Goal: Task Accomplishment & Management: Manage account settings

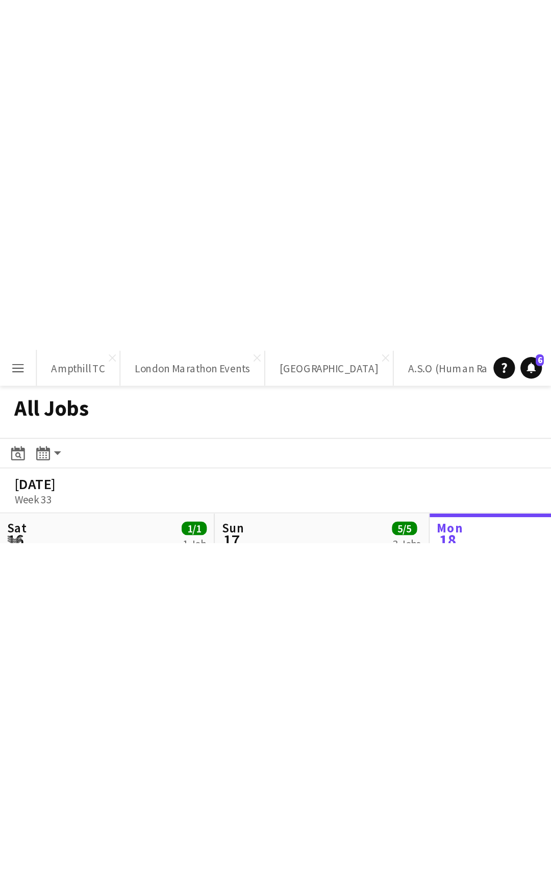
scroll to position [0, 244]
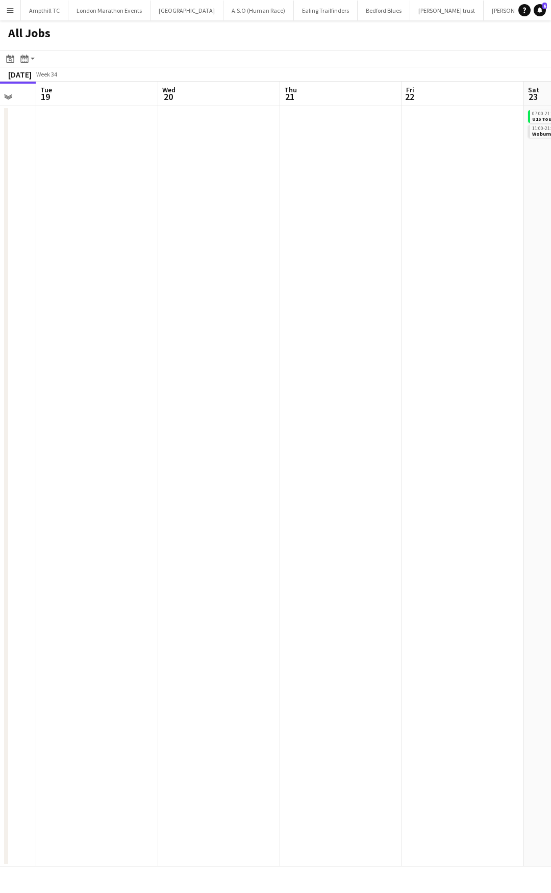
drag, startPoint x: 304, startPoint y: 192, endPoint x: 207, endPoint y: 203, distance: 98.1
click at [23, 203] on app-calendar-viewport "Sat 16 1/1 1 Job Sun 17 5/5 3 Jobs Mon 18 Tue 19 Wed 20 Thu 21 Fri 22 Sat 23 4/…" at bounding box center [275, 474] width 551 height 785
drag, startPoint x: 204, startPoint y: 203, endPoint x: 1, endPoint y: 206, distance: 203.0
click at [1, 206] on app-calendar-viewport "Sat 16 1/1 1 Job Sun 17 5/5 3 Jobs Mon 18 Tue 19 Wed 20 Thu 21 Fri 22 Sat 23 4/…" at bounding box center [275, 474] width 551 height 785
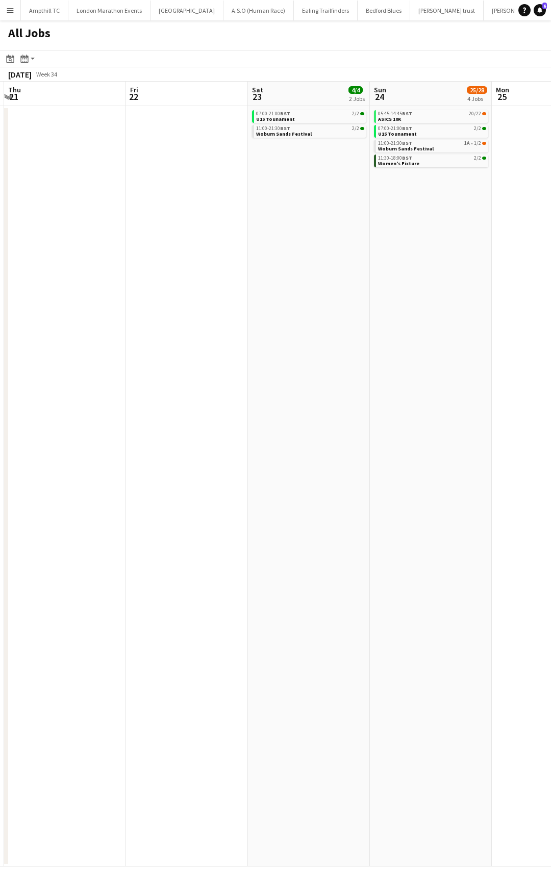
drag, startPoint x: 282, startPoint y: 207, endPoint x: 199, endPoint y: 207, distance: 82.6
click at [199, 207] on app-calendar-viewport "Mon 18 Tue 19 Wed 20 Thu 21 Fri 22 Sat 23 4/4 2 Jobs Sun 24 25/28 4 Jobs Mon 25…" at bounding box center [275, 474] width 551 height 785
click at [454, 147] on link "11:00-21:30 BST 1A • 1/2 Woburn Sands Festival" at bounding box center [431, 146] width 108 height 12
click at [455, 114] on div "05:45-14:45 BST 20/22" at bounding box center [431, 113] width 108 height 5
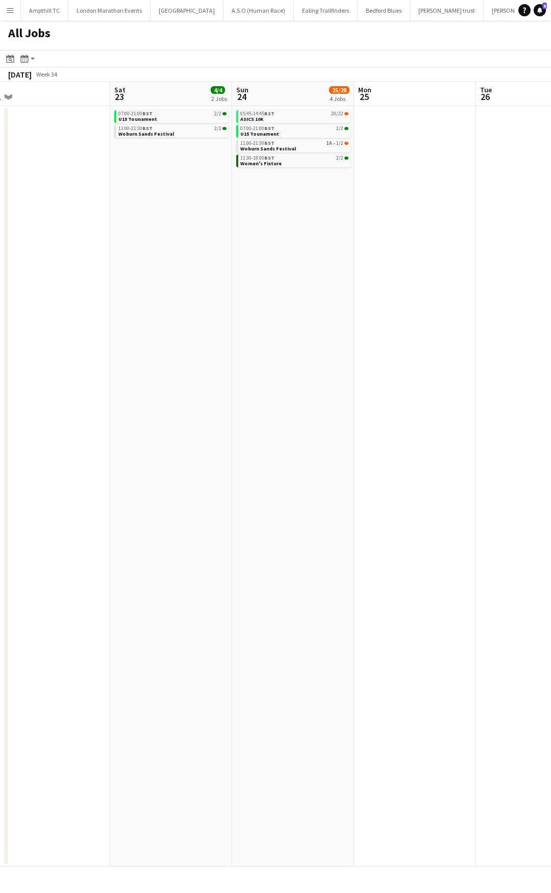
drag, startPoint x: 409, startPoint y: 214, endPoint x: 282, endPoint y: 222, distance: 127.8
click at [282, 222] on app-calendar-viewport "Tue 19 Wed 20 Thu 21 Fri 22 Sat 23 4/4 2 Jobs Sun 24 25/28 4 Jobs Mon 25 Tue 26…" at bounding box center [275, 474] width 551 height 785
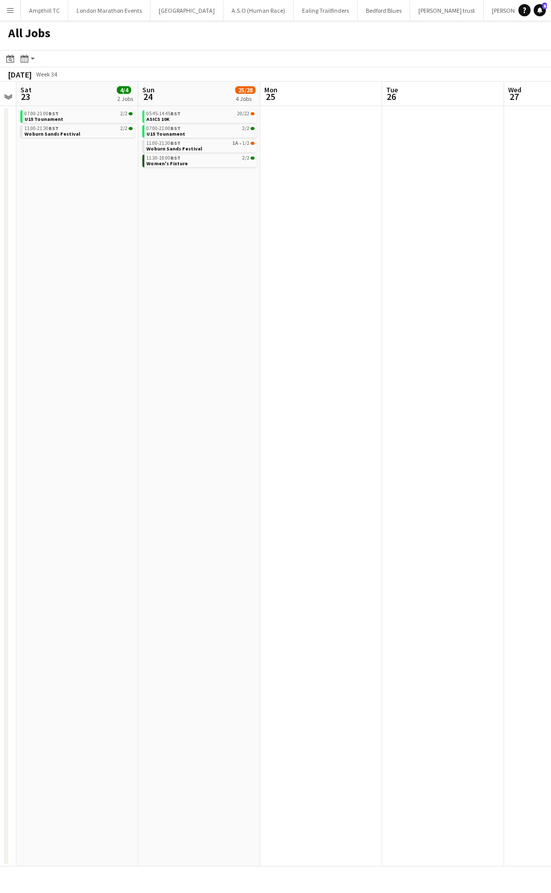
drag, startPoint x: 289, startPoint y: 216, endPoint x: 274, endPoint y: 220, distance: 15.3
click at [274, 220] on app-calendar-viewport "Wed 20 Thu 21 Fri 22 Sat 23 4/4 2 Jobs Sun 24 25/28 4 Jobs Mon 25 Tue 26 Wed 27…" at bounding box center [275, 474] width 551 height 785
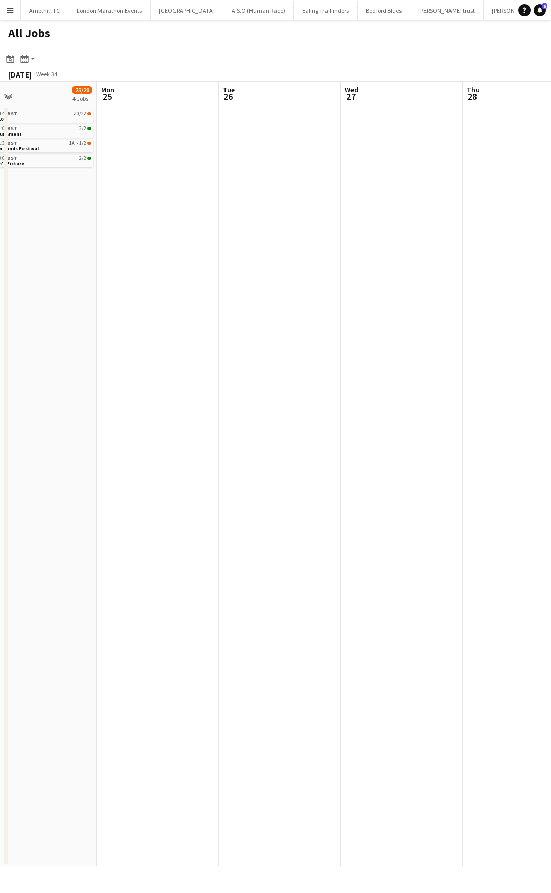
drag, startPoint x: 176, startPoint y: 262, endPoint x: 183, endPoint y: 274, distance: 14.4
click at [119, 276] on app-calendar-viewport "Fri 22 Sat 23 4/4 2 Jobs Sun 24 25/28 4 Jobs Mon 25 Tue 26 Wed 27 Thu 28 Fri 29…" at bounding box center [275, 474] width 551 height 785
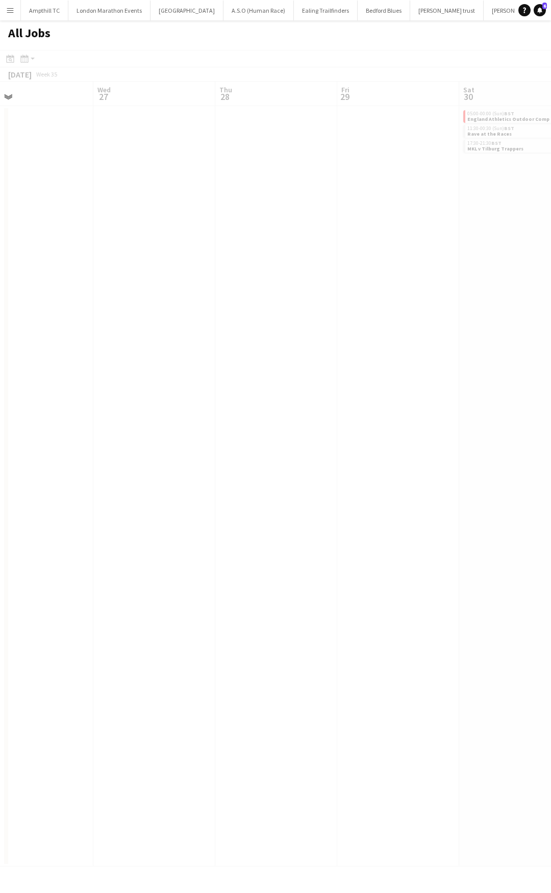
drag, startPoint x: 107, startPoint y: 308, endPoint x: 137, endPoint y: 310, distance: 30.2
click at [65, 317] on app-all-jobs "All Jobs Date picker AUG 2025 AUG 2025 Monday M Tuesday T Wednesday W Thursday …" at bounding box center [275, 443] width 551 height 846
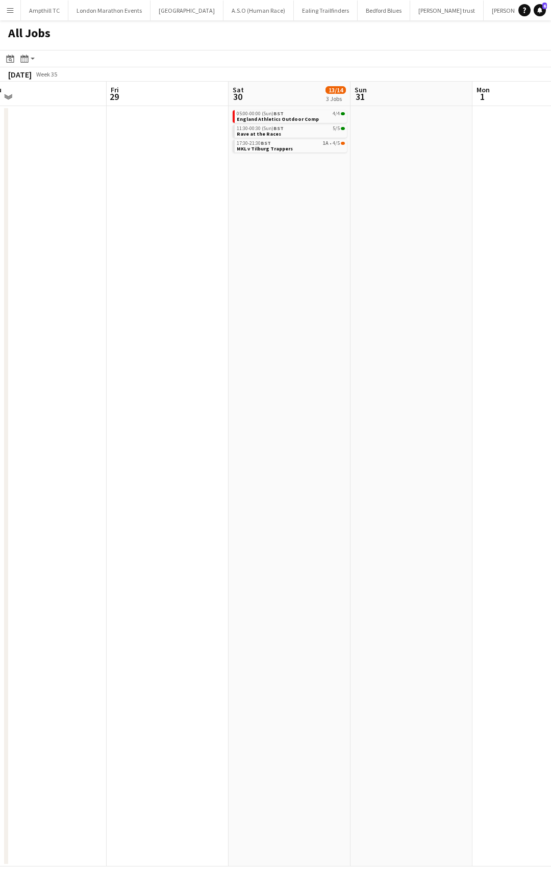
drag, startPoint x: 172, startPoint y: 323, endPoint x: 125, endPoint y: 322, distance: 46.4
click at [130, 324] on app-calendar-viewport "Mon 25 Tue 26 Wed 27 Thu 28 Fri 29 Sat 30 13/14 3 Jobs Sun 31 Mon 1 Tue 2 Wed 3…" at bounding box center [275, 474] width 551 height 785
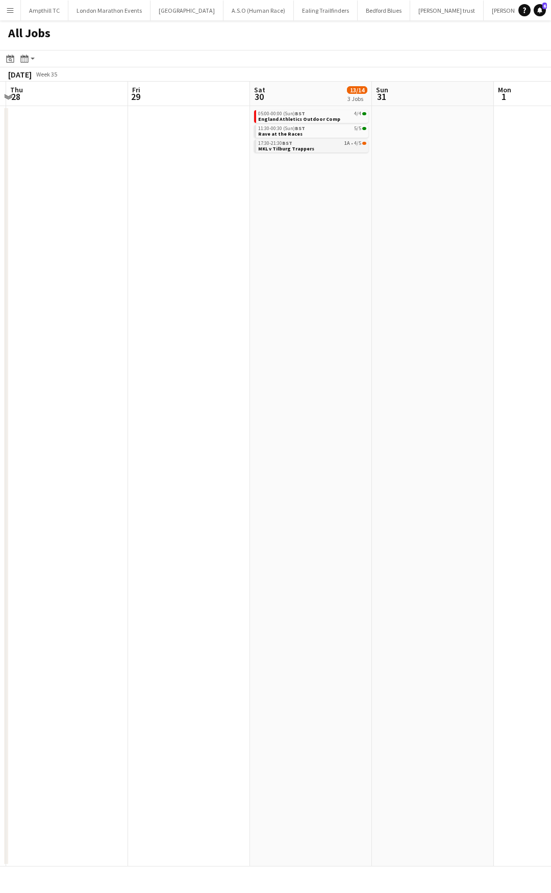
click at [318, 151] on app-brief-job-card "17:30-21:30 BST 1A • 4/5 MKL v Tilburg Trappers" at bounding box center [311, 146] width 114 height 13
click at [327, 144] on div "17:30-21:30 BST 1A • 4/5" at bounding box center [312, 143] width 108 height 5
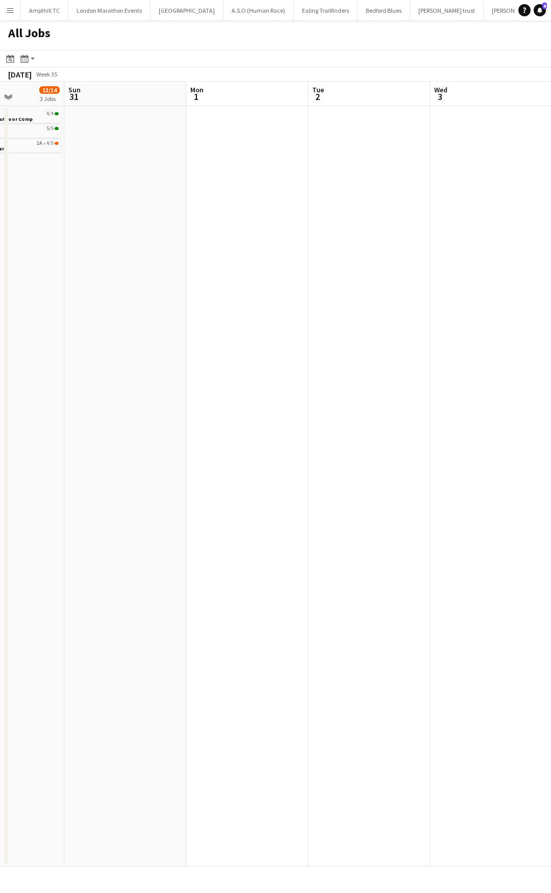
drag, startPoint x: 428, startPoint y: 220, endPoint x: 196, endPoint y: 234, distance: 233.0
click at [196, 234] on app-calendar-viewport "Wed 27 Thu 28 Fri 29 Sat 30 13/14 3 Jobs Sun 31 Mon 1 Tue 2 Wed 3 Thu 4 2/2 1 J…" at bounding box center [275, 474] width 551 height 785
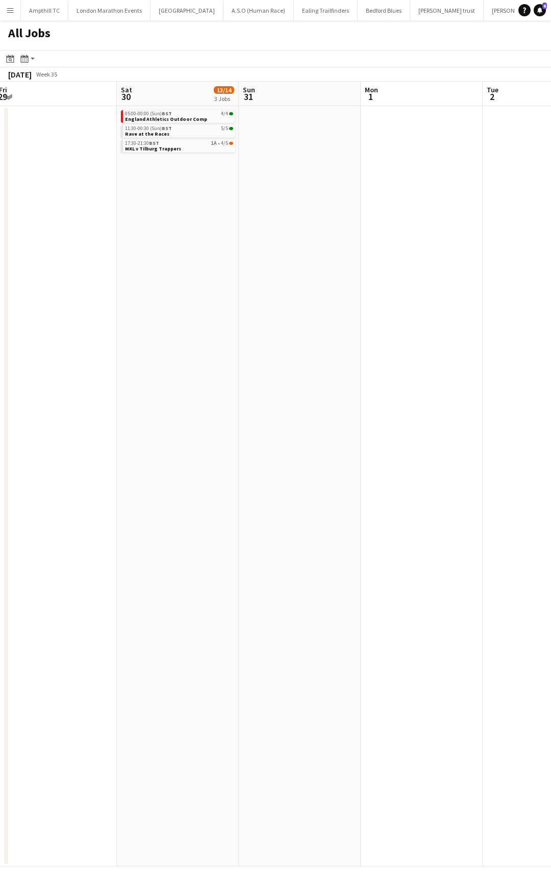
click at [65, 232] on app-all-jobs "All Jobs Date picker AUG 2025 AUG 2025 Monday M Tuesday T Wednesday W Thursday …" at bounding box center [275, 443] width 551 height 846
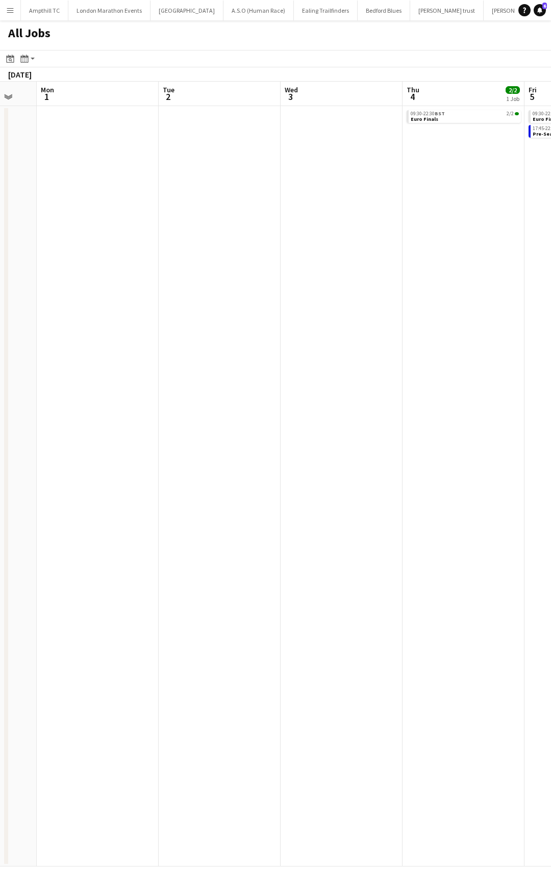
drag, startPoint x: 264, startPoint y: 236, endPoint x: 210, endPoint y: 236, distance: 54.1
click at [222, 236] on app-calendar-viewport "Fri 29 Sat 30 13/14 3 Jobs Sun 31 Mon 1 Tue 2 Wed 3 Thu 4 2/2 1 Job Fri 5 4/4 2…" at bounding box center [275, 474] width 551 height 785
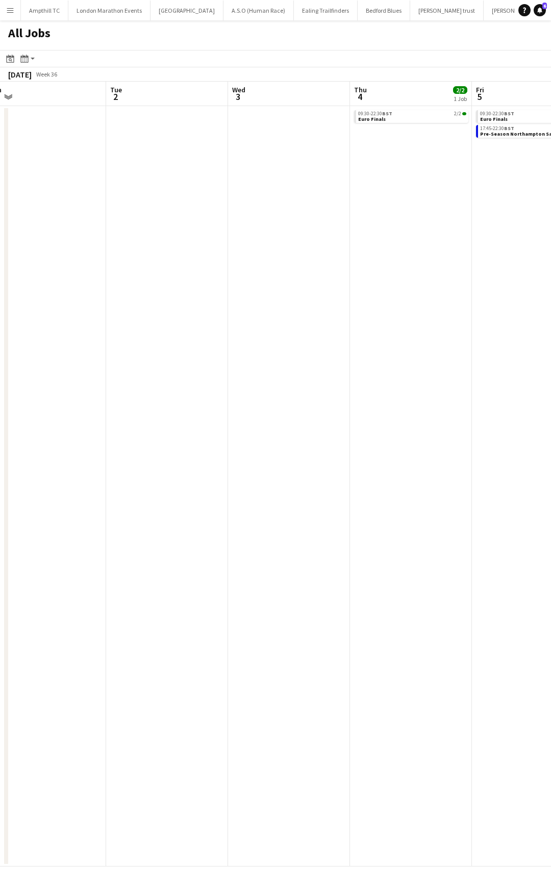
drag, startPoint x: 149, startPoint y: 244, endPoint x: 144, endPoint y: 244, distance: 5.6
click at [147, 244] on app-calendar-viewport "Fri 29 Sat 30 13/14 3 Jobs Sun 31 Mon 1 Tue 2 Wed 3 Thu 4 2/2 1 Job Fri 5 4/4 2…" at bounding box center [275, 474] width 551 height 785
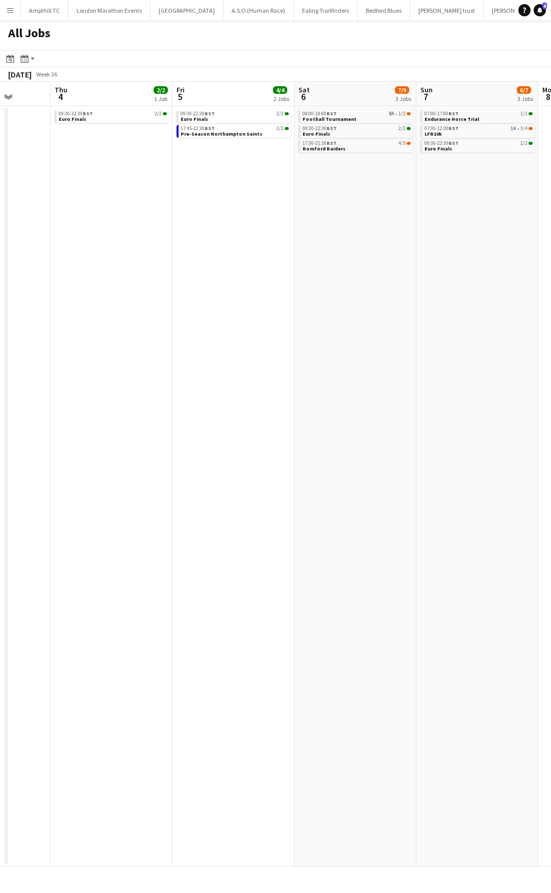
drag, startPoint x: 337, startPoint y: 243, endPoint x: 290, endPoint y: 199, distance: 63.9
click at [219, 243] on app-calendar-viewport "Sun 31 Mon 1 Tue 2 Wed 3 Thu 4 2/2 1 Job Fri 5 4/4 2 Jobs Sat 6 7/9 3 Jobs Sun …" at bounding box center [275, 474] width 551 height 785
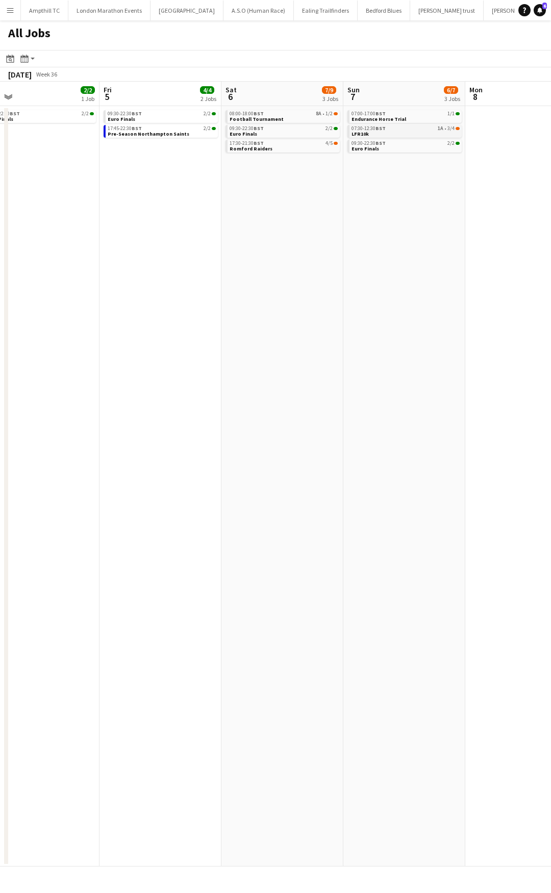
click at [438, 136] on link "07:30-12:30 BST 1A • 3/4 LFR10k" at bounding box center [405, 131] width 108 height 12
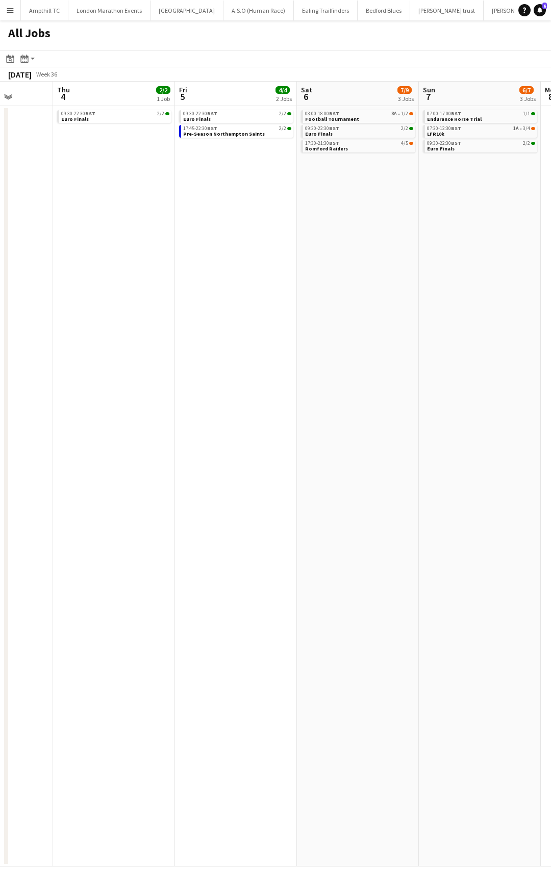
drag, startPoint x: 215, startPoint y: 262, endPoint x: 409, endPoint y: 269, distance: 194.4
click at [407, 269] on app-calendar-viewport "Mon 1 Tue 2 Wed 3 Thu 4 2/2 1 Job Fri 5 4/4 2 Jobs Sat 6 7/9 3 Jobs Sun 7 6/7 3…" at bounding box center [275, 474] width 551 height 785
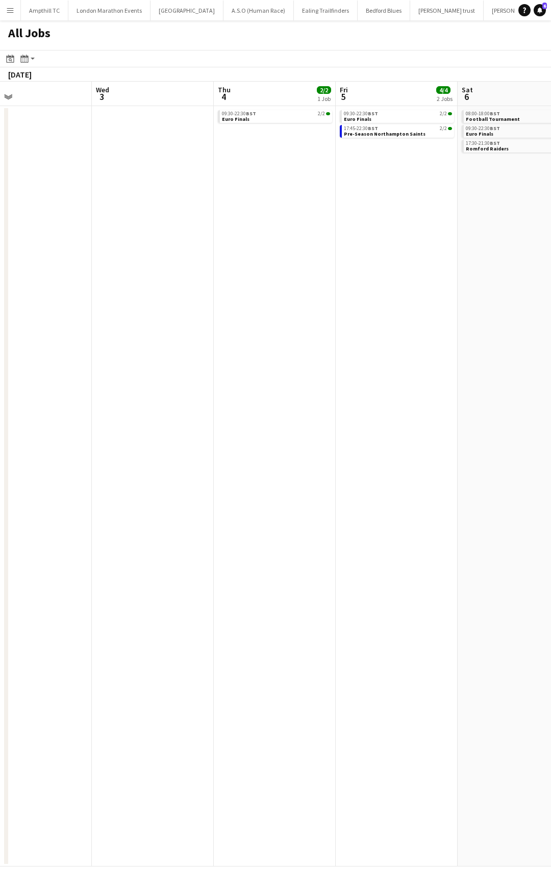
drag, startPoint x: 166, startPoint y: 278, endPoint x: 433, endPoint y: 284, distance: 266.8
click at [435, 283] on app-calendar-viewport "Sun 31 Mon 1 Tue 2 Wed 3 Thu 4 2/2 1 Job Fri 5 4/4 2 Jobs Sat 6 7/9 3 Jobs Sun …" at bounding box center [275, 474] width 551 height 785
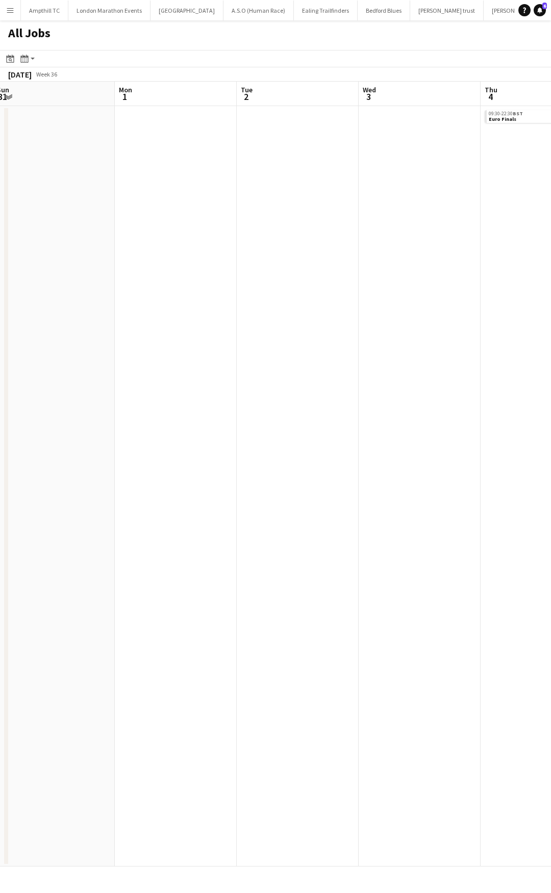
click at [550, 290] on app-calendar-viewport "Fri 29 Sat 30 13/14 3 Jobs Sun 31 Mon 1 Tue 2 Wed 3 Thu 4 2/2 1 Job Fri 5 4/4 2…" at bounding box center [275, 474] width 551 height 785
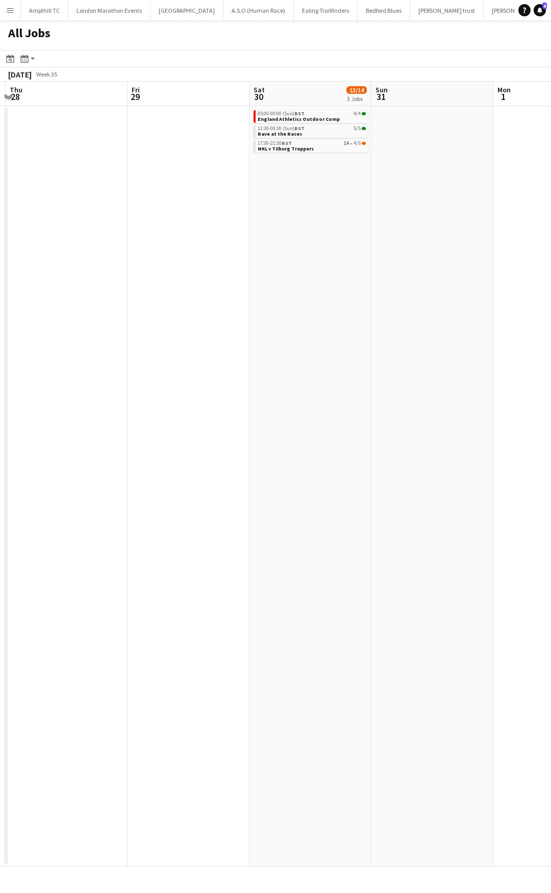
drag, startPoint x: 244, startPoint y: 289, endPoint x: 524, endPoint y: 289, distance: 280.5
click at [520, 289] on app-calendar-viewport "Tue 26 Wed 27 Thu 28 Fri 29 Sat 30 13/14 3 Jobs Sun 31 Mon 1 Tue 2 Wed 3 Thu 4 …" at bounding box center [275, 474] width 551 height 785
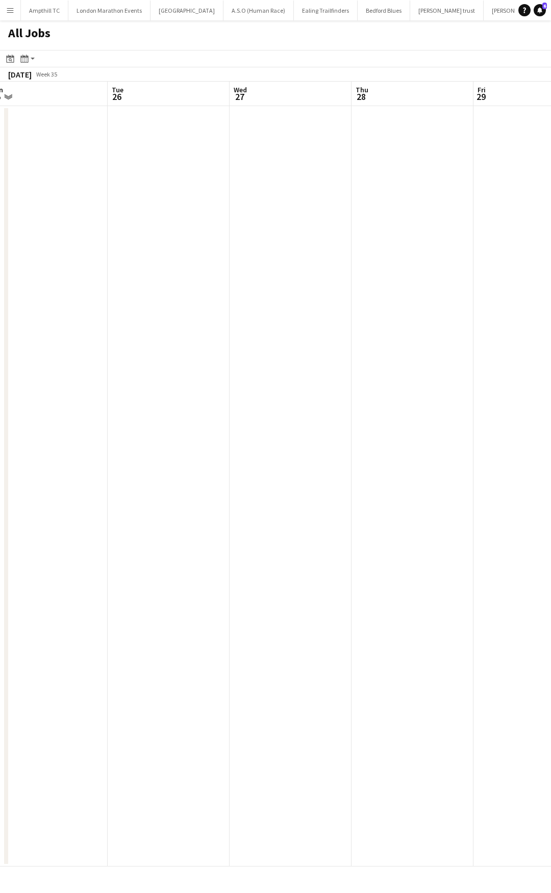
drag, startPoint x: 299, startPoint y: 289, endPoint x: 137, endPoint y: 288, distance: 161.7
click at [137, 288] on app-calendar-viewport "Sat 23 4/4 2 Jobs Sun 24 25/28 4 Jobs Mon 25 Tue 26 Wed 27 Thu 28 Fri 29 Sat 30…" at bounding box center [275, 474] width 551 height 785
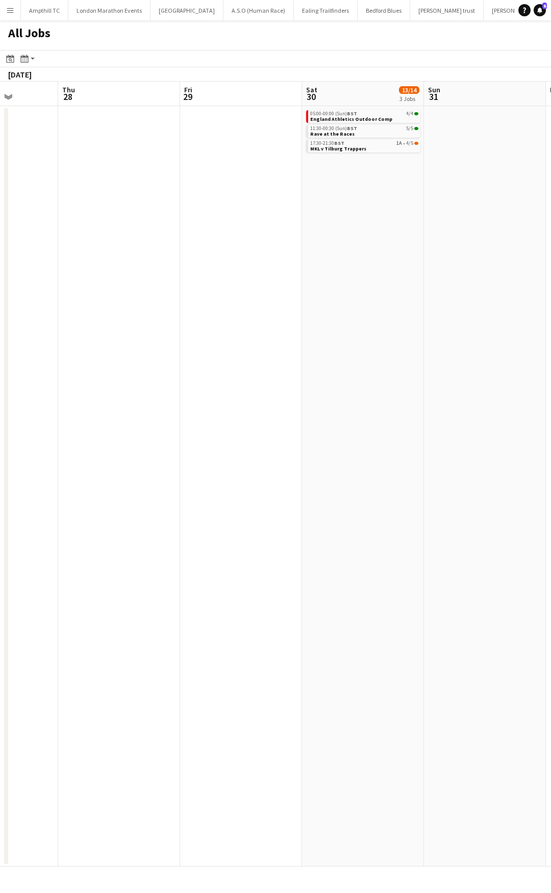
drag, startPoint x: 259, startPoint y: 292, endPoint x: 550, endPoint y: 294, distance: 291.2
click at [550, 294] on app-calendar-viewport "Mon 25 Tue 26 Wed 27 Thu 28 Fri 29 Sat 30 13/14 3 Jobs Sun 31 Mon 1 Tue 2 Wed 3…" at bounding box center [275, 474] width 551 height 785
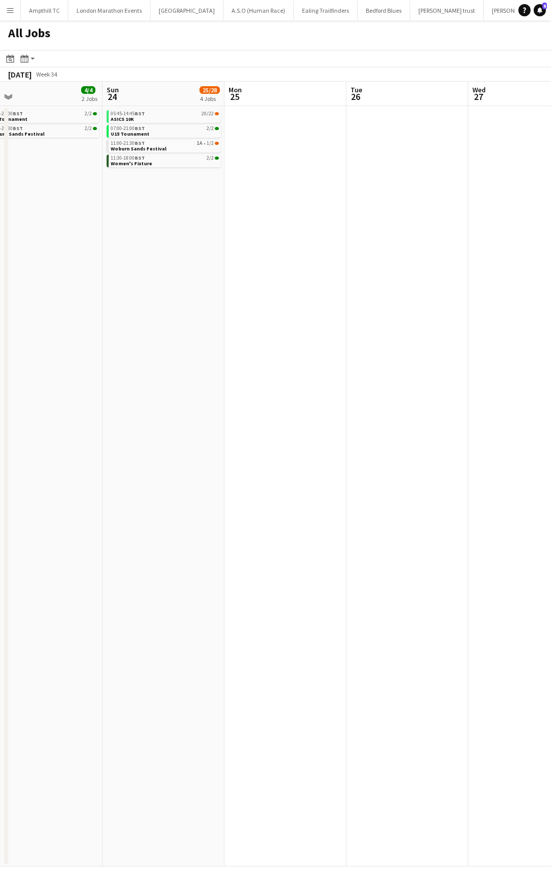
drag, startPoint x: 214, startPoint y: 301, endPoint x: 477, endPoint y: 301, distance: 262.7
click at [477, 301] on app-calendar-viewport "Thu 21 Fri 22 Sat 23 4/4 2 Jobs Sun 24 25/28 4 Jobs Mon 25 Tue 26 Wed 27 Thu 28…" at bounding box center [275, 474] width 551 height 785
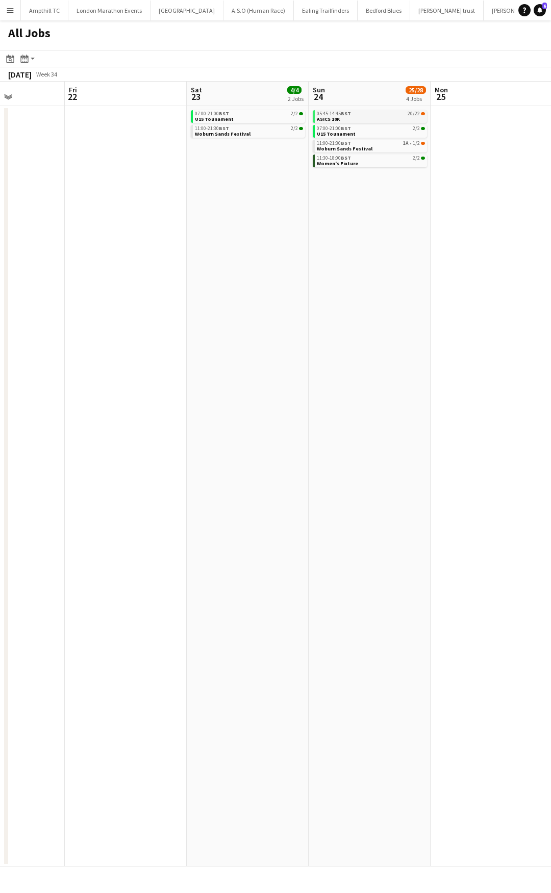
click at [387, 117] on link "05:45-14:45 BST 20/22 ASICS 10K" at bounding box center [371, 116] width 108 height 12
click at [379, 114] on div "05:45-14:45 BST 20/22" at bounding box center [371, 113] width 108 height 5
click at [266, 113] on div "07:00-21:00 BST 2/2" at bounding box center [249, 113] width 108 height 5
click at [378, 116] on link "05:45-14:45 BST 20/22 ASICS 10K" at bounding box center [371, 116] width 108 height 12
click at [366, 146] on span "Woburn Sands Festival" at bounding box center [345, 148] width 56 height 7
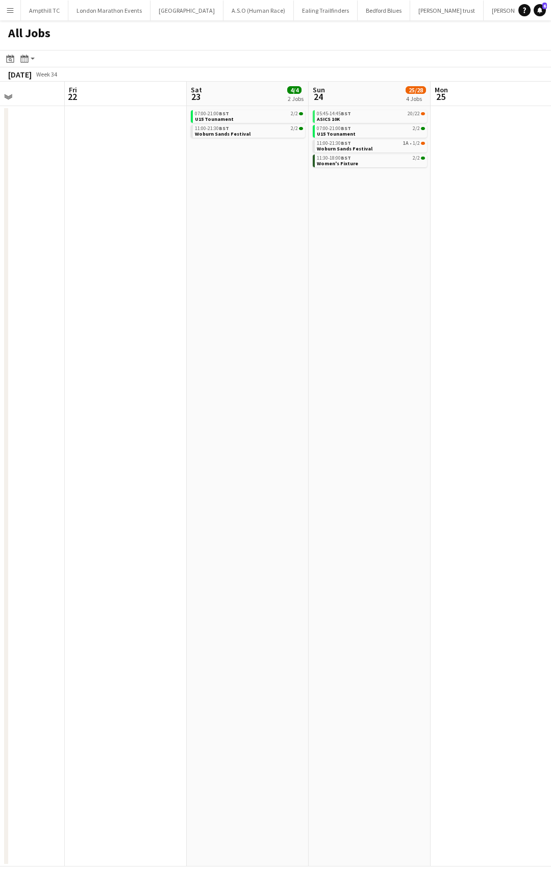
drag, startPoint x: 324, startPoint y: 263, endPoint x: 42, endPoint y: 266, distance: 282.0
click at [71, 266] on app-calendar-viewport "Tue 19 Wed 20 Thu 21 Fri 22 Sat 23 4/4 2 Jobs Sun 24 25/28 4 Jobs Mon 25 Tue 26…" at bounding box center [275, 474] width 551 height 785
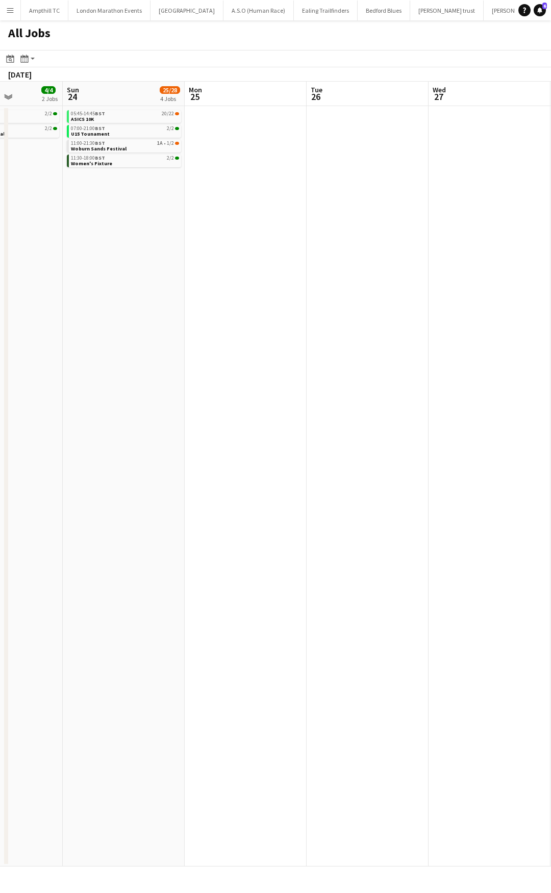
drag, startPoint x: 378, startPoint y: 272, endPoint x: 244, endPoint y: 270, distance: 134.7
click at [173, 274] on app-calendar-viewport "Thu 21 Fri 22 Sat 23 4/4 2 Jobs Sun 24 25/28 4 Jobs Mon 25 Tue 26 Wed 27 Thu 28…" at bounding box center [275, 474] width 551 height 785
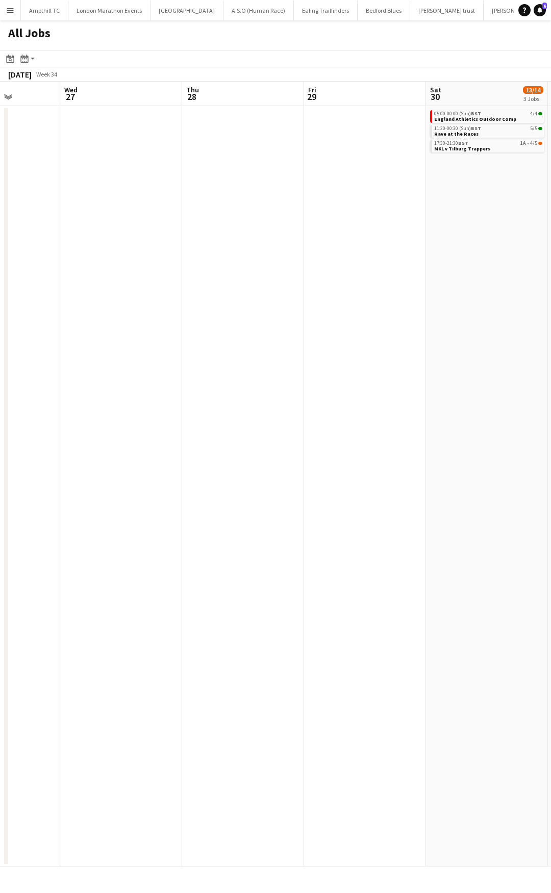
drag, startPoint x: 434, startPoint y: 284, endPoint x: 112, endPoint y: 288, distance: 321.8
click at [83, 291] on app-calendar-viewport "Sat 23 4/4 2 Jobs Sun 24 25/28 4 Jobs Mon 25 Tue 26 Wed 27 Thu 28 Fri 29 Sat 30…" at bounding box center [275, 474] width 551 height 785
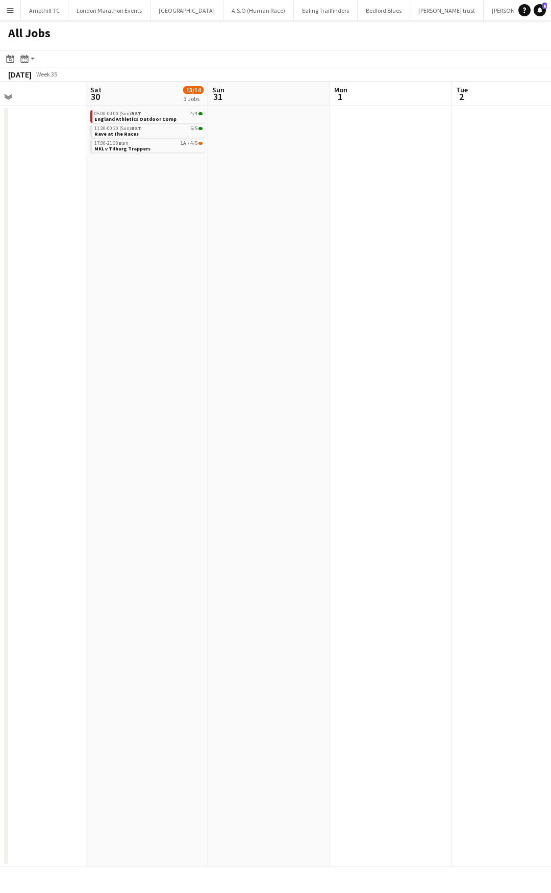
drag, startPoint x: 273, startPoint y: 294, endPoint x: 74, endPoint y: 294, distance: 198.9
click at [84, 294] on app-calendar-viewport "Tue 26 Wed 27 Thu 28 Fri 29 Sat 30 13/14 3 Jobs Sun 31 Mon 1 Tue 2 Wed 3 Thu 4 …" at bounding box center [275, 474] width 551 height 785
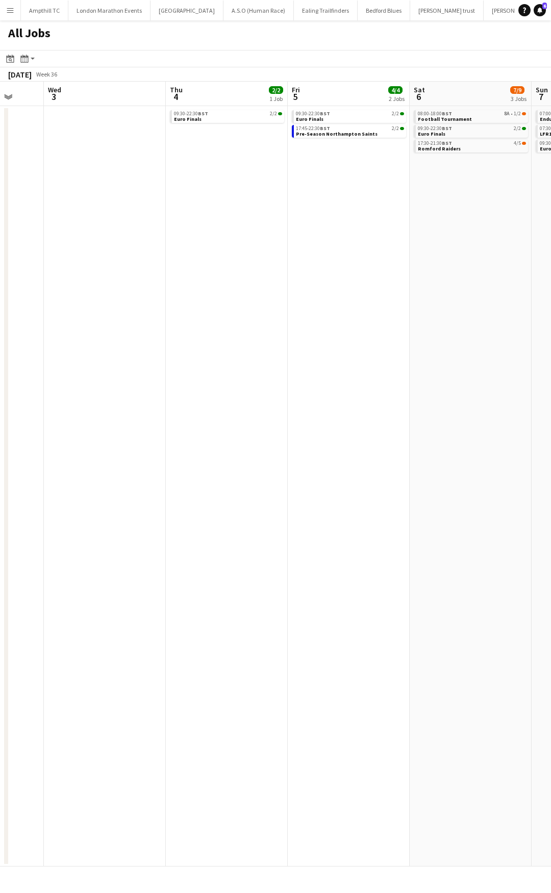
drag, startPoint x: 193, startPoint y: 297, endPoint x: -30, endPoint y: 298, distance: 222.9
click at [0, 298] on html "Menu Boards Boards Boards All jobs Status Workforce Workforce My Workforce Recr…" at bounding box center [275, 446] width 551 height 893
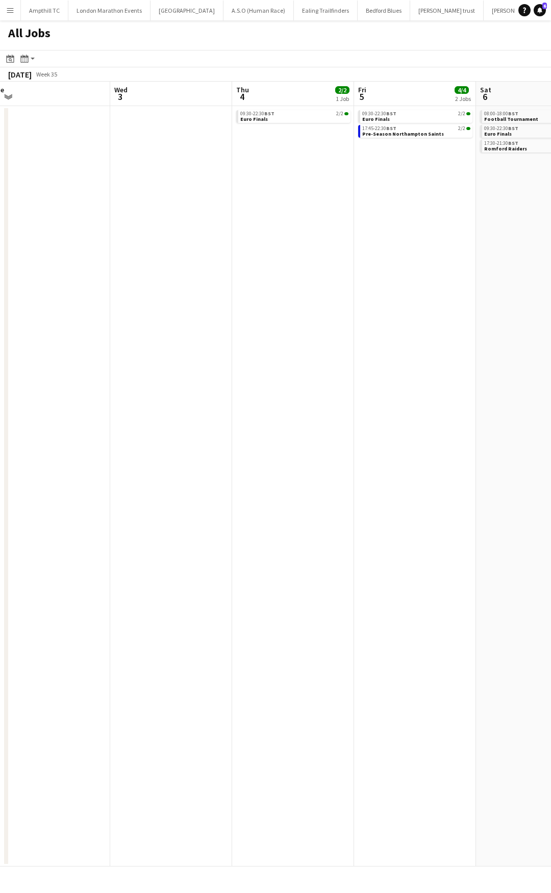
drag, startPoint x: 214, startPoint y: 279, endPoint x: -33, endPoint y: 296, distance: 247.9
click at [0, 296] on html "Menu Boards Boards Boards All jobs Status Workforce Workforce My Workforce Recr…" at bounding box center [275, 446] width 551 height 893
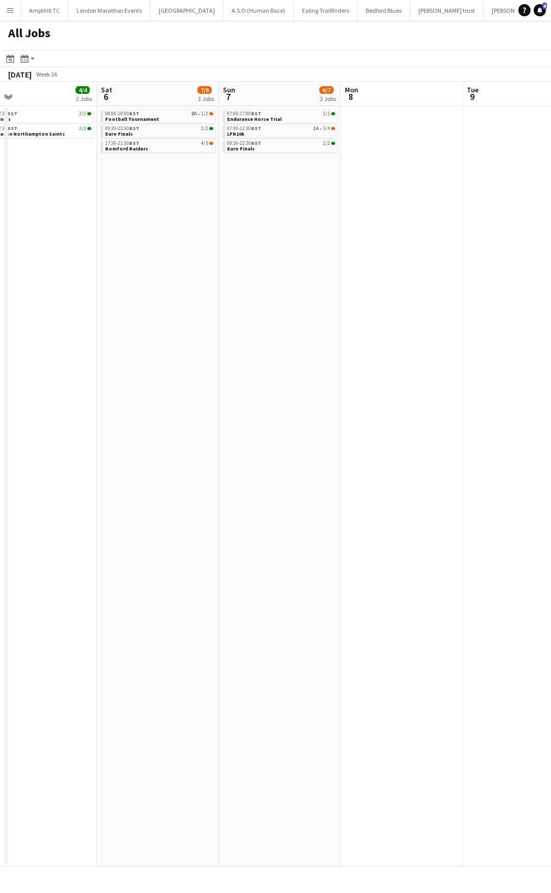
drag, startPoint x: 201, startPoint y: 258, endPoint x: -13, endPoint y: 261, distance: 214.7
click at [0, 261] on html "Menu Boards Boards Boards All jobs Status Workforce Workforce My Workforce Recr…" at bounding box center [275, 446] width 551 height 893
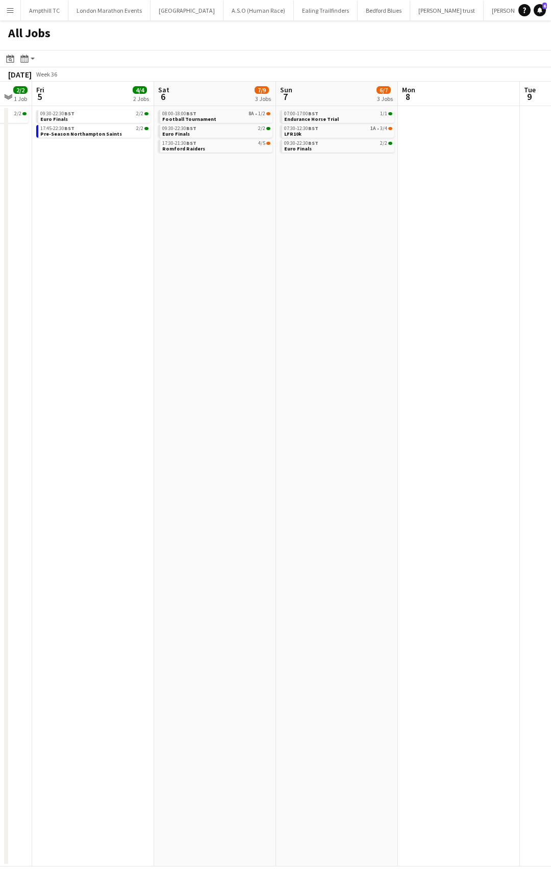
drag, startPoint x: 248, startPoint y: 217, endPoint x: -65, endPoint y: 233, distance: 314.0
click at [0, 233] on html "Menu Boards Boards Boards All jobs Status Workforce Workforce My Workforce Recr…" at bounding box center [275, 446] width 551 height 893
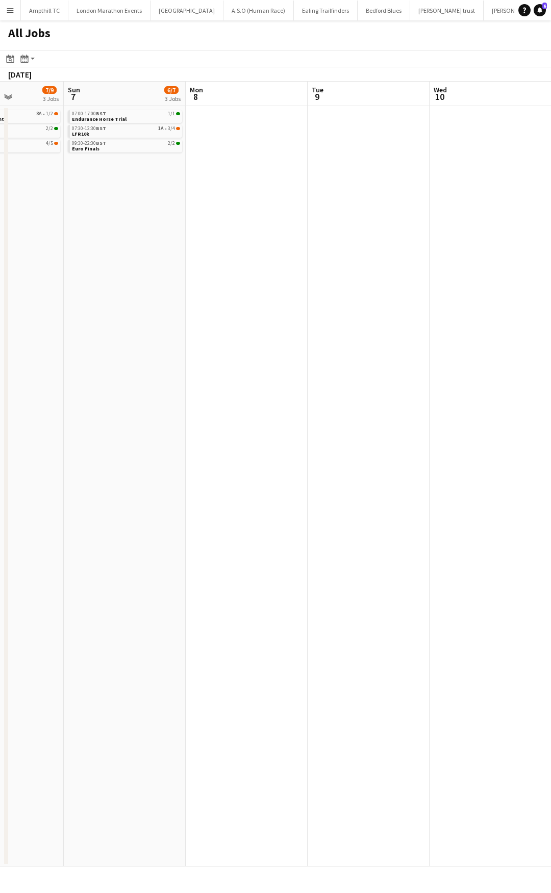
drag, startPoint x: 254, startPoint y: 223, endPoint x: -90, endPoint y: 241, distance: 345.2
click at [0, 241] on html "Menu Boards Boards Boards All jobs Status Workforce Workforce My Workforce Recr…" at bounding box center [275, 446] width 551 height 893
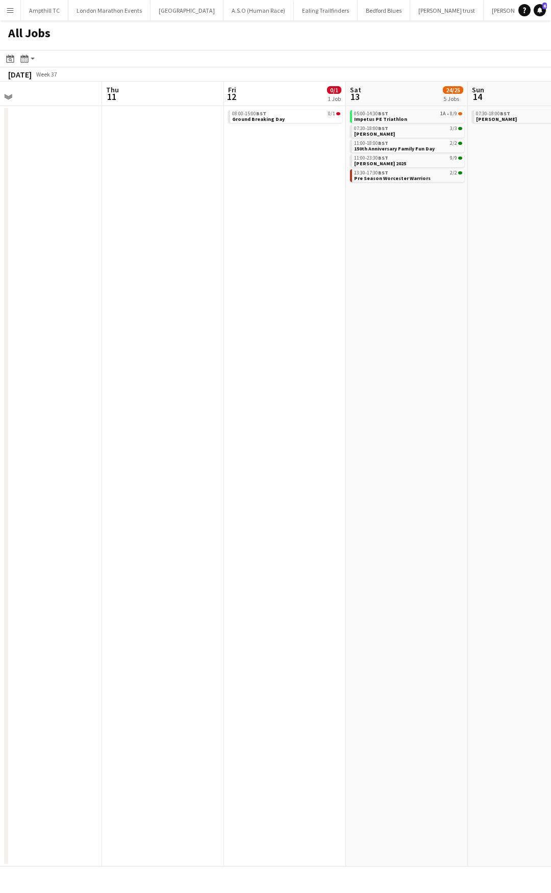
drag, startPoint x: 272, startPoint y: 227, endPoint x: 40, endPoint y: 220, distance: 232.2
click at [17, 230] on app-calendar-viewport "Sun 7 6/7 3 Jobs Mon 8 Tue 9 Wed 10 Thu 11 Fri 12 0/1 1 Job Sat 13 24/25 5 Jobs…" at bounding box center [275, 474] width 551 height 785
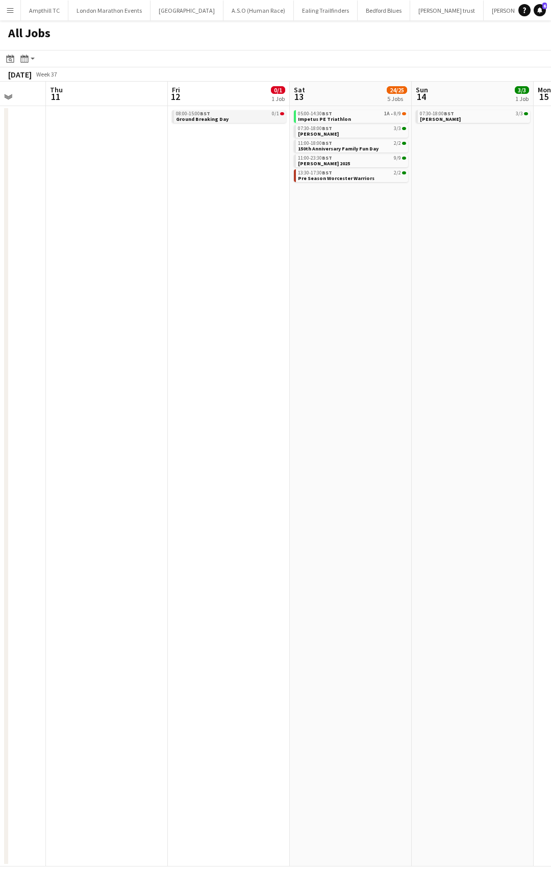
click at [255, 113] on div "08:00-15:00 BST 0/1" at bounding box center [230, 113] width 108 height 5
click at [380, 113] on div "05:00-14:30 BST 1A • 8/9" at bounding box center [352, 113] width 108 height 5
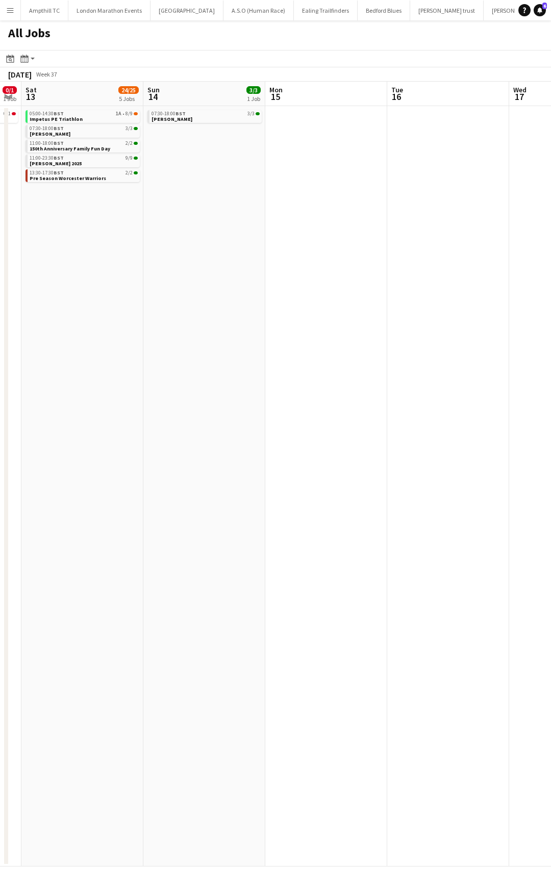
scroll to position [0, 221]
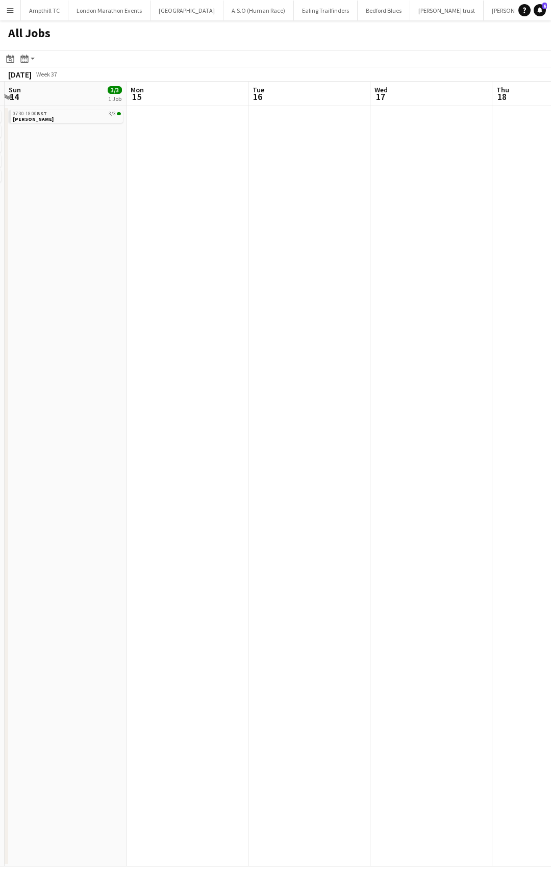
drag, startPoint x: 465, startPoint y: 210, endPoint x: 77, endPoint y: 210, distance: 388.1
click at [34, 210] on app-calendar-viewport "Thu 11 Fri 12 0/1 1 Job Sat 13 24/25 5 Jobs Sun 14 3/3 1 Job Mon 15 Tue 16 Wed …" at bounding box center [275, 474] width 551 height 785
click at [32, 218] on app-all-jobs "All Jobs Date picker AUG 2025 AUG 2025 Monday M Tuesday T Wednesday W Thursday …" at bounding box center [275, 443] width 551 height 846
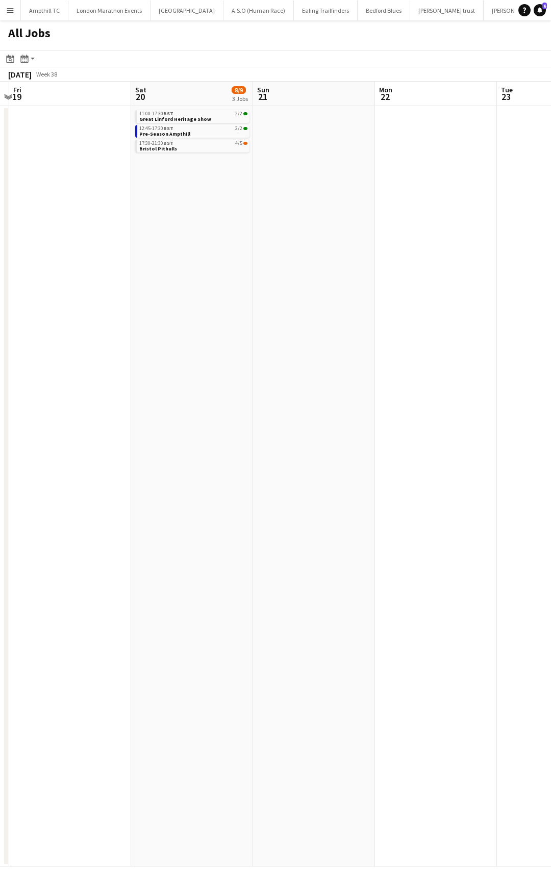
drag, startPoint x: 451, startPoint y: 200, endPoint x: 233, endPoint y: 201, distance: 218.8
click at [231, 200] on app-calendar-viewport "Tue 16 Wed 17 Thu 18 Fri 19 Sat 20 8/9 3 Jobs Sun 21 Mon 22 Tue 23 Wed 24 Thu 2…" at bounding box center [275, 474] width 551 height 785
drag, startPoint x: 274, startPoint y: 205, endPoint x: 63, endPoint y: 210, distance: 211.2
click at [65, 210] on app-calendar-viewport "Tue 16 Wed 17 Thu 18 Fri 19 Sat 20 8/9 3 Jobs Sun 21 Mon 22 Tue 23 Wed 24 Thu 2…" at bounding box center [275, 474] width 551 height 785
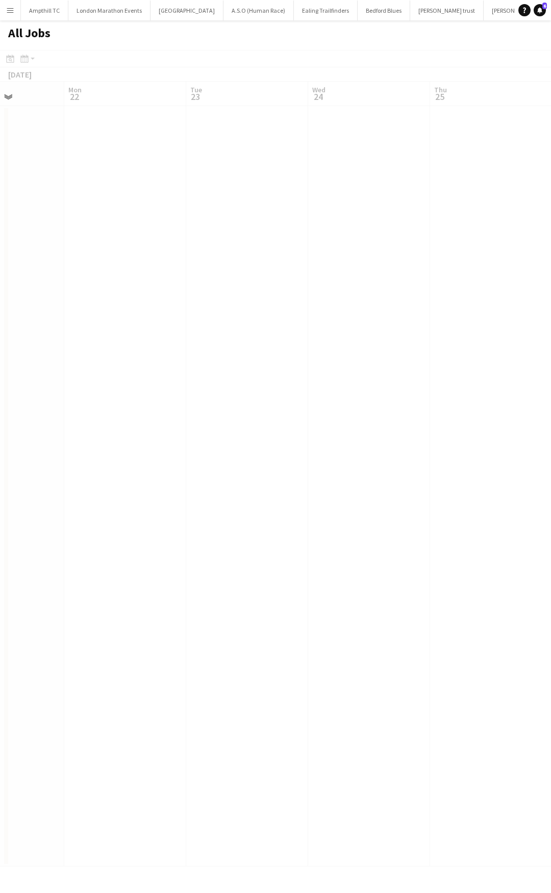
drag, startPoint x: 321, startPoint y: 209, endPoint x: 72, endPoint y: 209, distance: 248.9
click at [72, 209] on app-calendar-viewport "Fri 19 Sat 20 8/9 3 Jobs Sun 21 Mon 22 Tue 23 Wed 24 Thu 25 Fri 26 Sat 27 5/5 1…" at bounding box center [275, 474] width 551 height 785
click at [162, 210] on app-all-jobs "All Jobs Date picker AUG 2025 AUG 2025 Monday M Tuesday T Wednesday W Thursday …" at bounding box center [275, 443] width 551 height 846
drag, startPoint x: 410, startPoint y: 205, endPoint x: 156, endPoint y: 205, distance: 254.5
click at [164, 205] on app-calendar-viewport "Thu 25 Fri 26 Sat 27 5/5 1 Job Sun 28 Mon 29 Tue 30 Wed 1 Thu 2 Fri 3 Sat 4 0/9…" at bounding box center [275, 474] width 551 height 785
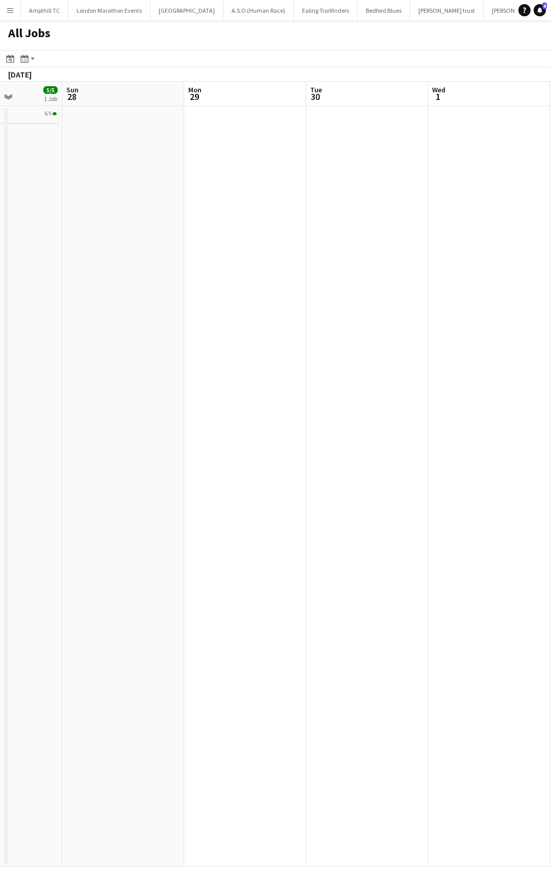
click at [163, 201] on app-all-jobs "All Jobs Date picker AUG 2025 AUG 2025 Monday M Tuesday T Wednesday W Thursday …" at bounding box center [275, 443] width 551 height 846
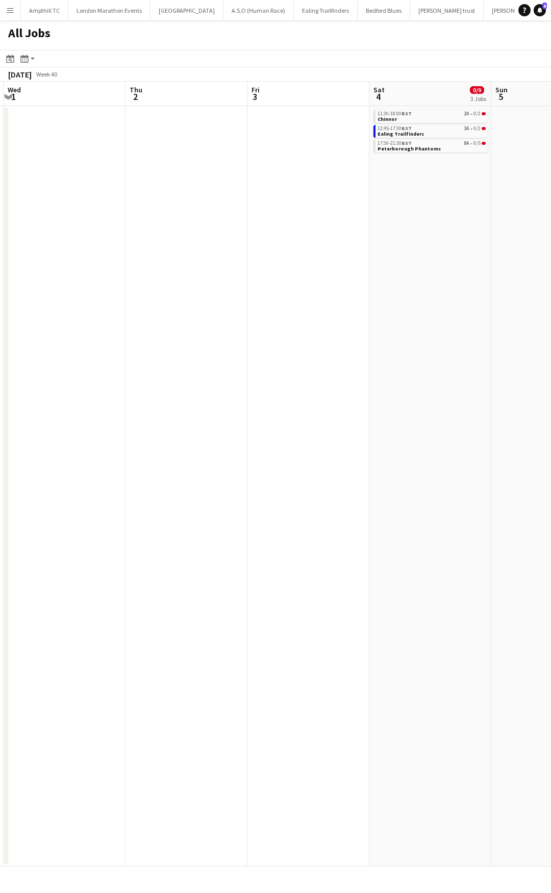
drag, startPoint x: 270, startPoint y: 201, endPoint x: 165, endPoint y: 201, distance: 104.6
click at [172, 201] on app-calendar-viewport "Sun 28 Mon 29 Tue 30 Wed 1 Thu 2 Fri 3 Sat 4 0/9 3 Jobs Sun 5 Mon 6 Tue 7 11:30…" at bounding box center [275, 474] width 551 height 785
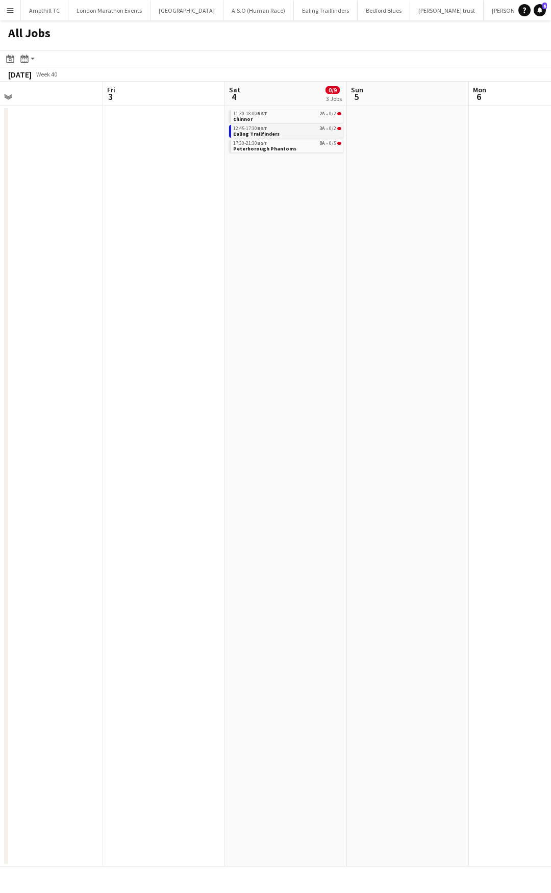
click at [298, 133] on link "12:45-17:30 BST 3A • 0/2 Ealing Trailfinders" at bounding box center [287, 131] width 108 height 12
click at [363, 10] on button "Bedford Blues Close" at bounding box center [384, 11] width 53 height 20
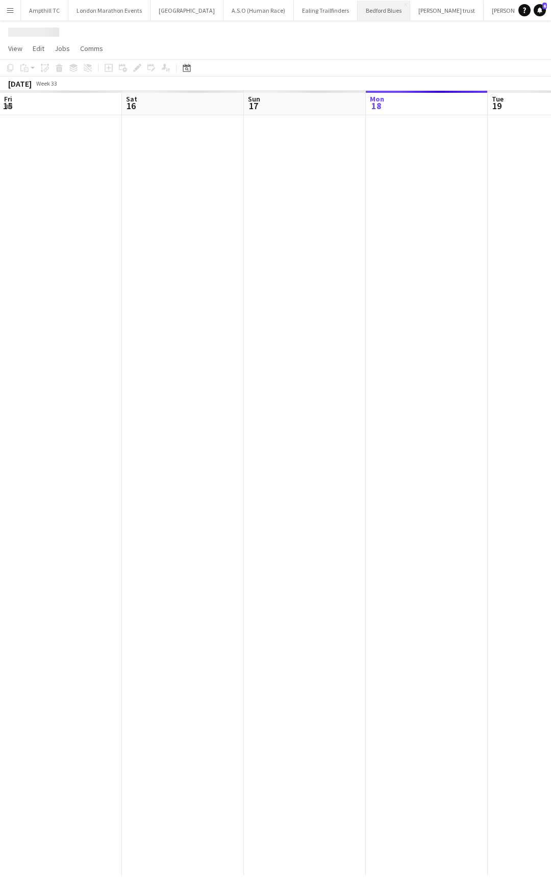
scroll to position [0, 244]
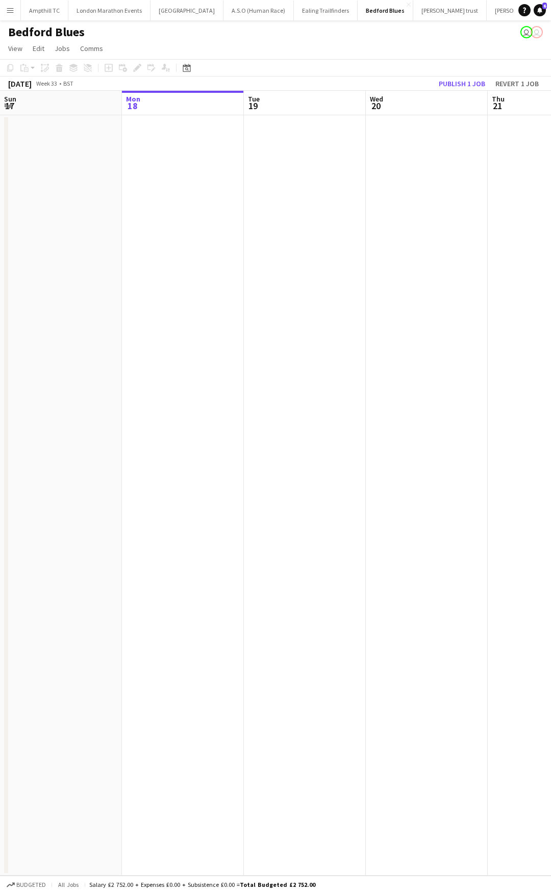
click at [388, 166] on app-date-cell at bounding box center [427, 495] width 122 height 760
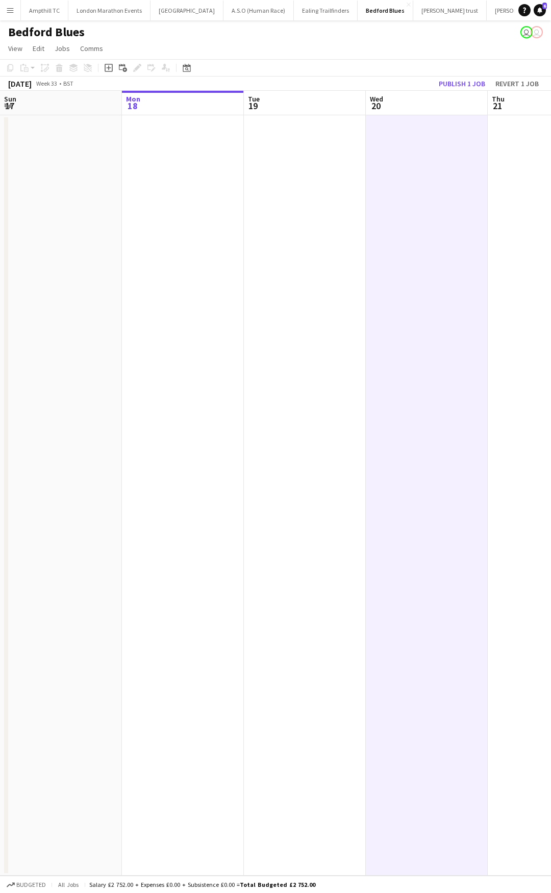
click at [273, 165] on app-date-cell at bounding box center [305, 495] width 122 height 760
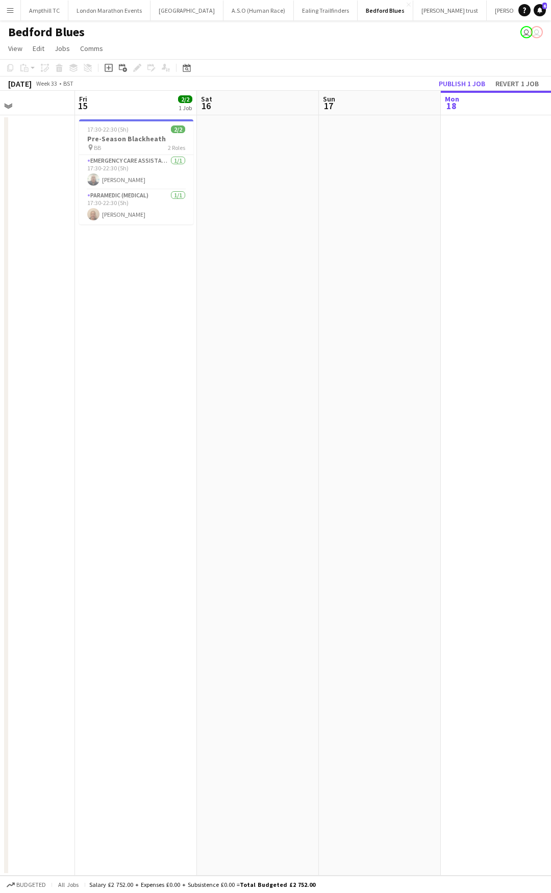
drag, startPoint x: 269, startPoint y: 185, endPoint x: 517, endPoint y: 189, distance: 247.9
click at [517, 189] on app-calendar-viewport "Tue 12 Wed 13 Thu 14 Fri 15 2/2 1 Job Sat 16 Sun 17 Mon 18 Tue 19 Wed 20 Thu 21…" at bounding box center [275, 483] width 551 height 785
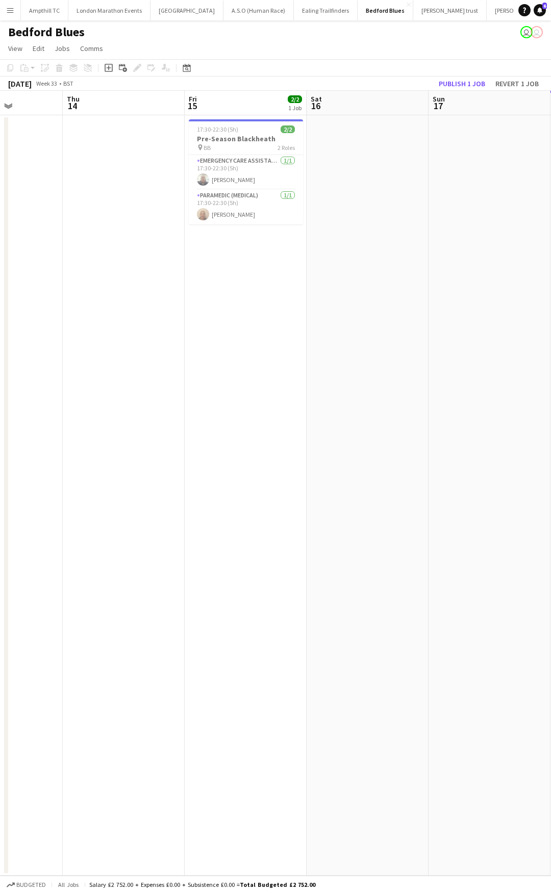
drag, startPoint x: 218, startPoint y: 192, endPoint x: 321, endPoint y: 192, distance: 103.0
click at [320, 192] on app-calendar-viewport "Mon 11 Tue 12 Wed 13 Thu 14 Fri 15 2/2 1 Job Sat 16 Sun 17 Mon 18 Tue 19 Wed 20…" at bounding box center [275, 483] width 551 height 785
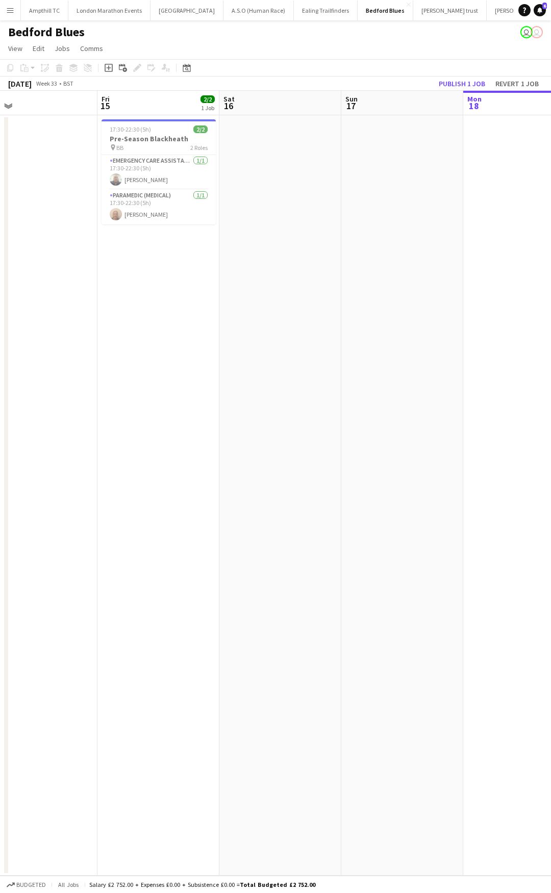
drag, startPoint x: 446, startPoint y: 154, endPoint x: 14, endPoint y: 160, distance: 432.0
click at [18, 160] on app-calendar-viewport "Mon 11 Tue 12 Wed 13 Thu 14 Fri 15 2/2 1 Job Sat 16 Sun 17 Mon 18 Tue 19 Wed 20…" at bounding box center [275, 483] width 551 height 785
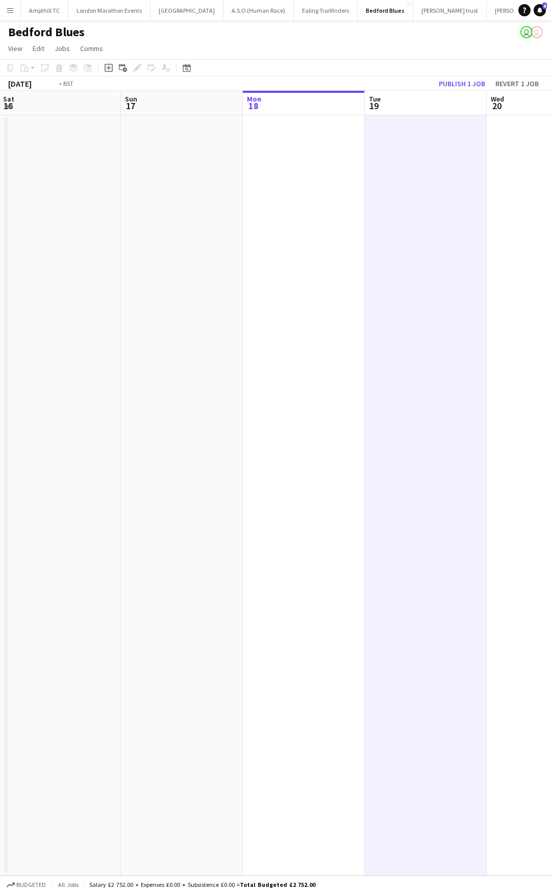
drag, startPoint x: 309, startPoint y: 152, endPoint x: 292, endPoint y: 151, distance: 16.4
click at [282, 153] on app-calendar-viewport "Thu 14 Fri 15 2/2 1 Job Sat 16 Sun 17 Mon 18 Tue 19 Wed 20 Thu 21 Fri 22 Sat 23…" at bounding box center [275, 483] width 551 height 785
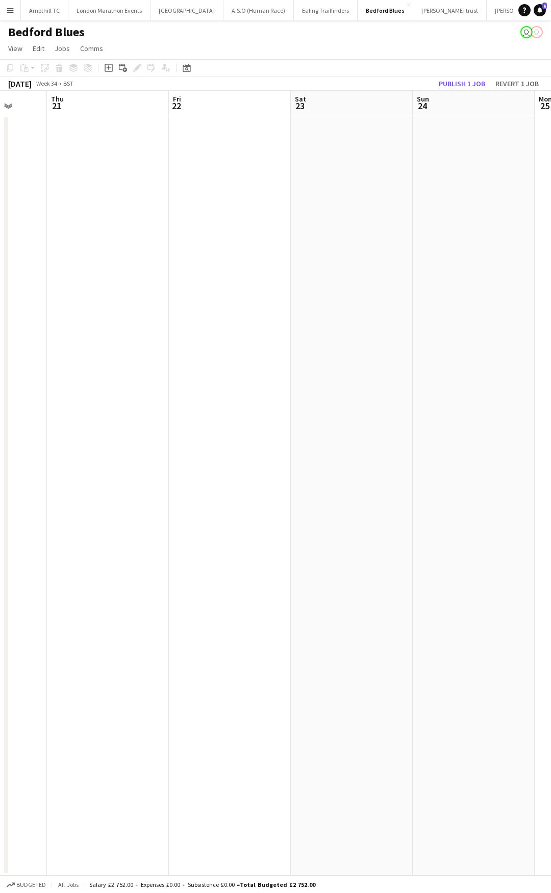
drag, startPoint x: 362, startPoint y: 164, endPoint x: 369, endPoint y: 152, distance: 14.2
click at [230, 164] on app-calendar-viewport "Mon 18 Tue 19 Wed 20 Thu 21 Fri 22 Sat 23 Sun 24 Mon 25 Tue 26 Wed 27" at bounding box center [275, 483] width 551 height 785
drag, startPoint x: 415, startPoint y: 163, endPoint x: 395, endPoint y: 151, distance: 23.4
click at [192, 165] on app-calendar-viewport "Mon 18 Tue 19 Wed 20 Thu 21 Fri 22 Sat 23 Sun 24 Mon 25 Tue 26 Wed 27" at bounding box center [275, 483] width 551 height 785
drag, startPoint x: 462, startPoint y: 151, endPoint x: 272, endPoint y: 162, distance: 190.6
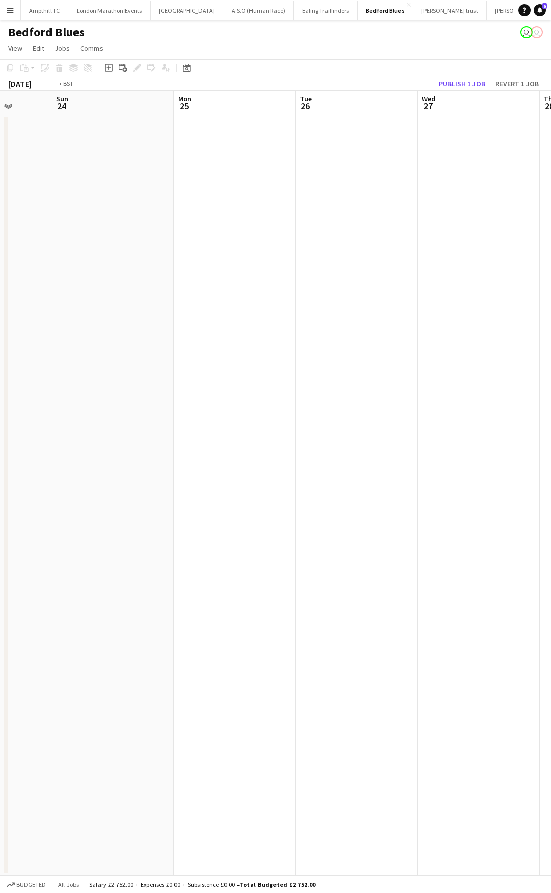
click at [162, 171] on app-calendar-viewport "Wed 20 Thu 21 Fri 22 Sat 23 Sun 24 Mon 25 Tue 26 Wed 27 Thu 28 Fri 29" at bounding box center [275, 483] width 551 height 785
drag, startPoint x: 365, startPoint y: 162, endPoint x: 164, endPoint y: 182, distance: 201.9
click at [164, 182] on app-calendar-viewport "Fri 22 Sat 23 Sun 24 Mon 25 Tue 26 Wed 27 Thu 28 Fri 29 Sat 30 Sun 31" at bounding box center [275, 483] width 551 height 785
drag, startPoint x: 326, startPoint y: 177, endPoint x: 167, endPoint y: 186, distance: 159.4
click at [170, 186] on app-calendar-viewport "Mon 25 Tue 26 Wed 27 Thu 28 Fri 29 Sat 30 Sun 31 Mon 1 Tue 2 Wed 3" at bounding box center [275, 483] width 551 height 785
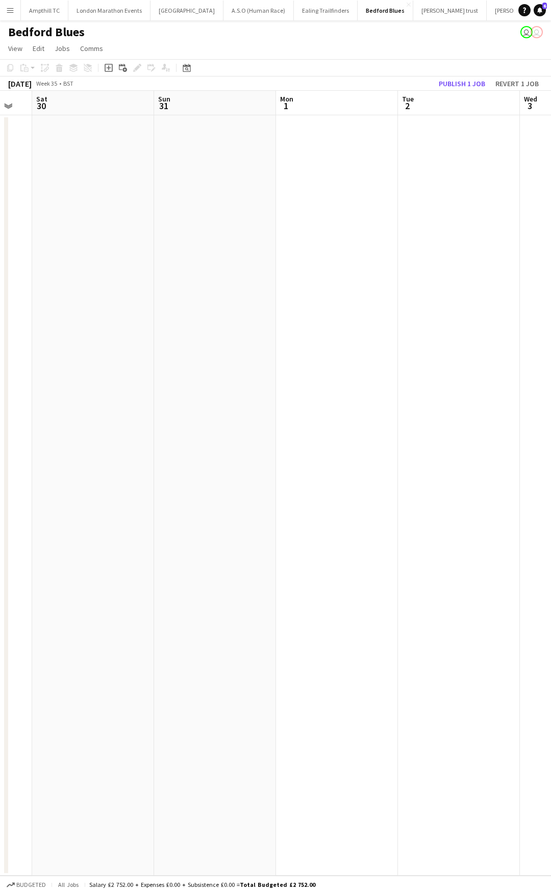
drag, startPoint x: 425, startPoint y: 171, endPoint x: 210, endPoint y: 179, distance: 215.4
click at [214, 181] on app-calendar-viewport "Wed 27 Thu 28 Fri 29 Sat 30 Sun 31 Mon 1 Tue 2 Wed 3 Thu 4 Fri 5 2/2 1 Job 17:4…" at bounding box center [275, 483] width 551 height 785
drag, startPoint x: 452, startPoint y: 173, endPoint x: 145, endPoint y: 179, distance: 307.1
click at [146, 179] on app-calendar-viewport "Wed 27 Thu 28 Fri 29 Sat 30 Sun 31 Mon 1 Tue 2 Wed 3 Thu 4 Fri 5 2/2 1 Job 17:4…" at bounding box center [275, 483] width 551 height 785
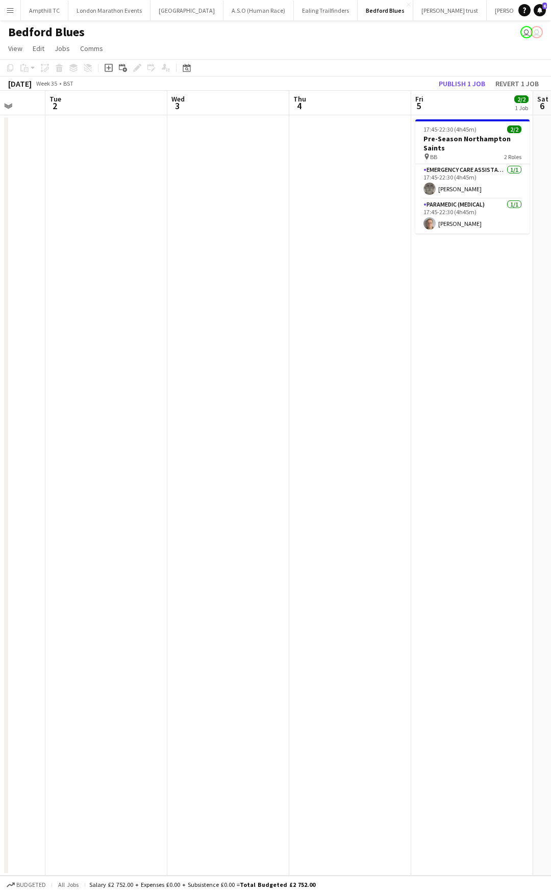
drag, startPoint x: 438, startPoint y: 170, endPoint x: 257, endPoint y: 170, distance: 180.5
click at [257, 170] on app-calendar-viewport "Sat 30 Sun 31 Mon 1 Tue 2 Wed 3 Thu 4 Fri 5 2/2 1 Job Sat 6 Sun 7 Mon 8 17:45-2…" at bounding box center [275, 483] width 551 height 785
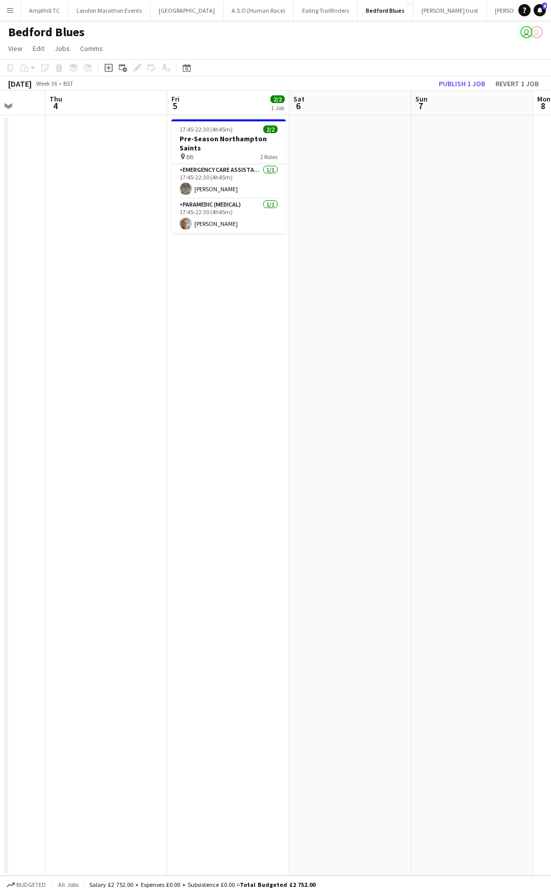
scroll to position [0, 347]
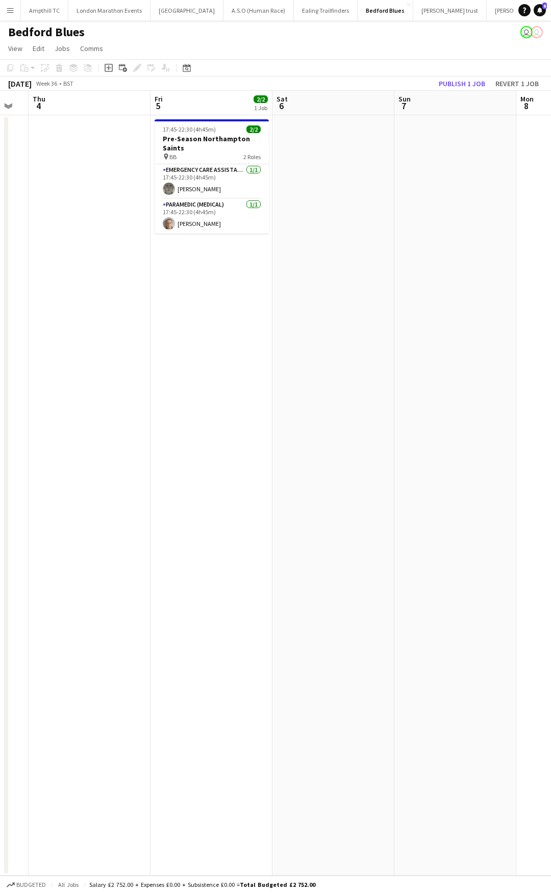
drag, startPoint x: 333, startPoint y: 162, endPoint x: 115, endPoint y: 162, distance: 217.8
click at [166, 162] on app-calendar-viewport "Mon 1 Tue 2 Wed 3 Thu 4 Fri 5 2/2 1 Job Sat 6 Sun 7 Mon 8 Tue 9 Wed 10 17:45-22…" at bounding box center [275, 483] width 551 height 785
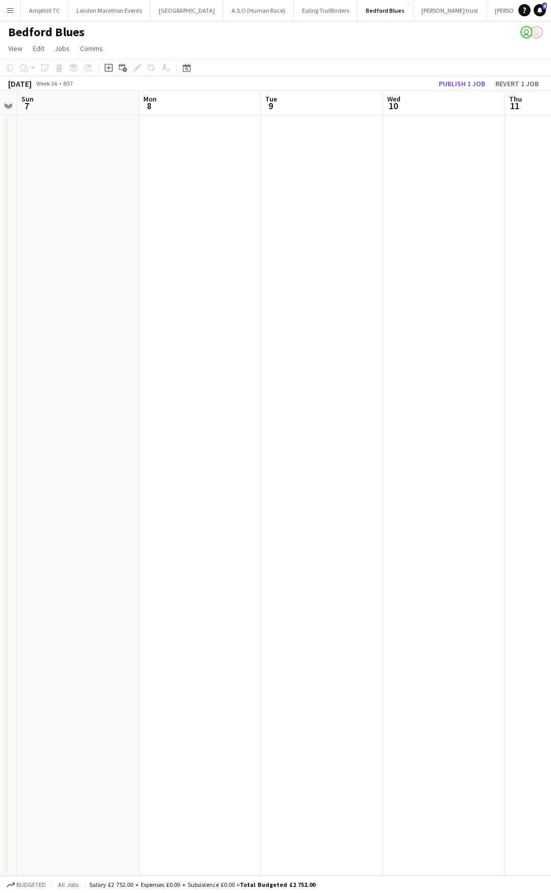
drag, startPoint x: 492, startPoint y: 159, endPoint x: 199, endPoint y: 159, distance: 292.7
click at [199, 159] on app-calendar-viewport "Wed 3 Thu 4 Fri 5 2/2 1 Job Sat 6 Sun 7 Mon 8 Tue 9 Wed 10 Thu 11 Fri 12 17:45-…" at bounding box center [275, 483] width 551 height 785
drag, startPoint x: 522, startPoint y: 159, endPoint x: 117, endPoint y: 160, distance: 405.5
click at [117, 160] on app-calendar-viewport "Sun 7 Mon 8 Tue 9 Wed 10 Thu 11 Fri 12 Sat 13 Sun 14 Mon 15 Tue 16" at bounding box center [275, 483] width 551 height 785
drag, startPoint x: 370, startPoint y: 156, endPoint x: 108, endPoint y: 175, distance: 262.9
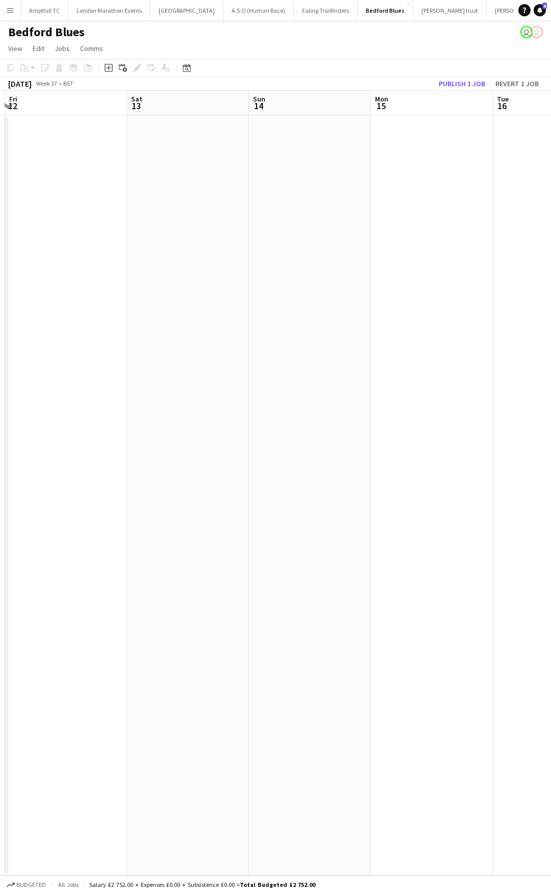
click at [109, 175] on app-calendar-viewport "Tue 9 Wed 10 Thu 11 Fri 12 Sat 13 Sun 14 Mon 15 Tue 16 Wed 17 Thu 18" at bounding box center [275, 483] width 551 height 785
drag, startPoint x: 447, startPoint y: 161, endPoint x: 76, endPoint y: 166, distance: 370.8
click at [79, 166] on app-calendar-viewport "Thu 11 Fri 12 Sat 13 Sun 14 Mon 15 Tue 16 Wed 17 Thu 18 Fri 19 Sat 20 2/2 1 Job…" at bounding box center [275, 483] width 551 height 785
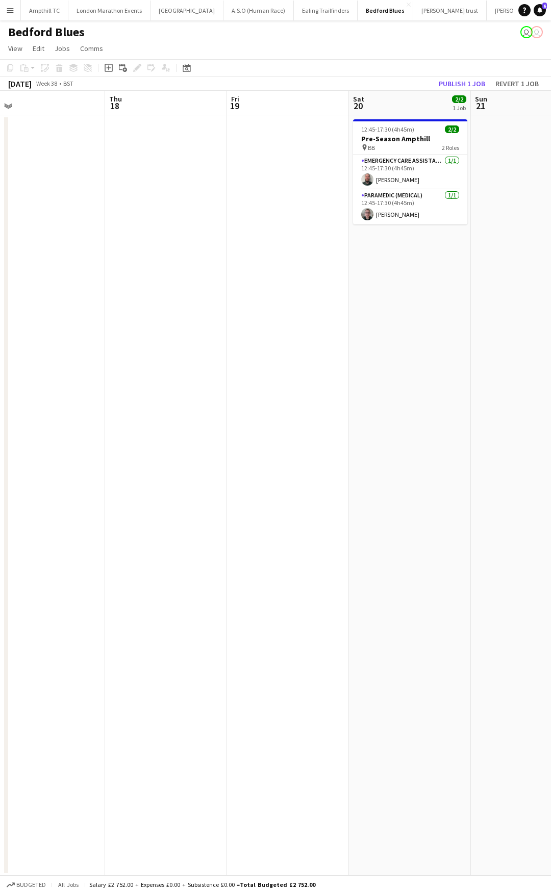
drag, startPoint x: 359, startPoint y: 163, endPoint x: 155, endPoint y: 168, distance: 204.1
click at [155, 168] on app-calendar-viewport "Mon 15 Tue 16 Wed 17 Thu 18 Fri 19 Sat 20 2/2 1 Job Sun 21 Mon 22 Tue 23 Wed 24…" at bounding box center [275, 483] width 551 height 785
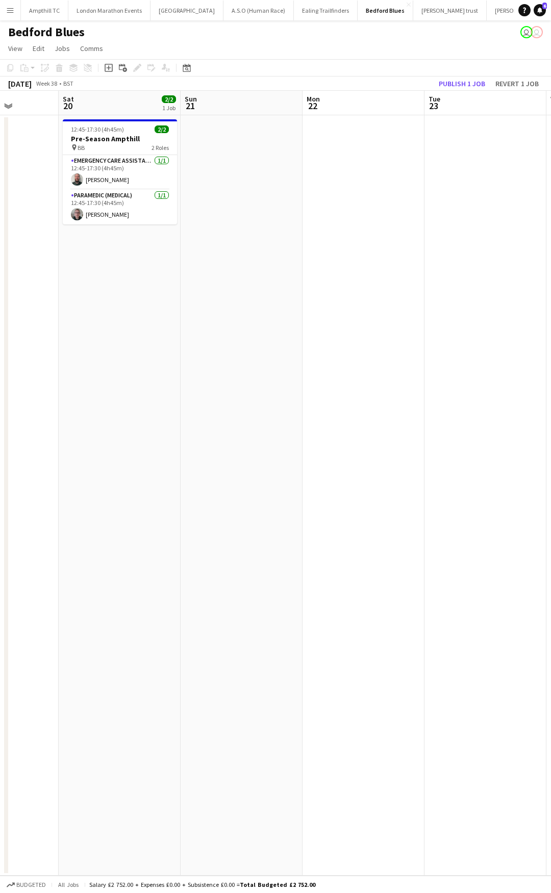
drag, startPoint x: 446, startPoint y: 155, endPoint x: 156, endPoint y: 173, distance: 290.7
click at [156, 173] on app-calendar-viewport "Wed 17 Thu 18 Fri 19 Sat 20 2/2 1 Job Sun 21 Mon 22 Tue 23 Wed 24 Thu 25 Fri 26…" at bounding box center [275, 483] width 551 height 785
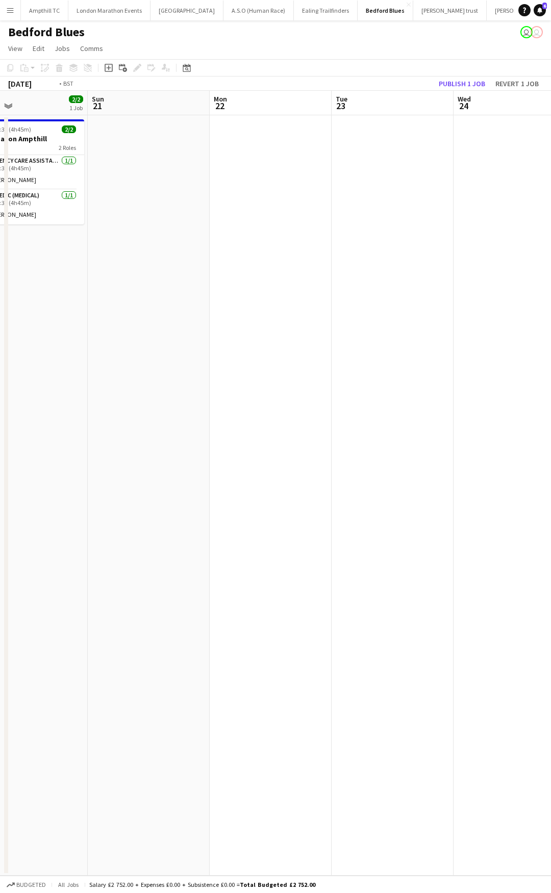
drag, startPoint x: 404, startPoint y: 169, endPoint x: 266, endPoint y: 169, distance: 137.7
click at [133, 182] on app-calendar-viewport "Wed 17 Thu 18 Fri 19 Sat 20 2/2 1 Job Sun 21 Mon 22 Tue 23 Wed 24 Thu 25 Fri 26…" at bounding box center [275, 483] width 551 height 785
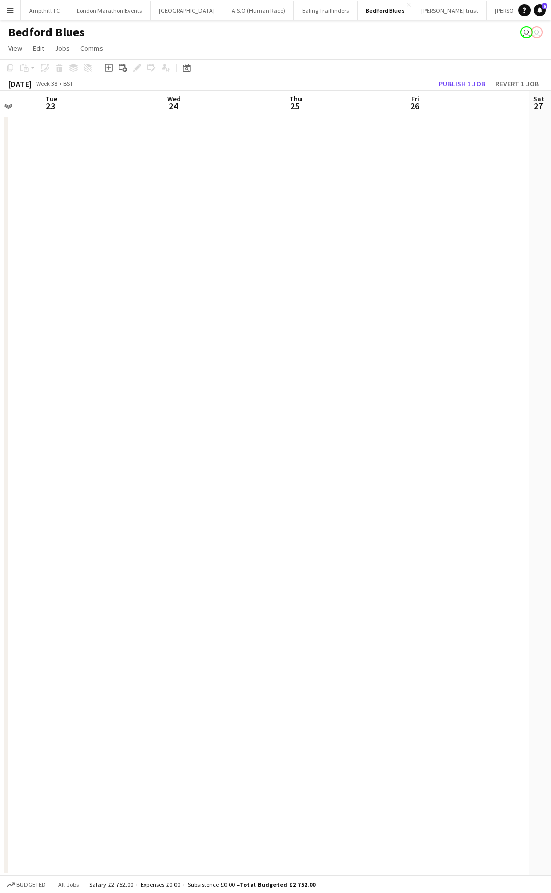
drag, startPoint x: 421, startPoint y: 180, endPoint x: 165, endPoint y: 184, distance: 256.1
click at [169, 184] on app-calendar-viewport "Fri 19 Sat 20 2/2 1 Job Sun 21 Mon 22 Tue 23 Wed 24 Thu 25 Fri 26 Sat 27 Sun 28…" at bounding box center [275, 483] width 551 height 785
drag, startPoint x: 313, startPoint y: 180, endPoint x: 61, endPoint y: 179, distance: 251.4
click at [41, 184] on app-calendar-viewport "Tue 23 Wed 24 Thu 25 Fri 26 Sat 27 Sun 28 Mon 29 Tue 30 Wed 1 Thu 2" at bounding box center [275, 483] width 551 height 785
drag, startPoint x: 400, startPoint y: 172, endPoint x: 184, endPoint y: 197, distance: 217.6
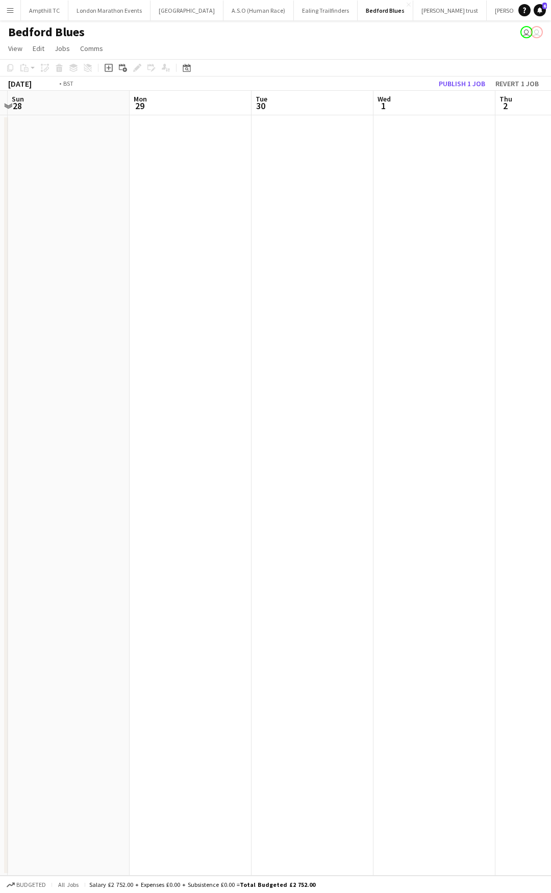
click at [181, 198] on app-calendar-viewport "Thu 25 Fri 26 Sat 27 Sun 28 Mon 29 Tue 30 Wed 1 Thu 2 Fri 3 Sat 4 1/2 1 Job Upd…" at bounding box center [275, 483] width 551 height 785
drag, startPoint x: 426, startPoint y: 186, endPoint x: 160, endPoint y: 187, distance: 265.7
click at [160, 187] on app-calendar-viewport "Sat 27 Sun 28 Mon 29 Tue 30 Wed 1 Thu 2 Fri 3 Sat 4 1/2 1 Job Sun 5 Mon 6 Updat…" at bounding box center [275, 483] width 551 height 785
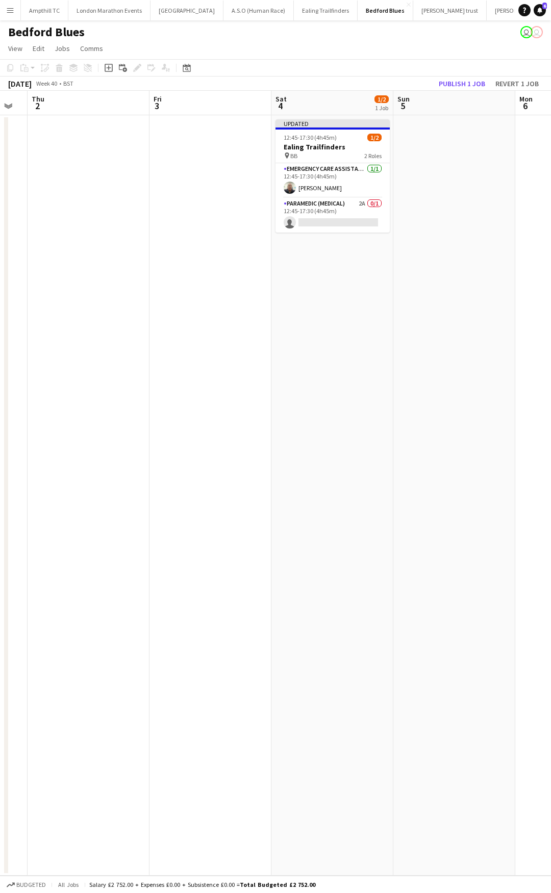
drag
click at [385, 184] on app-calendar-viewport "Mon 29 Tue 30 Wed 1 Thu 2 Fri 3 Sat 4 1/2 1 Job Sun 5 Mon 6 Tue 7 Wed 8 Updated…" at bounding box center [275, 483] width 551 height 785
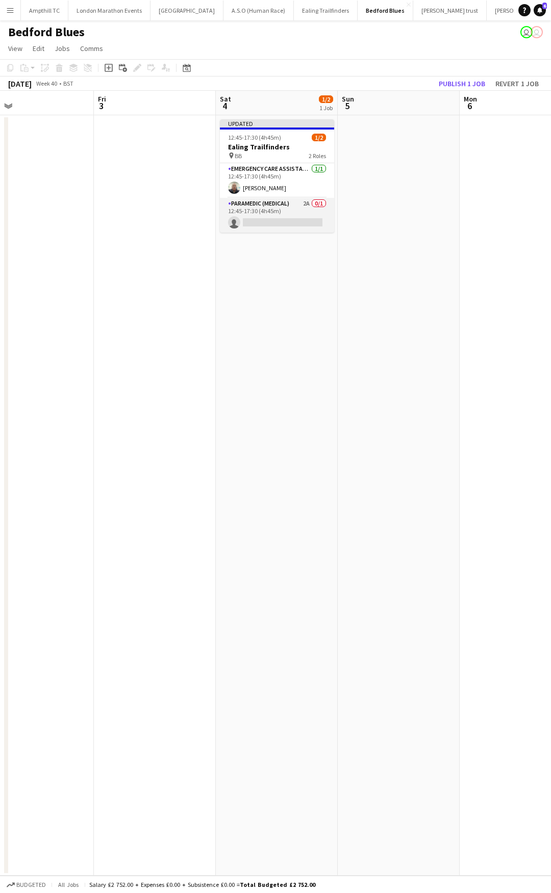
click at [303, 203] on app-card-role "Paramedic (Medical) 2A 0/1 12:45-17:30 (4h45m) single-neutral-actions" at bounding box center [277, 215] width 114 height 35
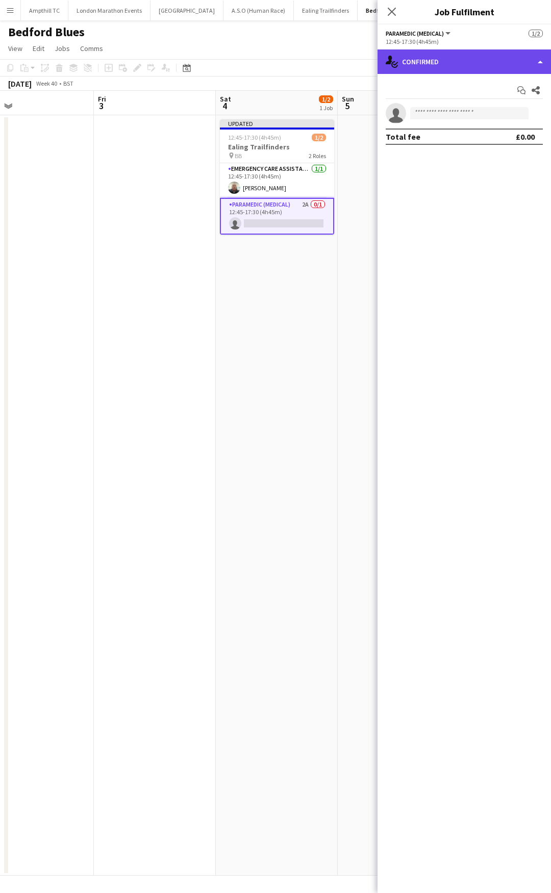
click at [483, 62] on div "single-neutral-actions-check-2 Confirmed" at bounding box center [463, 61] width 173 height 24
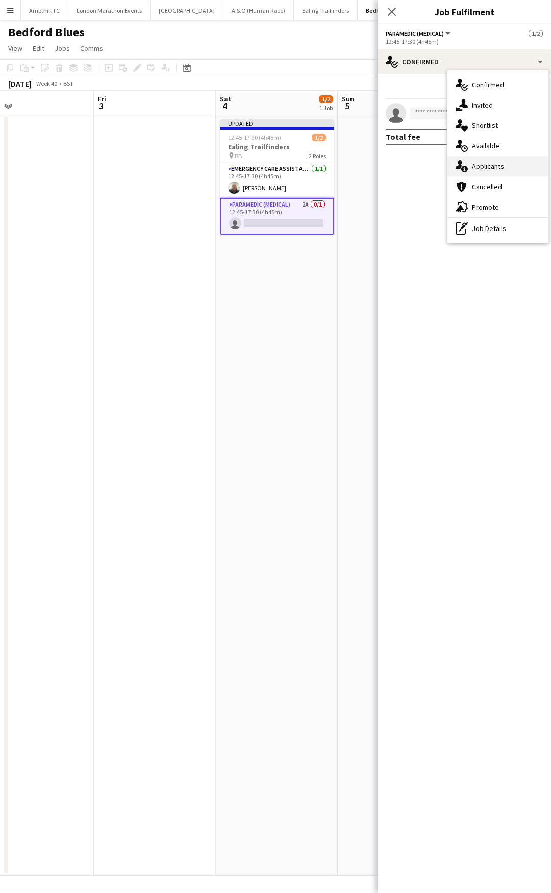
click at [493, 161] on div "single-neutral-actions-information Applicants" at bounding box center [497, 166] width 101 height 20
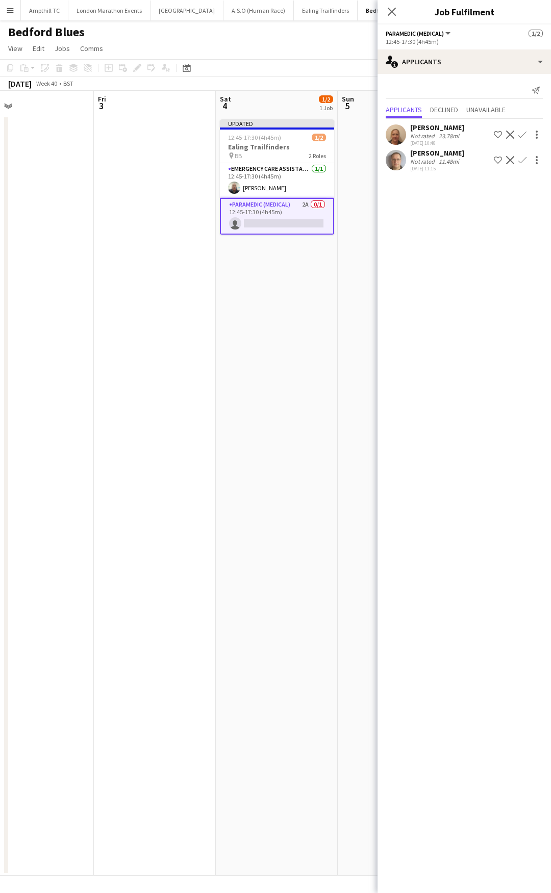
click at [521, 160] on app-icon "Confirm" at bounding box center [522, 160] width 8 height 8
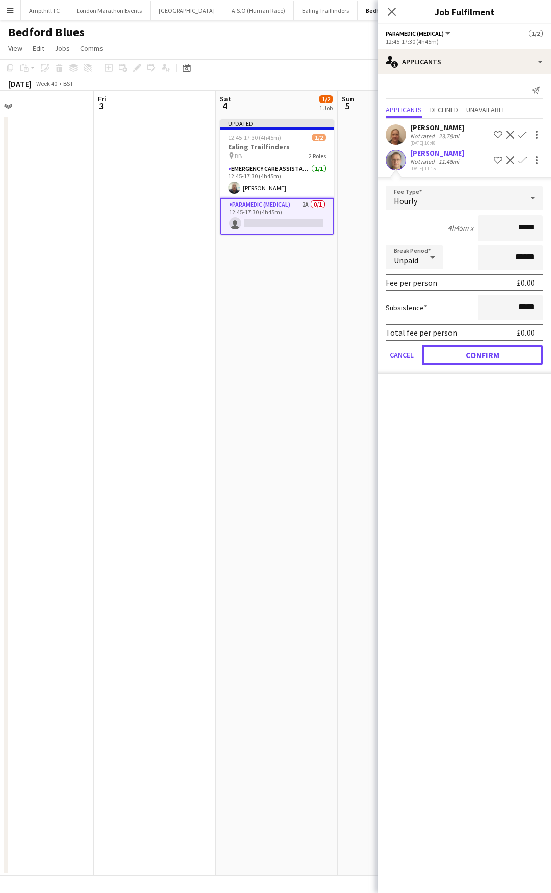
click at [480, 354] on button "Confirm" at bounding box center [482, 355] width 121 height 20
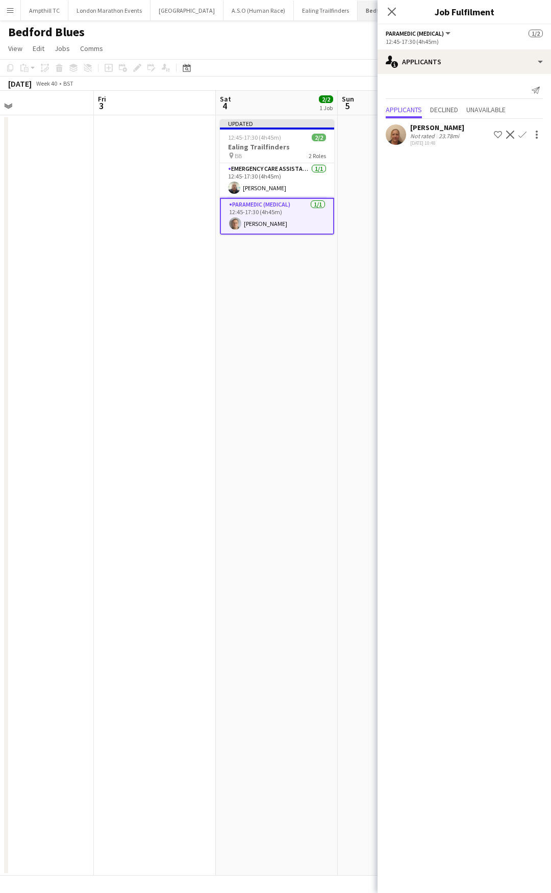
click at [390, 11] on icon "Close pop-in" at bounding box center [392, 12] width 8 height 8
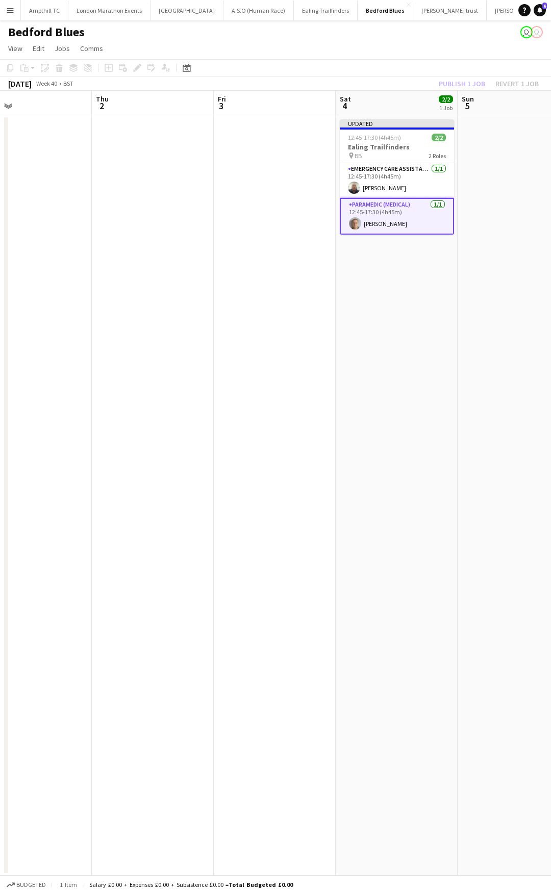
click at [96, 236] on app-calendar-viewport "Mon 29 Tue 30 Wed 1 Thu 2 Fri 3 Sat 4 2/2 1 Job Sun 5 Mon 6 Tue 7 Wed 8 Updated…" at bounding box center [275, 483] width 551 height 785
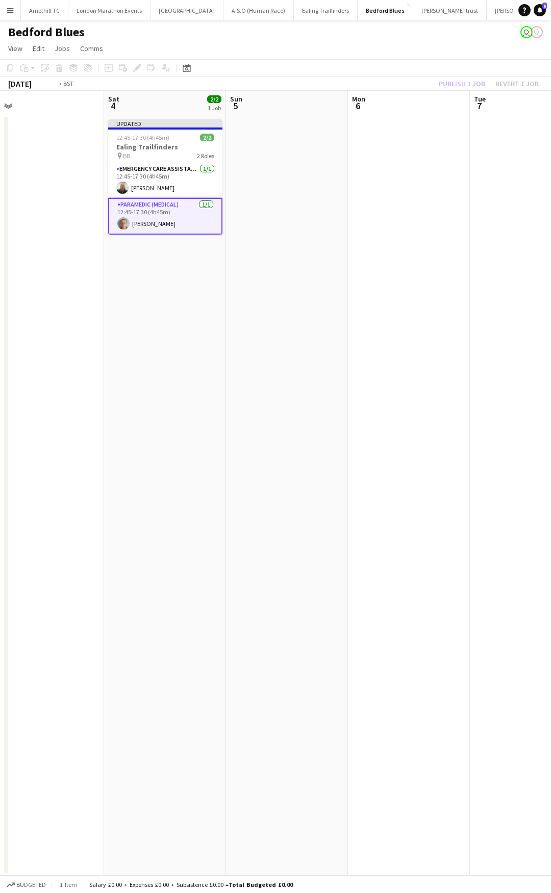
click at [62, 251] on app-calendar-viewport "Wed 1 Thu 2 Fri 3 Sat 4 2/2 1 Job Sun 5 Mon 6 Tue 7 Wed 8 Thu 9 Fri 10 Updated …" at bounding box center [275, 483] width 551 height 785
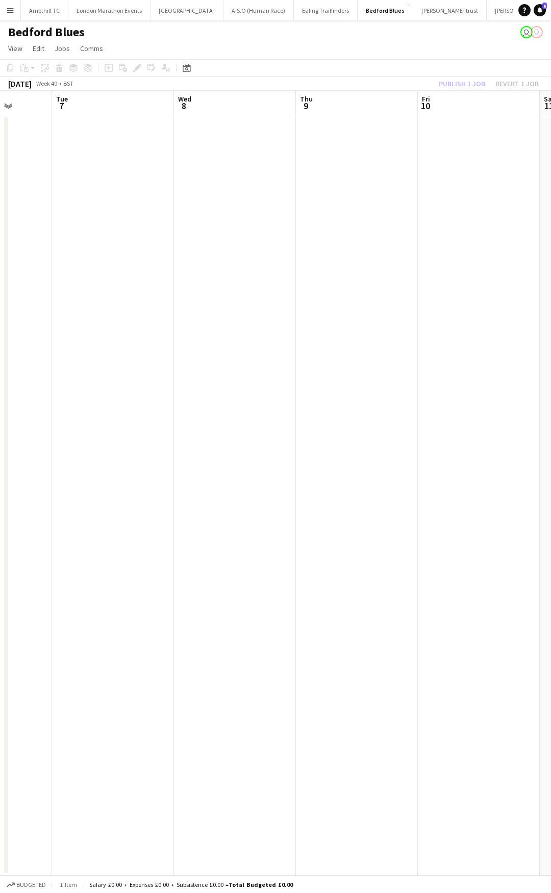
click at [16, 247] on app-calendar-viewport "Sat 4 2/2 1 Job Sun 5 Mon 6 Tue 7 Wed 8 Thu 9 Fri 10 Sat 11 Sun 12 Mon 13 Updat…" at bounding box center [275, 483] width 551 height 785
click at [486, 244] on app-calendar-viewport "Fri 3 Sat 4 2/2 1 Job Sun 5 Mon 6 Tue 7 Wed 8 Thu 9 Fri 10 Sat 11 Sun 12 Update…" at bounding box center [275, 483] width 551 height 785
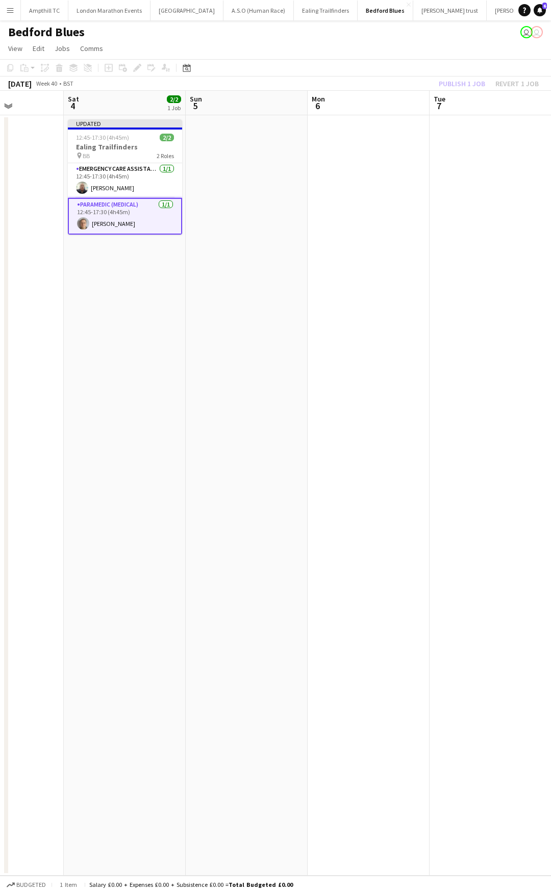
click at [279, 240] on app-calendar-viewport "Wed 1 Thu 2 Fri 3 Sat 4 2/2 1 Job Sun 5 Mon 6 Tue 7 Wed 8 Thu 9 Fri 10 Updated …" at bounding box center [275, 483] width 551 height 785
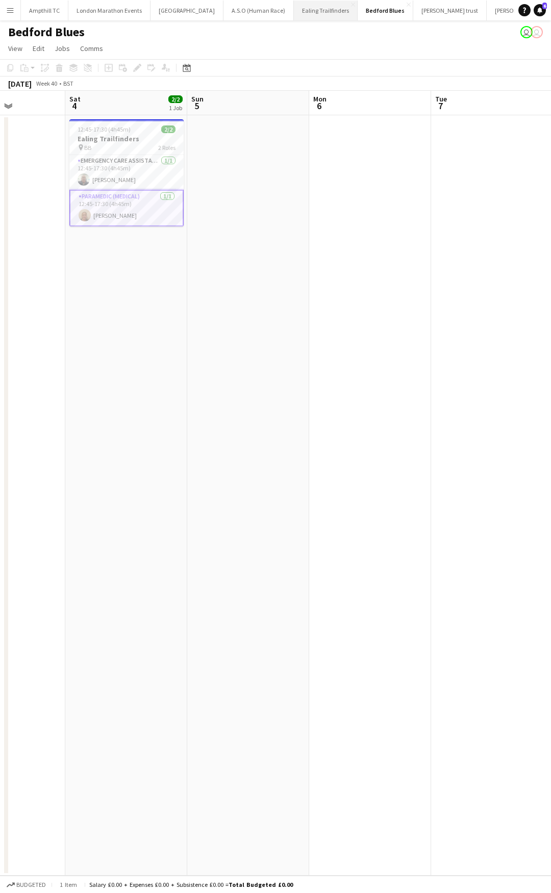
click at [312, 11] on button "Ealing Trailfinders Close" at bounding box center [326, 11] width 64 height 20
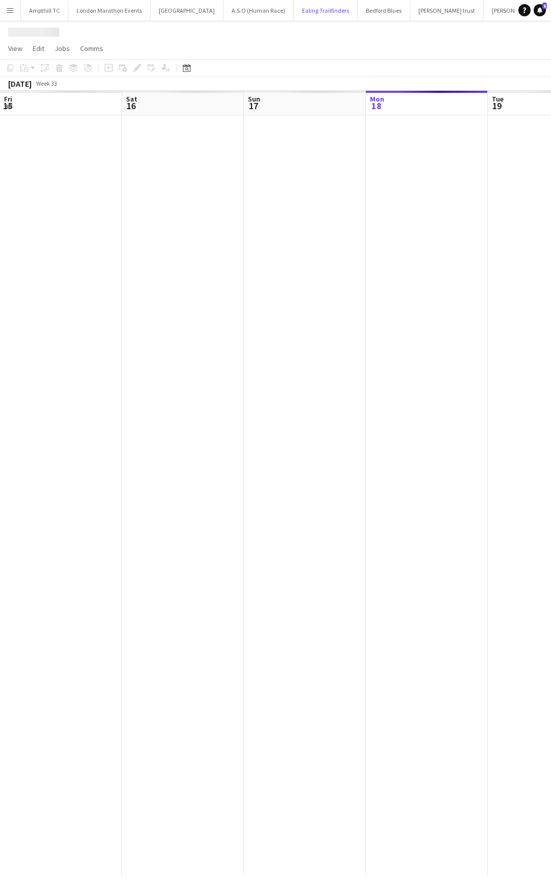
scroll to position [0, 244]
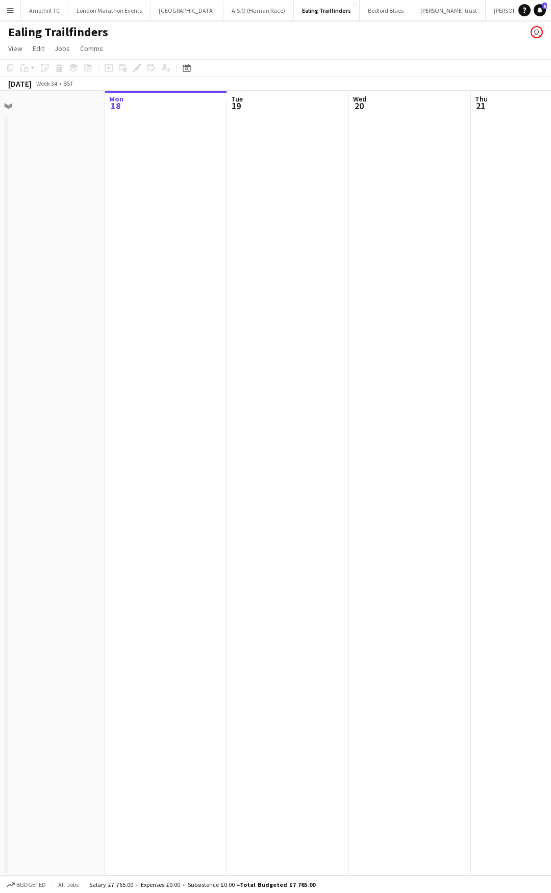
drag, startPoint x: 373, startPoint y: 221, endPoint x: 38, endPoint y: 224, distance: 335.1
click at [44, 224] on app-calendar-viewport "Fri 15 Sat 16 Sun 17 Mon 18 Tue 19 Wed 20 Thu 21 Fri 22 Sat 23 Sun 24 2/2 1 Job…" at bounding box center [275, 483] width 551 height 785
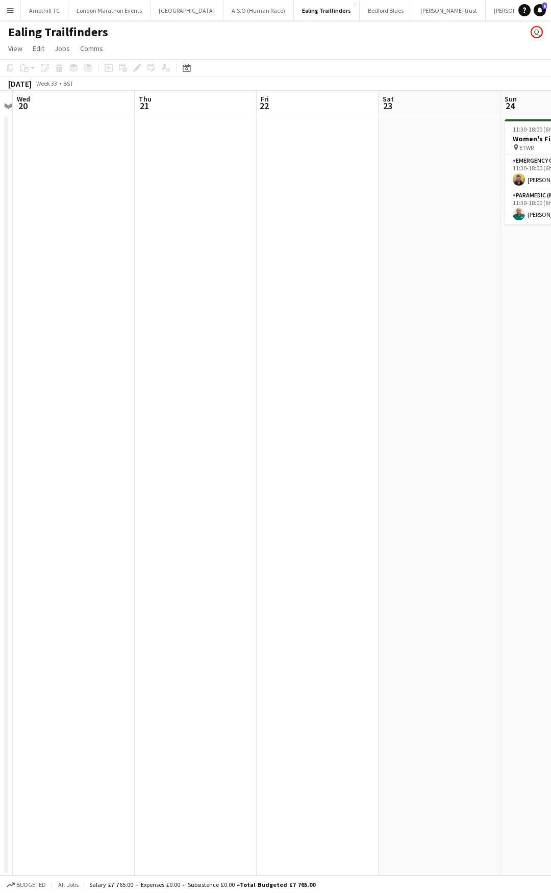
drag, startPoint x: 289, startPoint y: 220, endPoint x: 124, endPoint y: 224, distance: 164.8
click at [135, 224] on app-calendar-viewport "Sun 17 Mon 18 Tue 19 Wed 20 Thu 21 Fri 22 Sat 23 Sun 24 2/2 1 Job Mon 25 Tue 26…" at bounding box center [275, 483] width 551 height 785
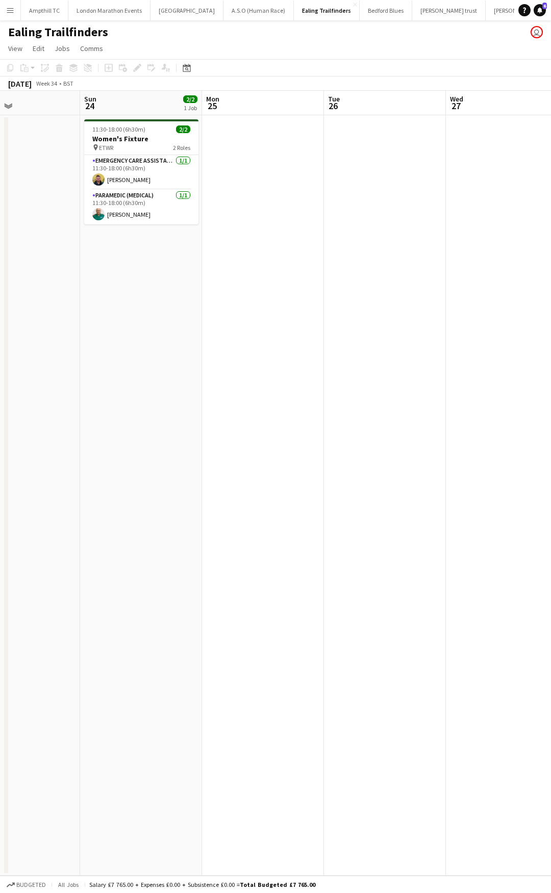
drag, startPoint x: 311, startPoint y: 233, endPoint x: -55, endPoint y: 241, distance: 365.8
click at [0, 241] on html "Menu Boards Boards Boards All jobs Status Workforce Workforce My Workforce Recr…" at bounding box center [275, 446] width 551 height 893
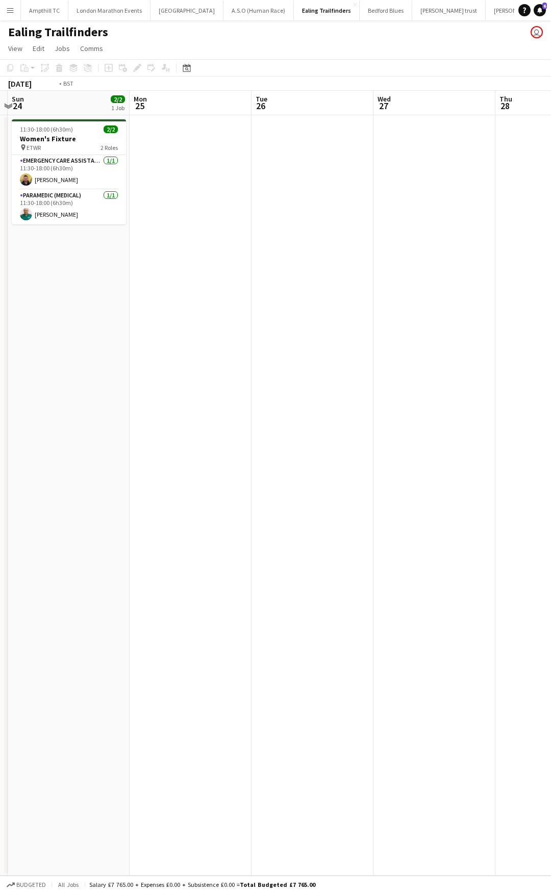
drag, startPoint x: 373, startPoint y: 227, endPoint x: 285, endPoint y: 237, distance: 89.3
click at [39, 236] on app-calendar-viewport "Thu 21 Fri 22 Sat 23 Sun 24 2/2 1 Job Mon 25 Tue 26 Wed 27 Thu 28 Fri 29 Sat 30…" at bounding box center [275, 483] width 551 height 785
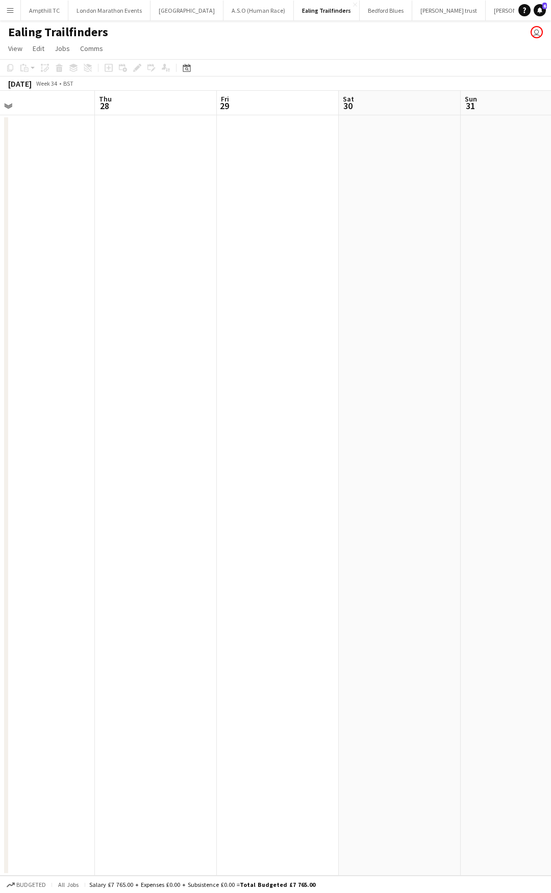
drag, startPoint x: 4, startPoint y: 254, endPoint x: -23, endPoint y: 254, distance: 27.5
click at [0, 254] on html "Menu Boards Boards Boards All jobs Status Workforce Workforce My Workforce Recr…" at bounding box center [275, 446] width 551 height 893
drag, startPoint x: 179, startPoint y: 241, endPoint x: 225, endPoint y: 231, distance: 47.4
click at [55, 241] on app-calendar-viewport "Thu 28 Fri 29 Sat 30 Sun 31 Mon 1 Tue 2 Wed 3 Thu 4 Fri 5 Sat 6" at bounding box center [275, 483] width 551 height 785
drag, startPoint x: 282, startPoint y: 227, endPoint x: 111, endPoint y: 228, distance: 170.9
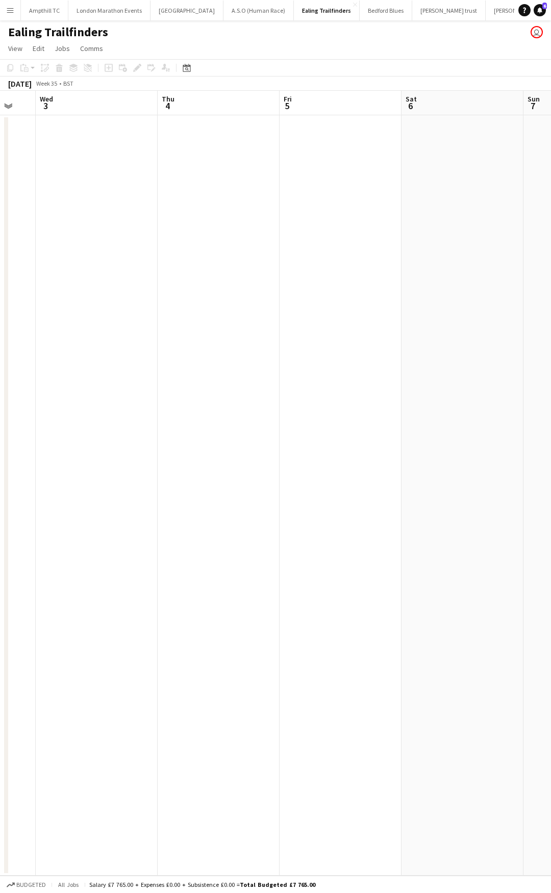
click at [111, 228] on app-calendar-viewport "Sat 30 Sun 31 Mon 1 Tue 2 Wed 3 Thu 4 Fri 5 Sat 6 Sun 7 Mon 8" at bounding box center [275, 483] width 551 height 785
drag, startPoint x: 357, startPoint y: 211, endPoint x: 216, endPoint y: 189, distance: 142.5
click at [78, 213] on app-calendar-viewport "Mon 1 Tue 2 Wed 3 Thu 4 Fri 5 Sat 6 Sun 7 Mon 8 Tue 9 Wed 10" at bounding box center [275, 483] width 551 height 785
drag, startPoint x: 329, startPoint y: 200, endPoint x: 57, endPoint y: 208, distance: 272.0
click at [58, 208] on app-calendar-viewport "Wed 3 Thu 4 Fri 5 Sat 6 Sun 7 Mon 8 Tue 9 Wed 10 Thu 11 Fri 12" at bounding box center [275, 483] width 551 height 785
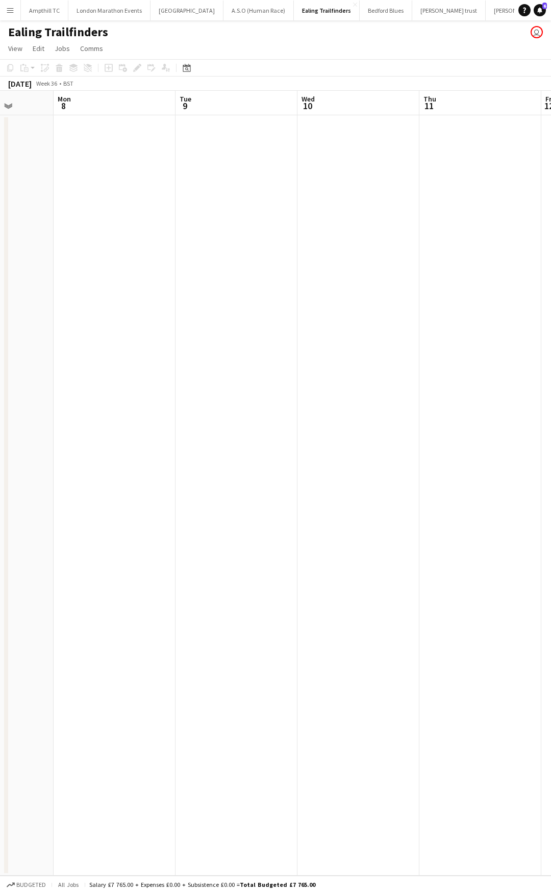
drag, startPoint x: 301, startPoint y: 199, endPoint x: 83, endPoint y: 202, distance: 218.3
click at [67, 202] on app-calendar-viewport "Fri 5 Sat 6 Sun 7 Mon 8 Tue 9 Wed 10 Thu 11 Fri 12 Sat 13 Sun 14" at bounding box center [275, 483] width 551 height 785
drag, startPoint x: 367, startPoint y: 194, endPoint x: 215, endPoint y: 194, distance: 152.0
click at [216, 194] on app-calendar-viewport "Sun 7 Mon 8 Tue 9 Wed 10 Thu 11 Fri 12 Sat 13 Sun 14 Mon 15 Tue 16" at bounding box center [275, 483] width 551 height 785
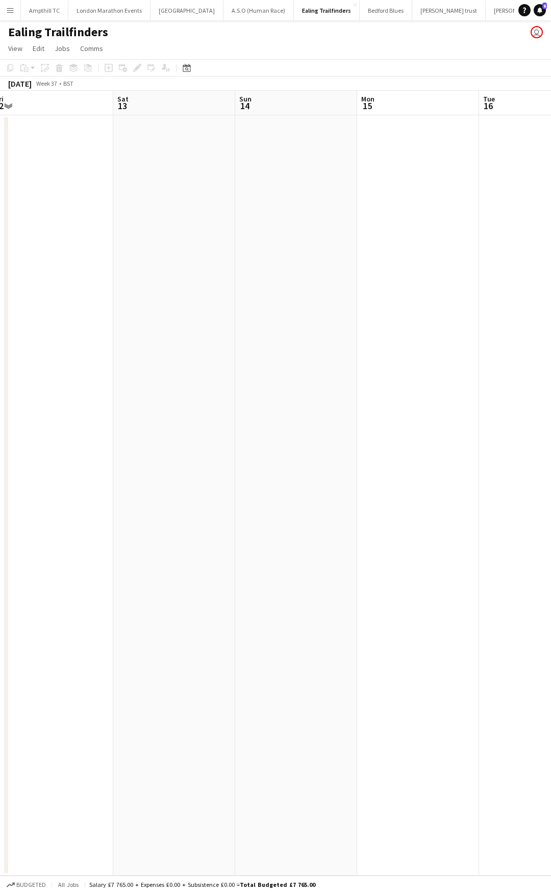
click at [13, 6] on button "Menu" at bounding box center [10, 10] width 20 height 20
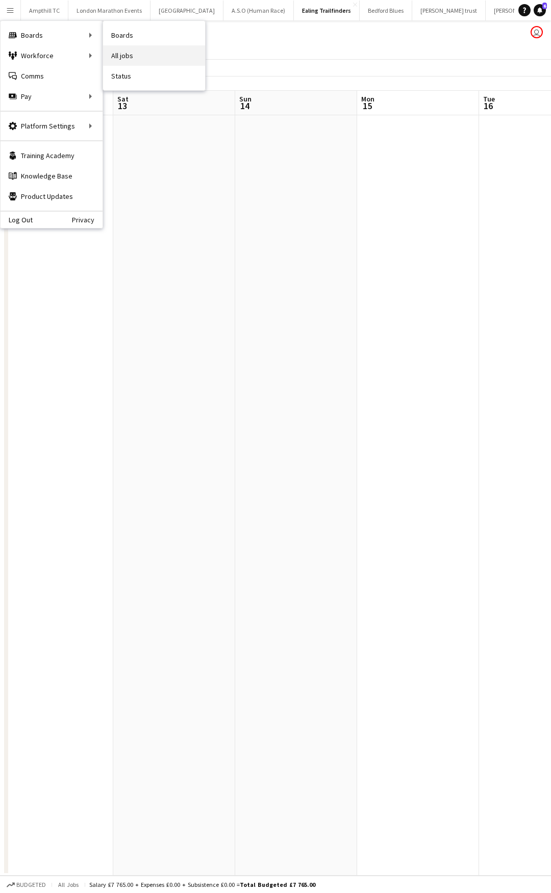
click at [134, 48] on link "All jobs" at bounding box center [154, 55] width 102 height 20
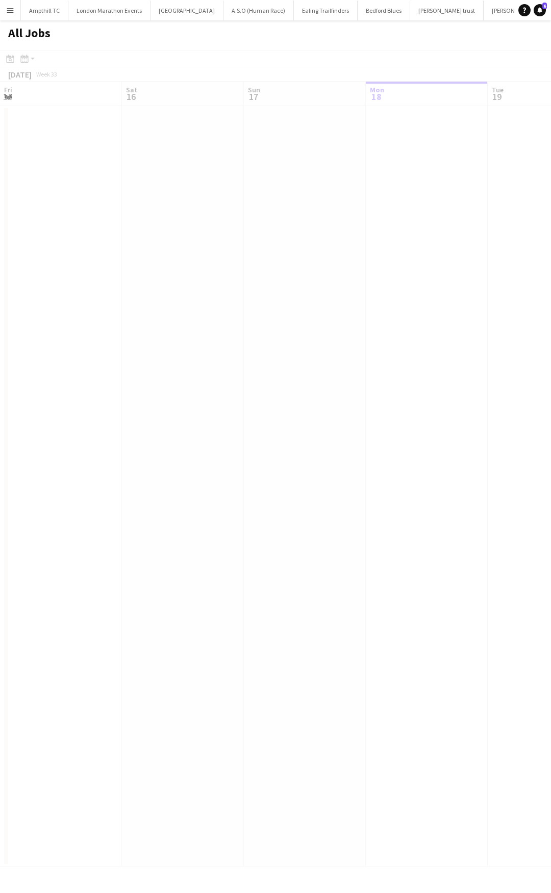
scroll to position [0, 244]
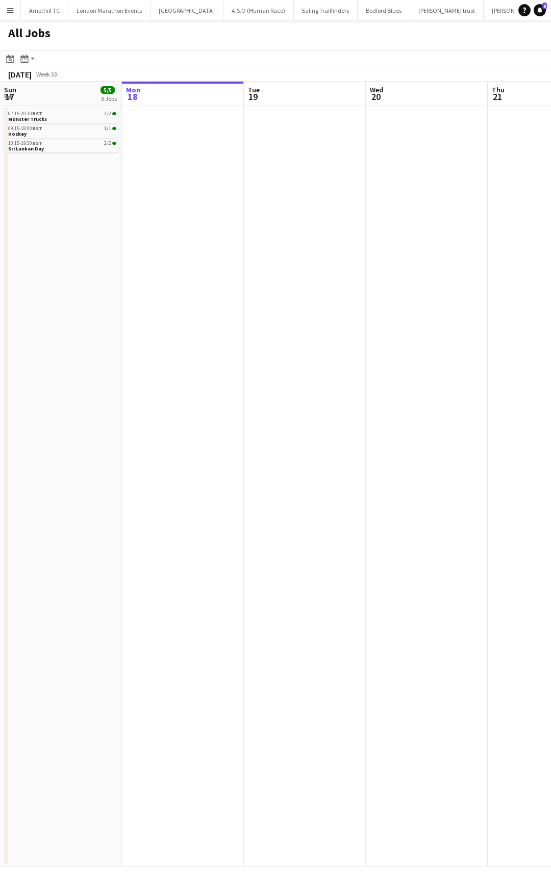
click at [13, 11] on app-icon "Menu" at bounding box center [10, 10] width 8 height 8
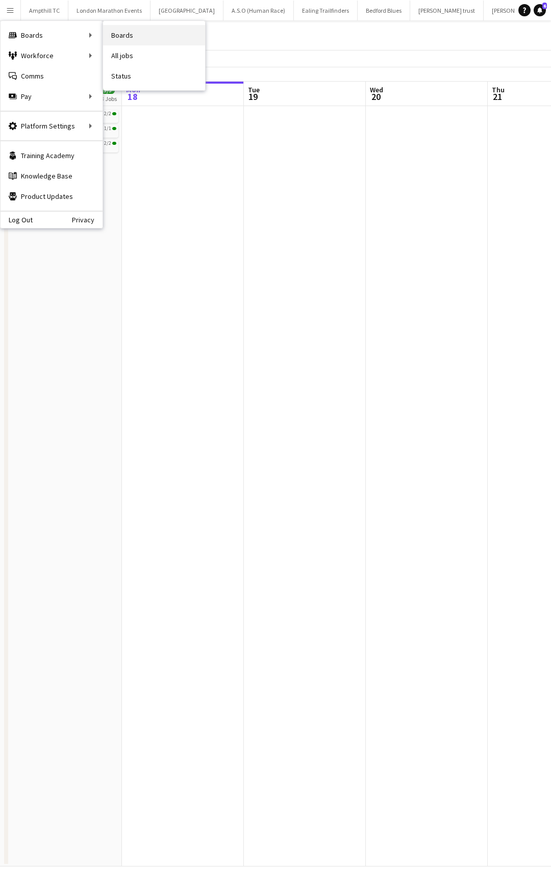
click at [129, 28] on link "Boards" at bounding box center [154, 35] width 102 height 20
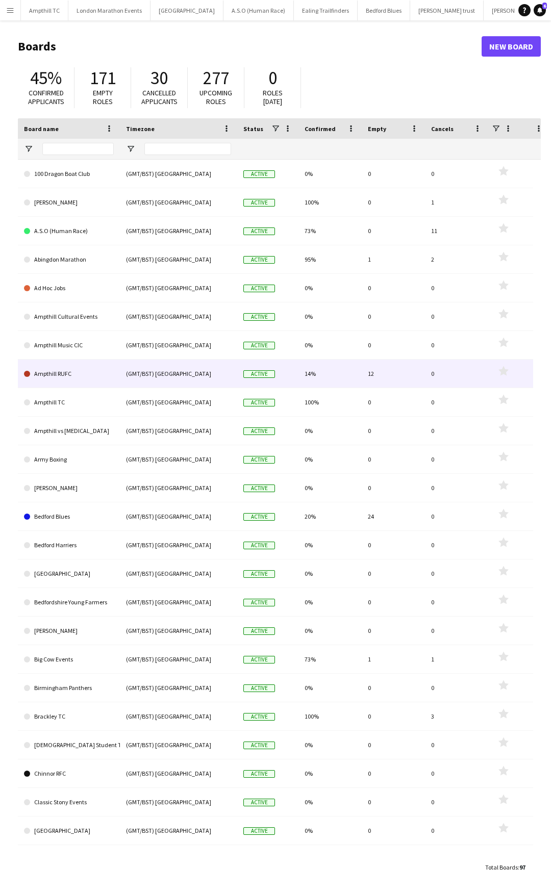
click at [176, 354] on div "(GMT/BST) London" at bounding box center [178, 374] width 117 height 28
click at [215, 354] on div "(GMT/BST) London" at bounding box center [178, 374] width 117 height 28
click at [94, 354] on link "Ampthill RUFC" at bounding box center [69, 374] width 90 height 29
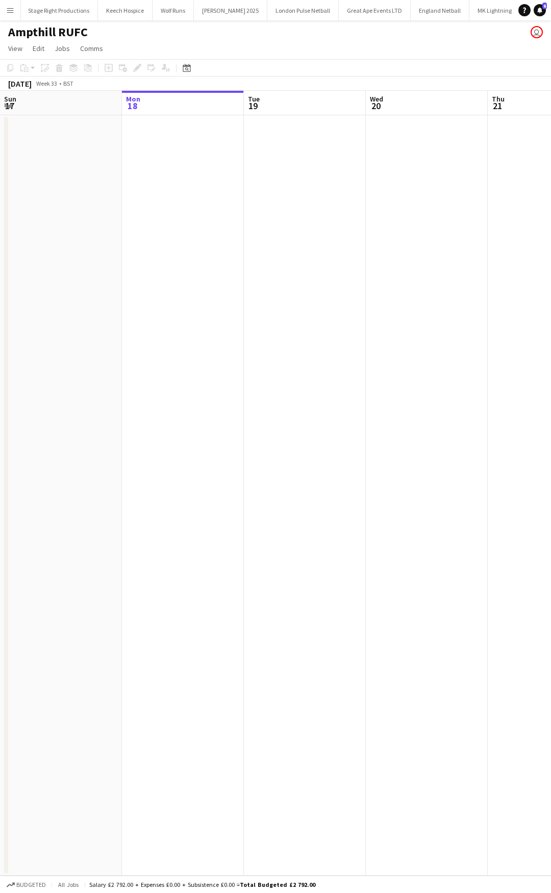
scroll to position [0, 724]
click at [344, 159] on app-date-cell at bounding box center [305, 495] width 122 height 760
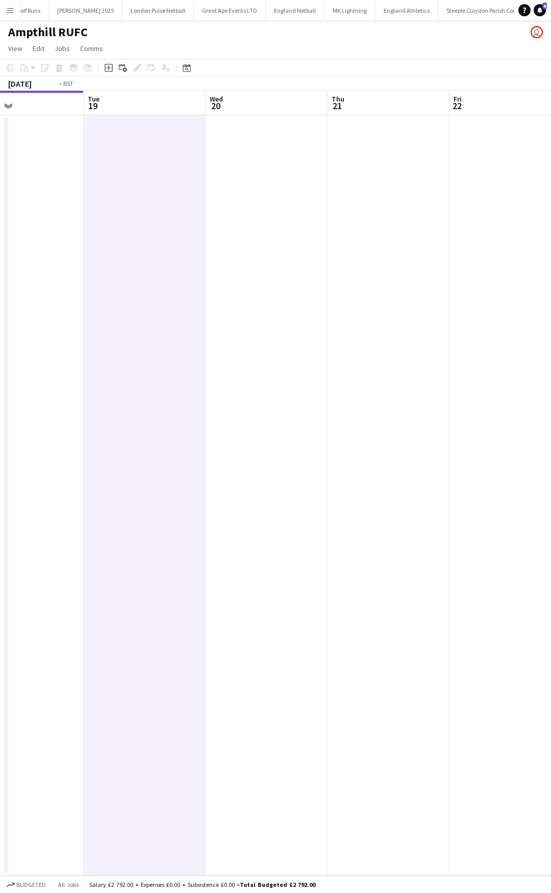
drag, startPoint x: 476, startPoint y: 151, endPoint x: 101, endPoint y: 170, distance: 375.3
click at [117, 169] on app-calendar-viewport "Fri 15 Sat 16 Sun 17 Mon 18 Tue 19 Wed 20 Thu 21 Fri 22 Sat 23 Sun 24" at bounding box center [275, 483] width 551 height 785
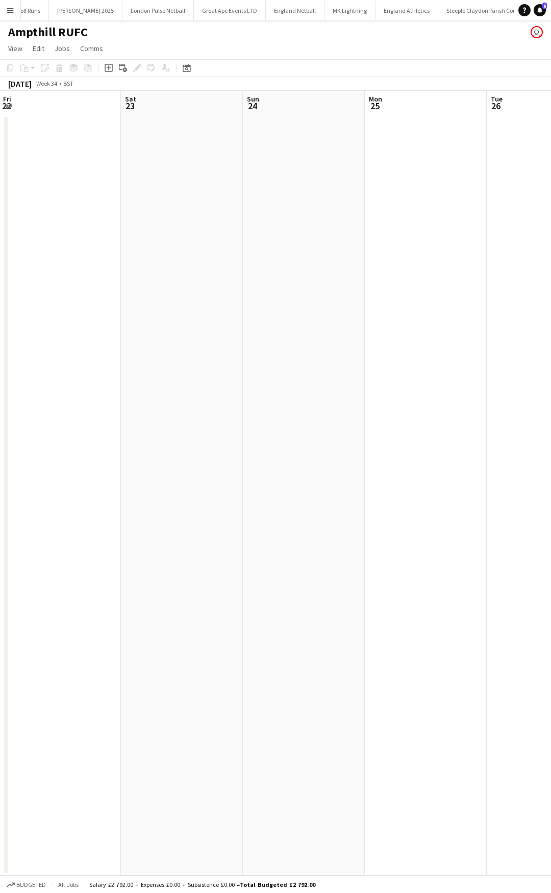
drag, startPoint x: 275, startPoint y: 189, endPoint x: 116, endPoint y: 189, distance: 159.1
click at [130, 189] on app-calendar-viewport "Tue 19 Wed 20 Thu 21 Fri 22 Sat 23 Sun 24 Mon 25 Tue 26 Wed 27 Thu 28" at bounding box center [275, 483] width 551 height 785
click at [32, 200] on app-calendar-viewport "Tue 19 Wed 20 Thu 21 Fri 22 Sat 23 Sun 24 Mon 25 Tue 26 Wed 27 Thu 28" at bounding box center [275, 483] width 551 height 785
drag, startPoint x: 279, startPoint y: 202, endPoint x: -85, endPoint y: 231, distance: 365.8
click at [0, 231] on html "Menu Boards Boards Boards All jobs Status Workforce Workforce My Workforce Recr…" at bounding box center [275, 446] width 551 height 893
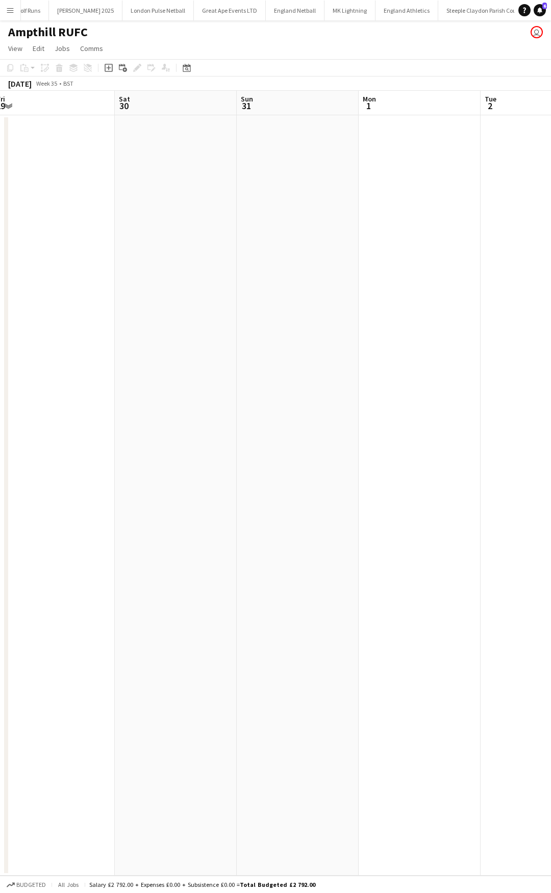
drag, startPoint x: 63, startPoint y: 222, endPoint x: 212, endPoint y: 198, distance: 150.3
click at [0, 222] on html "Menu Boards Boards Boards All jobs Status Workforce Workforce My Workforce Recr…" at bounding box center [275, 446] width 551 height 893
drag, startPoint x: 302, startPoint y: 198, endPoint x: 203, endPoint y: 190, distance: 98.8
click at [88, 198] on app-calendar-viewport "Tue 26 Wed 27 Thu 28 Fri 29 Sat 30 Sun 31 Mon 1 Tue 2 Wed 3 Thu 4" at bounding box center [275, 483] width 551 height 785
drag, startPoint x: 250, startPoint y: 192, endPoint x: 58, endPoint y: 182, distance: 192.0
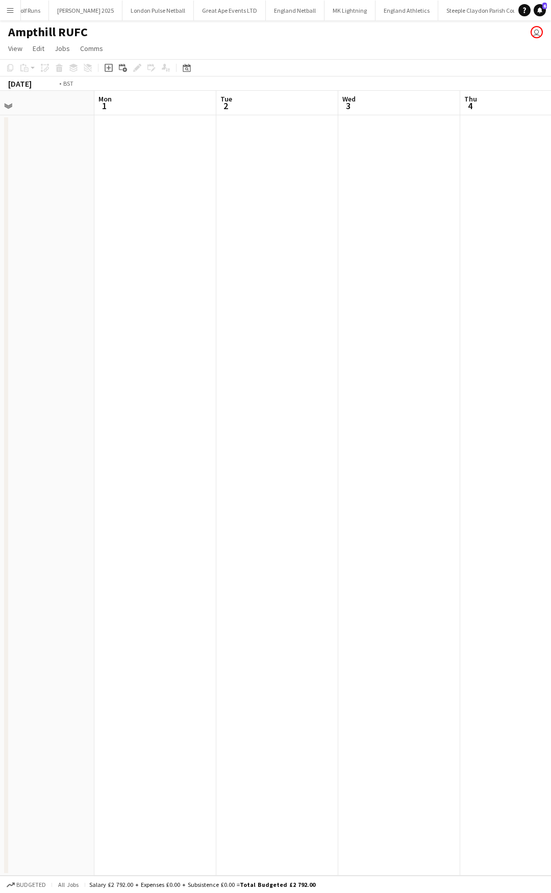
click at [21, 192] on app-calendar-viewport "Thu 28 Fri 29 Sat 30 Sun 31 Mon 1 Tue 2 Wed 3 Thu 4 Fri 5 Sat 6" at bounding box center [275, 483] width 551 height 785
drag, startPoint x: 373, startPoint y: 179, endPoint x: 60, endPoint y: 188, distance: 313.3
click at [60, 188] on app-calendar-viewport "Tue 2 Wed 3 Thu 4 Fri 5 Sat 6 Sun 7 Mon 8 Tue 9 Wed 10 Thu 11" at bounding box center [275, 483] width 551 height 785
drag, startPoint x: 10, startPoint y: 195, endPoint x: -31, endPoint y: 195, distance: 40.8
click at [0, 195] on html "Menu Boards Boards Boards All jobs Status Workforce Workforce My Workforce Recr…" at bounding box center [275, 446] width 551 height 893
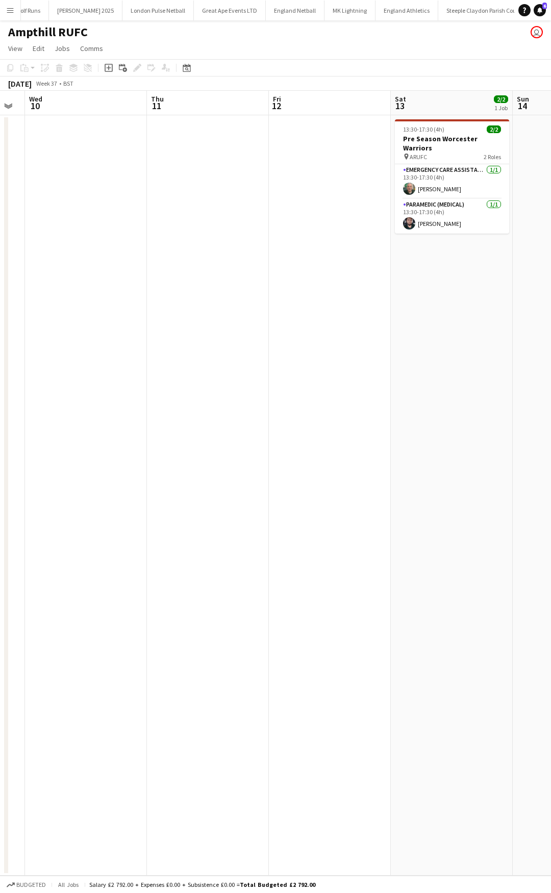
drag, startPoint x: 141, startPoint y: 199, endPoint x: 237, endPoint y: 195, distance: 96.5
click at [64, 199] on app-calendar-viewport "Sun 7 Mon 8 Tue 9 Wed 10 Thu 11 Fri 12 Sat 13 2/2 1 Job Sun 14 Mon 15 Tue 16 13…" at bounding box center [275, 483] width 551 height 785
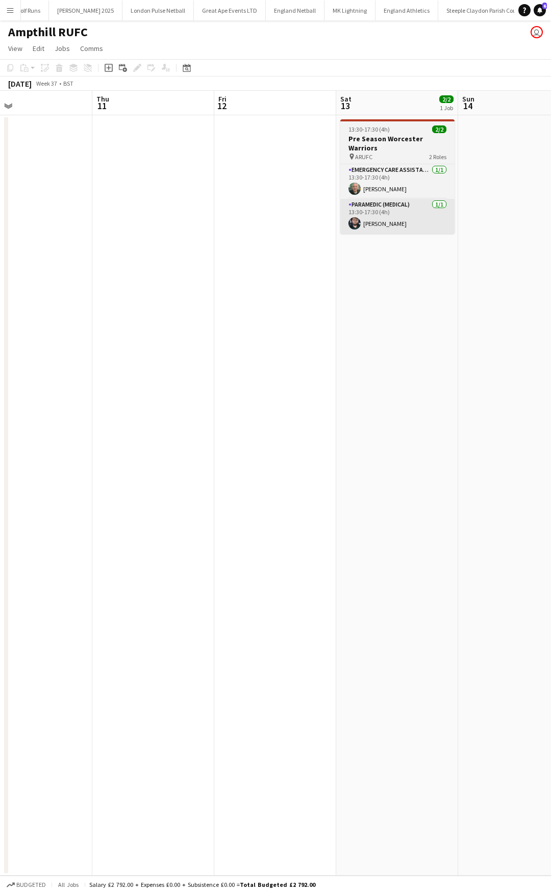
drag, startPoint x: 338, startPoint y: 195, endPoint x: 252, endPoint y: 192, distance: 85.2
click at [253, 195] on app-calendar-viewport "Sun 7 Mon 8 Tue 9 Wed 10 Thu 11 Fri 12 Sat 13 2/2 1 Job Sun 14 Mon 15 Tue 16 13…" at bounding box center [275, 483] width 551 height 785
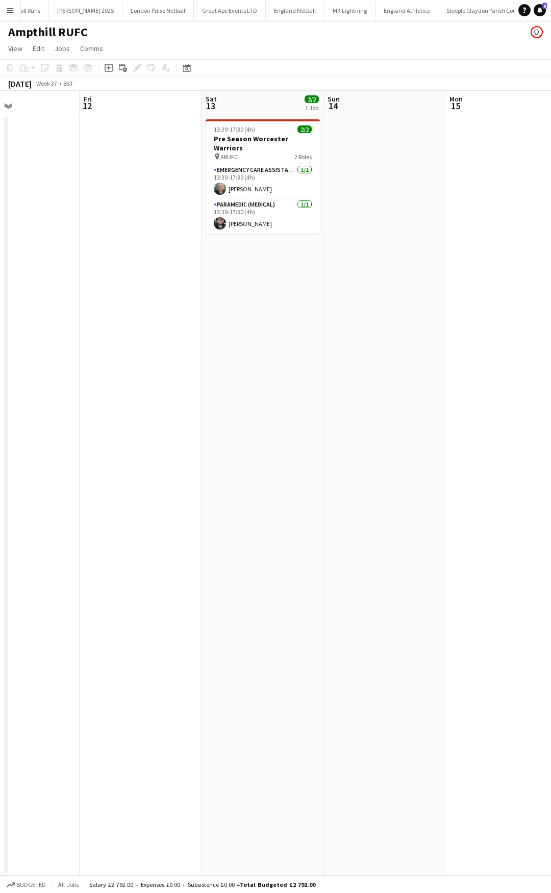
drag, startPoint x: 161, startPoint y: 183, endPoint x: 85, endPoint y: 183, distance: 76.5
click at [98, 183] on app-calendar-viewport "Mon 8 Tue 9 Wed 10 Thu 11 Fri 12 Sat 13 2/2 1 Job Sun 14 Mon 15 Tue 16 Wed 17 1…" at bounding box center [275, 483] width 551 height 785
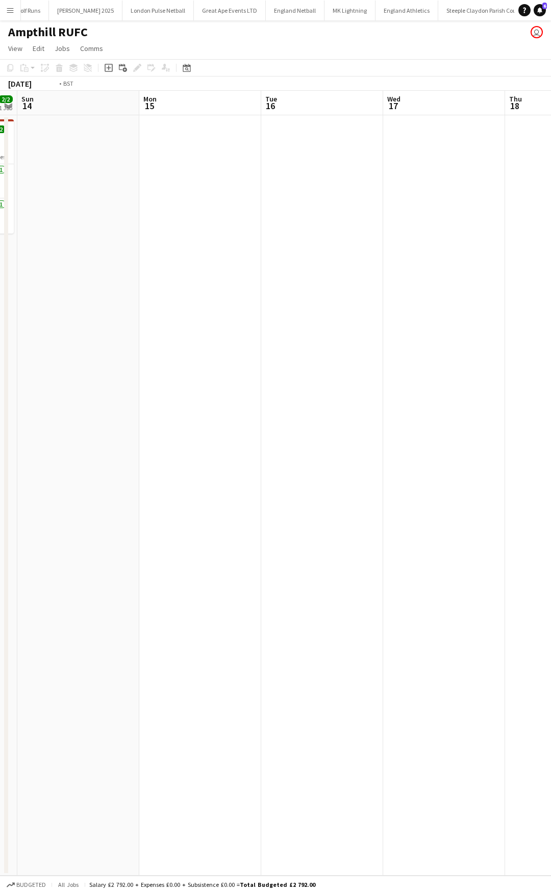
drag, startPoint x: 217, startPoint y: 189, endPoint x: 93, endPoint y: 191, distance: 124.4
click at [97, 191] on app-calendar-viewport "Wed 10 Thu 11 Fri 12 Sat 13 2/2 1 Job Sun 14 Mon 15 Tue 16 Wed 17 Thu 18 Fri 19…" at bounding box center [275, 483] width 551 height 785
drag, startPoint x: 258, startPoint y: 187, endPoint x: 113, endPoint y: 183, distance: 144.9
click at [82, 187] on app-calendar-viewport "Sun 14 Mon 15 Tue 16 Wed 17 Thu 18 Fri 19 Sat 20 Sun 21 Mon 22 Tue 23" at bounding box center [275, 483] width 551 height 785
drag, startPoint x: 310, startPoint y: 192, endPoint x: 64, endPoint y: 203, distance: 245.6
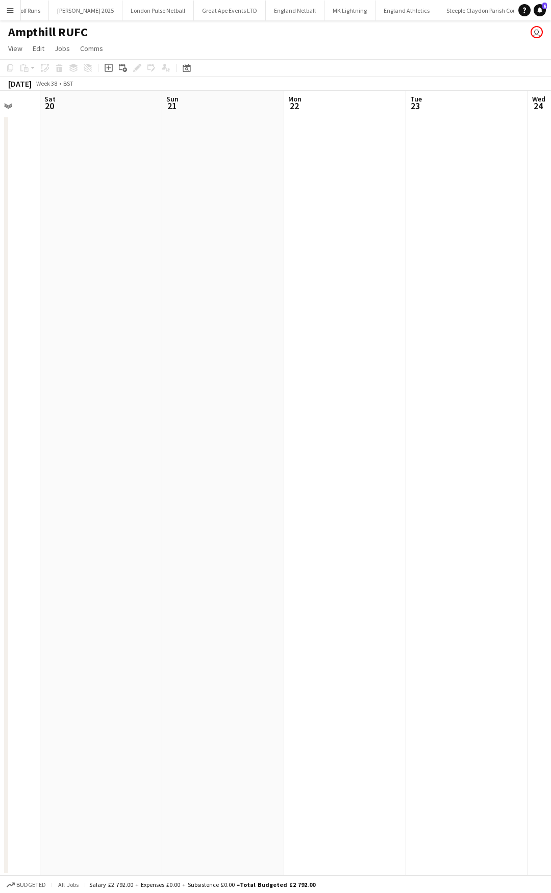
click at [17, 215] on app-calendar-viewport "Tue 16 Wed 17 Thu 18 Fri 19 Sat 20 Sun 21 Mon 22 Tue 23 Wed 24 Thu 25" at bounding box center [275, 483] width 551 height 785
drag, startPoint x: 155, startPoint y: 209, endPoint x: 15, endPoint y: 209, distance: 140.3
click at [24, 210] on app-calendar-viewport "Thu 18 Fri 19 Sat 20 Sun 21 Mon 22 Tue 23 Wed 24 Thu 25 Fri 26 Sat 27" at bounding box center [275, 483] width 551 height 785
drag, startPoint x: 163, startPoint y: 217, endPoint x: -42, endPoint y: 220, distance: 205.0
click at [0, 220] on html "Menu Boards Boards Boards All jobs Status Workforce Workforce My Workforce Recr…" at bounding box center [275, 446] width 551 height 893
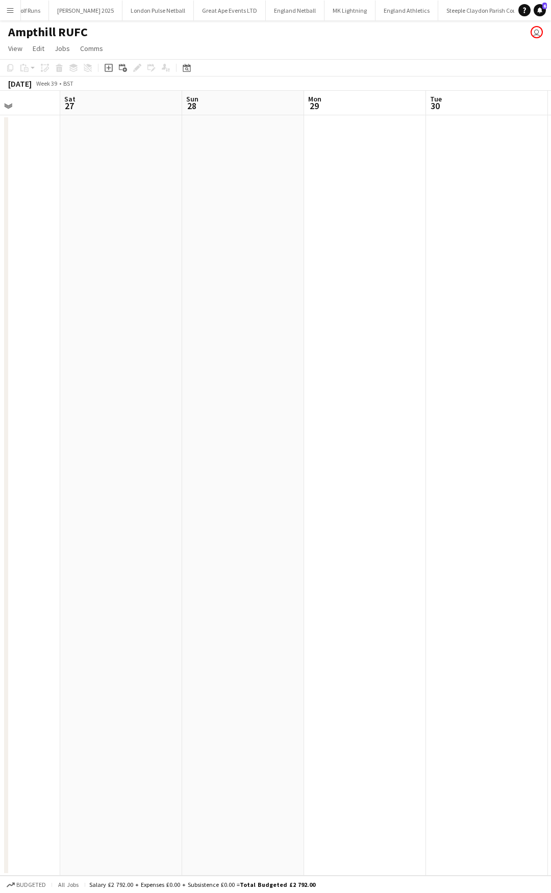
drag, startPoint x: 316, startPoint y: 201, endPoint x: 22, endPoint y: 219, distance: 294.3
click at [23, 220] on app-calendar-viewport "Wed 24 Thu 25 Fri 26 Sat 27 Sun 28 Mon 29 Tue 30 Wed 1 Thu 2 Fri 3" at bounding box center [275, 483] width 551 height 785
drag, startPoint x: 368, startPoint y: 208, endPoint x: 38, endPoint y: 210, distance: 329.5
click at [38, 210] on app-calendar-viewport "Fri 26 Sat 27 Sun 28 Mon 29 Tue 30 Wed 1 Thu 2 Fri 3 Sat 4 Sun 5" at bounding box center [275, 483] width 551 height 785
drag, startPoint x: 231, startPoint y: 203, endPoint x: 336, endPoint y: 204, distance: 104.6
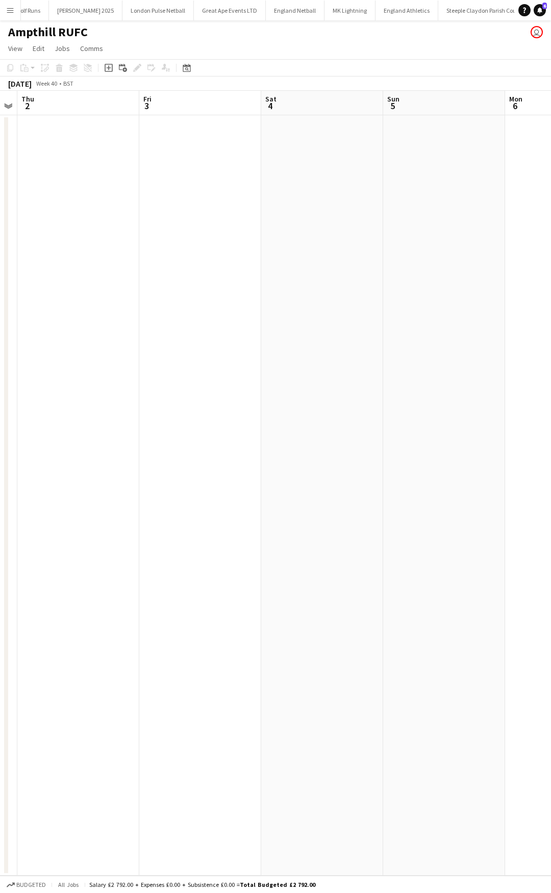
click at [85, 210] on app-calendar-viewport "Sun 28 Mon 29 Tue 30 Wed 1 Thu 2 Fri 3 Sat 4 Sun 5 Mon 6 Tue 7" at bounding box center [275, 483] width 551 height 785
click at [149, 219] on app-calendar-viewport "Tue 30 Wed 1 Thu 2 Fri 3 Sat 4 Sun 5 Mon 6 Tue 7 Wed 8 Thu 9" at bounding box center [275, 483] width 551 height 785
click at [156, 219] on app-calendar-viewport "Thu 2 Fri 3 Sat 4 Sun 5 Mon 6 Tue 7 Wed 8 Thu 9 Fri 10 Sat 11 0/2 1 Job 13:30-1…" at bounding box center [275, 483] width 551 height 785
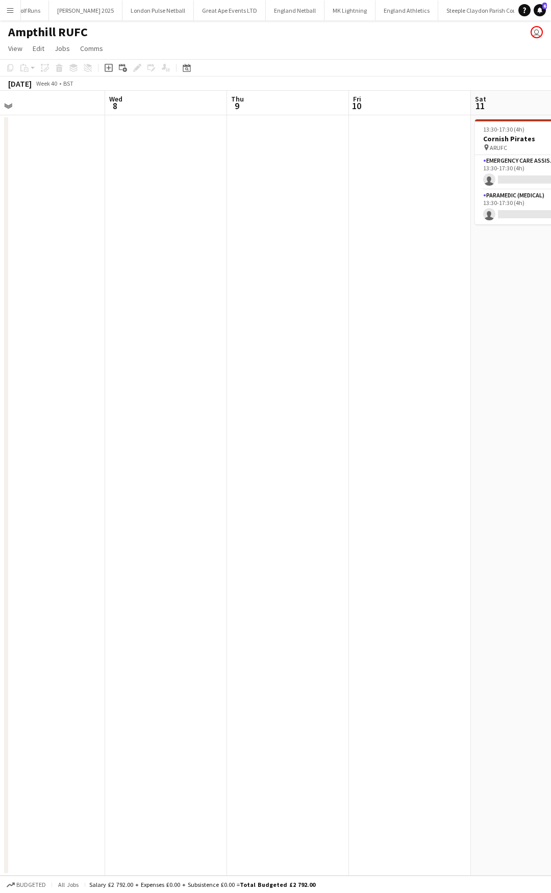
click at [157, 211] on app-calendar-viewport "Sat 4 Sun 5 Mon 6 Tue 7 Wed 8 Thu 9 Fri 10 Sat 11 0/2 1 Job Sun 12 Mon 13 13:30…" at bounding box center [275, 483] width 551 height 785
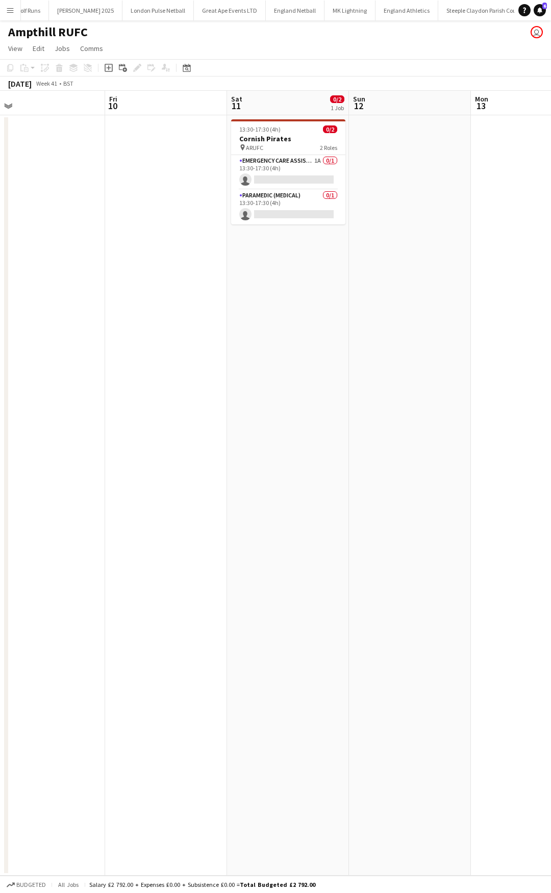
scroll to position [0, 433]
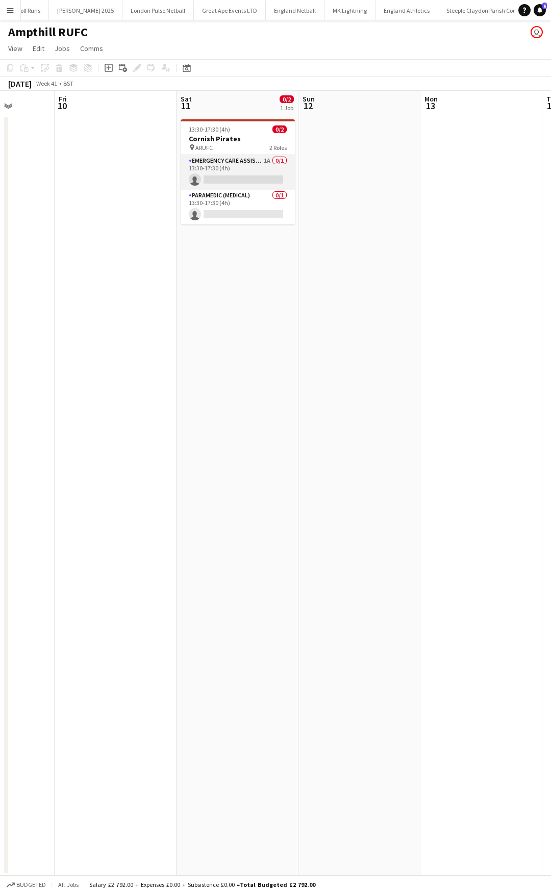
click at [251, 163] on app-card-role "Emergency Care Assistant (Medical) 1A 0/1 13:30-17:30 (4h) single-neutral-actio…" at bounding box center [238, 172] width 114 height 35
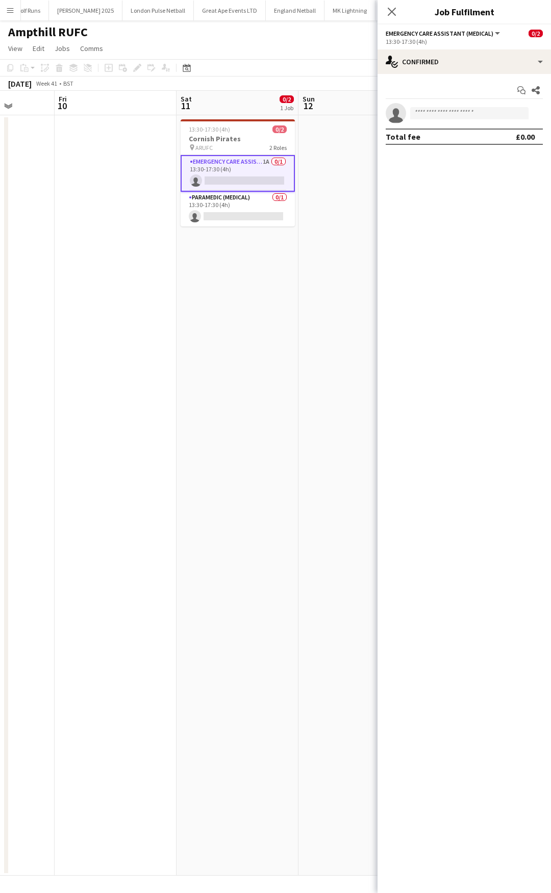
click at [443, 74] on div "Start chat Share single-neutral-actions Total fee £0.00" at bounding box center [463, 113] width 173 height 79
click at [506, 48] on app-options-switcher "Emergency Care Assistant (Medical) All roles Emergency Care Assistant (Medical)…" at bounding box center [463, 36] width 173 height 25
click at [504, 56] on div "single-neutral-actions-check-2 Confirmed" at bounding box center [463, 61] width 173 height 24
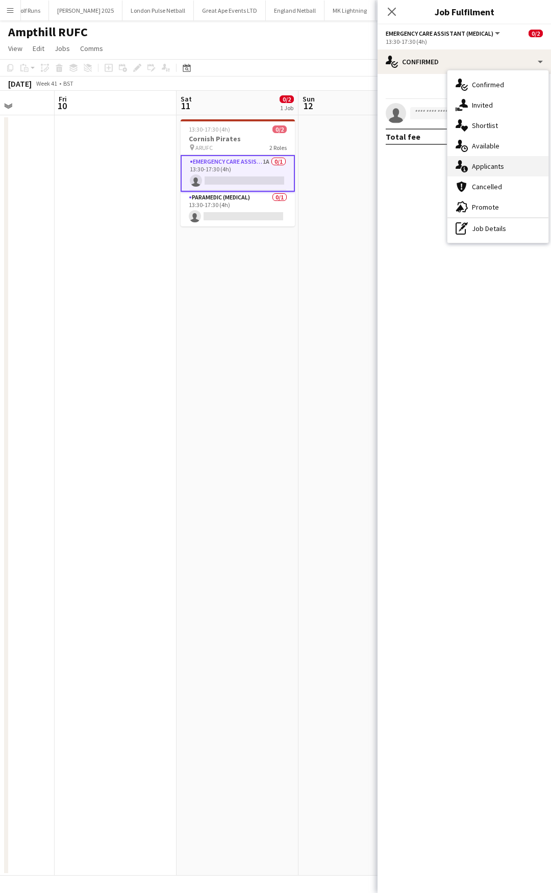
click at [513, 163] on div "single-neutral-actions-information Applicants" at bounding box center [497, 166] width 101 height 20
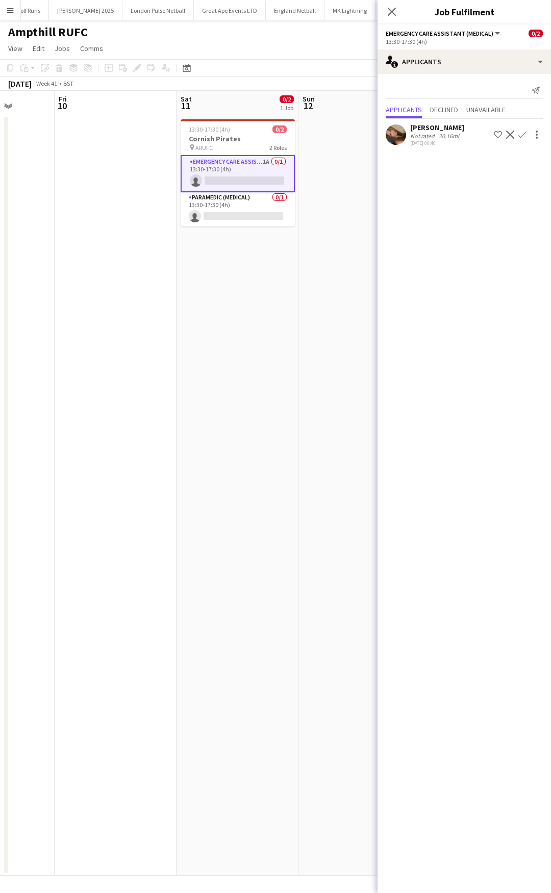
click at [394, 13] on icon "Close pop-in" at bounding box center [392, 12] width 8 height 8
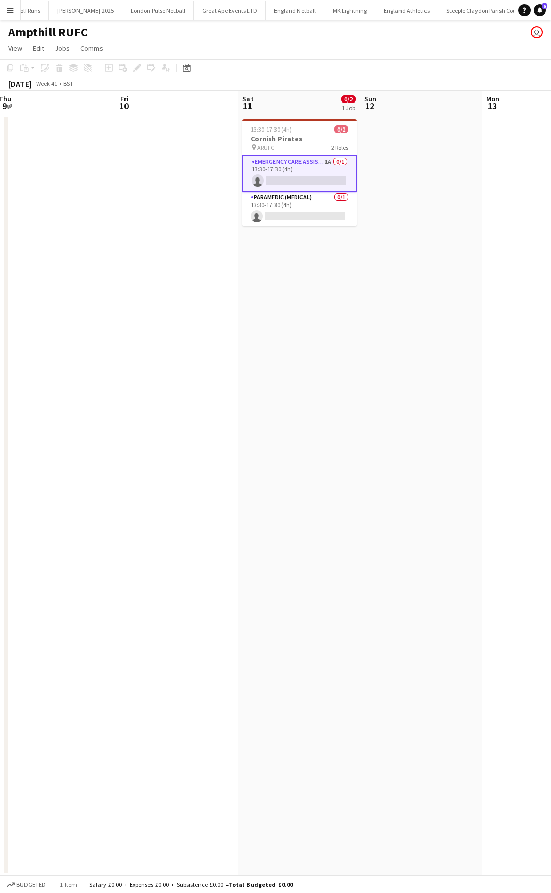
click at [172, 183] on app-calendar-viewport "Mon 6 Tue 7 Wed 8 Thu 9 Fri 10 Sat 11 0/2 1 Job Sun 12 Mon 13 Tue 14 Wed 15 13:…" at bounding box center [275, 483] width 551 height 785
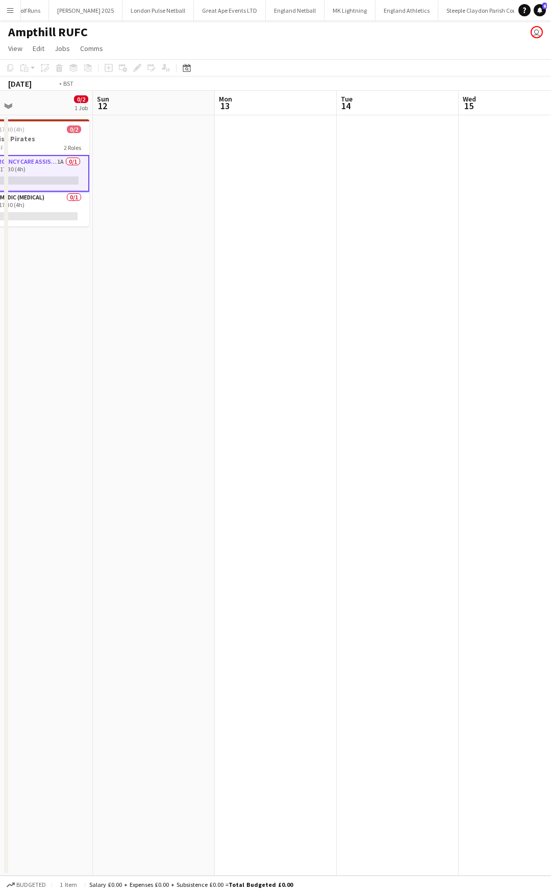
click at [117, 184] on app-calendar-viewport "Wed 8 Thu 9 Fri 10 Sat 11 0/2 1 Job Sun 12 Mon 13 Tue 14 Wed 15 Thu 16 Fri 17 1…" at bounding box center [275, 483] width 551 height 785
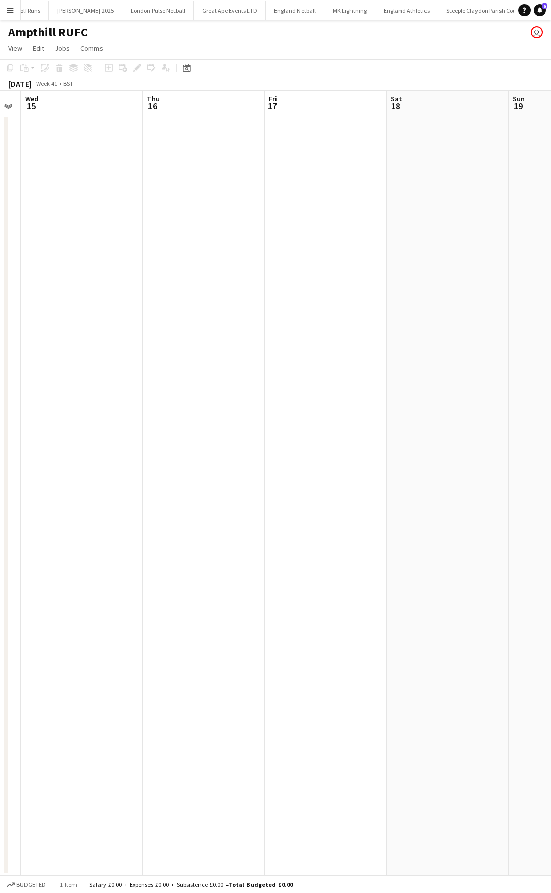
click at [134, 192] on app-calendar-viewport "Sat 11 0/2 1 Job Sun 12 Mon 13 Tue 14 Wed 15 Thu 16 Fri 17 Sat 18 Sun 19 Mon 20…" at bounding box center [275, 483] width 551 height 785
click at [140, 193] on app-calendar-viewport "Mon 13 Tue 14 Wed 15 Thu 16 Fri 17 Sat 18 Sun 19 Mon 20 Tue 21 Wed 22" at bounding box center [275, 483] width 551 height 785
click at [43, 194] on app-calendar-viewport "Fri 17 Sat 18 Sun 19 Mon 20 Tue 21 Wed 22 Thu 23 Fri 24 Sat 25 0/2 1 Job Sun 26…" at bounding box center [275, 483] width 551 height 785
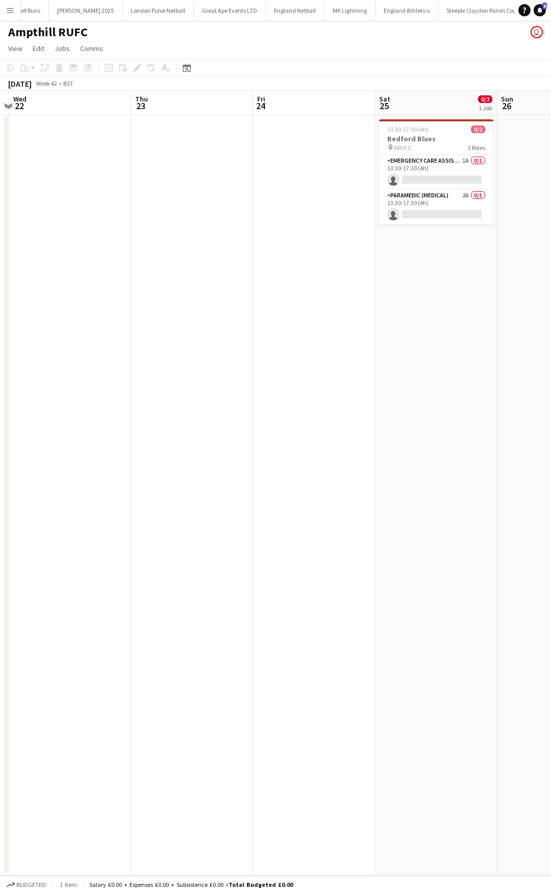
scroll to position [0, 405]
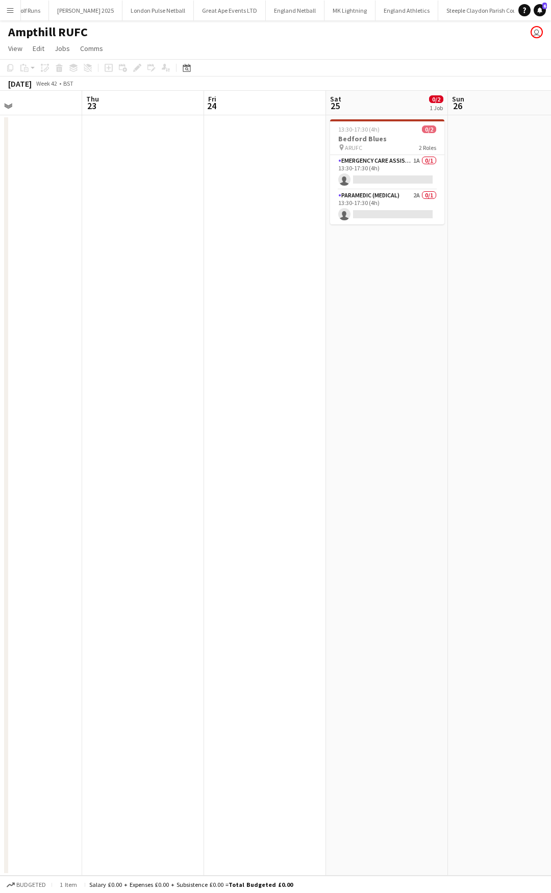
click at [109, 199] on app-calendar-viewport "Sun 19 Mon 20 Tue 21 Wed 22 Thu 23 Fri 24 Sat 25 0/2 1 Job Sun 26 Mon 27 Tue 28…" at bounding box center [275, 483] width 551 height 785
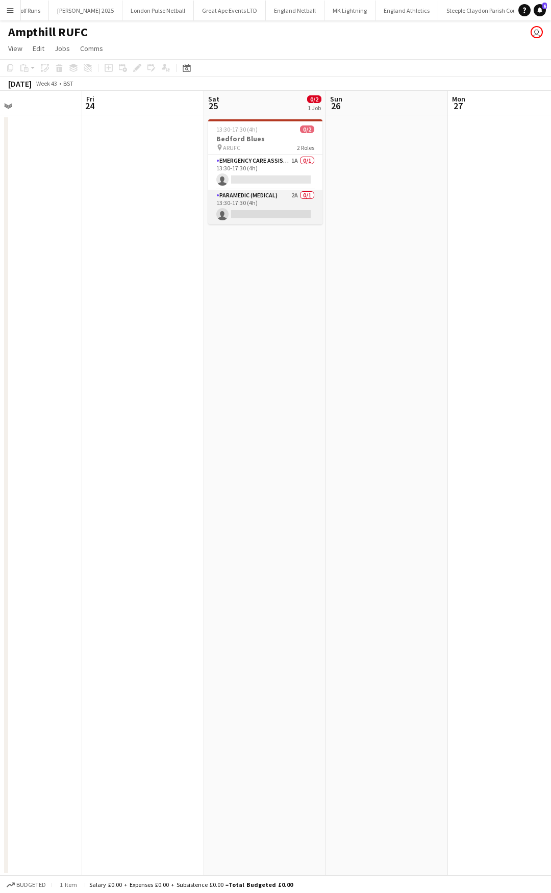
click at [259, 195] on app-card-role "Paramedic (Medical) 2A 0/1 13:30-17:30 (4h) single-neutral-actions" at bounding box center [265, 207] width 114 height 35
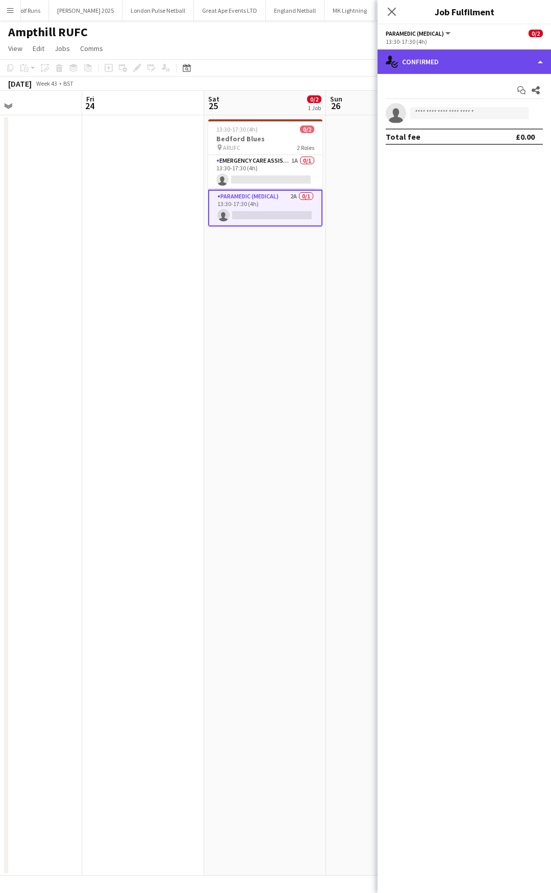
click at [478, 62] on div "single-neutral-actions-check-2 Confirmed" at bounding box center [463, 61] width 173 height 24
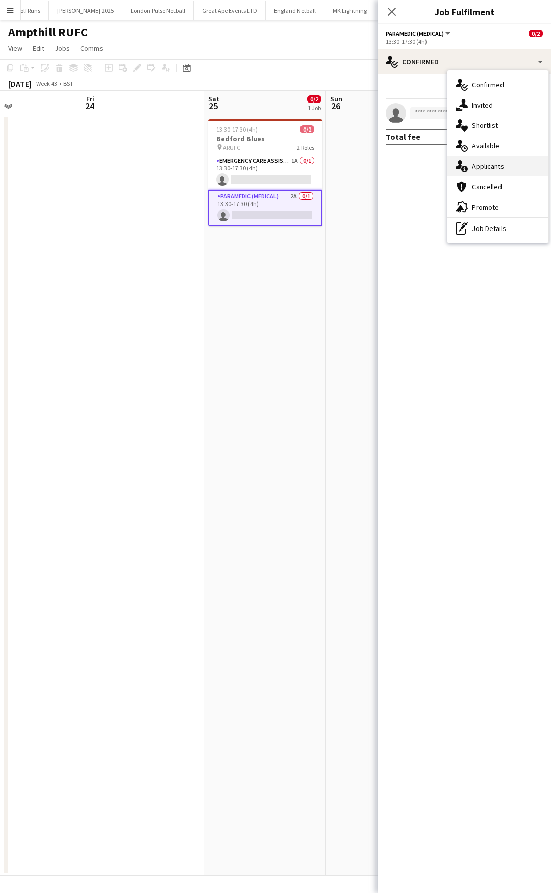
click at [493, 170] on div "single-neutral-actions-information Applicants" at bounding box center [497, 166] width 101 height 20
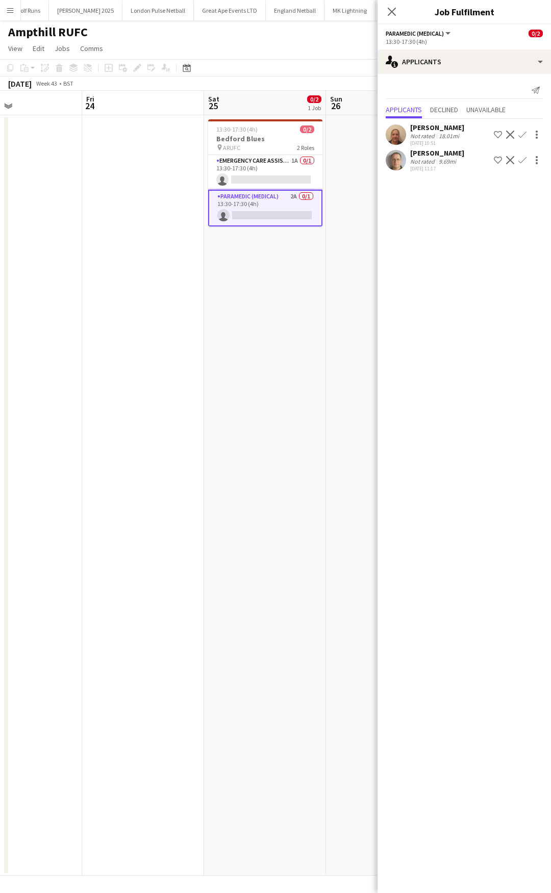
click at [520, 161] on app-icon "Confirm" at bounding box center [522, 160] width 8 height 8
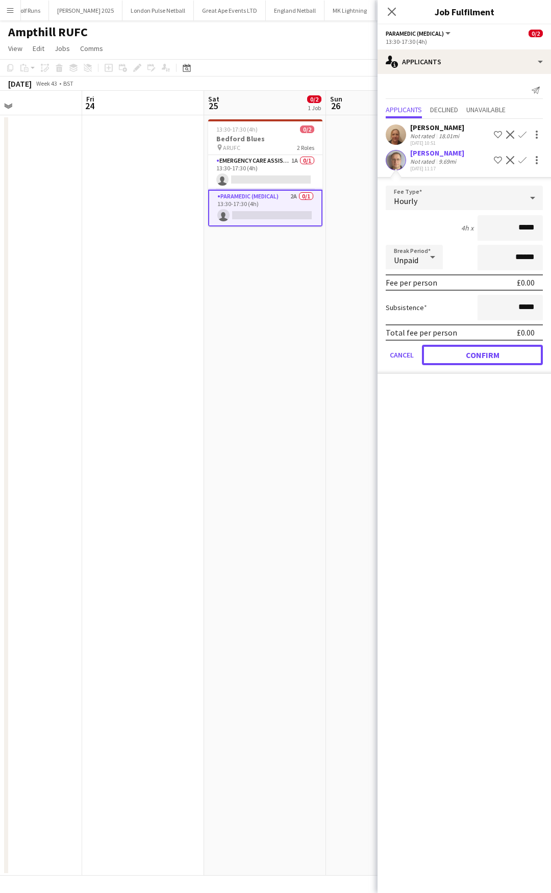
click at [479, 354] on button "Confirm" at bounding box center [482, 355] width 121 height 20
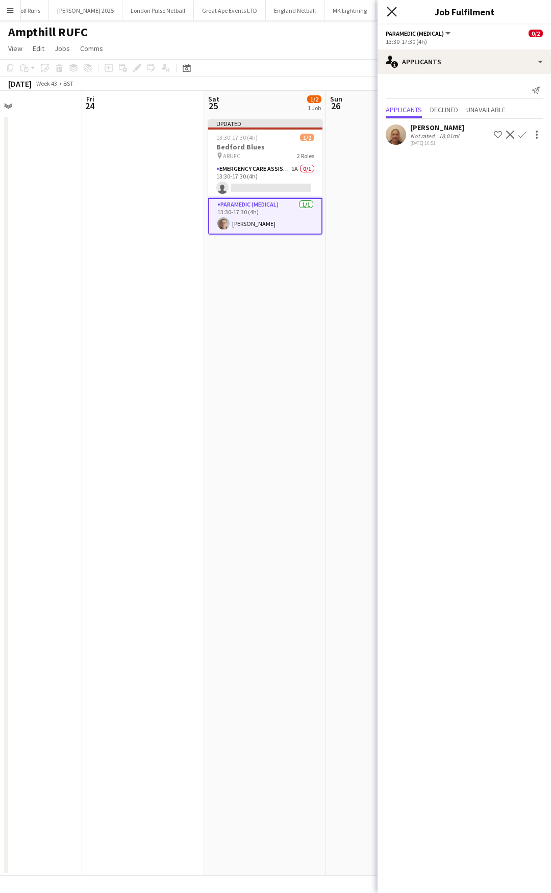
click at [392, 10] on icon "Close pop-in" at bounding box center [392, 12] width 10 height 10
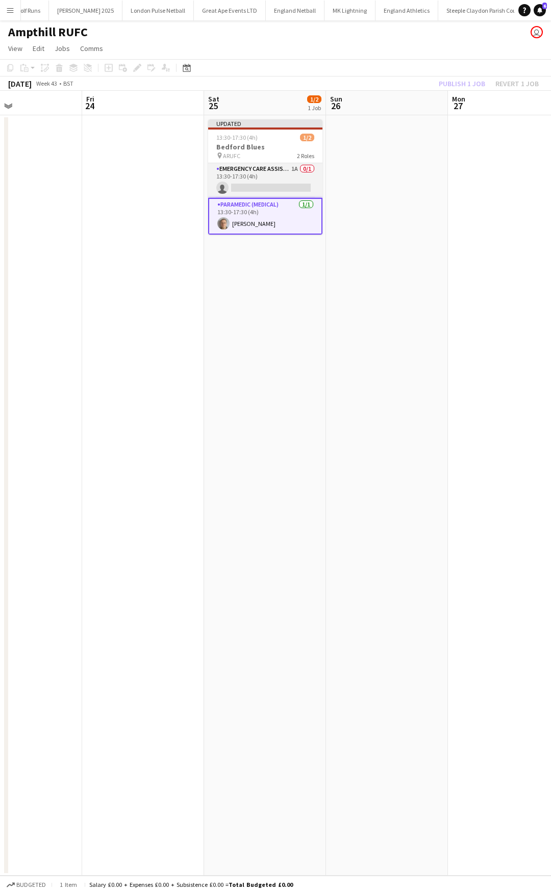
click at [285, 170] on app-card-role "Emergency Care Assistant (Medical) 1A 0/1 13:30-17:30 (4h) single-neutral-actio…" at bounding box center [265, 180] width 114 height 35
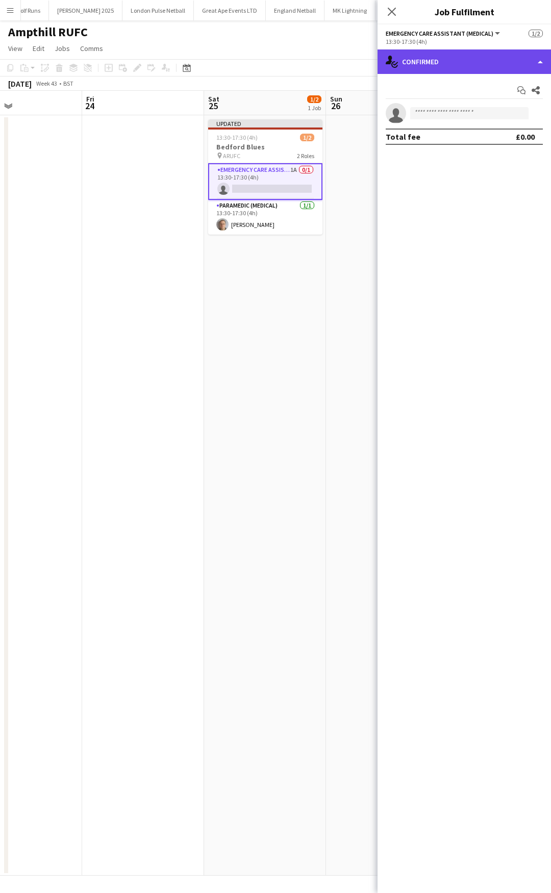
click at [445, 64] on div "single-neutral-actions-check-2 Confirmed" at bounding box center [463, 61] width 173 height 24
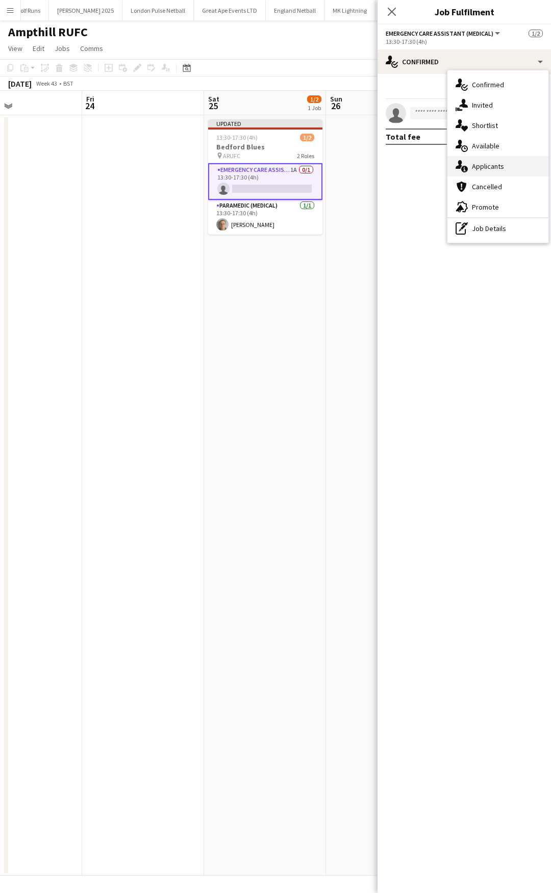
click at [498, 162] on div "single-neutral-actions-information Applicants" at bounding box center [497, 166] width 101 height 20
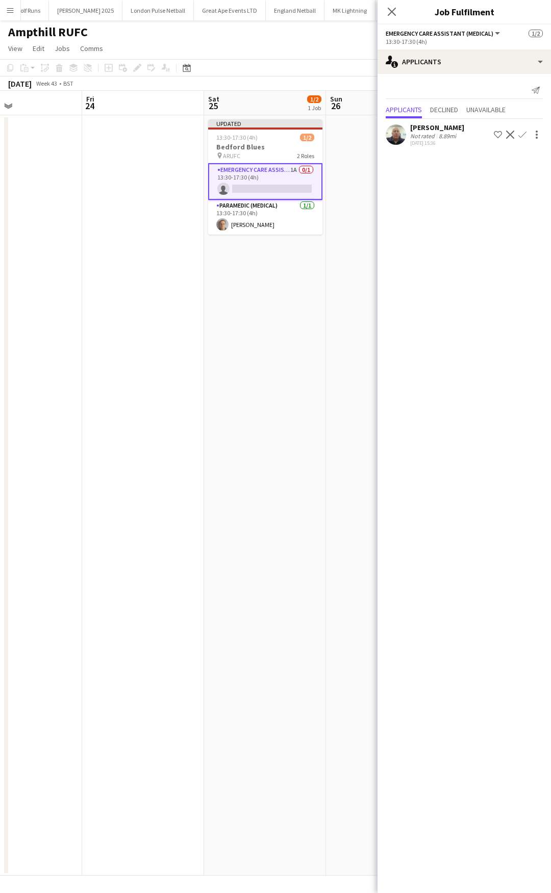
click at [392, 10] on icon "Close pop-in" at bounding box center [392, 12] width 8 height 8
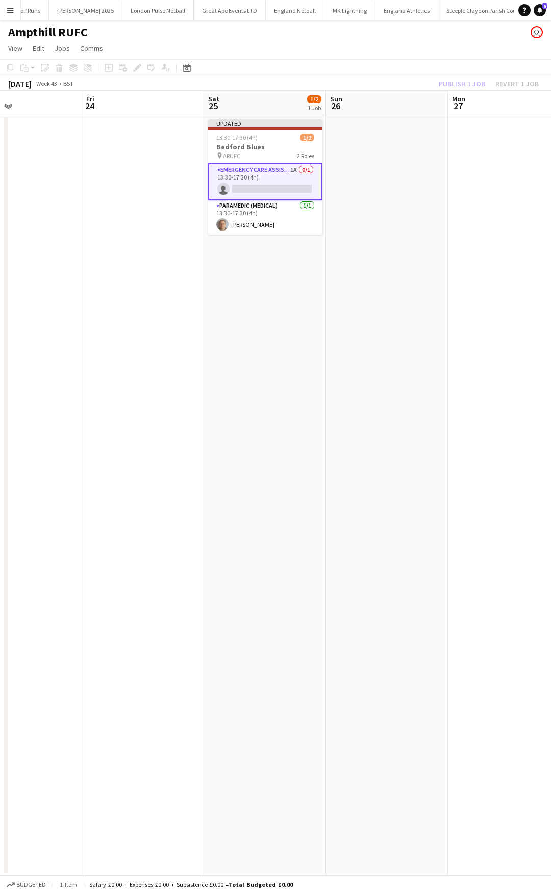
click at [355, 170] on app-date-cell at bounding box center [387, 495] width 122 height 760
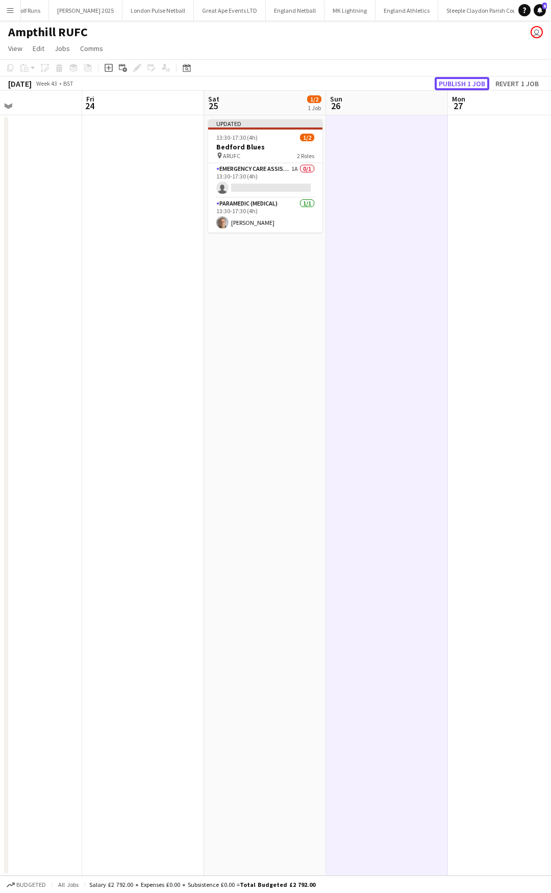
click at [454, 80] on button "Publish 1 job" at bounding box center [462, 83] width 55 height 13
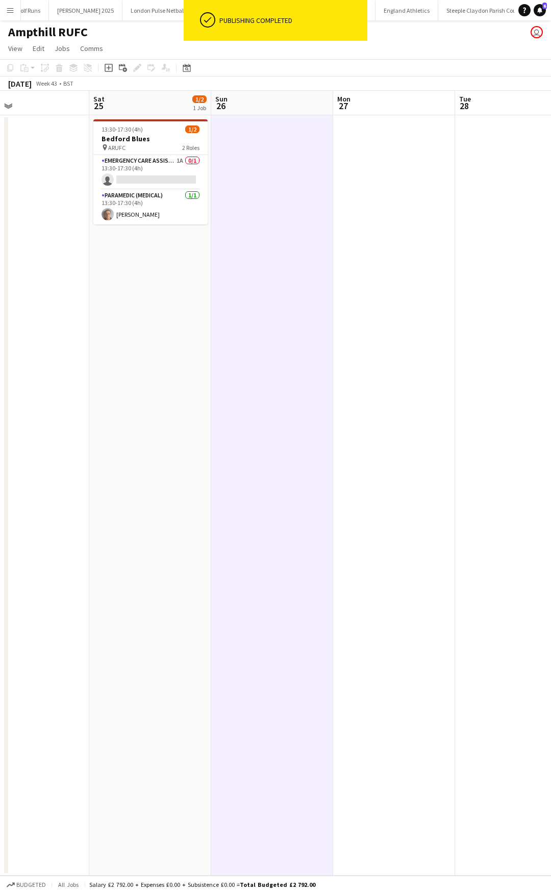
click at [126, 237] on app-calendar-viewport "Mon 20 Tue 21 Wed 22 Thu 23 Fri 24 Sat 25 1/2 1 Job Sun 26 Mon 27 Tue 28 Wed 29…" at bounding box center [275, 483] width 551 height 785
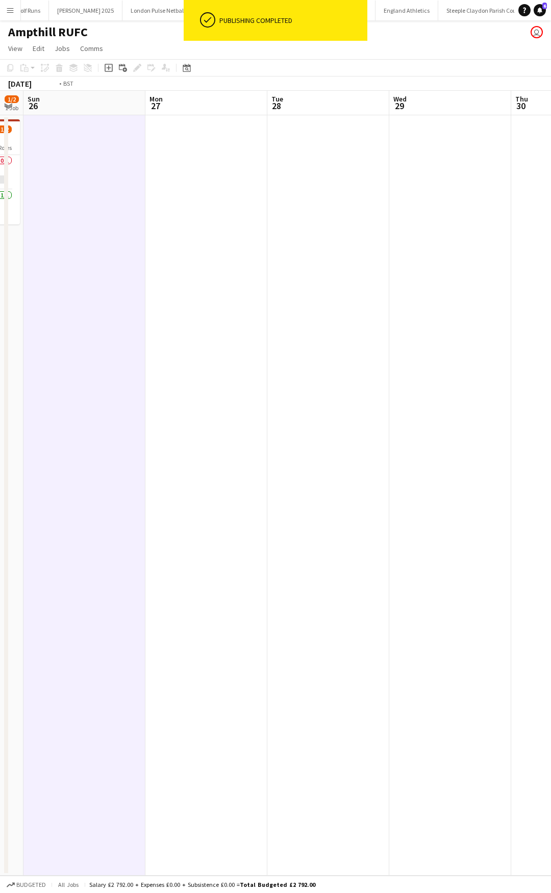
click at [121, 245] on app-calendar-viewport "Wed 22 Thu 23 Fri 24 Sat 25 1/2 1 Job Sun 26 Mon 27 Tue 28 Wed 29 Thu 30 Fri 31…" at bounding box center [275, 483] width 551 height 785
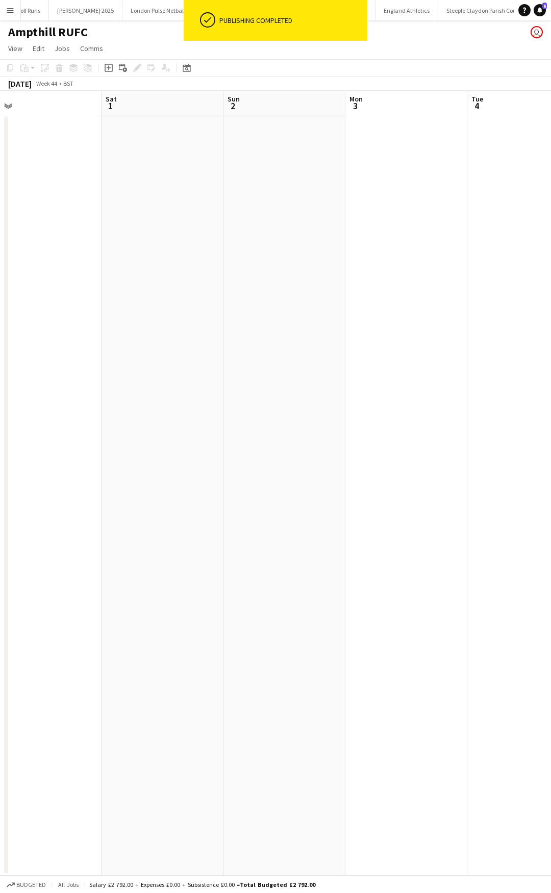
click at [126, 247] on app-calendar-viewport "Mon 27 Tue 28 Wed 29 Thu 30 Fri 31 Sat 1 Sun 2 Mon 3 Tue 4 Wed 5" at bounding box center [275, 483] width 551 height 785
click at [212, 232] on app-calendar-viewport "Wed 29 Thu 30 Fri 31 Sat 1 Sun 2 Mon 3 Tue 4 Wed 5 Thu 6 Fri 7" at bounding box center [275, 483] width 551 height 785
click at [107, 228] on app-calendar-viewport "Fri 31 Sat 1 Sun 2 Mon 3 Tue 4 Wed 5 Thu 6 Fri 7 Sat 8 0/2 1 Job Sun 9 12:30-16…" at bounding box center [275, 483] width 551 height 785
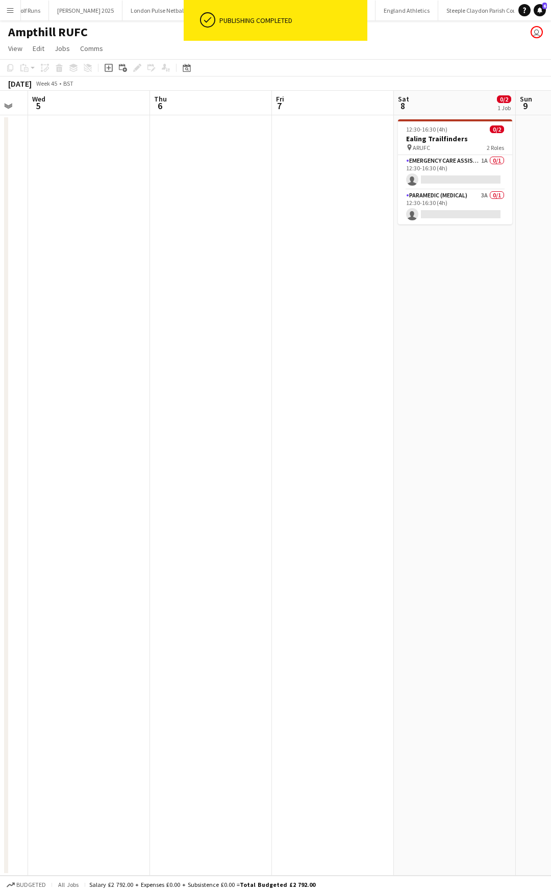
click at [209, 214] on app-calendar-viewport "Sun 2 Mon 3 Tue 4 Wed 5 Thu 6 Fri 7 Sat 8 0/2 1 Job Sun 9 Mon 10 Tue 11 12:30-1…" at bounding box center [275, 483] width 551 height 785
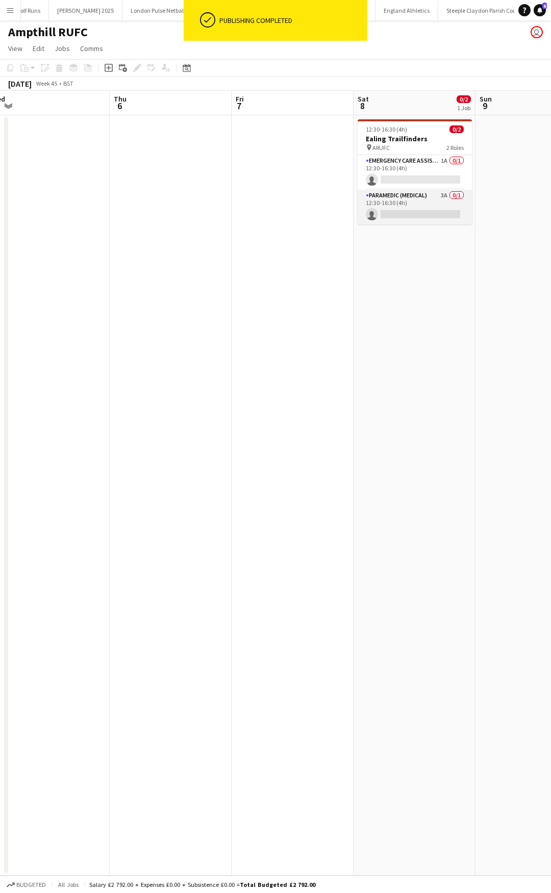
click at [406, 208] on app-card-role "Paramedic (Medical) 3A 0/1 12:30-16:30 (4h) single-neutral-actions" at bounding box center [415, 207] width 114 height 35
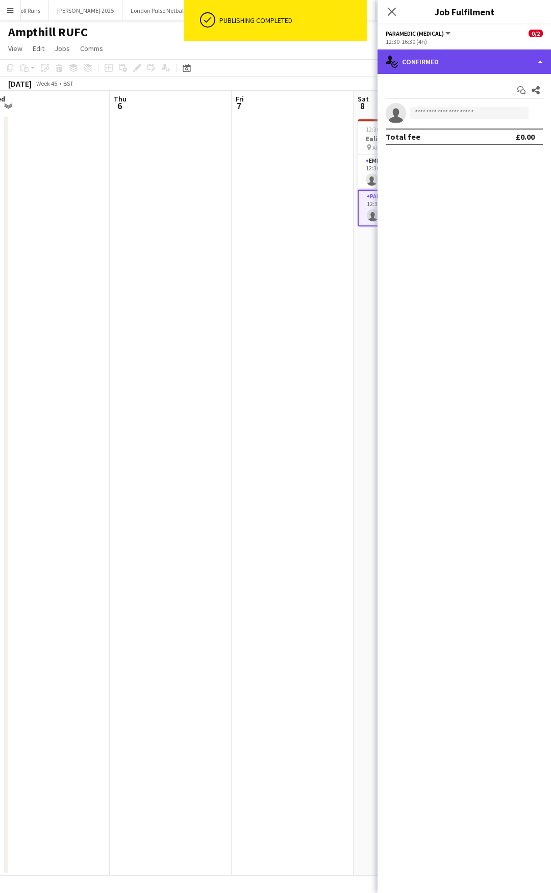
click at [482, 64] on div "single-neutral-actions-check-2 Confirmed" at bounding box center [463, 61] width 173 height 24
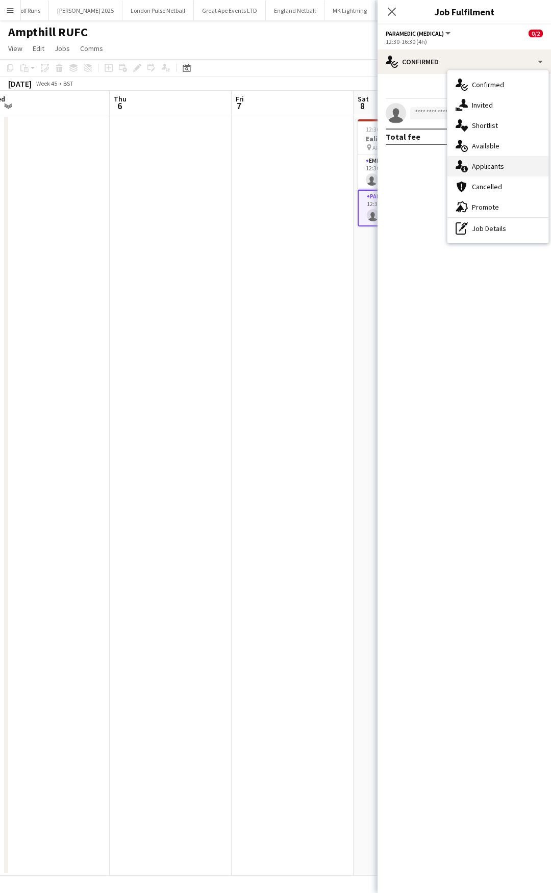
click at [488, 163] on div "single-neutral-actions-information Applicants" at bounding box center [497, 166] width 101 height 20
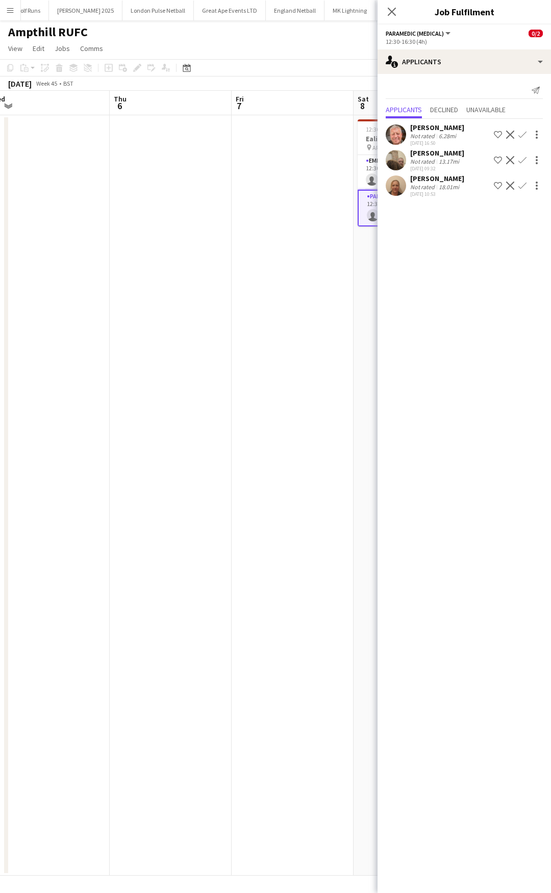
click at [393, 12] on icon "Close pop-in" at bounding box center [392, 12] width 8 height 8
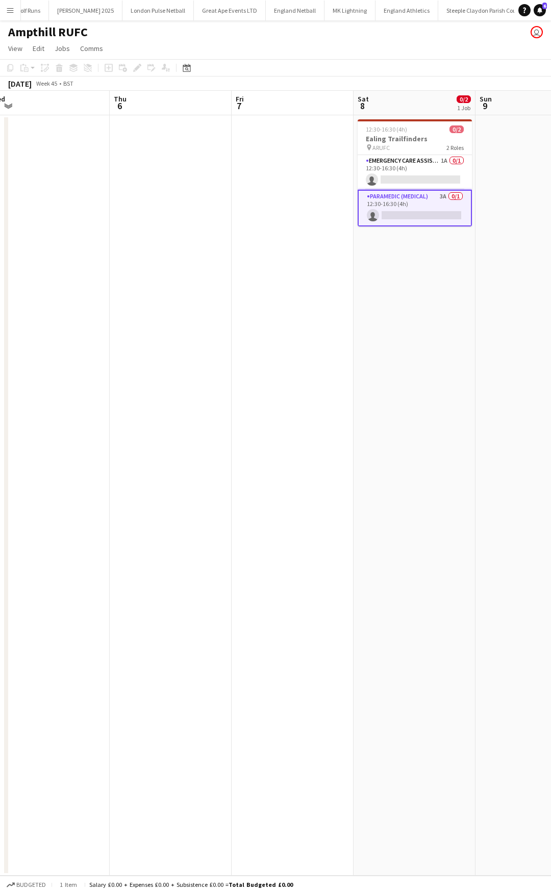
click at [413, 160] on app-card-role "Emergency Care Assistant (Medical) 1A 0/1 12:30-16:30 (4h) single-neutral-actio…" at bounding box center [415, 172] width 114 height 35
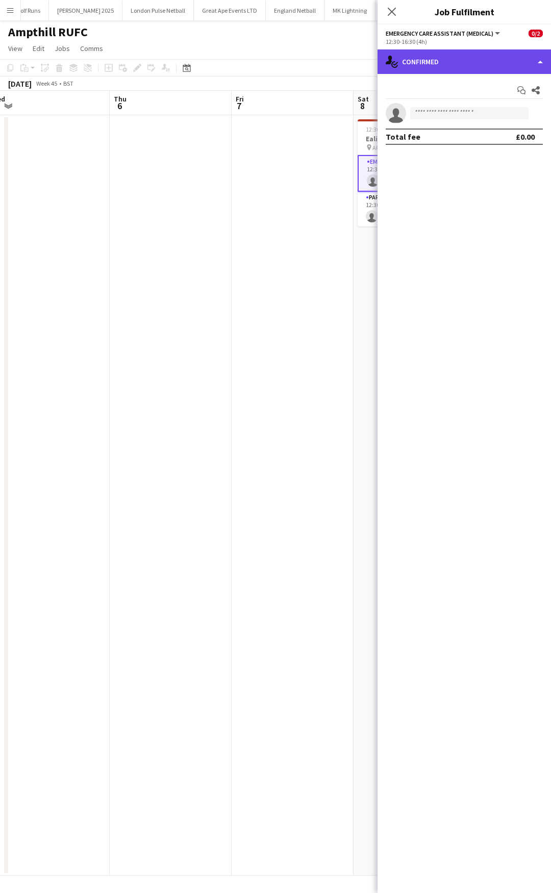
click at [495, 55] on div "single-neutral-actions-check-2 Confirmed" at bounding box center [463, 61] width 173 height 24
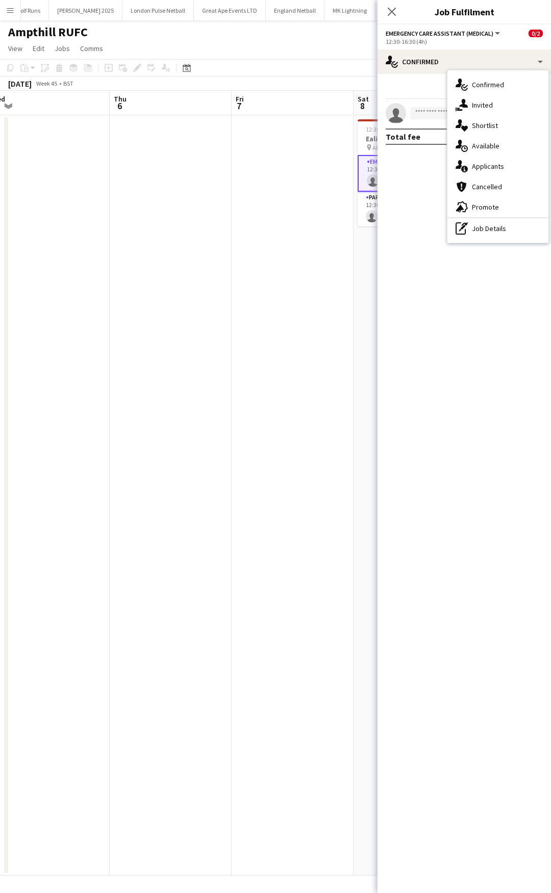
click at [504, 164] on div "single-neutral-actions-information Applicants" at bounding box center [497, 166] width 101 height 20
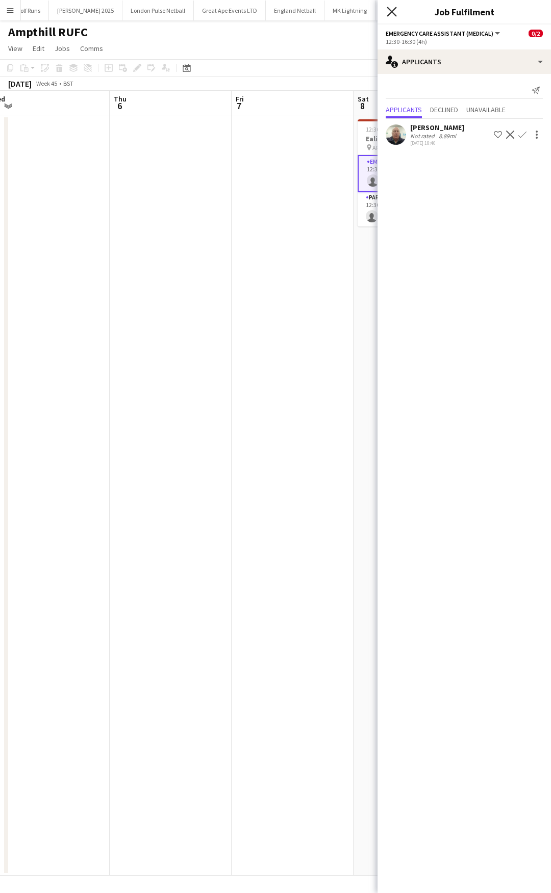
click at [393, 8] on icon "Close pop-in" at bounding box center [392, 12] width 10 height 10
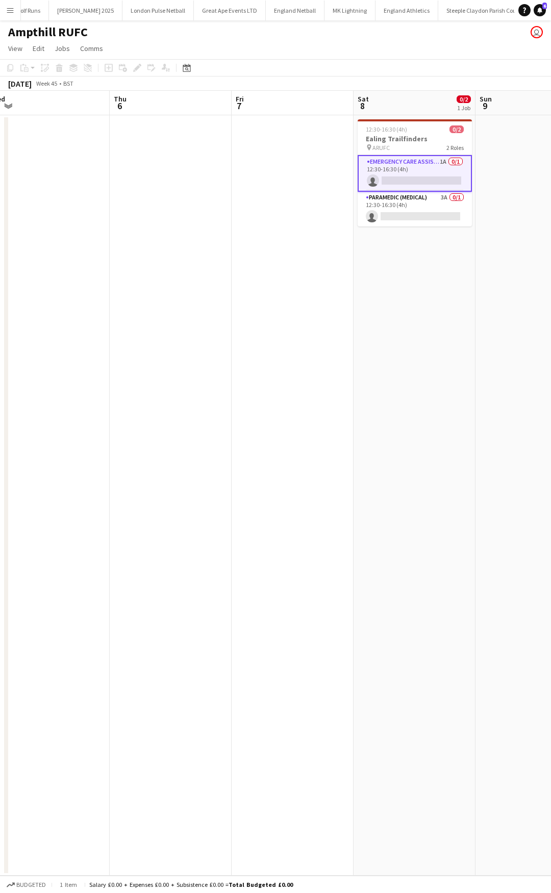
click at [9, 8] on app-icon "Menu" at bounding box center [10, 10] width 8 height 8
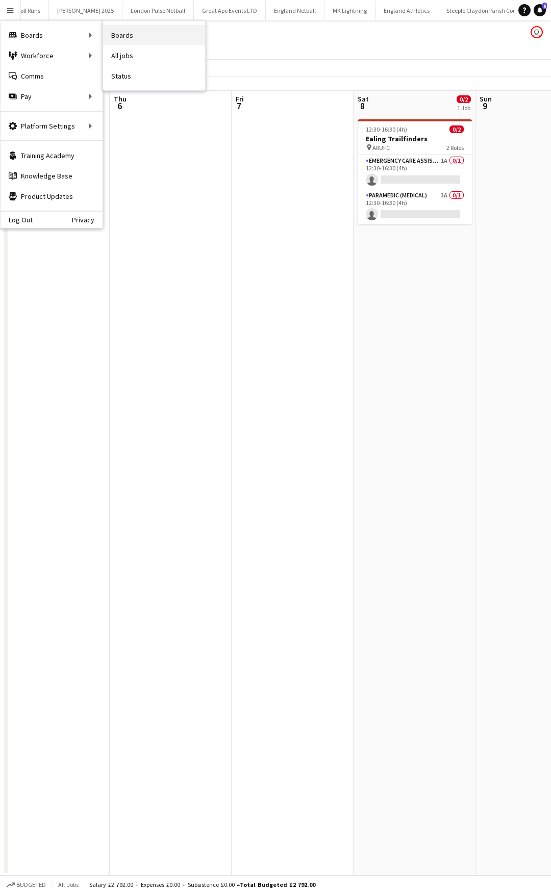
click at [127, 36] on link "Boards" at bounding box center [154, 35] width 102 height 20
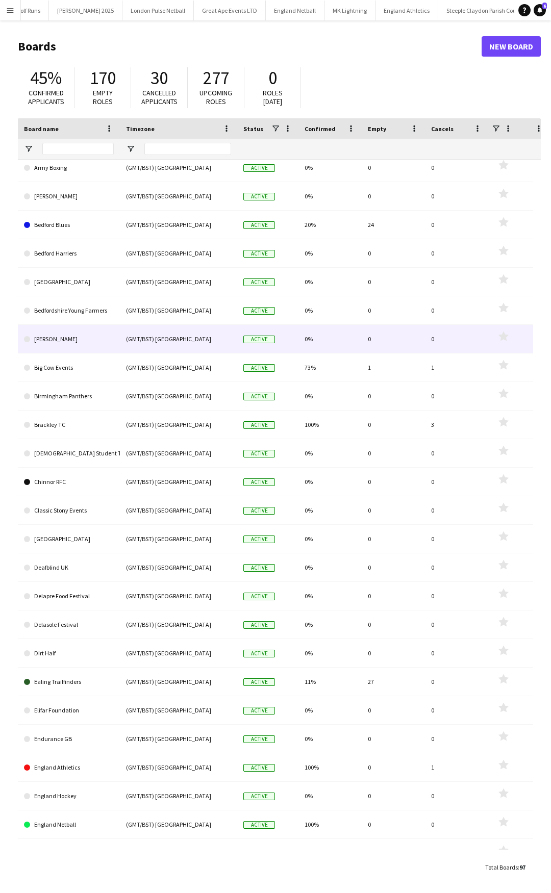
scroll to position [306, 0]
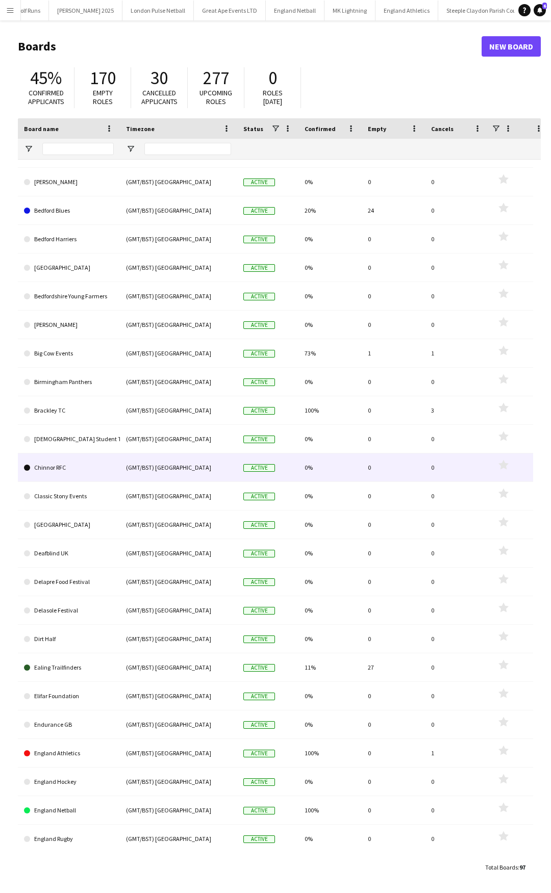
click at [131, 354] on div "(GMT/BST) London" at bounding box center [178, 467] width 117 height 28
click at [204, 354] on div "(GMT/BST) London" at bounding box center [178, 467] width 117 height 28
click at [211, 354] on div "(GMT/BST) London" at bounding box center [178, 467] width 117 height 28
click at [65, 354] on link "Chinnor RFC" at bounding box center [69, 467] width 90 height 29
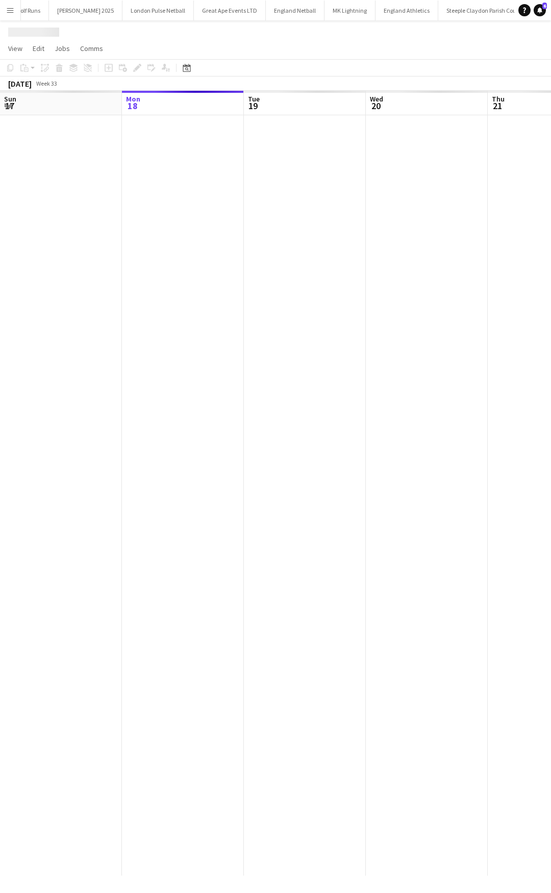
scroll to position [0, 1148]
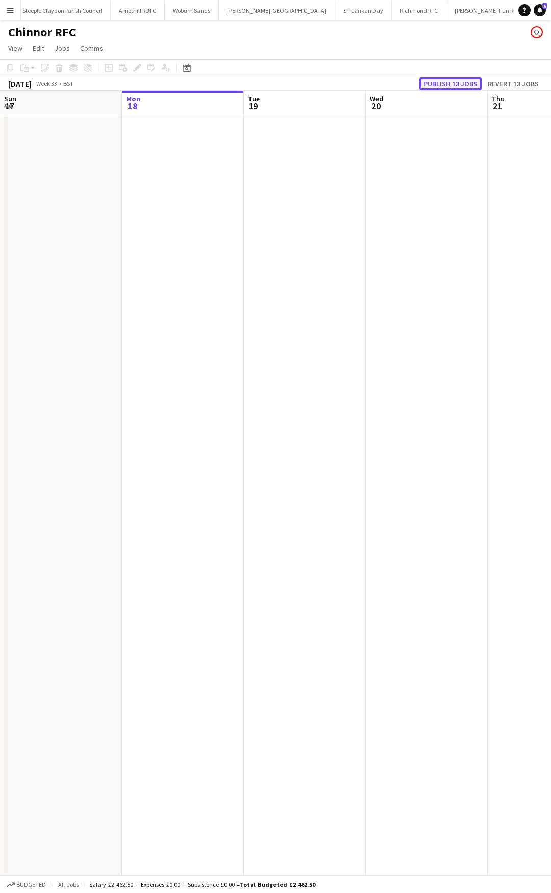
click at [455, 86] on button "Publish 13 jobs" at bounding box center [450, 83] width 62 height 13
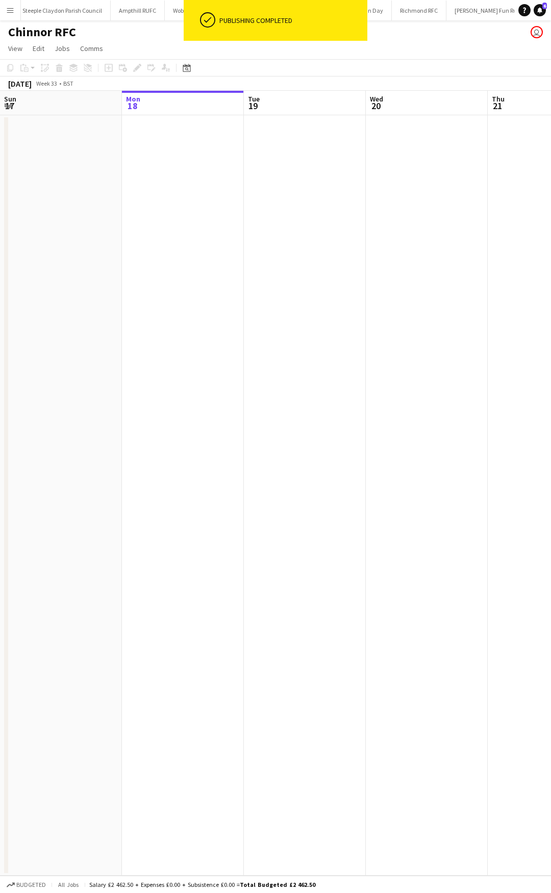
click at [13, 13] on app-icon "Menu" at bounding box center [10, 10] width 8 height 8
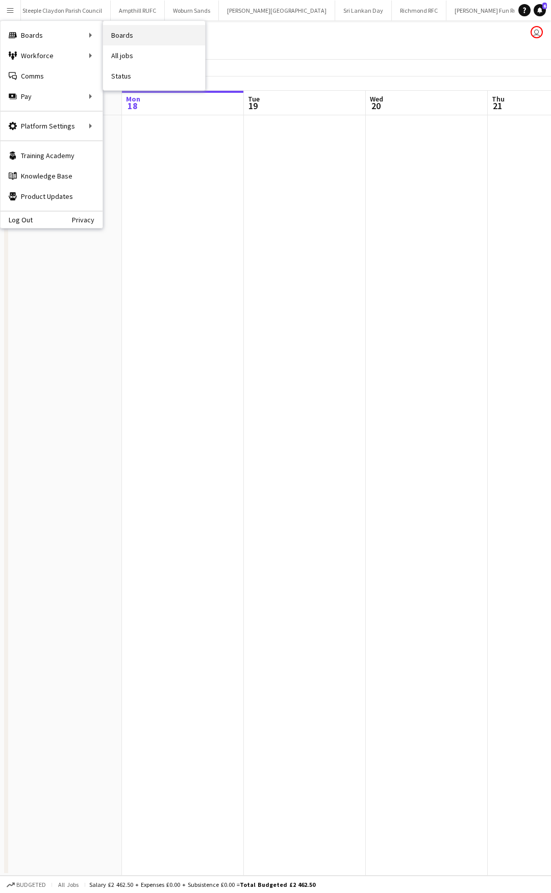
click at [146, 27] on link "Boards" at bounding box center [154, 35] width 102 height 20
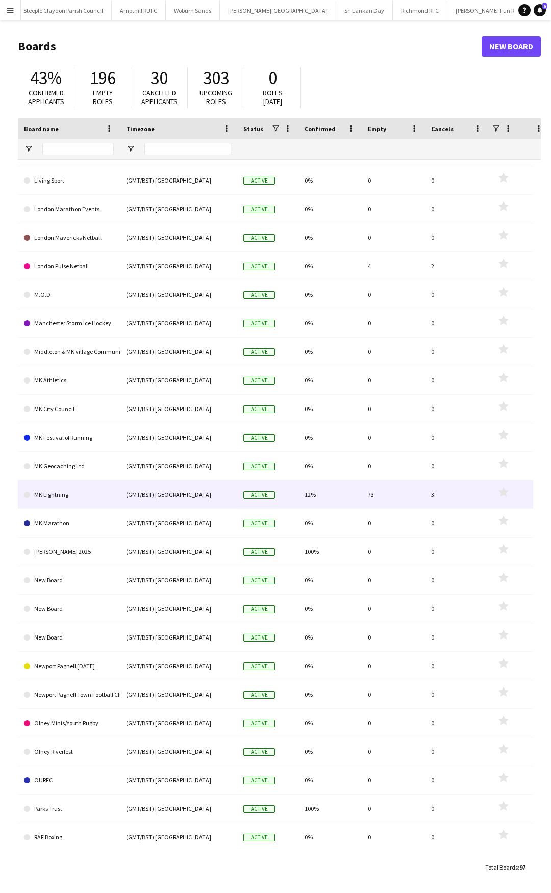
scroll to position [1632, 0]
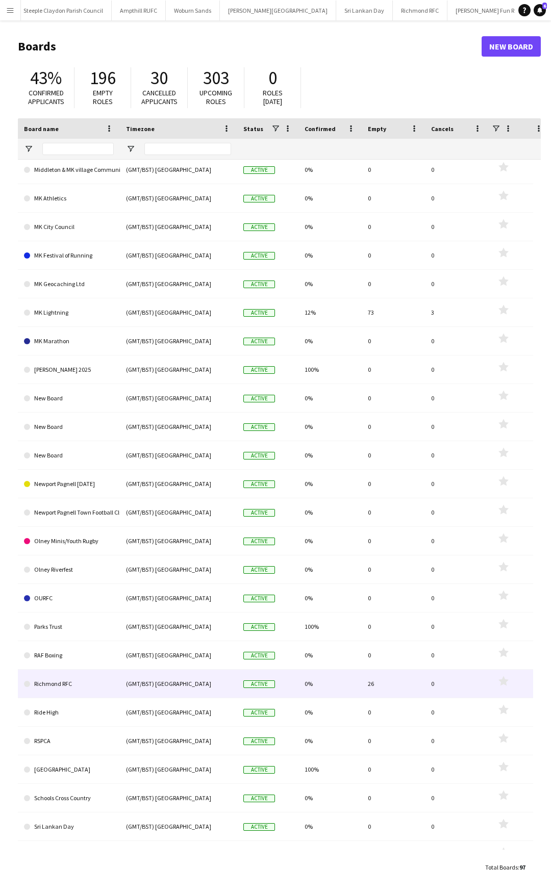
click at [117, 354] on div "Richmond RFC" at bounding box center [69, 684] width 102 height 28
click at [73, 354] on link "Richmond RFC" at bounding box center [69, 684] width 90 height 29
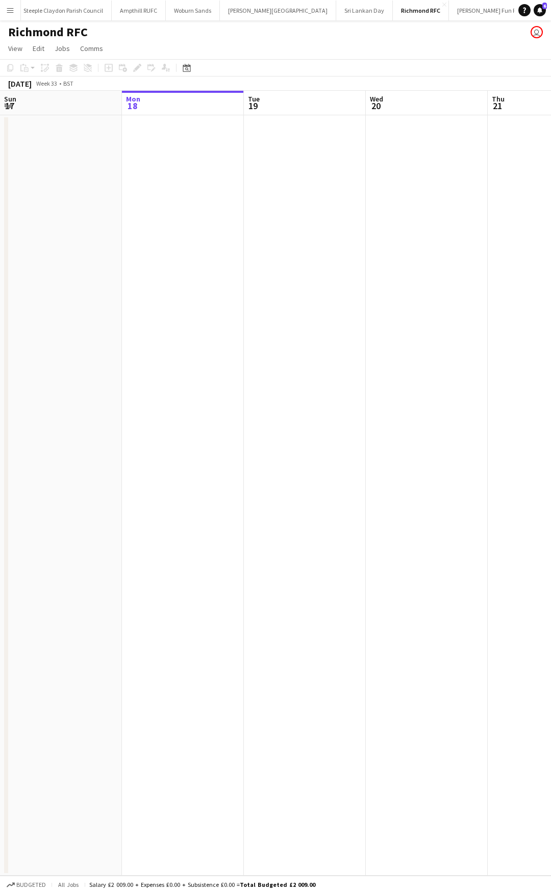
click at [375, 235] on app-date-cell at bounding box center [427, 495] width 122 height 760
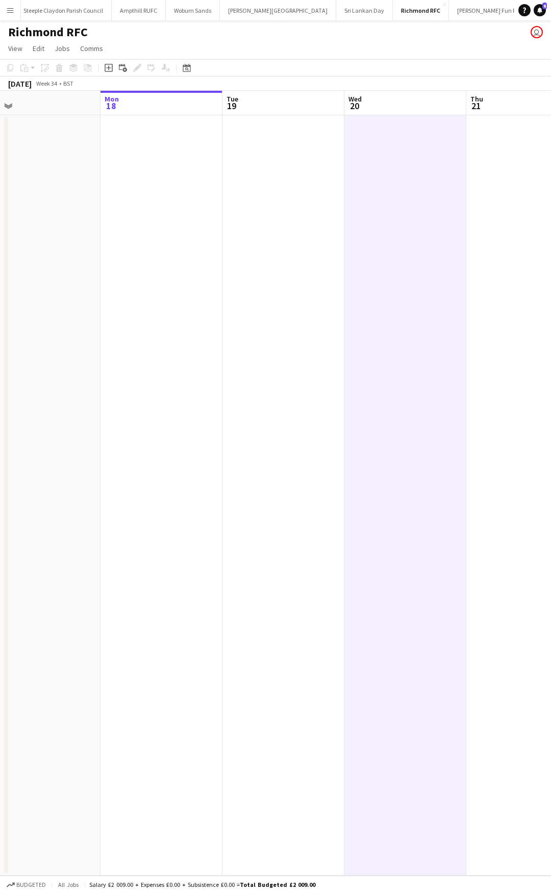
drag, startPoint x: 454, startPoint y: 257, endPoint x: -135, endPoint y: 283, distance: 589.6
click at [0, 283] on html "Menu Boards Boards Boards All jobs Status Workforce Workforce My Workforce Recr…" at bounding box center [275, 446] width 551 height 893
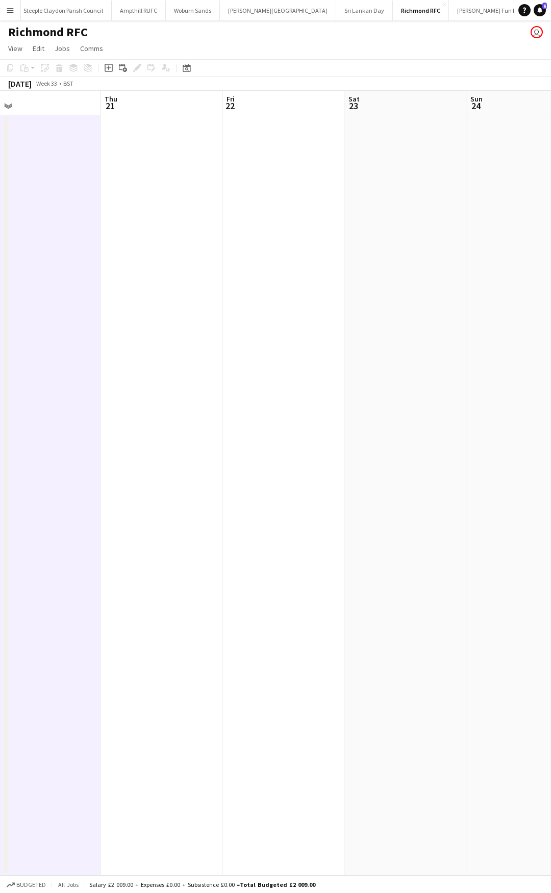
drag, startPoint x: 331, startPoint y: 282, endPoint x: 33, endPoint y: 309, distance: 299.1
click at [0, 320] on html "Menu Boards Boards Boards All jobs Status Workforce Workforce My Workforce Recr…" at bounding box center [275, 446] width 551 height 893
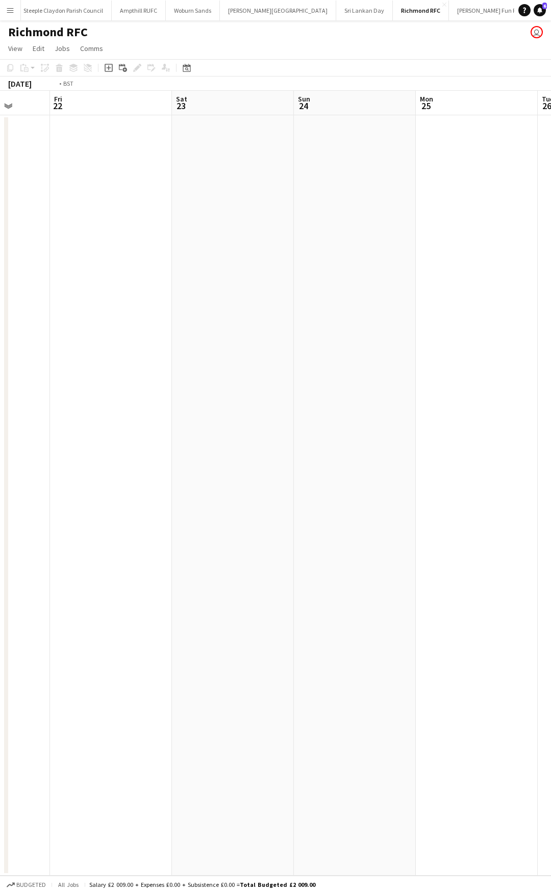
drag, startPoint x: 297, startPoint y: 310, endPoint x: 6, endPoint y: 312, distance: 291.7
click at [31, 312] on app-calendar-viewport "Tue 19 Wed 20 Thu 21 Fri 22 Sat 23 Sun 24 Mon 25 Tue 26 Wed 27 Thu 28" at bounding box center [275, 483] width 551 height 785
drag, startPoint x: 337, startPoint y: 312, endPoint x: 3, endPoint y: 312, distance: 334.6
click at [11, 312] on app-calendar-viewport "Tue 26 Wed 27 Thu 28 Fri 29 Sat 30 Sun 31 Mon 1 Tue 2 Wed 3 Thu 4" at bounding box center [275, 483] width 551 height 785
drag, startPoint x: 485, startPoint y: 307, endPoint x: 18, endPoint y: 298, distance: 466.7
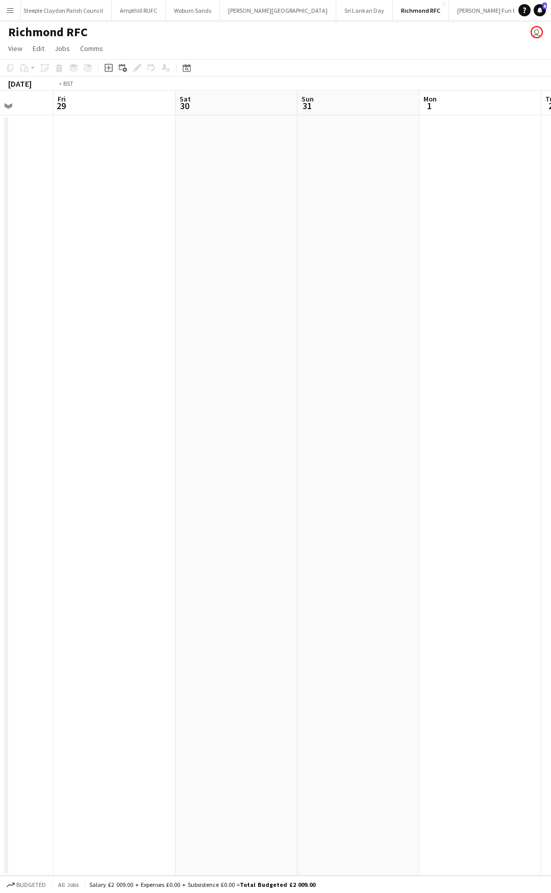
click at [0, 307] on html "Menu Boards Boards Boards All jobs Status Workforce Workforce My Workforce Recr…" at bounding box center [275, 446] width 551 height 893
drag, startPoint x: 339, startPoint y: 286, endPoint x: 1, endPoint y: 304, distance: 338.7
click at [0, 325] on html "Menu Boards Boards Boards All jobs Status Workforce Workforce My Workforce Recr…" at bounding box center [275, 446] width 551 height 893
drag, startPoint x: 286, startPoint y: 301, endPoint x: -187, endPoint y: 312, distance: 472.4
click at [0, 312] on html "Menu Boards Boards Boards All jobs Status Workforce Workforce My Workforce Recr…" at bounding box center [275, 446] width 551 height 893
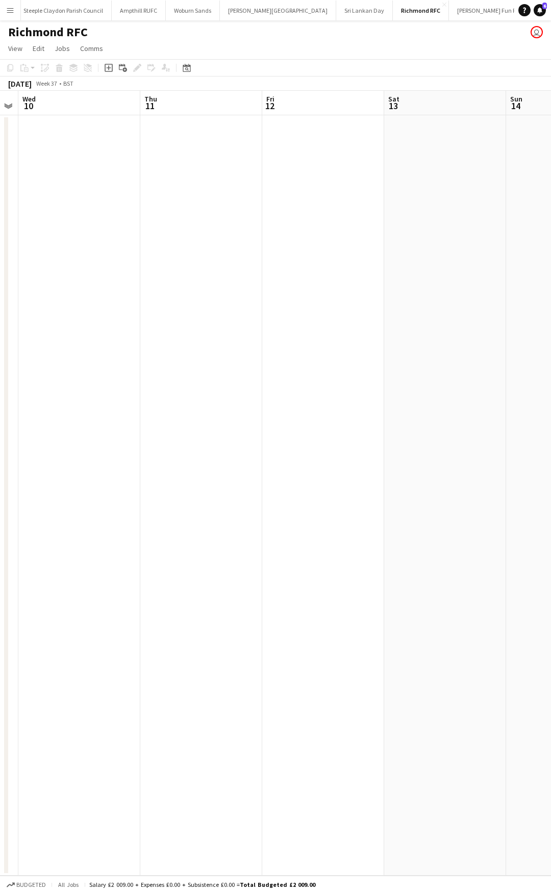
drag, startPoint x: 183, startPoint y: 287, endPoint x: 107, endPoint y: 283, distance: 76.6
click at [0, 289] on html "Menu Boards Boards Boards All jobs Status Workforce Workforce My Workforce Recr…" at bounding box center [275, 446] width 551 height 893
drag, startPoint x: 195, startPoint y: 283, endPoint x: 146, endPoint y: 263, distance: 53.0
click at [0, 303] on html "Menu Boards Boards Boards All jobs Status Workforce Workforce My Workforce Recr…" at bounding box center [275, 446] width 551 height 893
drag, startPoint x: 231, startPoint y: 263, endPoint x: -117, endPoint y: 274, distance: 348.0
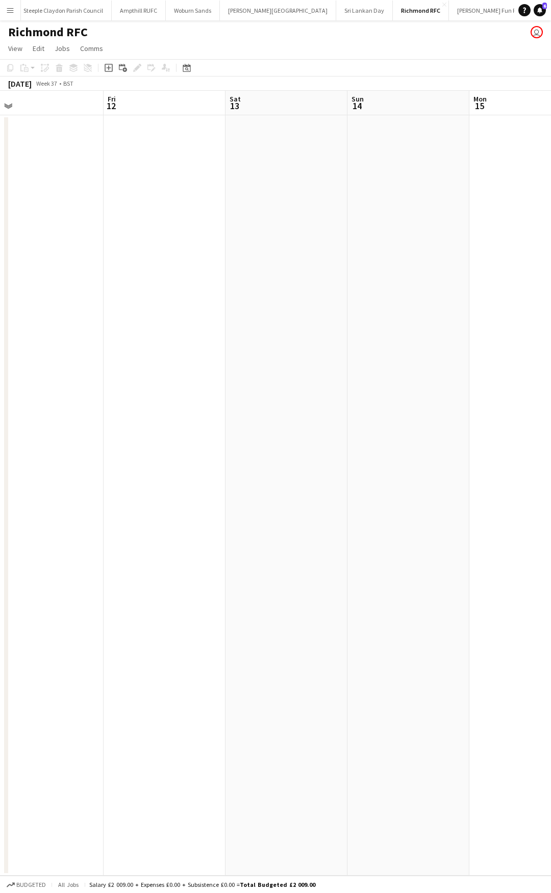
click at [0, 274] on html "Menu Boards Boards Boards All jobs Status Workforce Workforce My Workforce Recr…" at bounding box center [275, 446] width 551 height 893
drag, startPoint x: 81, startPoint y: 269, endPoint x: 152, endPoint y: 241, distance: 77.2
click at [0, 269] on html "Menu Boards Boards Boards All jobs Status Workforce Workforce My Workforce Recr…" at bounding box center [275, 446] width 551 height 893
drag, startPoint x: 191, startPoint y: 246, endPoint x: -121, endPoint y: 251, distance: 312.2
click at [0, 251] on html "Menu Boards Boards Boards All jobs Status Workforce Workforce My Workforce Recr…" at bounding box center [275, 446] width 551 height 893
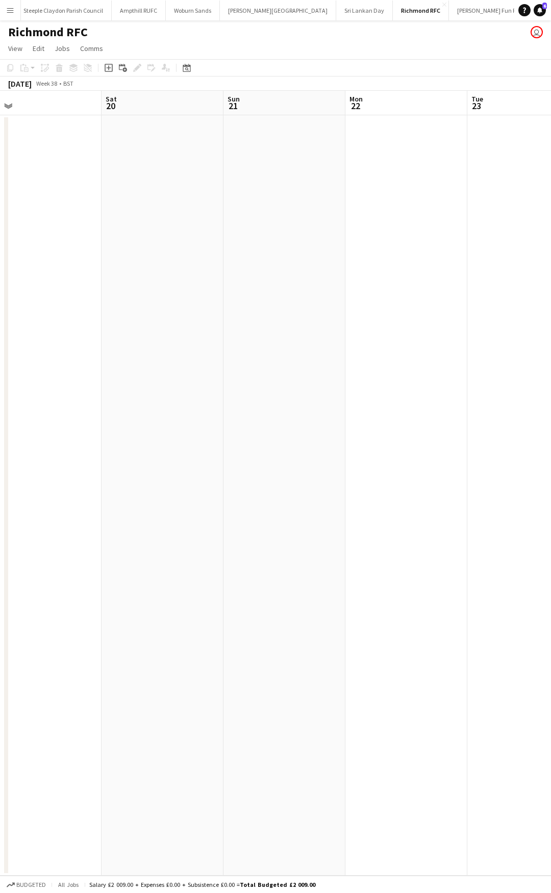
drag, startPoint x: 188, startPoint y: 237, endPoint x: 300, endPoint y: 234, distance: 112.3
click at [0, 262] on html "Menu Boards Boards Boards All jobs Status Workforce Workforce My Workforce Recr…" at bounding box center [275, 446] width 551 height 893
drag, startPoint x: 349, startPoint y: 234, endPoint x: 7, endPoint y: 253, distance: 342.3
click at [37, 246] on app-calendar-viewport "Tue 16 Wed 17 Thu 18 Fri 19 Sat 20 Sun 21 Mon 22 Tue 23 Wed 24 Thu 25" at bounding box center [275, 483] width 551 height 785
drag, startPoint x: 474, startPoint y: 248, endPoint x: 64, endPoint y: 263, distance: 410.3
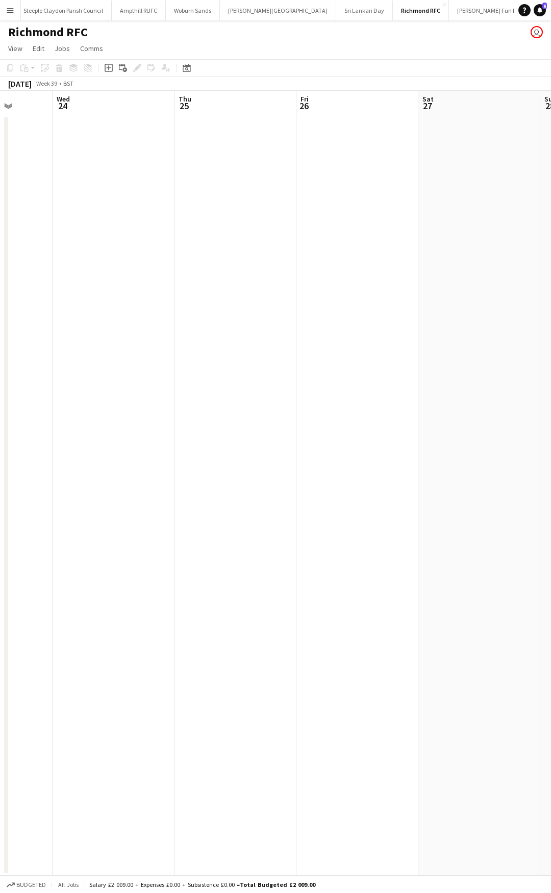
click at [64, 263] on app-calendar-viewport "Sun 21 Mon 22 Tue 23 Wed 24 Thu 25 Fri 26 Sat 27 Sun 28 Mon 29 Tue 30" at bounding box center [275, 483] width 551 height 785
drag, startPoint x: 489, startPoint y: 246, endPoint x: 121, endPoint y: 297, distance: 371.2
click at [124, 297] on app-calendar-viewport "Tue 23 Wed 24 Thu 25 Fri 26 Sat 27 Sun 28 Mon 29 Tue 30 Wed 1 Thu 2" at bounding box center [275, 483] width 551 height 785
drag, startPoint x: 392, startPoint y: 265, endPoint x: 64, endPoint y: 315, distance: 331.8
click at [64, 315] on app-calendar-viewport "Thu 25 Fri 26 Sat 27 Sun 28 Mon 29 Tue 30 Wed 1 Thu 2 Fri 3 Sat 4 0/2 1 Job 11:…" at bounding box center [275, 483] width 551 height 785
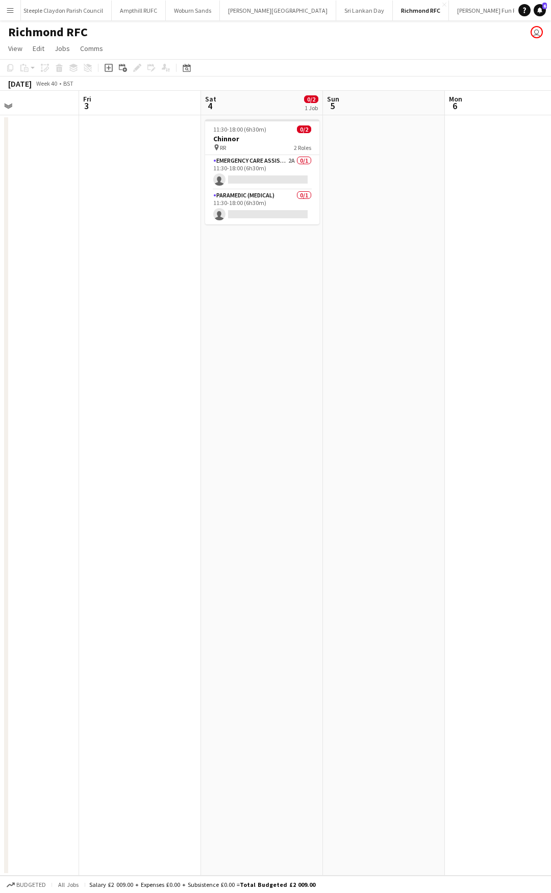
drag, startPoint x: 378, startPoint y: 287, endPoint x: 186, endPoint y: 309, distance: 193.5
click at [177, 319] on app-calendar-viewport "Mon 29 Tue 30 Wed 1 Thu 2 Fri 3 Sat 4 0/2 1 Job Sun 5 Mon 6 Tue 7 Wed 8 11:30-1…" at bounding box center [275, 483] width 551 height 785
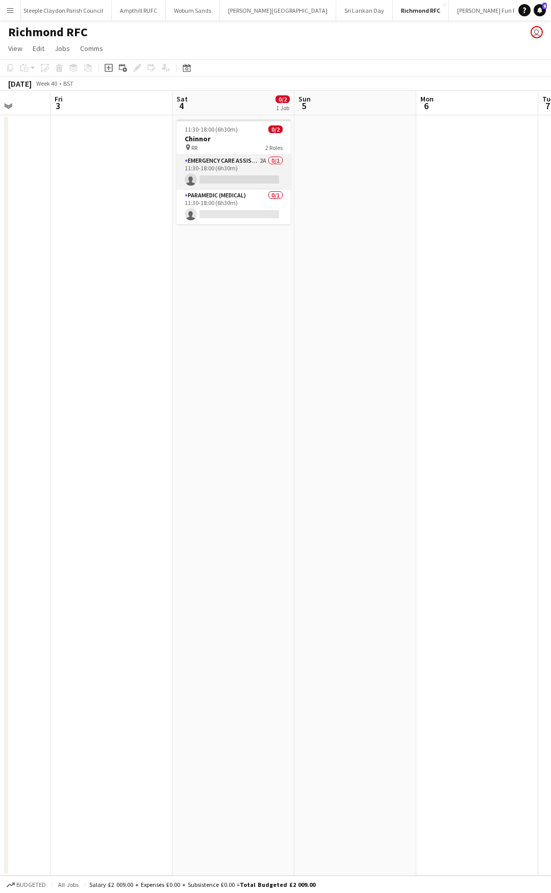
click at [242, 159] on app-card-role "Emergency Care Assistant (Medical) 2A 0/1 11:30-18:00 (6h30m) single-neutral-ac…" at bounding box center [233, 172] width 114 height 35
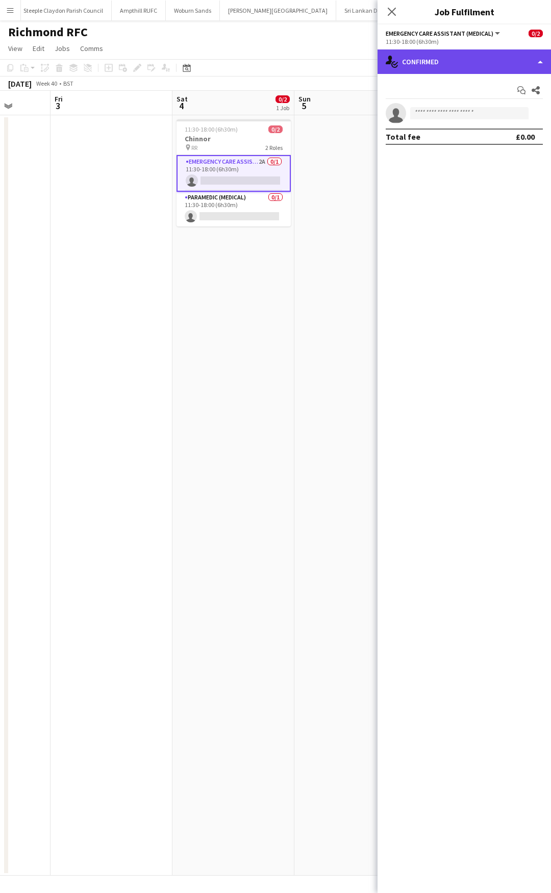
click at [479, 60] on div "single-neutral-actions-check-2 Confirmed" at bounding box center [463, 61] width 173 height 24
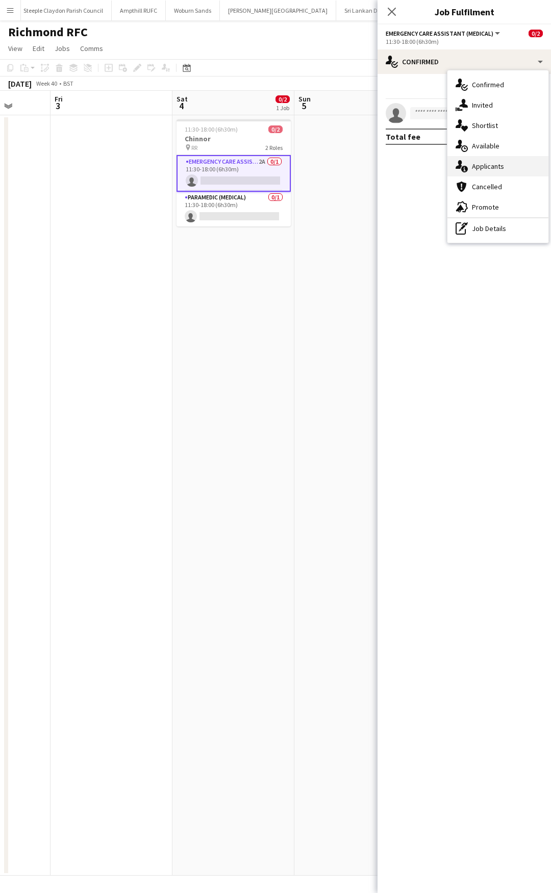
click at [507, 162] on div "single-neutral-actions-information Applicants" at bounding box center [497, 166] width 101 height 20
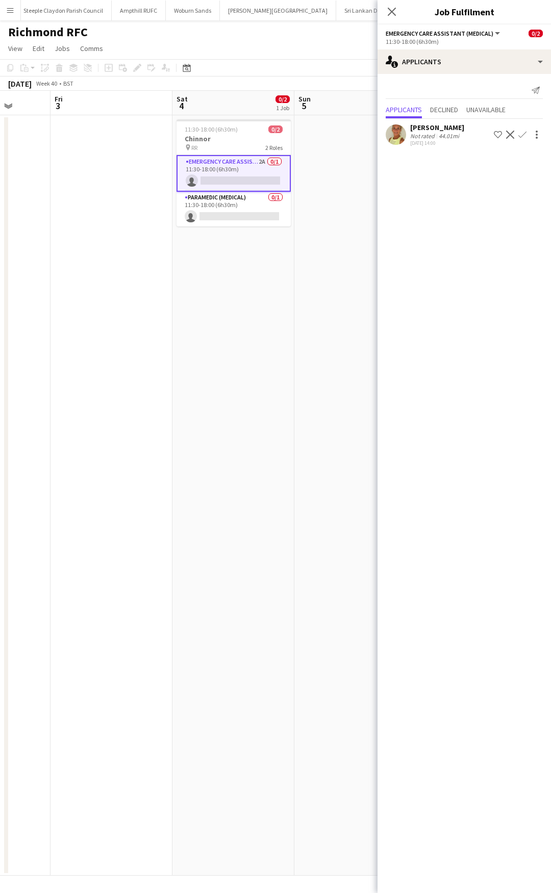
click at [518, 134] on button "Confirm" at bounding box center [522, 135] width 12 height 12
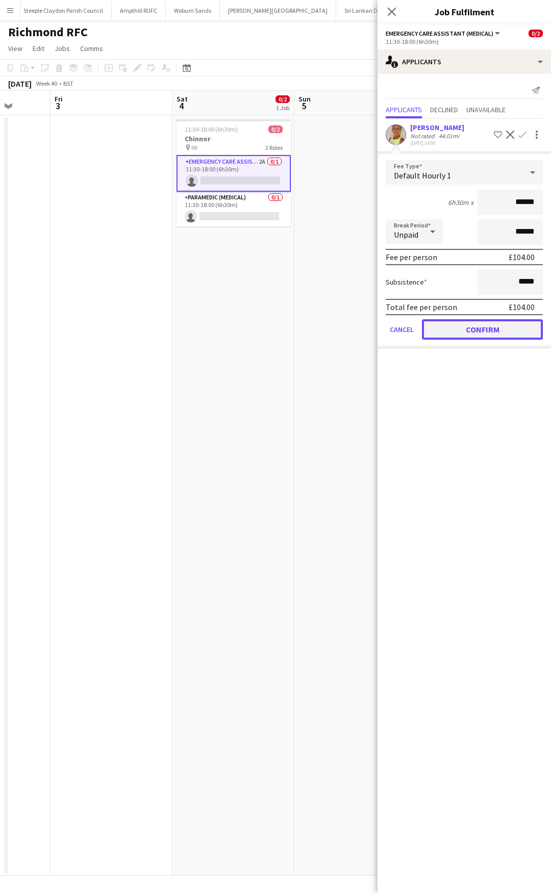
click at [464, 327] on button "Confirm" at bounding box center [482, 329] width 121 height 20
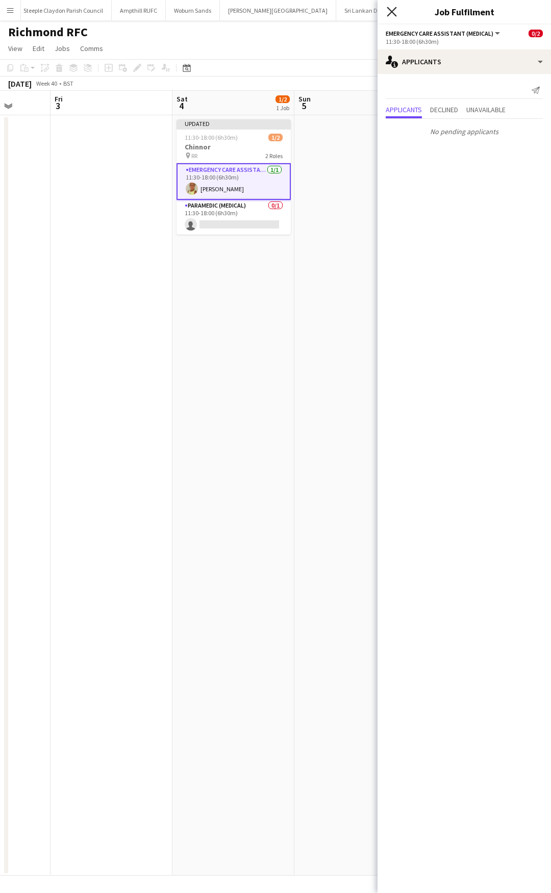
click at [391, 12] on icon "Close pop-in" at bounding box center [392, 12] width 10 height 10
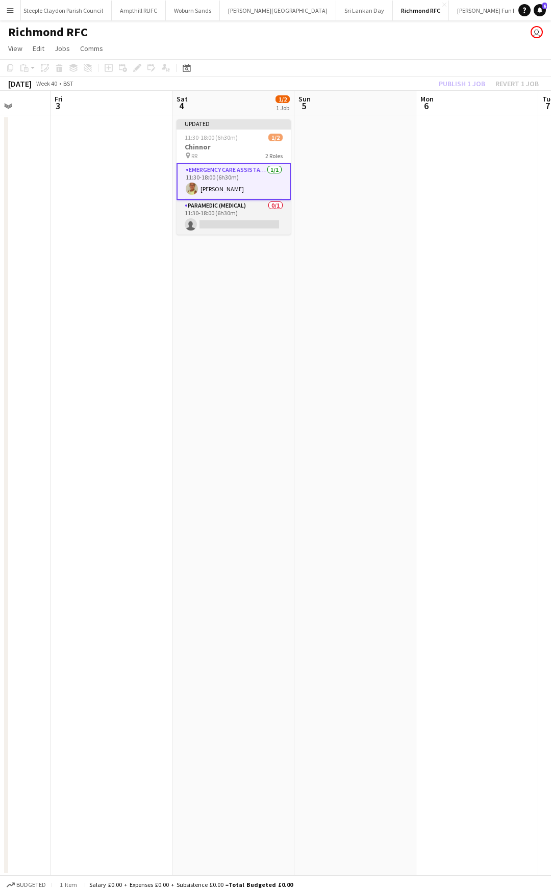
click at [246, 210] on app-card-role "Paramedic (Medical) 0/1 11:30-18:00 (6h30m) single-neutral-actions" at bounding box center [233, 217] width 114 height 35
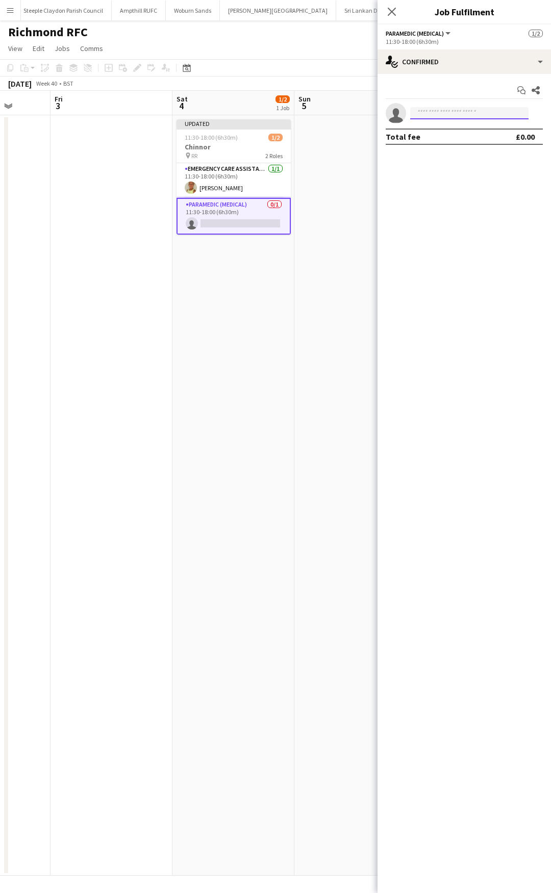
click at [447, 115] on input at bounding box center [469, 113] width 118 height 12
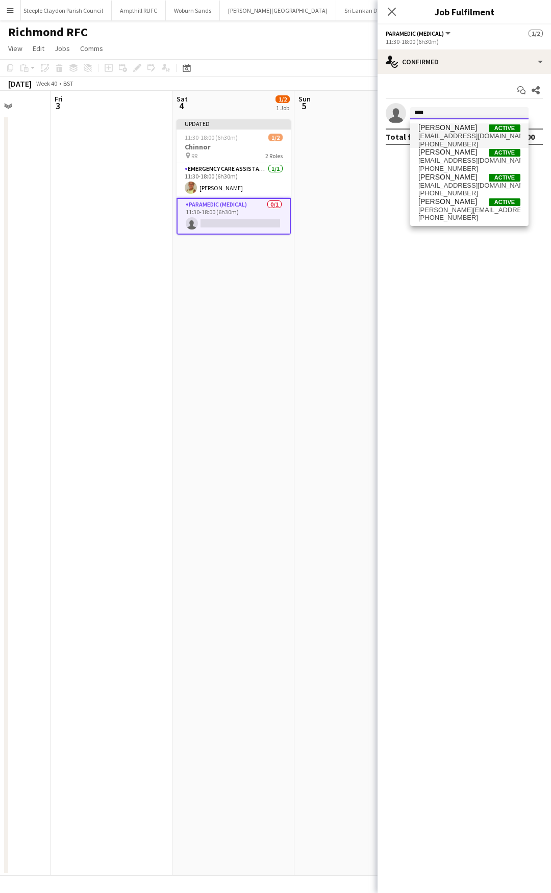
type input "****"
click at [470, 127] on span "Andy Graves Active" at bounding box center [469, 127] width 102 height 9
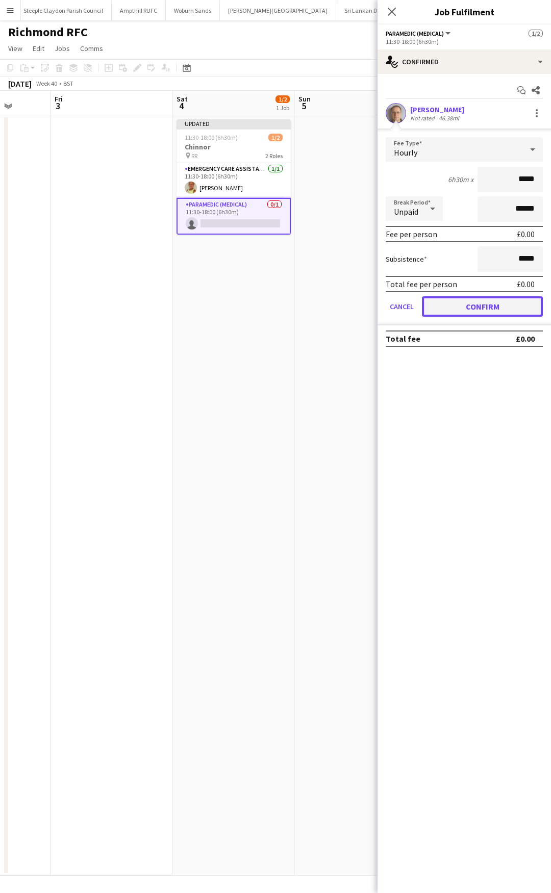
click at [469, 311] on button "Confirm" at bounding box center [482, 306] width 121 height 20
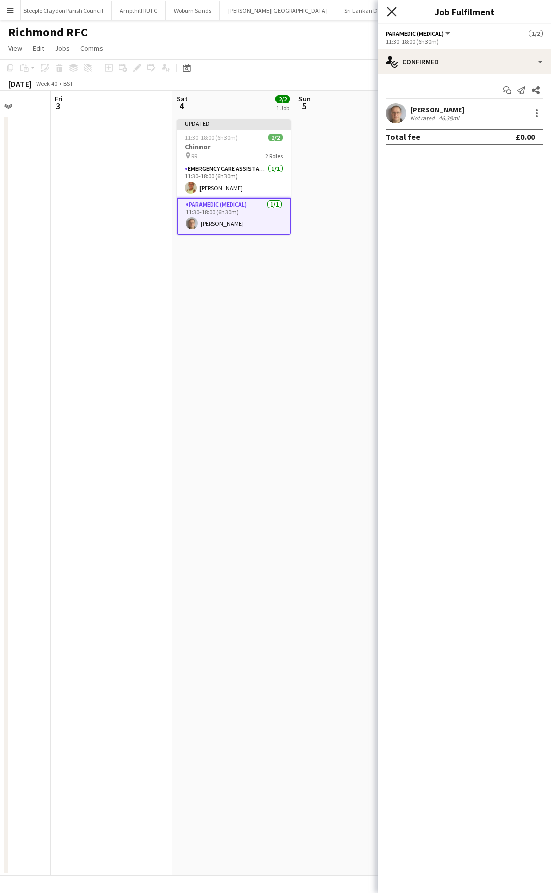
click at [391, 14] on icon "Close pop-in" at bounding box center [392, 12] width 10 height 10
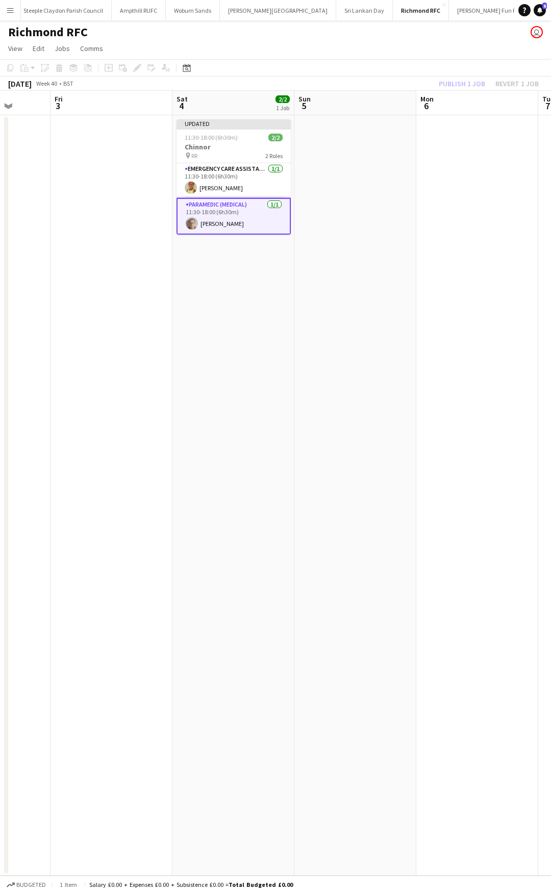
click at [305, 209] on app-date-cell at bounding box center [355, 495] width 122 height 760
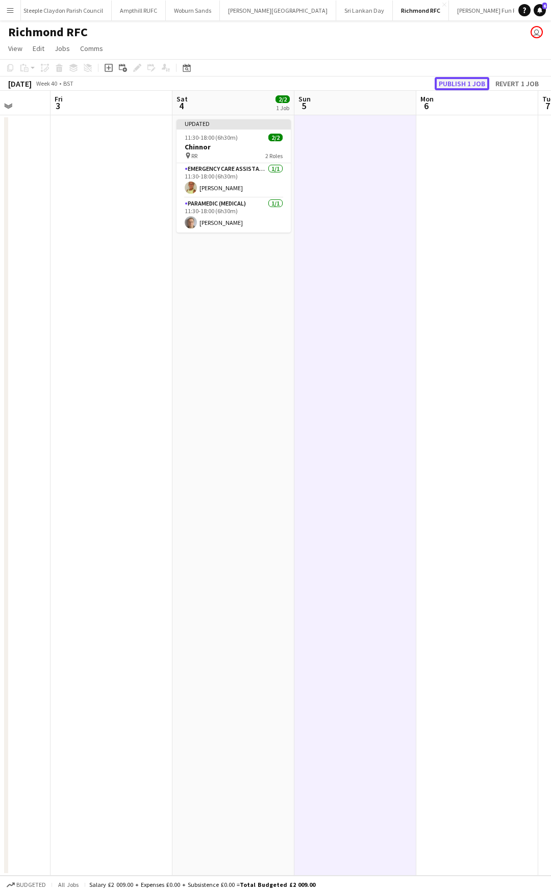
click at [464, 84] on button "Publish 1 job" at bounding box center [462, 83] width 55 height 13
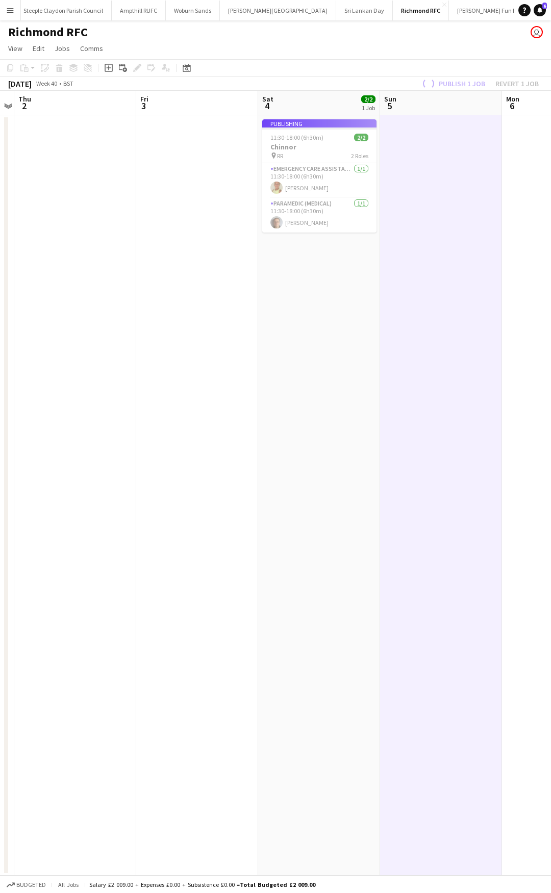
drag, startPoint x: 469, startPoint y: 221, endPoint x: 86, endPoint y: 258, distance: 384.8
click at [91, 258] on app-calendar-viewport "Mon 29 Tue 30 Wed 1 Thu 2 Fri 3 Sat 4 2/2 1 Job Sun 5 Mon 6 Tue 7 Wed 8 Publish…" at bounding box center [275, 483] width 551 height 785
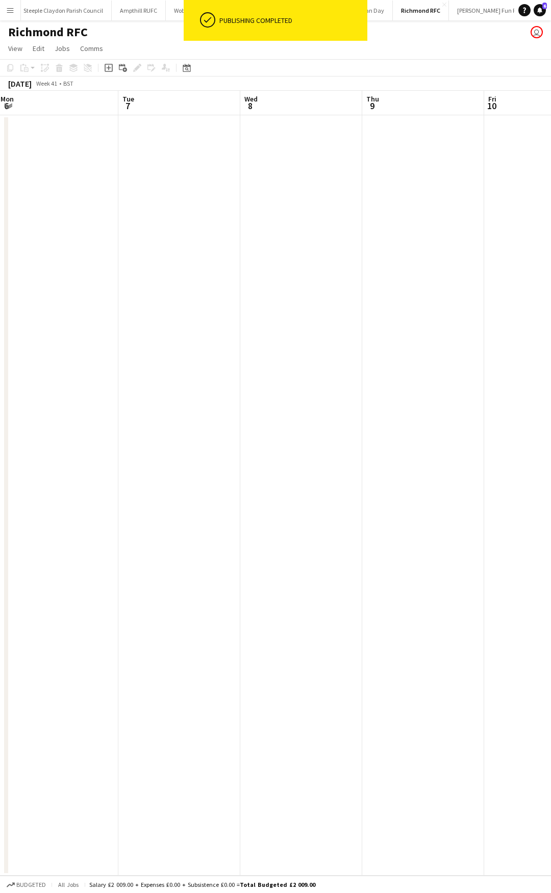
drag, startPoint x: 225, startPoint y: 259, endPoint x: 374, endPoint y: 270, distance: 149.9
click at [4, 287] on div "Fri 3 Sat 4 2/2 1 Job Sun 5 Mon 6 Tue 7 Wed 8 Thu 9 Fri 10 Sat 11 Sun 12 11:30-…" at bounding box center [275, 483] width 551 height 785
drag, startPoint x: 112, startPoint y: 293, endPoint x: 121, endPoint y: 274, distance: 21.0
click at [60, 293] on app-calendar-viewport "Sun 5 Mon 6 Tue 7 Wed 8 Thu 9 Fri 10 Sat 11 Sun 12 Mon 13 Tue 14" at bounding box center [275, 483] width 551 height 785
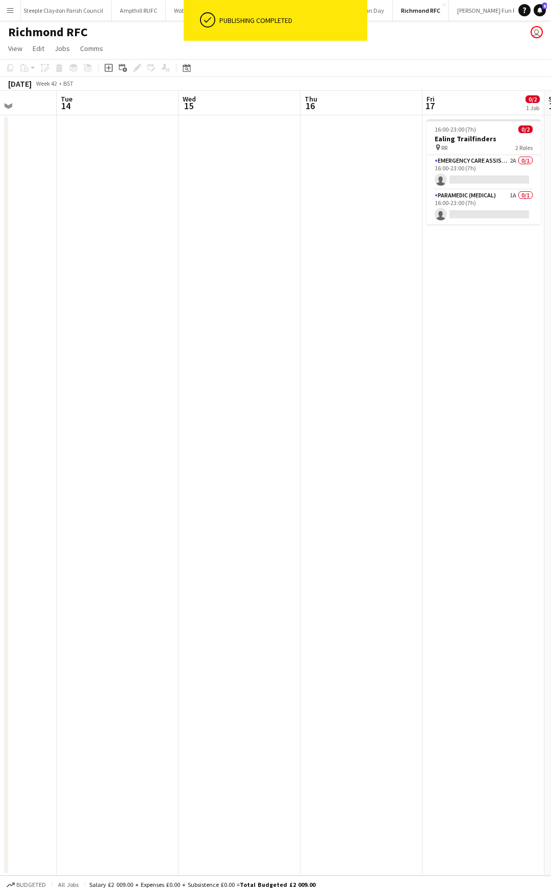
drag, startPoint x: 192, startPoint y: 272, endPoint x: 356, endPoint y: 267, distance: 163.8
click at [99, 272] on app-calendar-viewport "Fri 10 Sat 11 Sun 12 Mon 13 Tue 14 Wed 15 Thu 16 Fri 17 0/2 1 Job Sat 18 Sun 19…" at bounding box center [275, 483] width 551 height 785
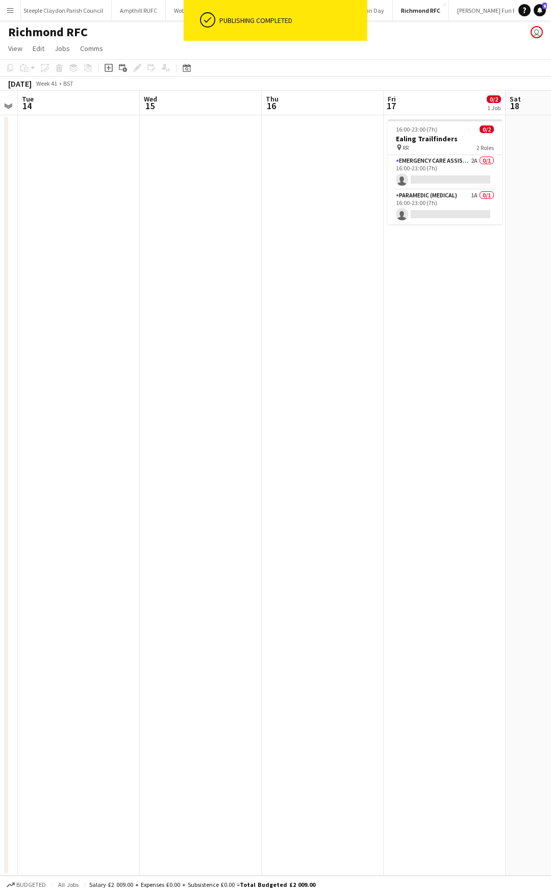
scroll to position [0, 352]
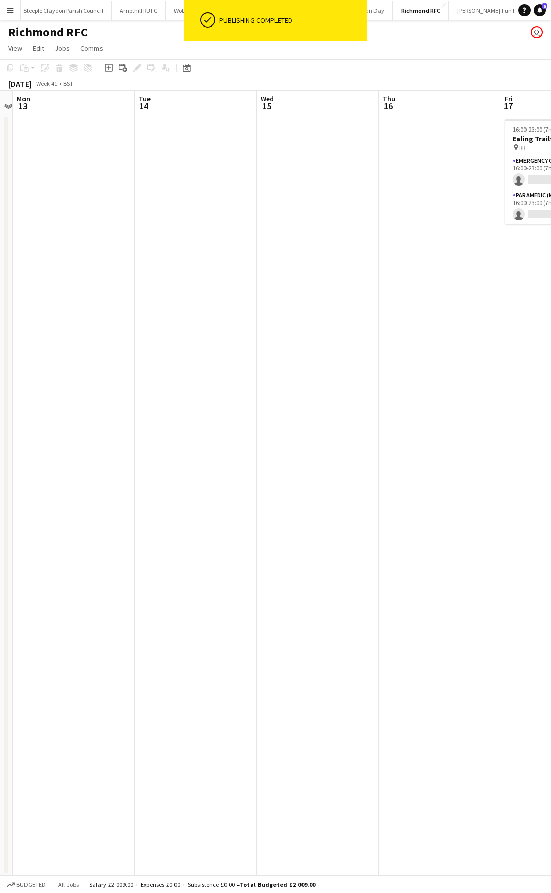
drag, startPoint x: 226, startPoint y: 267, endPoint x: 254, endPoint y: 248, distance: 34.0
click at [222, 267] on app-calendar-viewport "Fri 10 Sat 11 Sun 12 Mon 13 Tue 14 Wed 15 Thu 16 Fri 17 0/2 1 Job Sat 18 Sun 19…" at bounding box center [275, 483] width 551 height 785
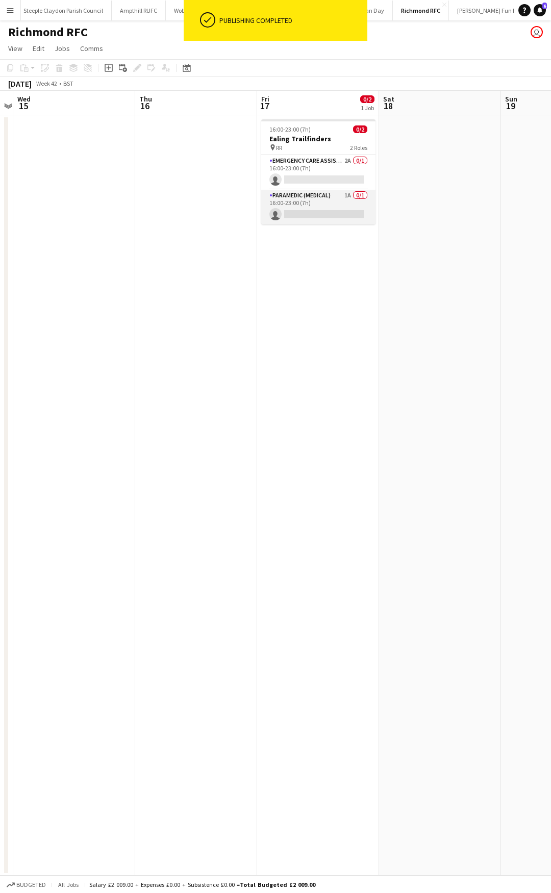
click at [314, 203] on app-card-role "Paramedic (Medical) 1A 0/1 16:00-23:00 (7h) single-neutral-actions" at bounding box center [318, 207] width 114 height 35
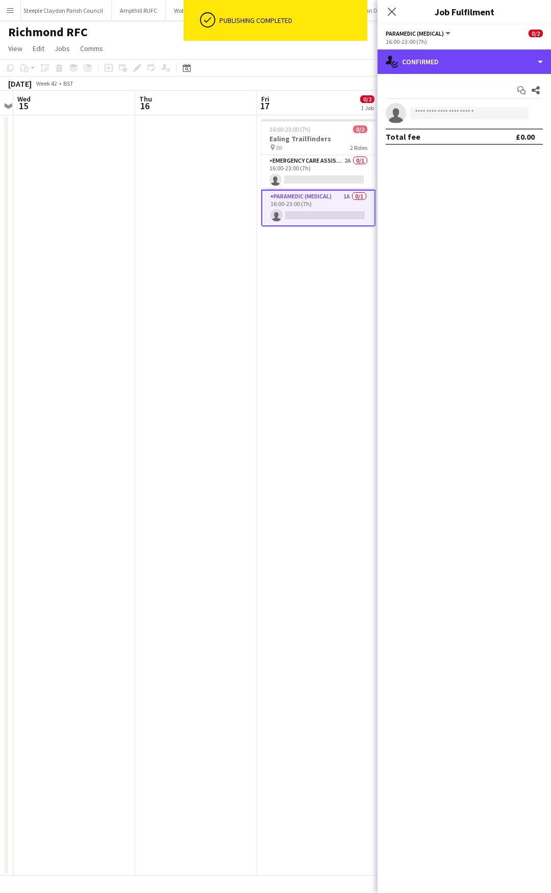
drag, startPoint x: 478, startPoint y: 56, endPoint x: 479, endPoint y: 75, distance: 19.9
click at [481, 58] on div "single-neutral-actions-check-2 Confirmed" at bounding box center [463, 61] width 173 height 24
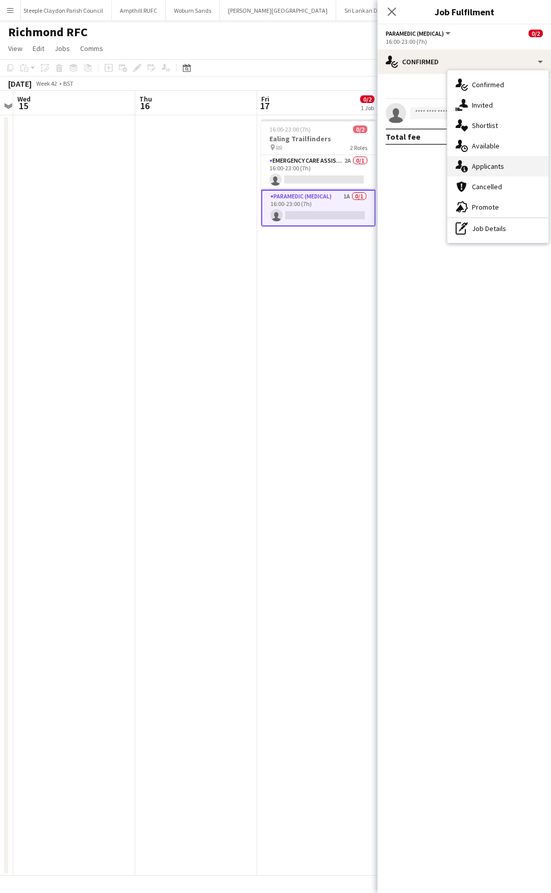
click at [515, 162] on div "single-neutral-actions-information Applicants" at bounding box center [497, 166] width 101 height 20
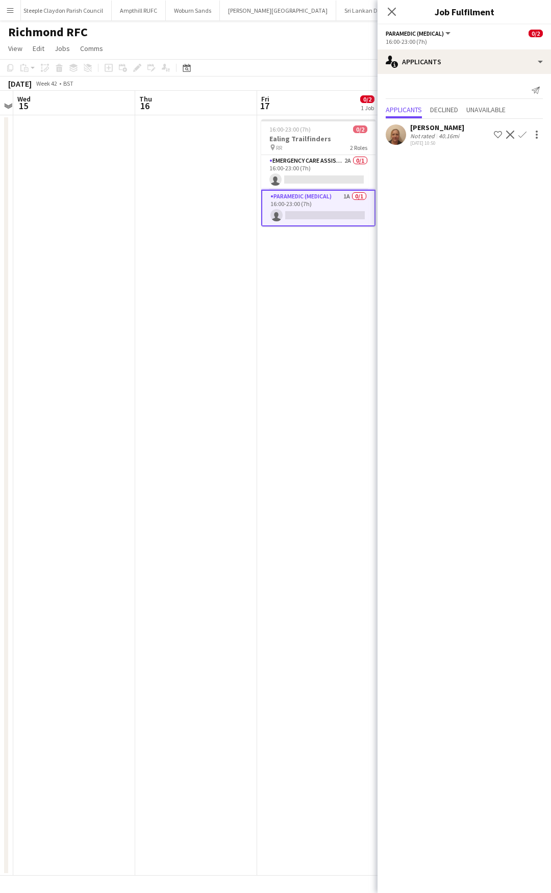
click at [521, 134] on app-icon "Confirm" at bounding box center [522, 135] width 8 height 8
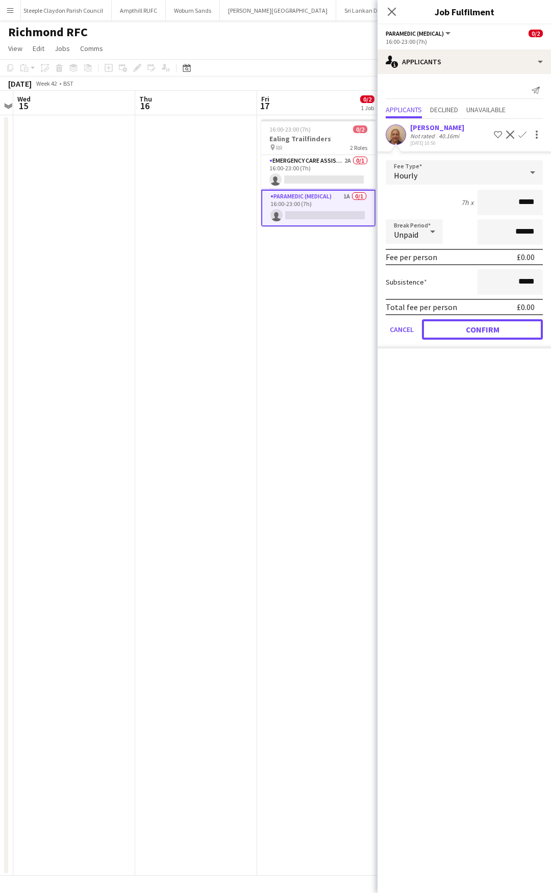
click at [474, 328] on button "Confirm" at bounding box center [482, 329] width 121 height 20
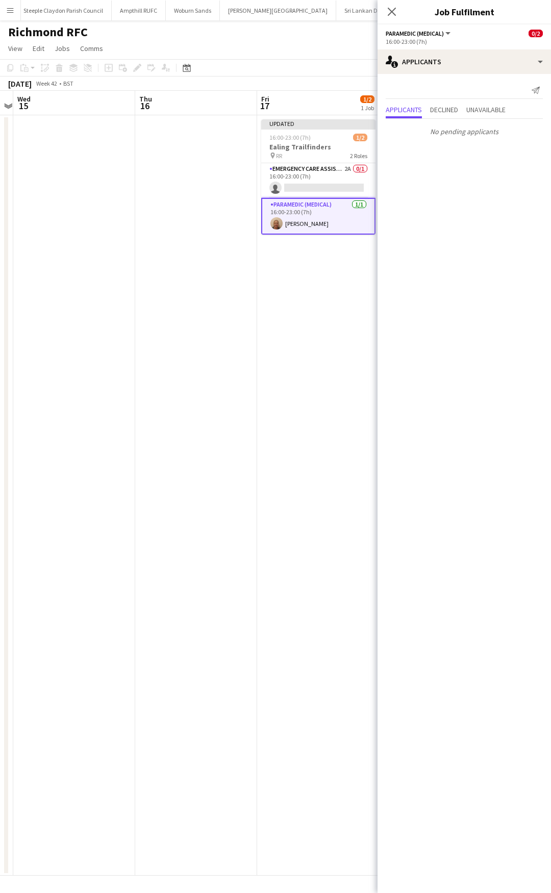
click at [389, 11] on icon "Close pop-in" at bounding box center [392, 12] width 8 height 8
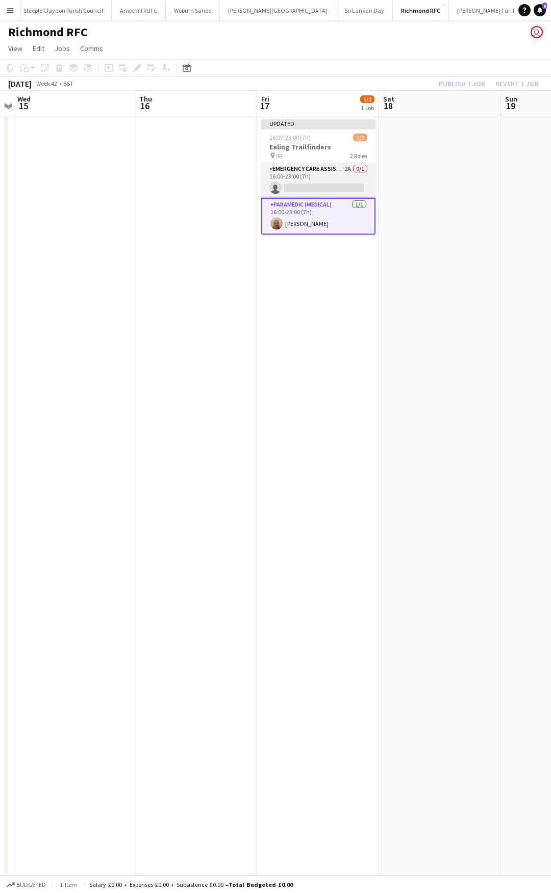
drag, startPoint x: 319, startPoint y: 166, endPoint x: 325, endPoint y: 168, distance: 6.5
click at [318, 166] on app-card-role "Emergency Care Assistant (Medical) 2A 0/1 16:00-23:00 (7h) single-neutral-actio…" at bounding box center [318, 180] width 114 height 35
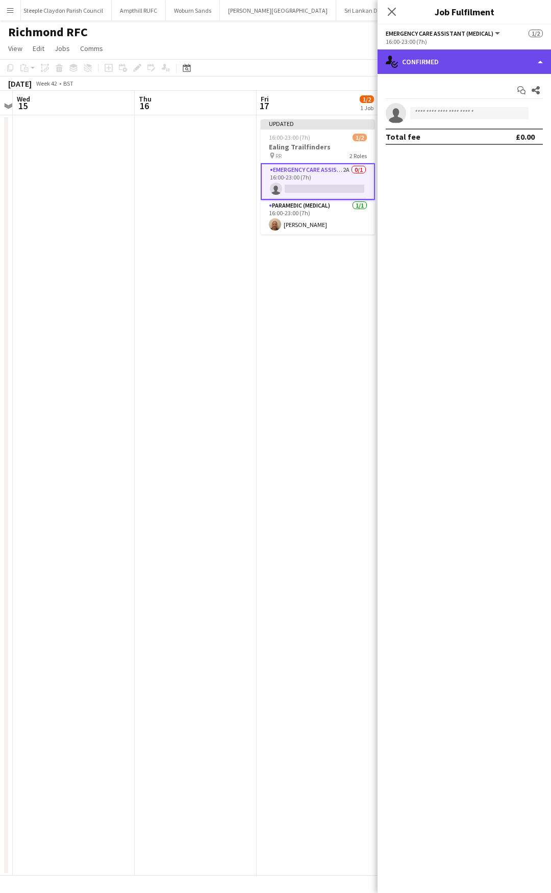
click at [452, 64] on div "single-neutral-actions-check-2 Confirmed" at bounding box center [463, 61] width 173 height 24
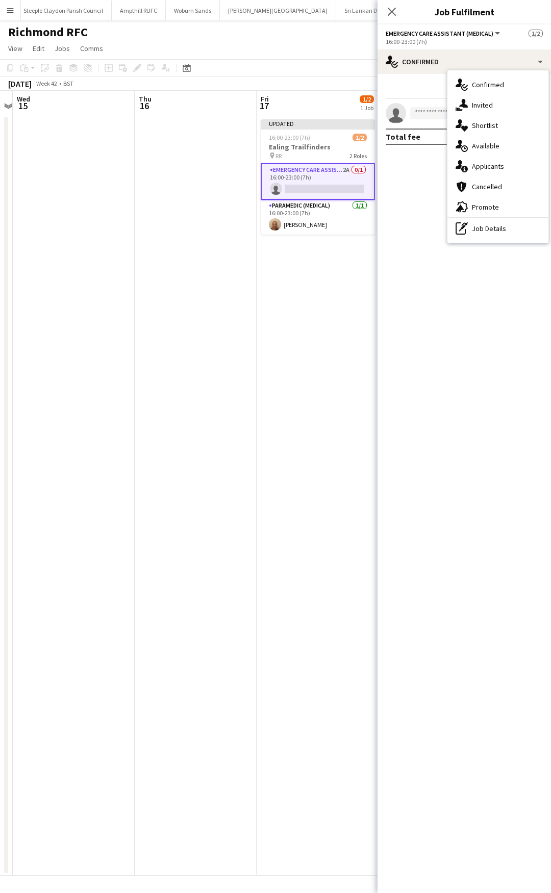
click at [489, 164] on div "single-neutral-actions-information Applicants" at bounding box center [497, 166] width 101 height 20
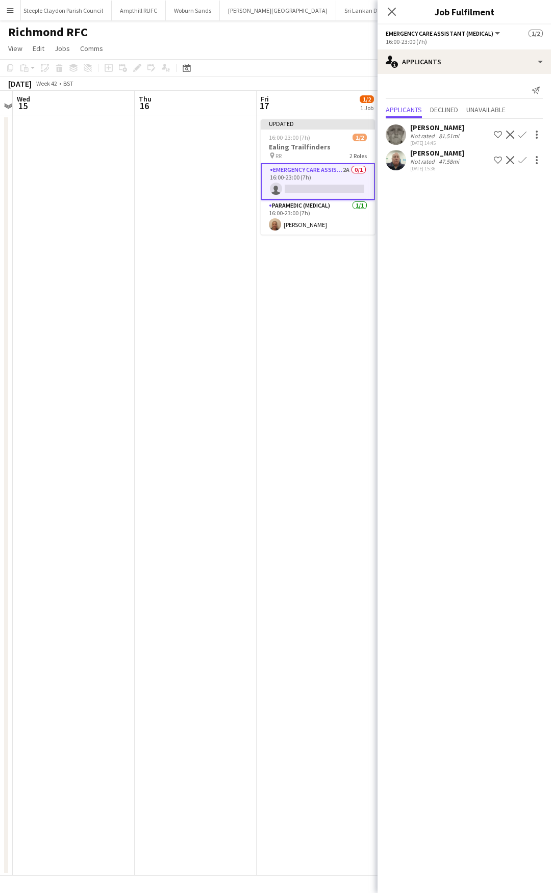
click at [522, 134] on app-icon "Confirm" at bounding box center [522, 135] width 8 height 8
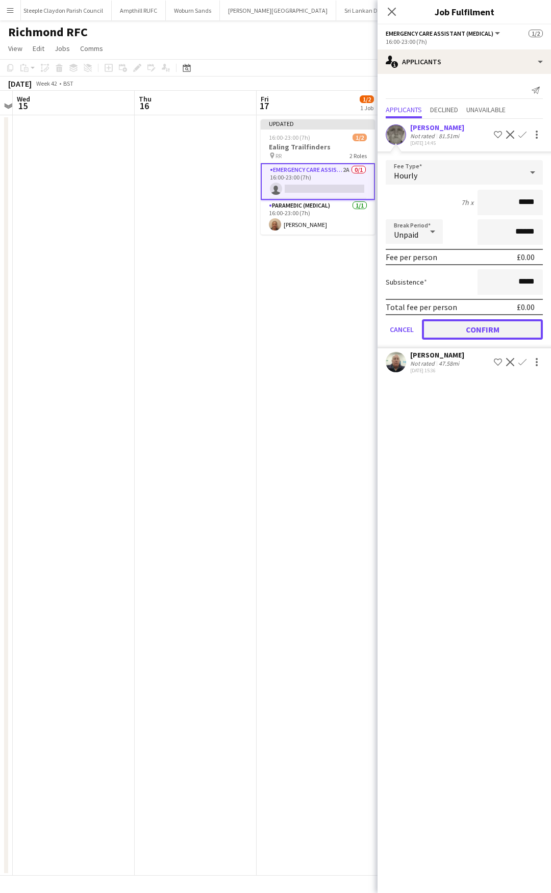
click at [468, 325] on button "Confirm" at bounding box center [482, 329] width 121 height 20
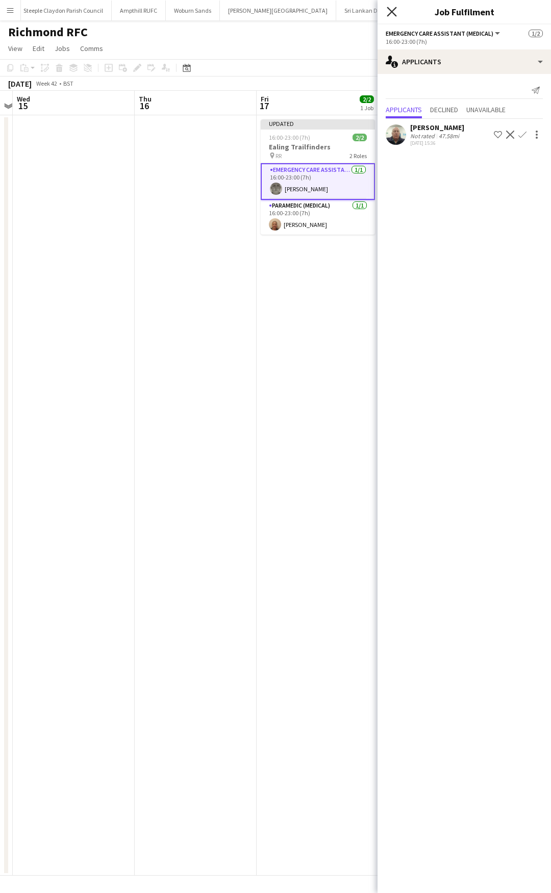
click at [393, 14] on icon "Close pop-in" at bounding box center [392, 12] width 10 height 10
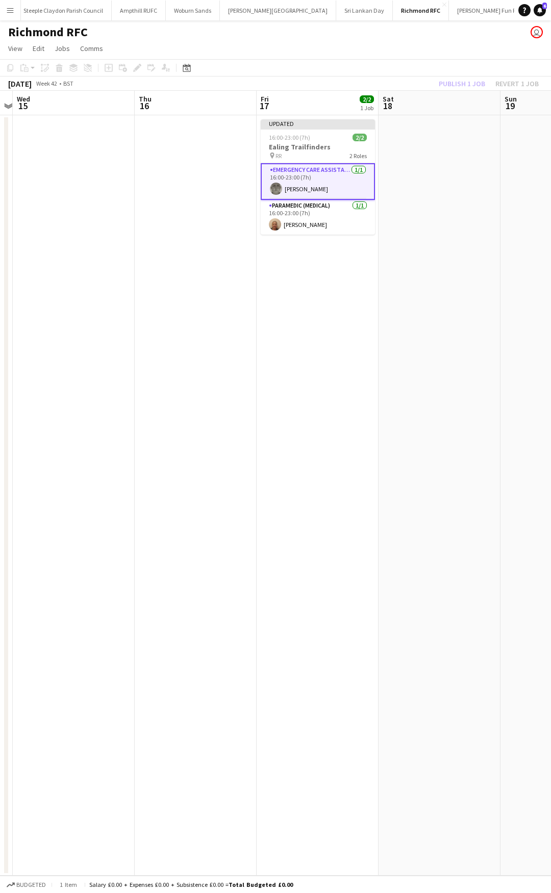
drag, startPoint x: 379, startPoint y: 236, endPoint x: 394, endPoint y: 170, distance: 67.3
click at [380, 233] on app-date-cell at bounding box center [439, 495] width 122 height 760
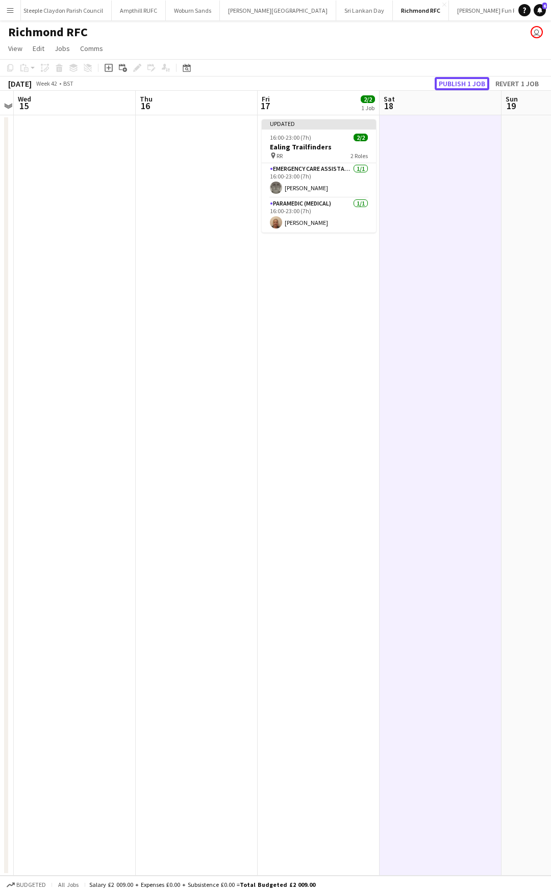
drag, startPoint x: 446, startPoint y: 80, endPoint x: 442, endPoint y: 119, distance: 39.0
click at [447, 81] on button "Publish 1 job" at bounding box center [462, 83] width 55 height 13
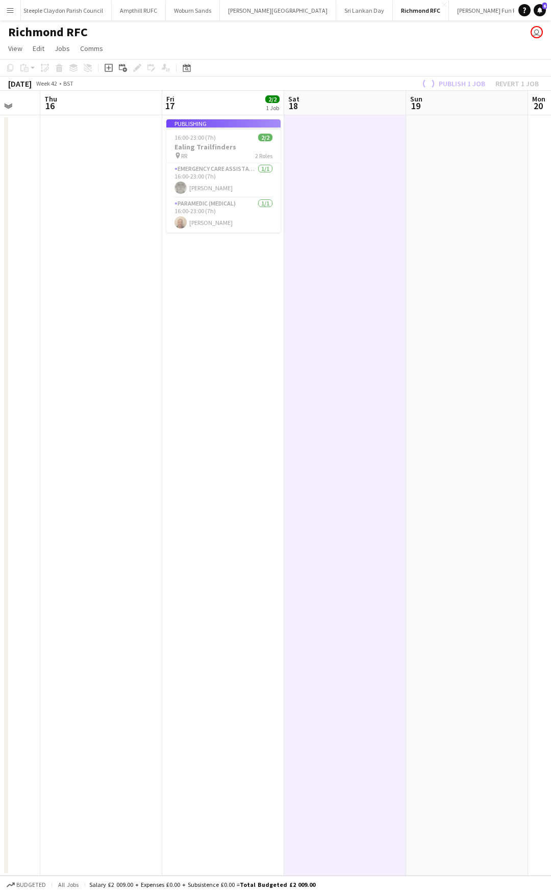
drag, startPoint x: 461, startPoint y: 262, endPoint x: 133, endPoint y: 266, distance: 327.4
click at [133, 266] on app-calendar-viewport "Sun 12 Mon 13 Tue 14 Wed 15 Thu 16 Fri 17 2/2 1 Job Sat 18 Sun 19 Mon 20 Tue 21…" at bounding box center [275, 483] width 551 height 785
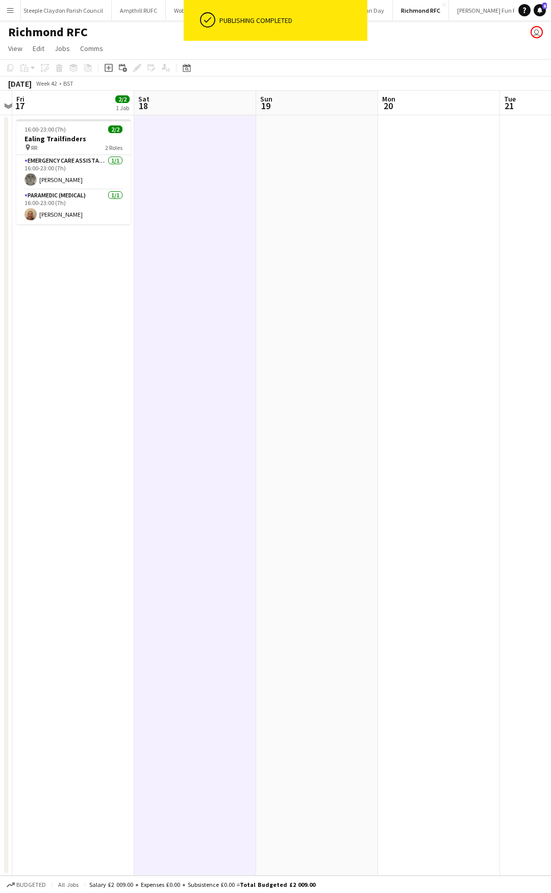
drag, startPoint x: 117, startPoint y: 261, endPoint x: 109, endPoint y: 259, distance: 9.0
click at [105, 261] on app-calendar-viewport "Tue 14 Wed 15 Thu 16 Fri 17 2/2 1 Job Sat 18 Sun 19 Mon 20 Tue 21 Wed 22 Thu 23…" at bounding box center [275, 483] width 551 height 785
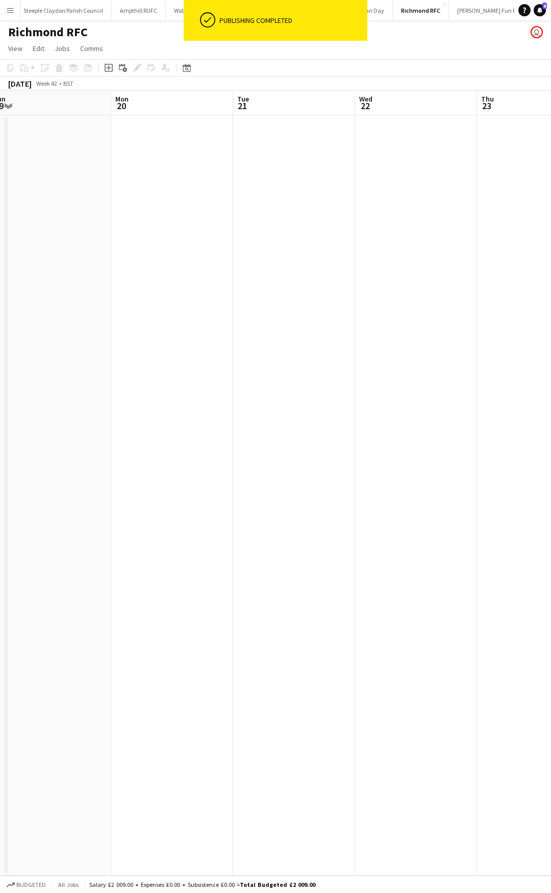
drag, startPoint x: 425, startPoint y: 258, endPoint x: 341, endPoint y: 283, distance: 88.1
click at [261, 258] on app-calendar-viewport "Fri 17 2/2 1 Job Sat 18 Sun 19 Mon 20 Tue 21 Wed 22 Thu 23 Fri 24 Sat 25 Sun 26…" at bounding box center [275, 483] width 551 height 785
click at [230, 300] on app-calendar-viewport "Sun 19 Mon 20 Tue 21 Wed 22 Thu 23 Fri 24 Sat 25 Sun 26 Mon 27 Tue 28" at bounding box center [275, 483] width 551 height 785
click at [236, 287] on app-calendar-viewport "Thu 23 Fri 24 Sat 25 Sun 26 Mon 27 Tue 28 Wed 29 Thu 30 Fri 31 Sat 1" at bounding box center [275, 483] width 551 height 785
click at [109, 285] on app-calendar-viewport "Thu 23 Fri 24 Sat 25 Sun 26 Mon 27 Tue 28 Wed 29 Thu 30 Fri 31 Sat 1 0/2 1 Job …" at bounding box center [275, 483] width 551 height 785
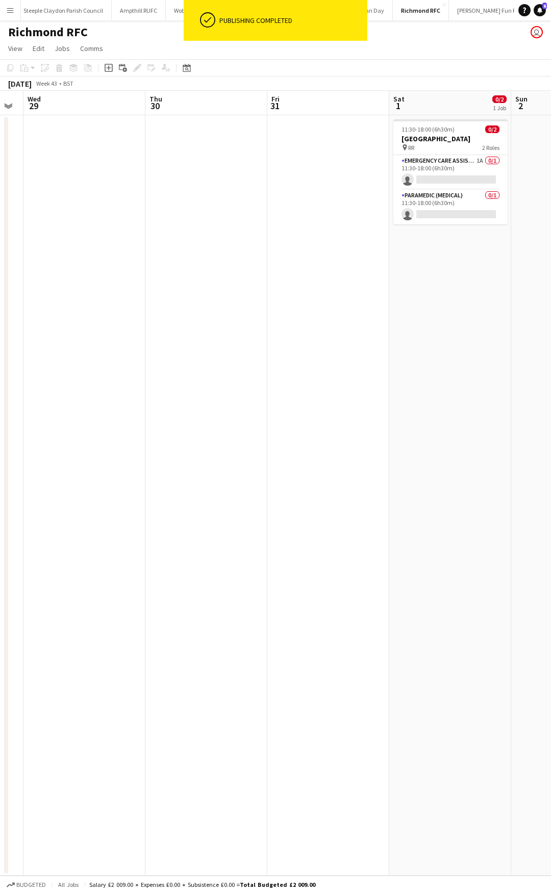
click at [198, 276] on app-calendar-viewport "Sat 25 Sun 26 Mon 27 Tue 28 Wed 29 Thu 30 Fri 31 Sat 1 0/2 1 Job Sun 2 Mon 3 11…" at bounding box center [275, 483] width 551 height 785
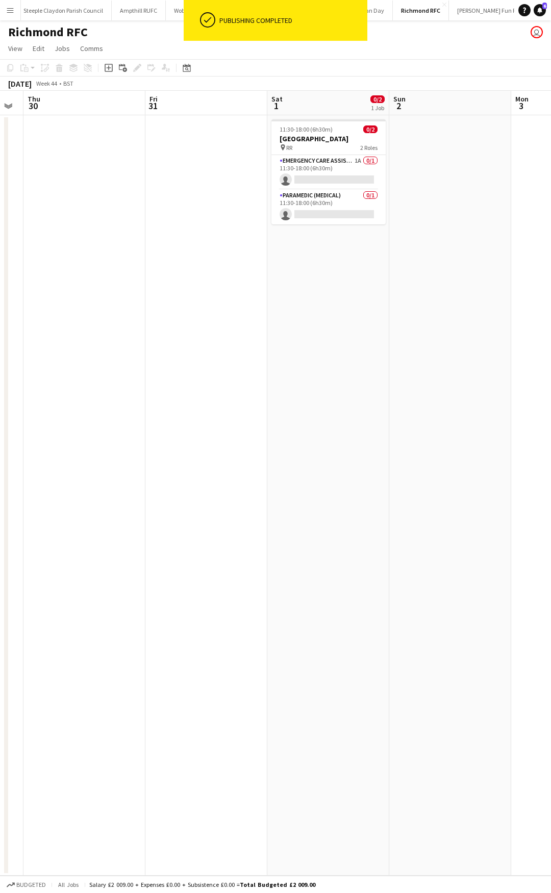
scroll to position [0, 469]
click at [334, 159] on app-card-role "Emergency Care Assistant (Medical) 1A 0/1 11:30-18:00 (6h30m) single-neutral-ac…" at bounding box center [323, 172] width 114 height 35
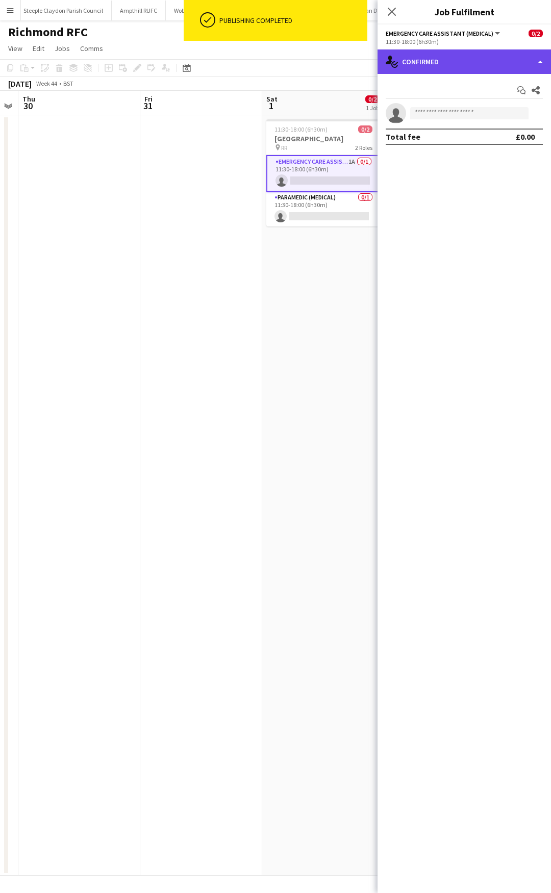
click at [486, 58] on div "single-neutral-actions-check-2 Confirmed" at bounding box center [463, 61] width 173 height 24
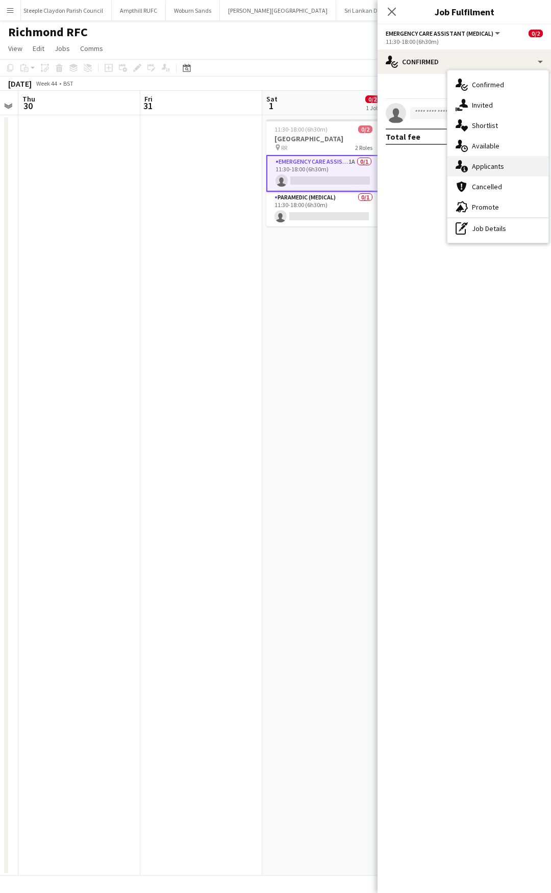
click at [498, 163] on div "single-neutral-actions-information Applicants" at bounding box center [497, 166] width 101 height 20
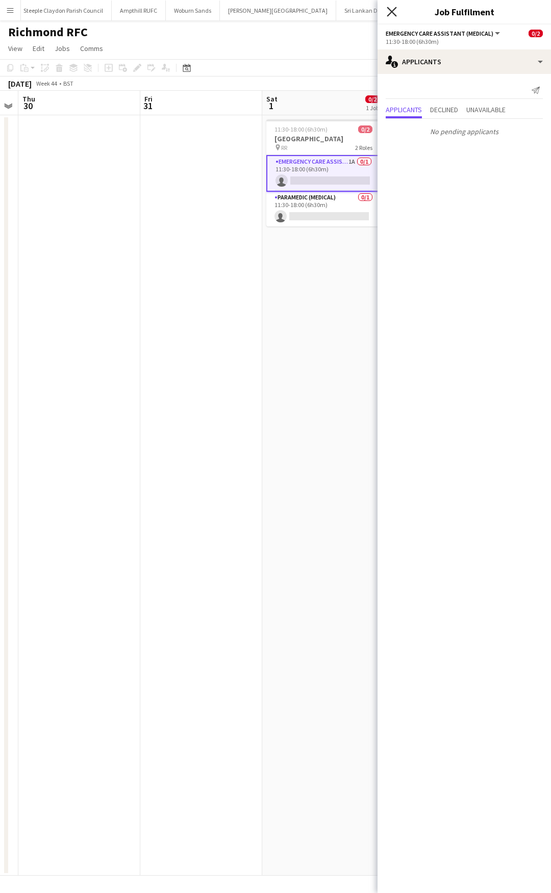
click at [392, 12] on icon at bounding box center [392, 12] width 10 height 10
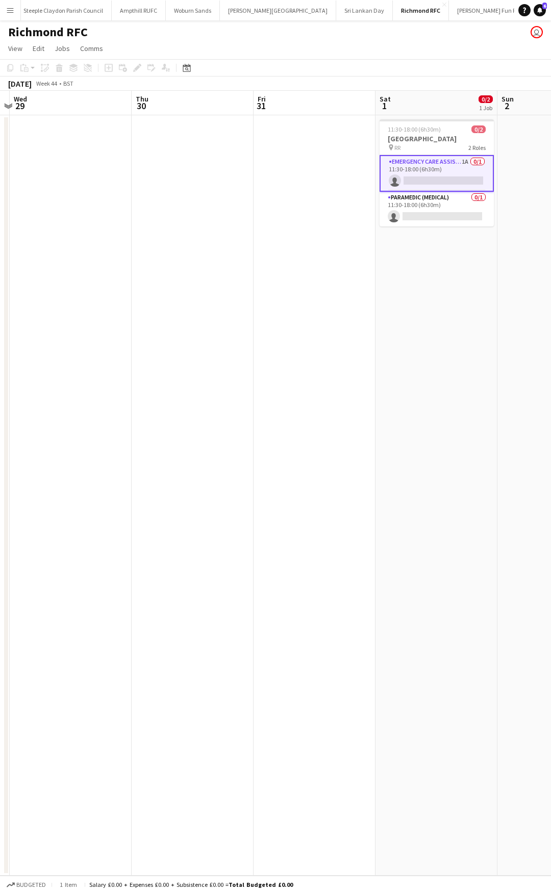
click at [163, 232] on app-calendar-viewport "Sun 26 Mon 27 Tue 28 Wed 29 Thu 30 Fri 31 Sat 1 0/2 1 Job Sun 2 Mon 3 Tue 4 11:…" at bounding box center [275, 483] width 551 height 785
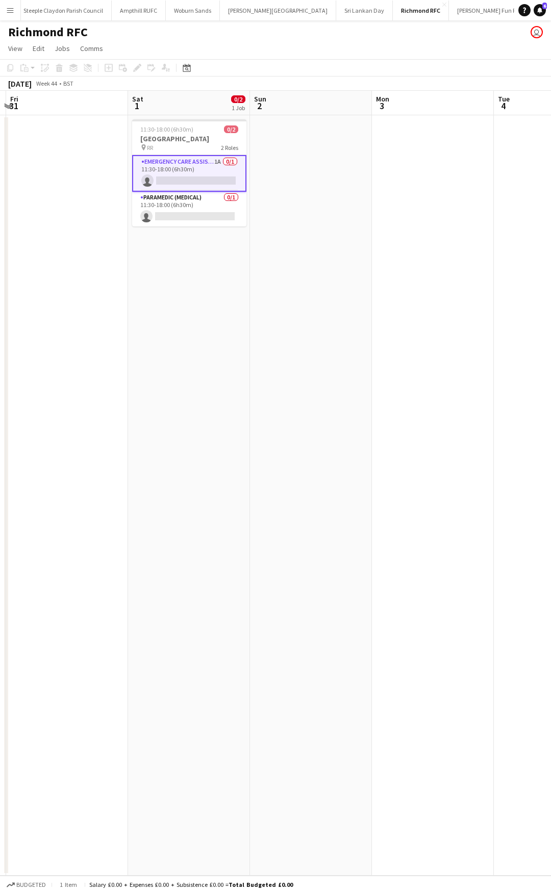
click at [182, 241] on app-calendar-viewport "Tue 28 Wed 29 Thu 30 Fri 31 Sat 1 0/2 1 Job Sun 2 Mon 3 Tue 4 Wed 5 Thu 6 11:30…" at bounding box center [275, 483] width 551 height 785
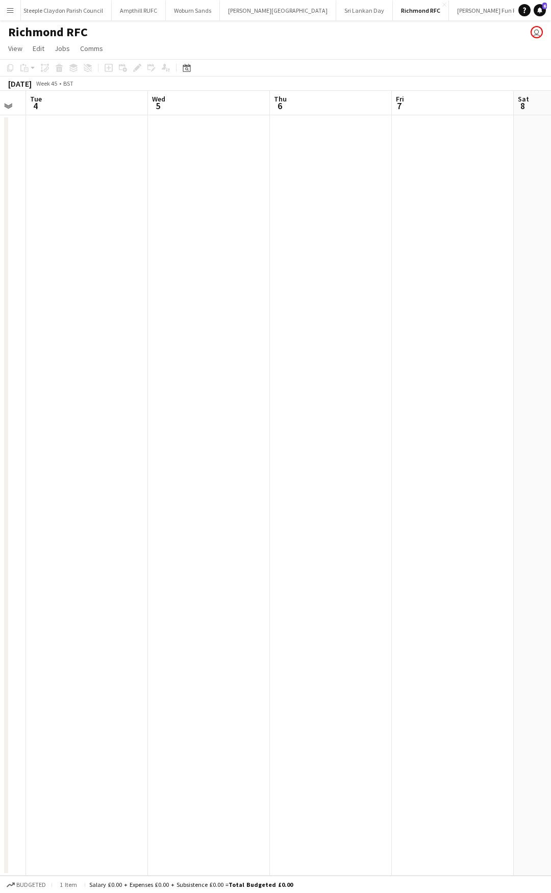
click at [166, 244] on app-calendar-viewport "Fri 31 Sat 1 0/2 1 Job Sun 2 Mon 3 Tue 4 Wed 5 Thu 6 Fri 7 Sat 8 Sun 9 11:30-18…" at bounding box center [275, 483] width 551 height 785
click at [173, 239] on app-calendar-viewport "Sun 2 Mon 3 Tue 4 Wed 5 Thu 6 Fri 7 Sat 8 Sun 9 Mon 10 Tue 11" at bounding box center [275, 483] width 551 height 785
click at [171, 233] on app-calendar-viewport "Wed 5 Thu 6 Fri 7 Sat 8 Sun 9 Mon 10 Tue 11 Wed 12 Thu 13 Fri 14 0/2 1 Job 16:0…" at bounding box center [275, 483] width 551 height 785
click at [271, 238] on app-calendar-viewport "Fri 7 Sat 8 Sun 9 Mon 10 Tue 11 Wed 12 Thu 13 Fri 14 0/2 1 Job Sat 15 Sun 16 16…" at bounding box center [275, 483] width 551 height 785
click at [277, 256] on app-calendar-viewport "Fri 7 Sat 8 Sun 9 Mon 10 Tue 11 Wed 12 Thu 13 Fri 14 0/2 1 Job Sat 15 Sun 16 16…" at bounding box center [275, 483] width 551 height 785
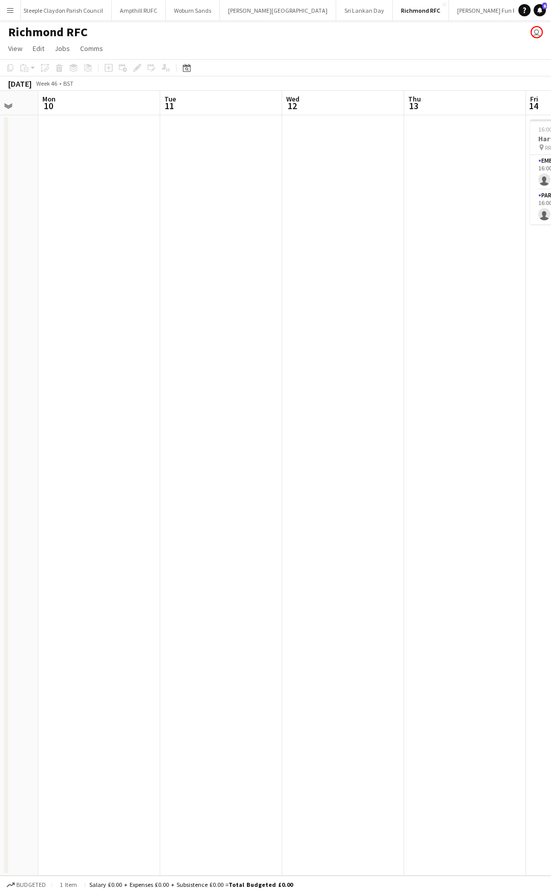
scroll to position [0, 328]
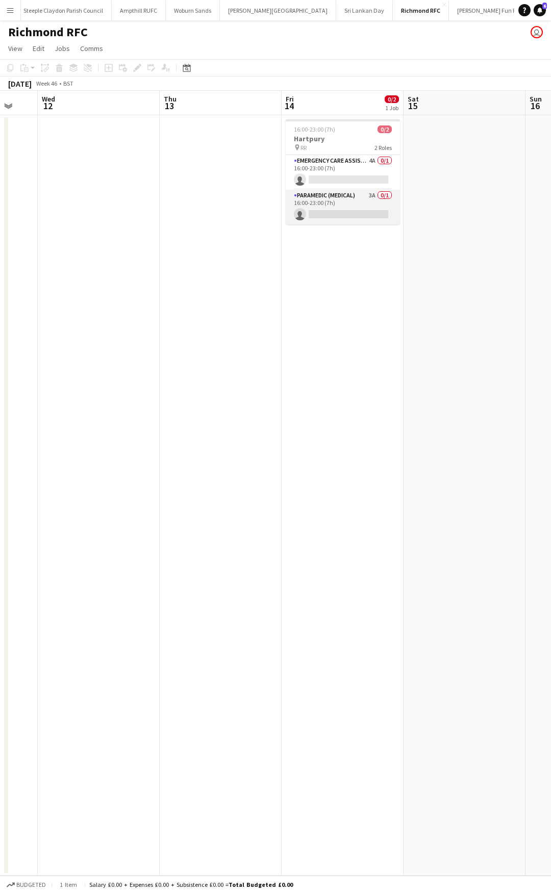
click at [354, 198] on app-card-role "Paramedic (Medical) 3A 0/1 16:00-23:00 (7h) single-neutral-actions" at bounding box center [343, 207] width 114 height 35
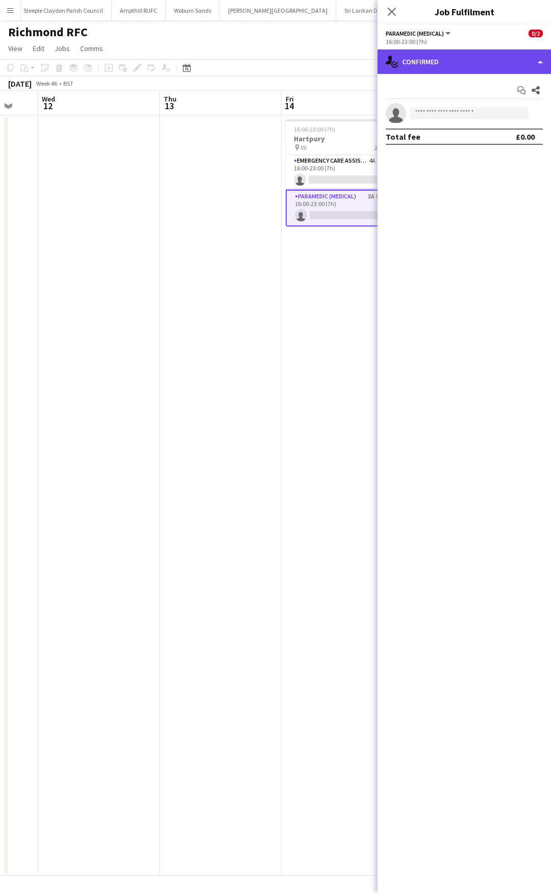
click at [463, 58] on div "single-neutral-actions-check-2 Confirmed" at bounding box center [463, 61] width 173 height 24
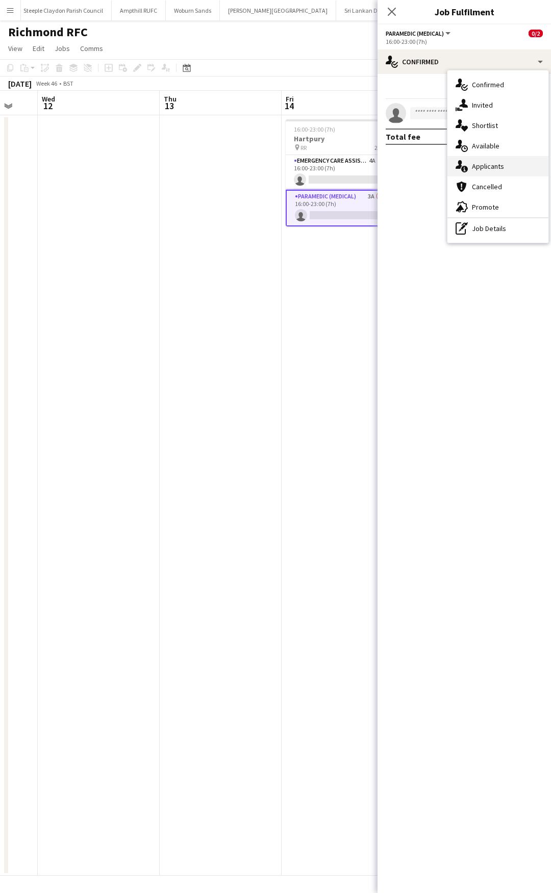
click at [487, 169] on div "single-neutral-actions-information Applicants" at bounding box center [497, 166] width 101 height 20
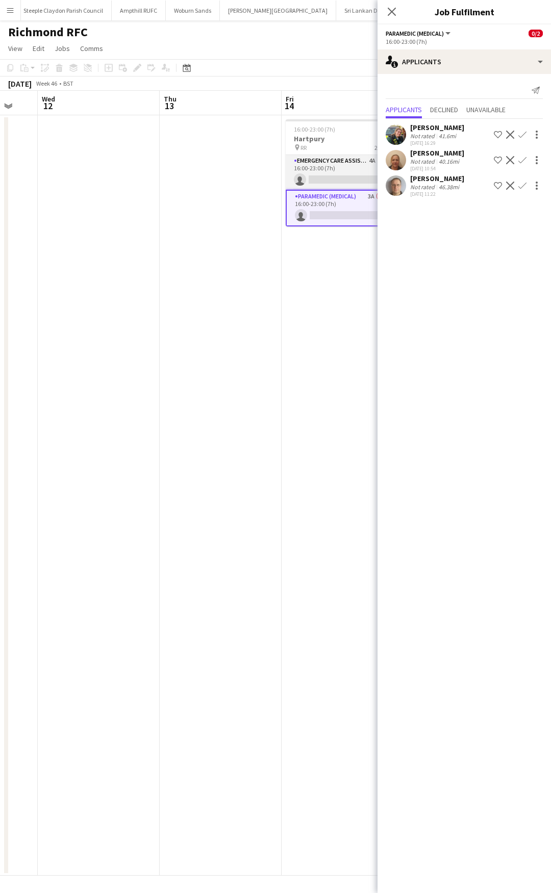
click at [349, 161] on app-card-role "Emergency Care Assistant (Medical) 4A 0/1 16:00-23:00 (7h) single-neutral-actio…" at bounding box center [343, 172] width 114 height 35
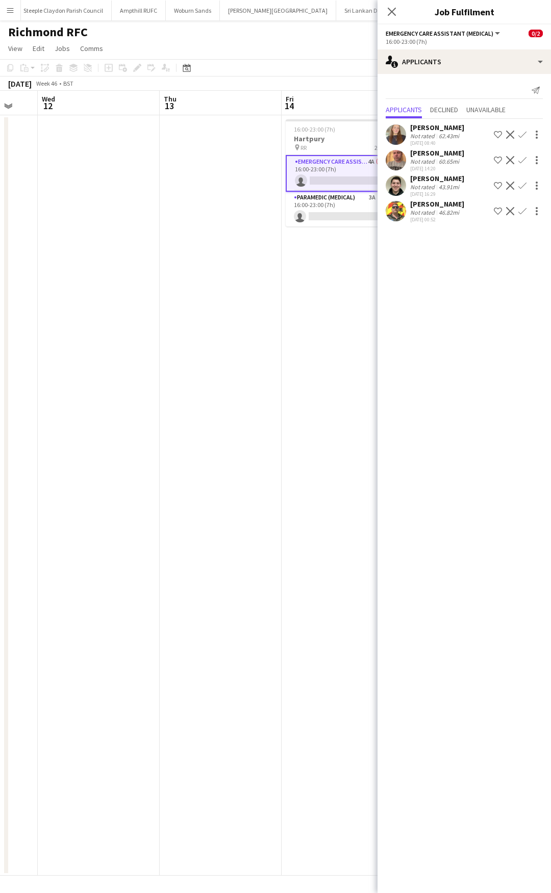
click at [390, 8] on icon "Close pop-in" at bounding box center [392, 12] width 8 height 8
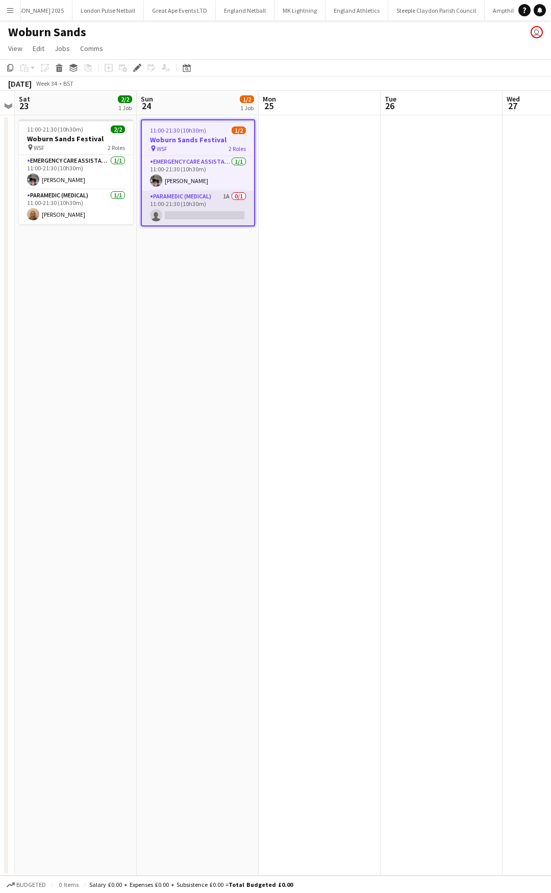
scroll to position [0, 778]
click at [211, 194] on app-card-role "Paramedic (Medical) 1A 0/1 11:00-21:30 (10h30m) single-neutral-actions" at bounding box center [198, 208] width 112 height 35
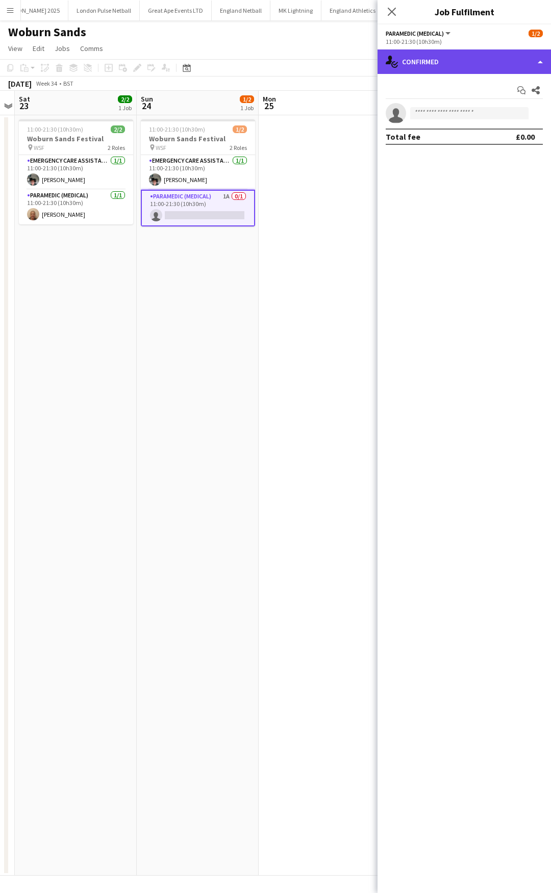
click at [509, 70] on div "single-neutral-actions-check-2 Confirmed" at bounding box center [463, 61] width 173 height 24
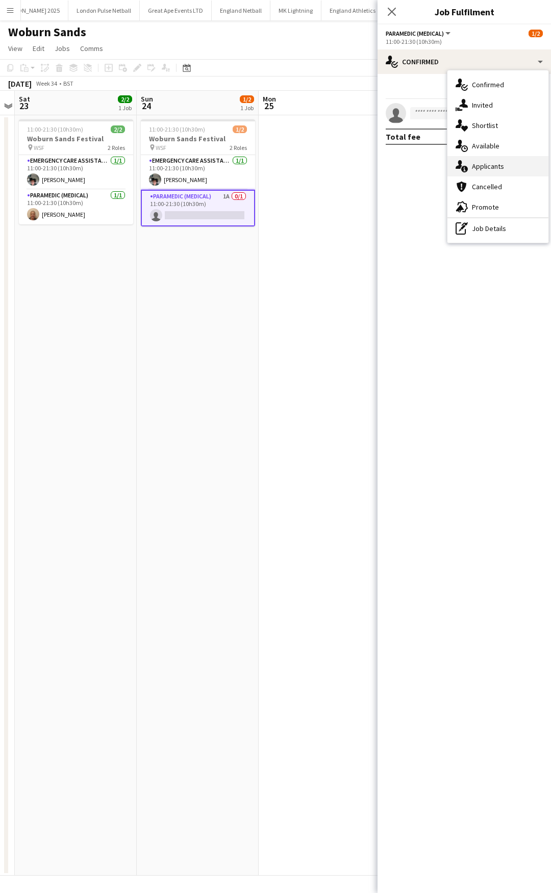
click at [498, 170] on div "single-neutral-actions-information Applicants" at bounding box center [497, 166] width 101 height 20
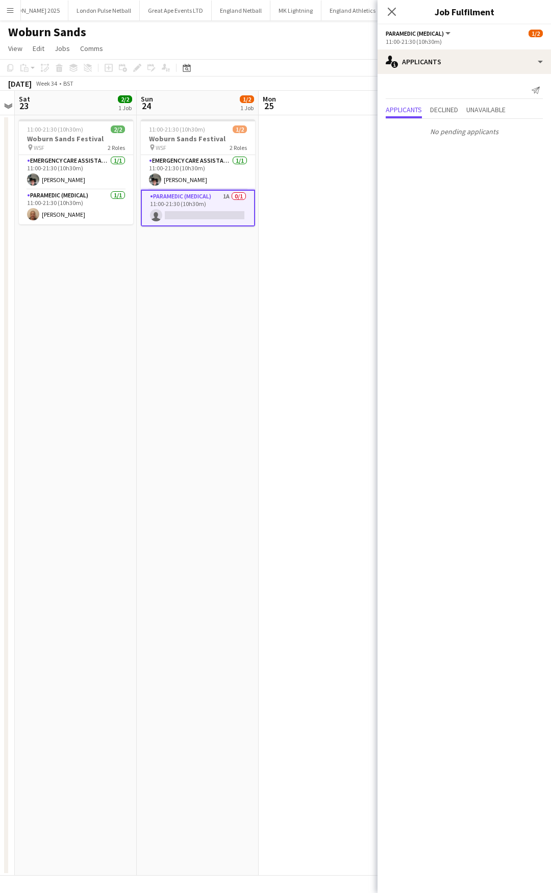
click at [465, 114] on div "Applicants Declined Unavailable" at bounding box center [464, 111] width 157 height 16
click at [482, 113] on span "Unavailable" at bounding box center [485, 109] width 39 height 7
click at [452, 91] on span "Declined" at bounding box center [444, 88] width 28 height 7
click at [411, 96] on span "Applicants" at bounding box center [404, 89] width 36 height 15
click at [390, 13] on icon at bounding box center [392, 12] width 10 height 10
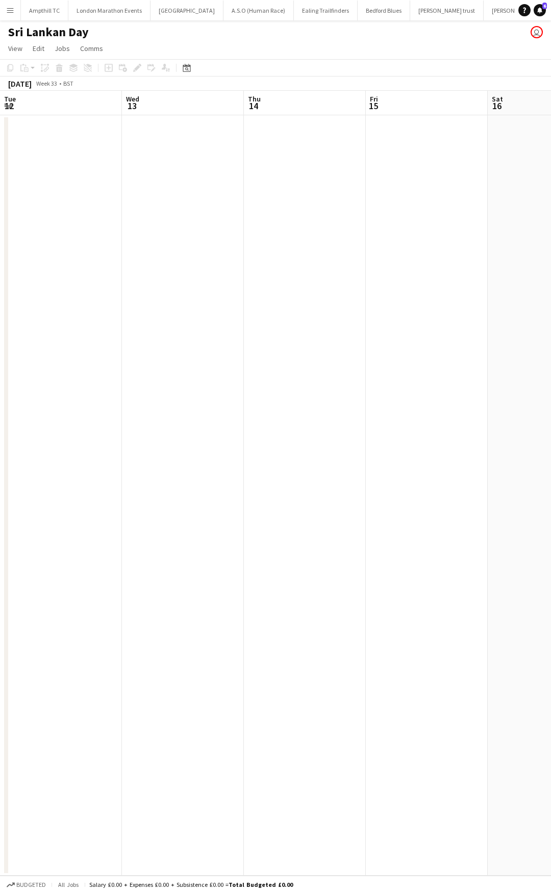
scroll to position [0, 351]
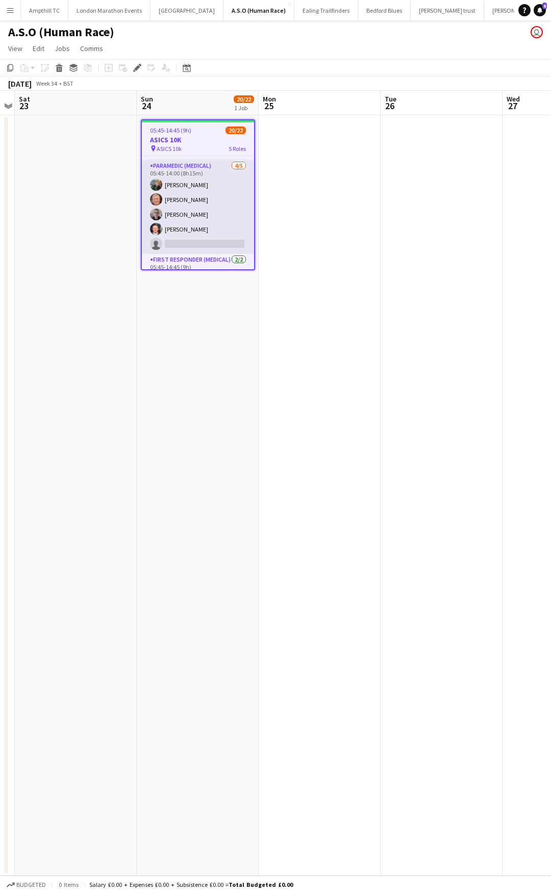
scroll to position [261, 0]
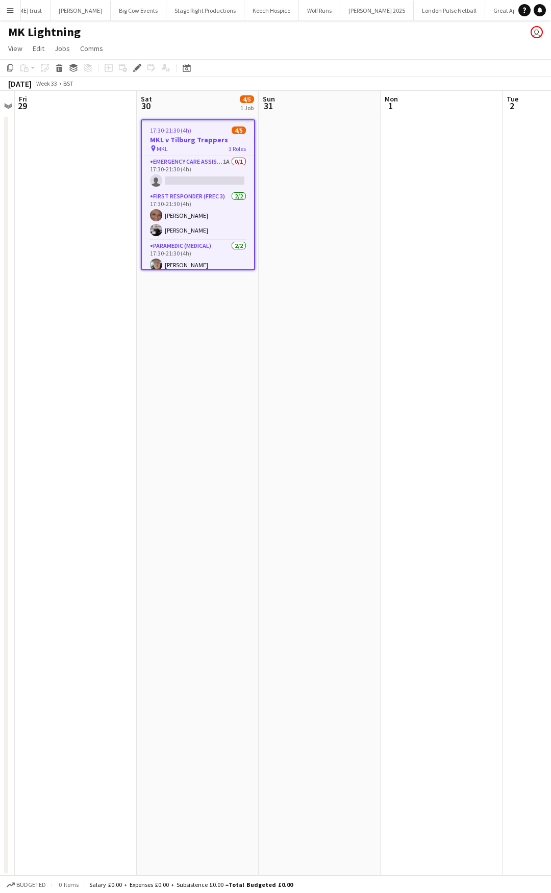
scroll to position [0, 514]
click at [201, 166] on app-card-role "Emergency Care Assistant (Medical) 1A 0/1 17:30-21:30 (4h) single-neutral-actio…" at bounding box center [198, 173] width 112 height 35
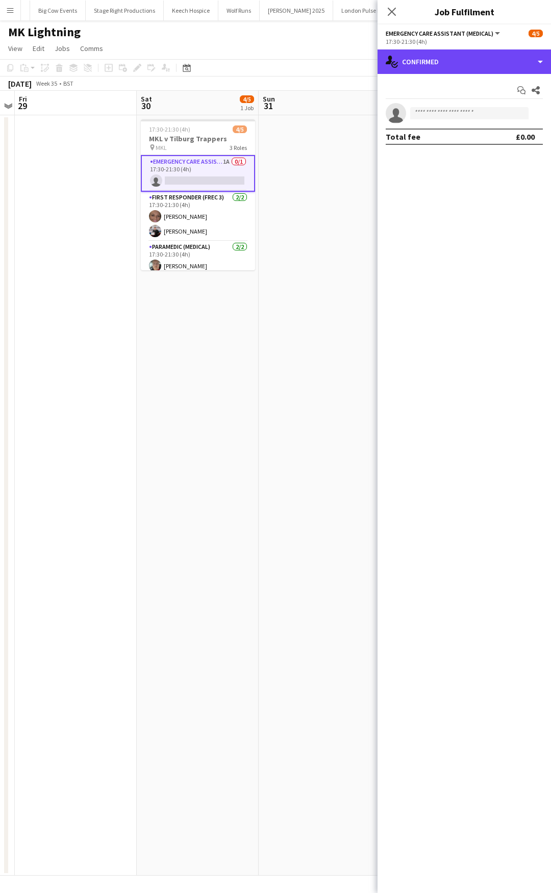
drag, startPoint x: 506, startPoint y: 63, endPoint x: 512, endPoint y: 104, distance: 41.3
click at [506, 63] on div "single-neutral-actions-check-2 Confirmed" at bounding box center [463, 61] width 173 height 24
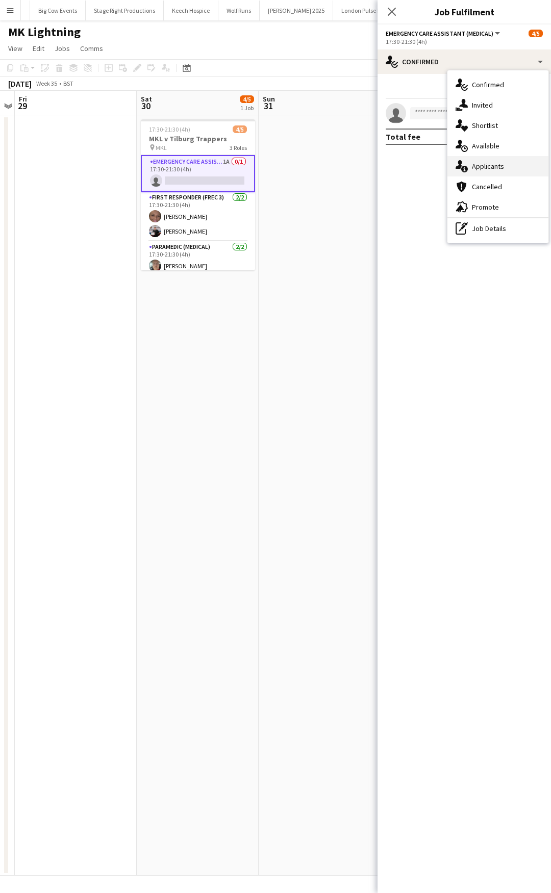
click at [525, 170] on div "single-neutral-actions-information Applicants" at bounding box center [497, 166] width 101 height 20
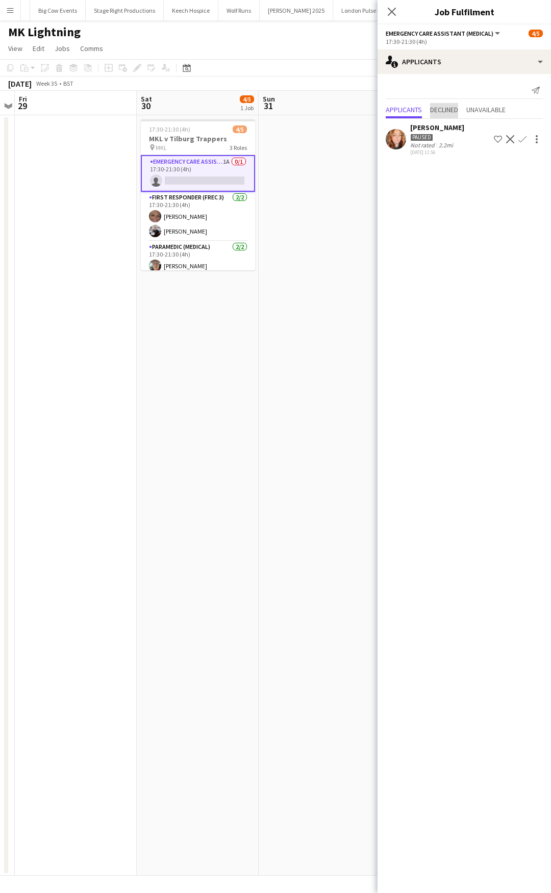
click at [455, 113] on span "Declined" at bounding box center [444, 109] width 28 height 7
click at [394, 13] on icon "Close pop-in" at bounding box center [392, 12] width 10 height 10
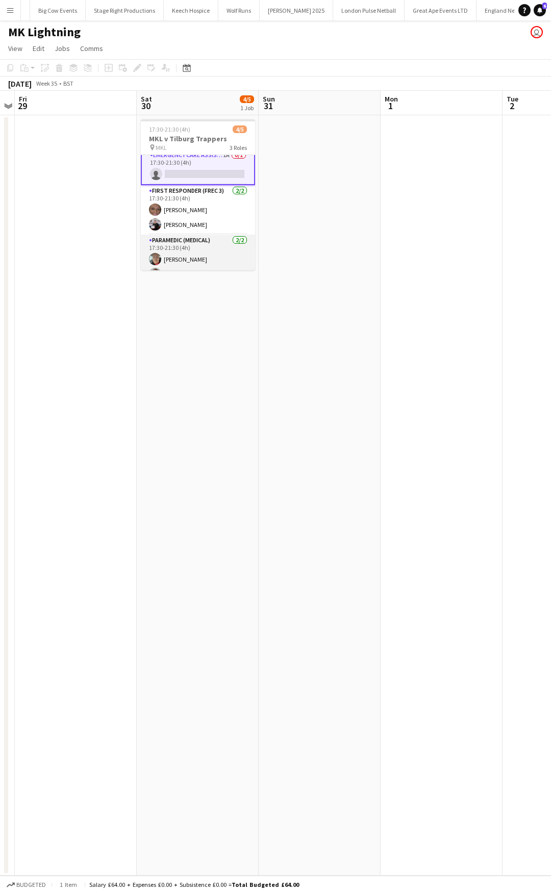
scroll to position [0, 0]
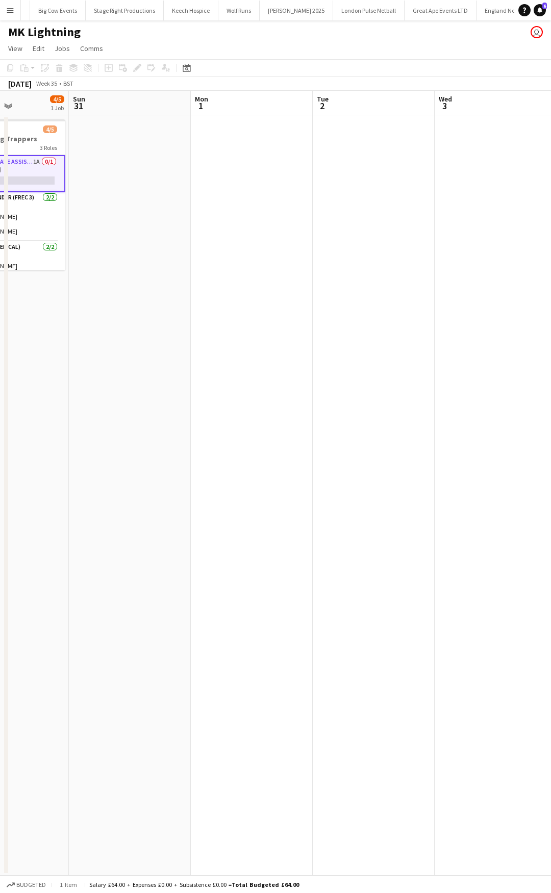
drag, startPoint x: 145, startPoint y: 276, endPoint x: -25, endPoint y: 307, distance: 172.7
click at [0, 307] on html "Menu Boards Boards Boards All jobs Status Workforce Workforce My Workforce Recr…" at bounding box center [275, 446] width 551 height 893
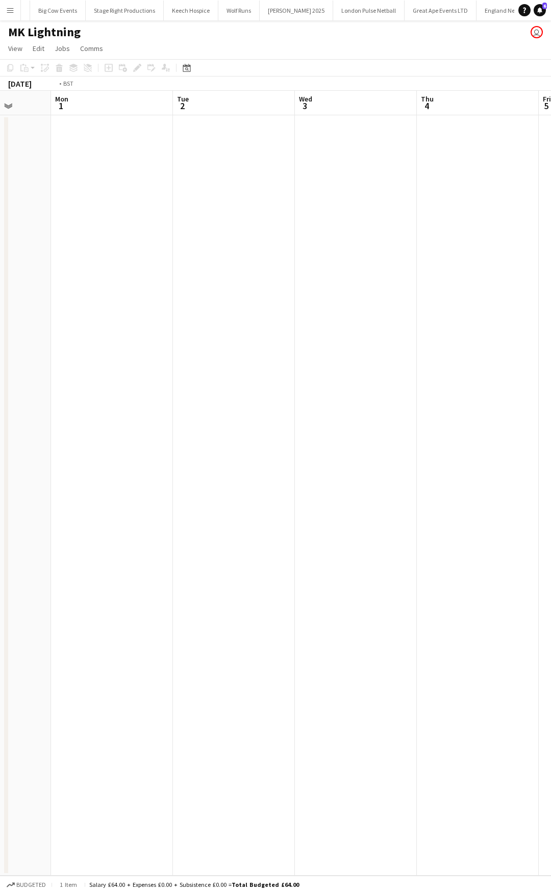
drag, startPoint x: 268, startPoint y: 284, endPoint x: -73, endPoint y: 322, distance: 343.9
click at [0, 322] on html "Menu Boards Boards Boards All jobs Status Workforce Workforce My Workforce Recr…" at bounding box center [275, 446] width 551 height 893
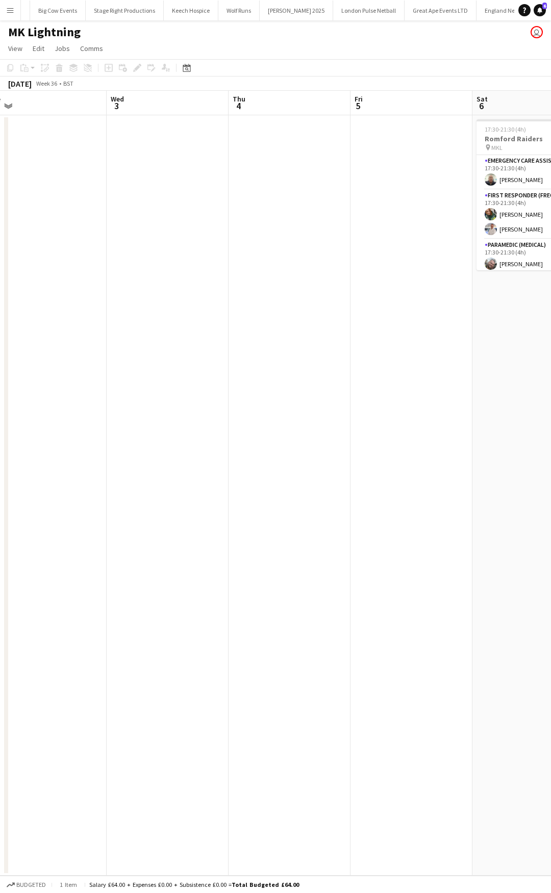
drag, startPoint x: 248, startPoint y: 315, endPoint x: 51, endPoint y: 349, distance: 200.3
click at [54, 349] on app-calendar-viewport "Sun 31 Mon 1 Tue 2 Wed 3 Thu 4 Fri 5 Sat 6 4/5 1 Job Sun 7 Mon 8 Tue 9 17:30-21…" at bounding box center [275, 483] width 551 height 785
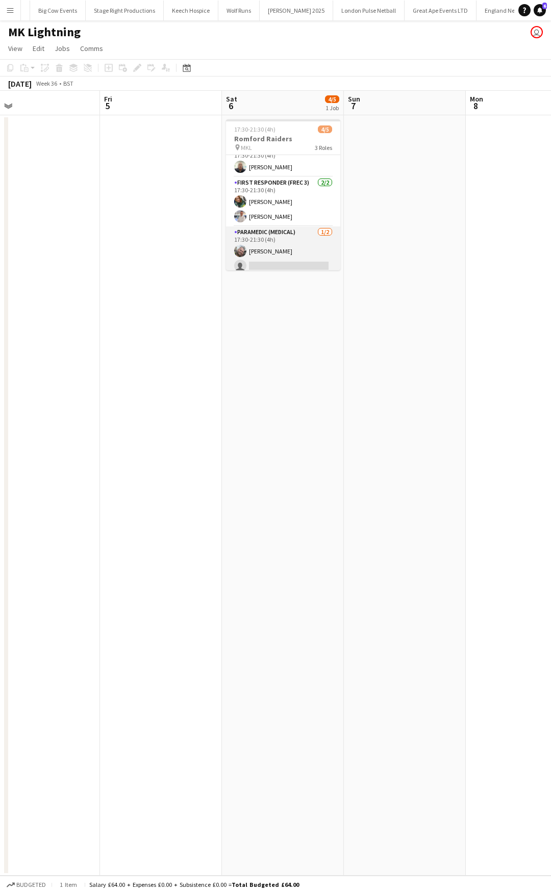
scroll to position [18, 0]
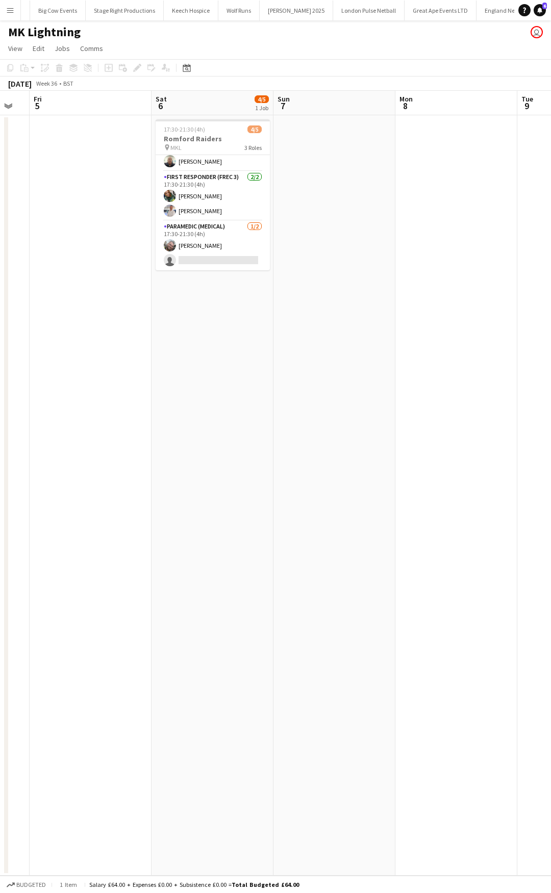
drag, startPoint x: 446, startPoint y: 298, endPoint x: 60, endPoint y: 391, distance: 397.0
click at [60, 391] on app-calendar-viewport "Tue 2 Wed 3 Thu 4 Fri 5 Sat 6 4/5 1 Job Sun 7 Mon 8 Tue 9 Wed 10 Thu 11 17:30-2…" at bounding box center [275, 483] width 551 height 785
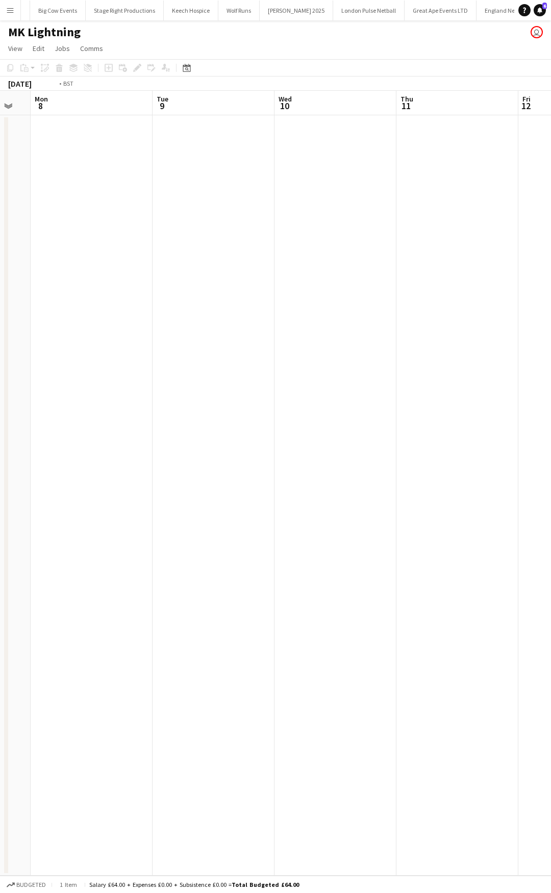
drag, startPoint x: 130, startPoint y: 402, endPoint x: -114, endPoint y: 445, distance: 247.5
click at [0, 445] on html "Menu Boards Boards Boards All jobs Status Workforce Workforce My Workforce Recr…" at bounding box center [275, 446] width 551 height 893
drag, startPoint x: 224, startPoint y: 380, endPoint x: -142, endPoint y: 443, distance: 372.0
click at [0, 443] on html "Menu Boards Boards Boards All jobs Status Workforce Workforce My Workforce Recr…" at bounding box center [275, 446] width 551 height 893
drag, startPoint x: 278, startPoint y: 351, endPoint x: 550, endPoint y: 431, distance: 283.4
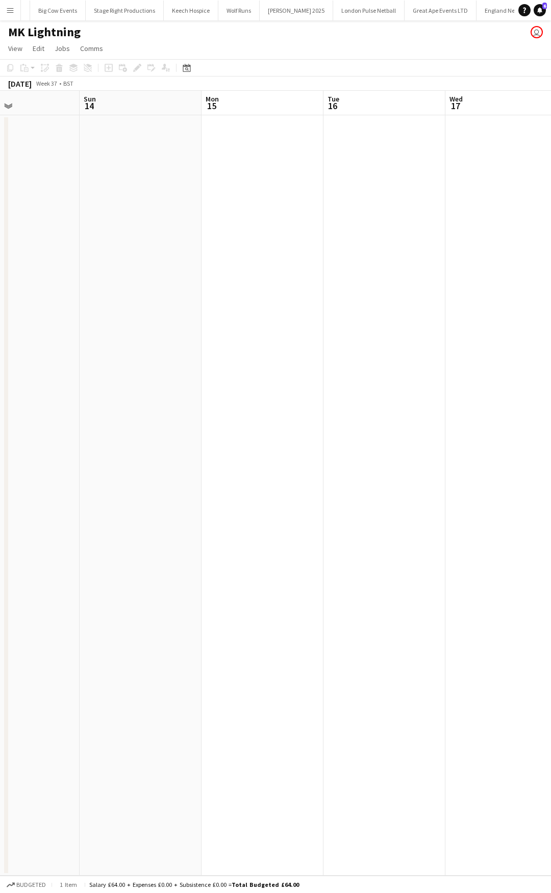
click at [550, 431] on app-calendar-viewport "Thu 11 Fri 12 Sat 13 Sun 14 Mon 15 Tue 16 Wed 17 Thu 18 Fri 19 Sat 20 0/5 1 Job…" at bounding box center [275, 483] width 551 height 785
drag, startPoint x: 185, startPoint y: 443, endPoint x: 546, endPoint y: 443, distance: 361.6
click at [550, 443] on app-calendar-viewport "Sun 7 Mon 8 Tue 9 Wed 10 Thu 11 Fri 12 Sat 13 Sun 14 Mon 15 Tue 16" at bounding box center [275, 483] width 551 height 785
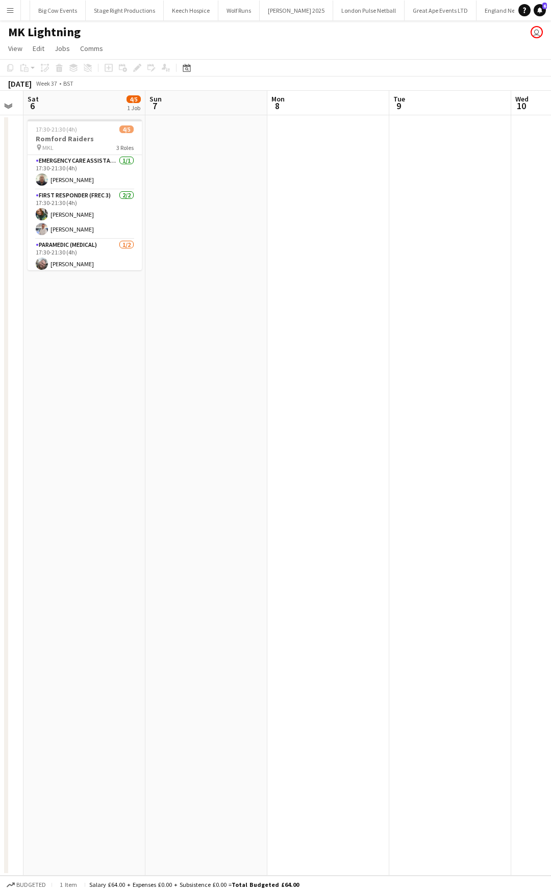
drag, startPoint x: 280, startPoint y: 443, endPoint x: 387, endPoint y: 443, distance: 106.6
click at [397, 443] on app-calendar-viewport "Thu 4 Fri 5 Sat 6 4/5 1 Job Sun 7 Mon 8 Tue 9 Wed 10 Thu 11 Fri 12 Sat 13 17:30…" at bounding box center [275, 483] width 551 height 785
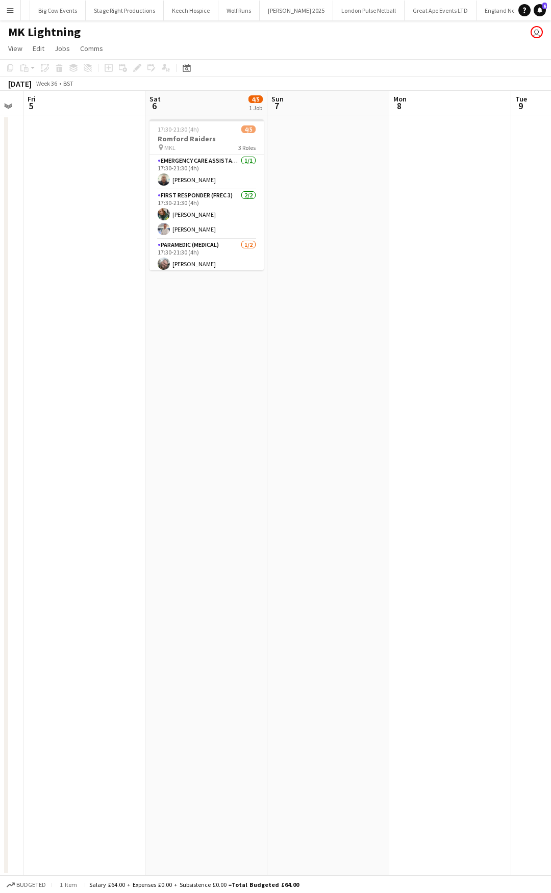
scroll to position [0, 219]
click at [214, 266] on app-card-role "Paramedic (Medical) 1/2 17:30-21:30 (4h) Ryan Russell single-neutral-actions" at bounding box center [208, 263] width 114 height 49
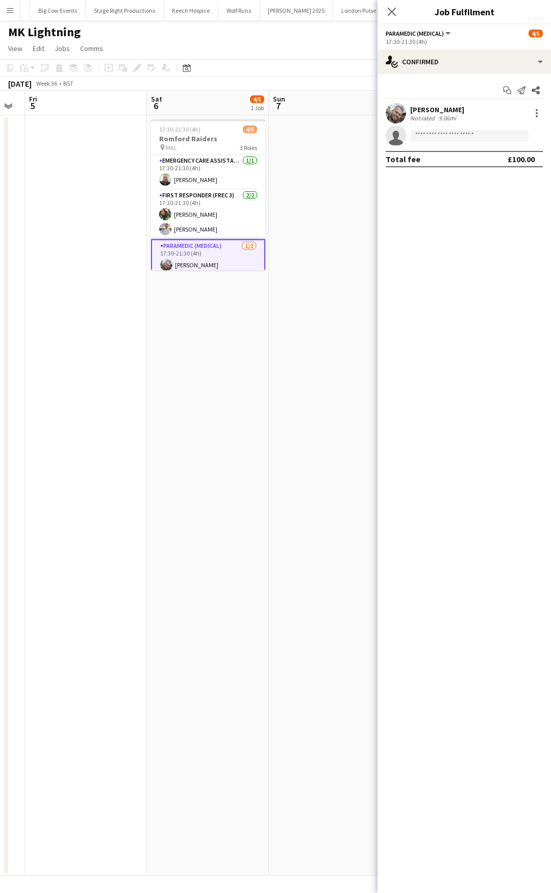
click at [494, 43] on div "17:30-21:30 (4h)" at bounding box center [464, 42] width 157 height 8
click at [506, 61] on div "single-neutral-actions-check-2 Confirmed" at bounding box center [463, 61] width 173 height 24
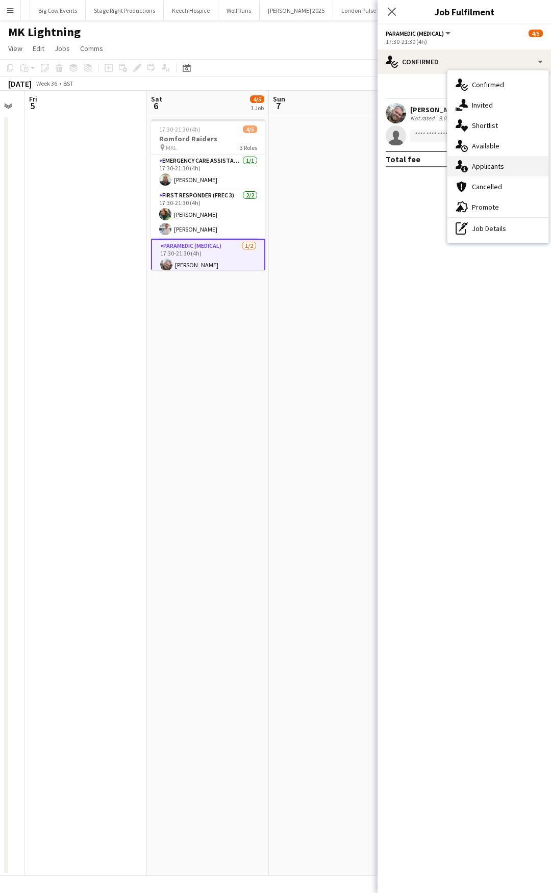
click at [510, 168] on div "single-neutral-actions-information Applicants" at bounding box center [497, 166] width 101 height 20
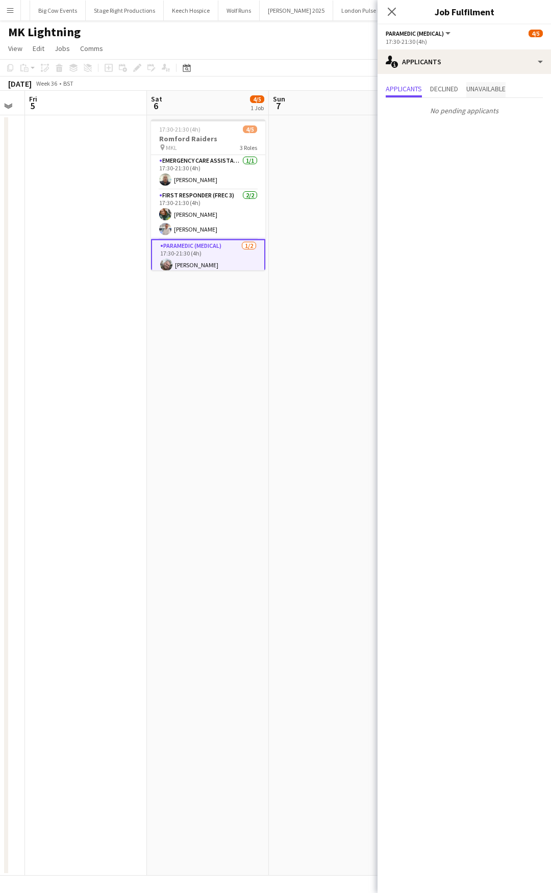
click at [498, 88] on span "Unavailable" at bounding box center [485, 88] width 39 height 7
click at [442, 92] on span "Declined" at bounding box center [444, 88] width 28 height 7
click at [395, 14] on icon at bounding box center [392, 12] width 10 height 10
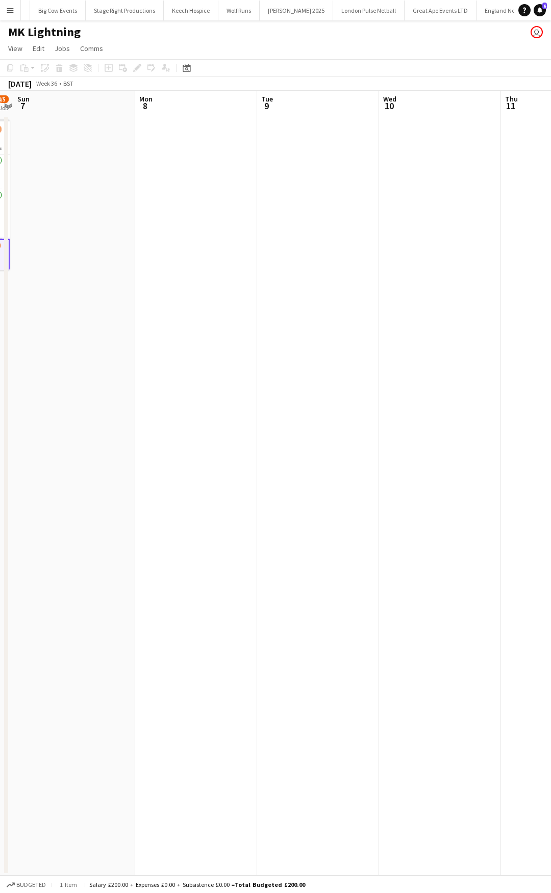
drag, startPoint x: 126, startPoint y: 378, endPoint x: 164, endPoint y: 390, distance: 40.0
click at [76, 390] on app-calendar-viewport "Thu 4 Fri 5 Sat 6 4/5 1 Job Sun 7 Mon 8 Tue 9 Wed 10 Thu 11 Fri 12 Sat 13 17:30…" at bounding box center [275, 483] width 551 height 785
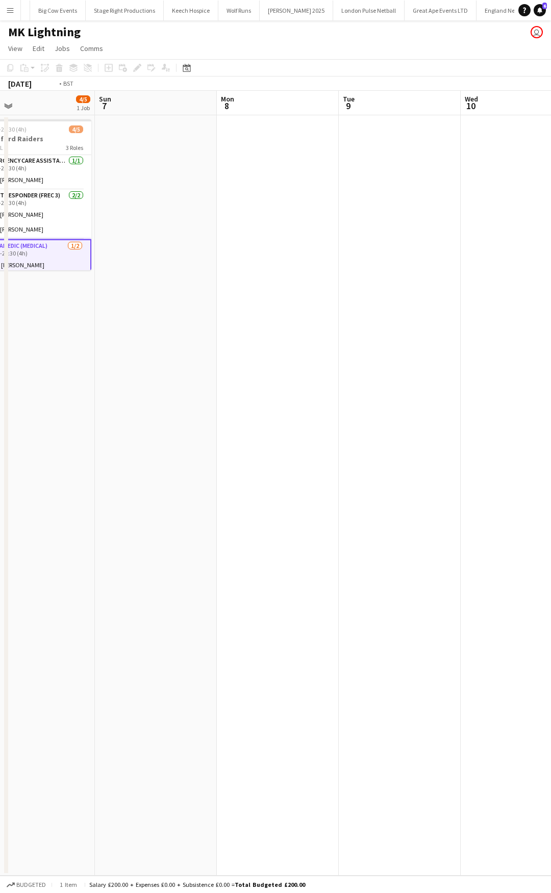
drag, startPoint x: 412, startPoint y: 368, endPoint x: 106, endPoint y: 380, distance: 306.8
click at [108, 380] on app-calendar-viewport "Thu 4 Fri 5 Sat 6 4/5 1 Job Sun 7 Mon 8 Tue 9 Wed 10 Thu 11 Fri 12 Sat 13 17:30…" at bounding box center [275, 483] width 551 height 785
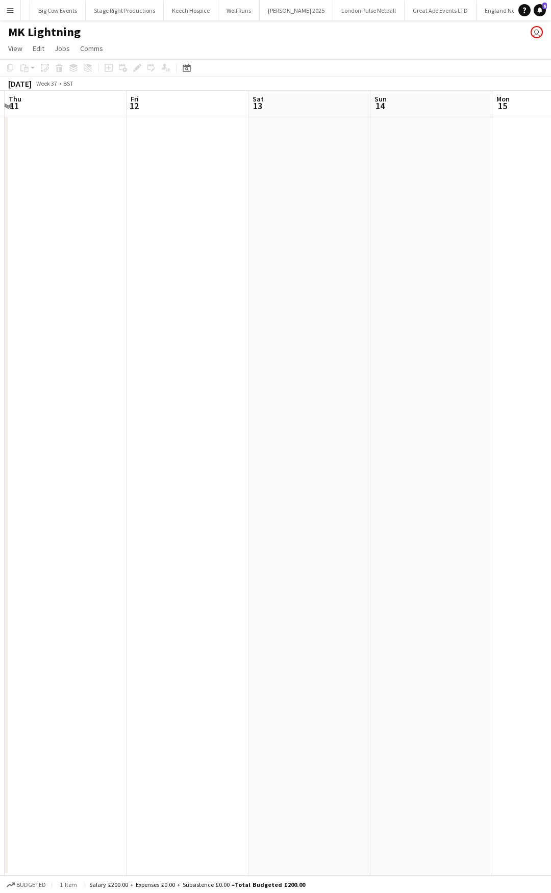
drag, startPoint x: 166, startPoint y: 396, endPoint x: 298, endPoint y: 347, distance: 140.6
click at [75, 411] on app-calendar-viewport "Mon 8 Tue 9 Wed 10 Thu 11 Fri 12 Sat 13 Sun 14 Mon 15 Tue 16 Wed 17" at bounding box center [275, 483] width 551 height 785
drag, startPoint x: 241, startPoint y: 360, endPoint x: 194, endPoint y: 353, distance: 47.4
click at [109, 377] on app-calendar-viewport "Tue 9 Wed 10 Thu 11 Fri 12 Sat 13 Sun 14 Mon 15 Tue 16 Wed 17 Thu 18" at bounding box center [275, 483] width 551 height 785
drag, startPoint x: 237, startPoint y: 338, endPoint x: 45, endPoint y: 370, distance: 194.9
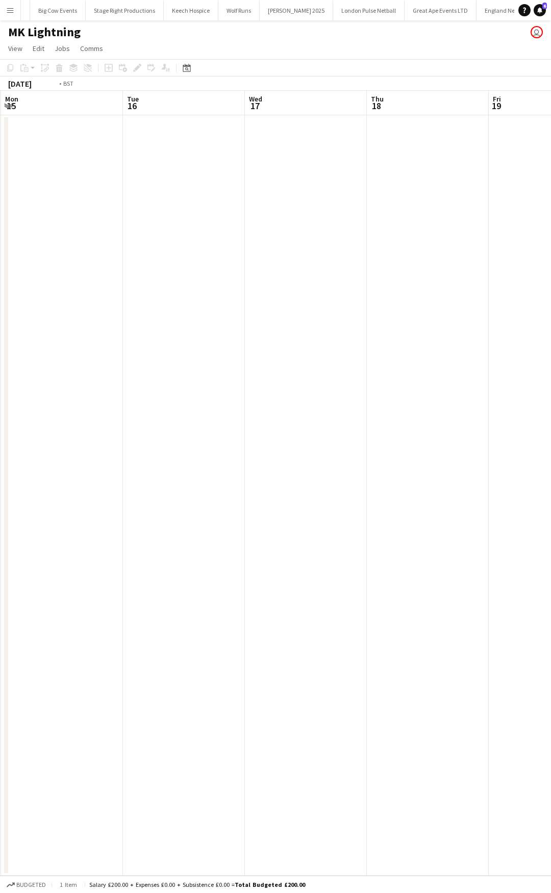
click at [67, 370] on app-calendar-viewport "Fri 12 Sat 13 Sun 14 Mon 15 Tue 16 Wed 17 Thu 18 Fri 19 Sat 20 0/5 1 Job Sun 21…" at bounding box center [275, 483] width 551 height 785
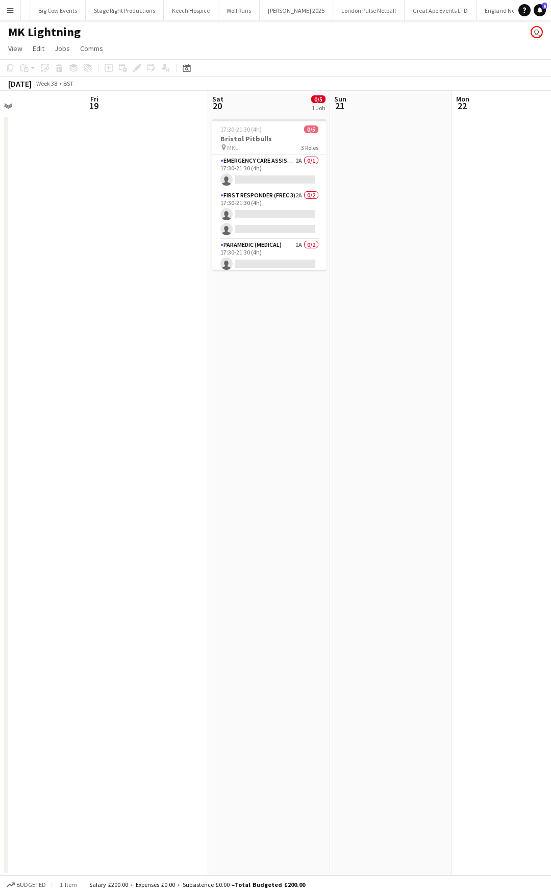
drag, startPoint x: 211, startPoint y: 369, endPoint x: 165, endPoint y: 375, distance: 46.3
click at [167, 380] on app-calendar-viewport "Mon 15 Tue 16 Wed 17 Thu 18 Fri 19 Sat 20 0/5 1 Job Sun 21 Mon 22 Tue 23 Wed 24…" at bounding box center [275, 483] width 551 height 785
click at [281, 252] on app-card-role "Paramedic (Medical) 1A 0/2 17:30-21:30 (4h) single-neutral-actions single-neutr…" at bounding box center [267, 263] width 114 height 49
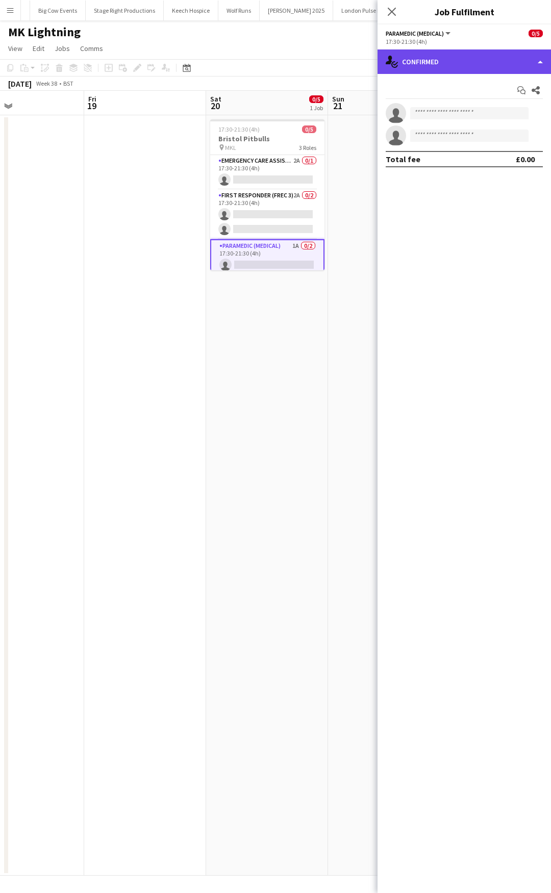
click at [489, 62] on div "single-neutral-actions-check-2 Confirmed" at bounding box center [463, 61] width 173 height 24
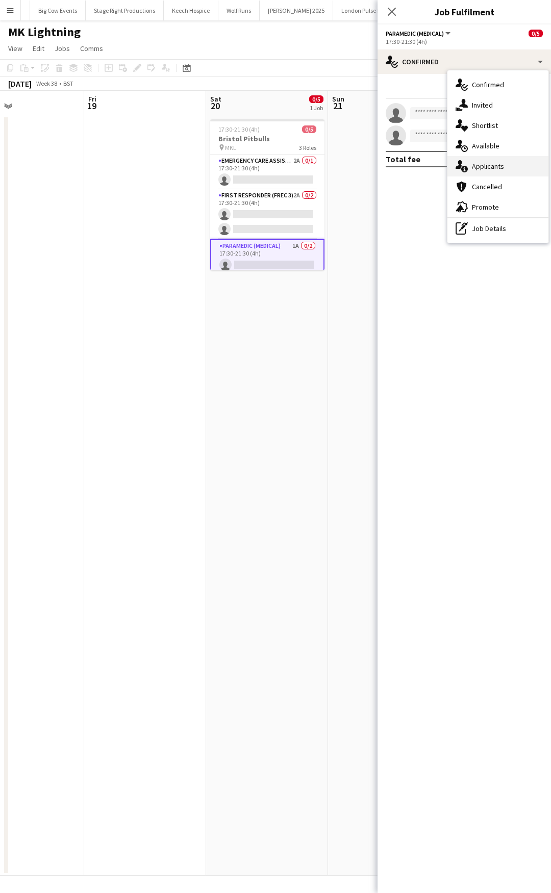
click at [506, 167] on div "single-neutral-actions-information Applicants" at bounding box center [497, 166] width 101 height 20
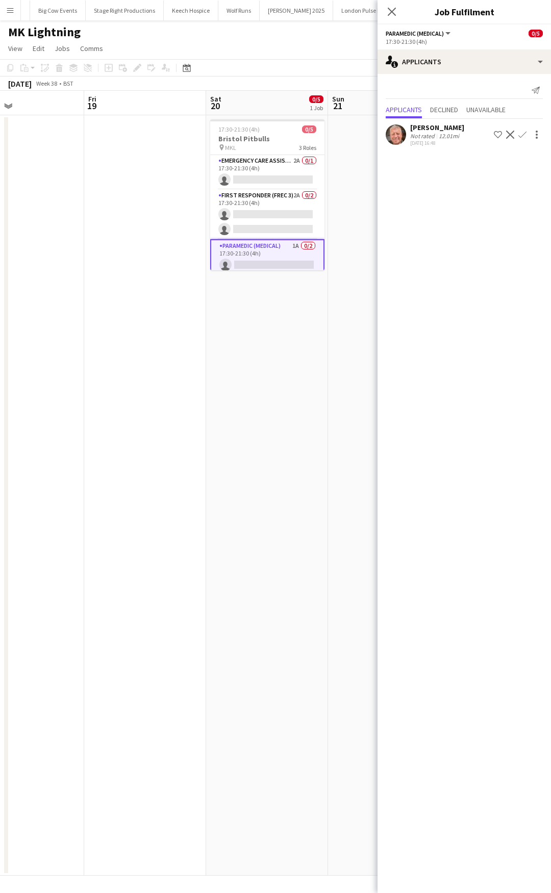
click at [524, 133] on app-icon "Confirm" at bounding box center [522, 135] width 8 height 8
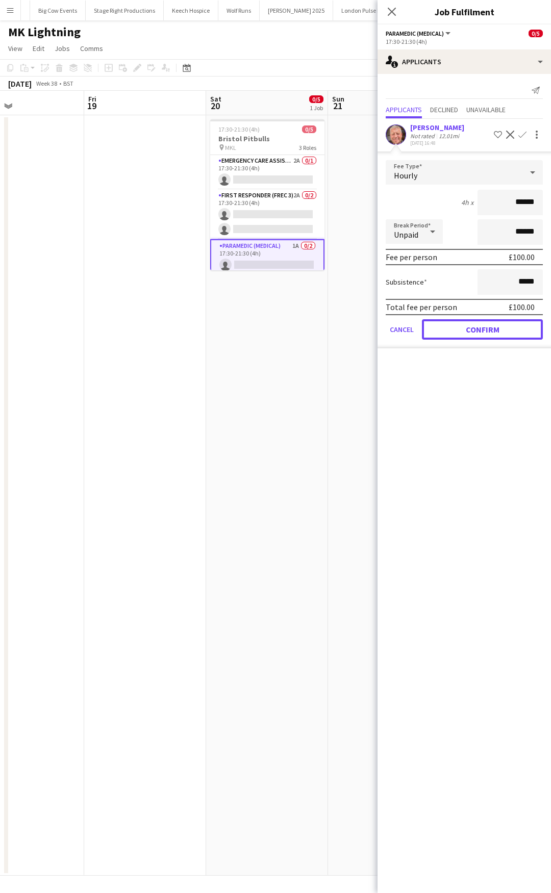
click at [485, 332] on button "Confirm" at bounding box center [482, 329] width 121 height 20
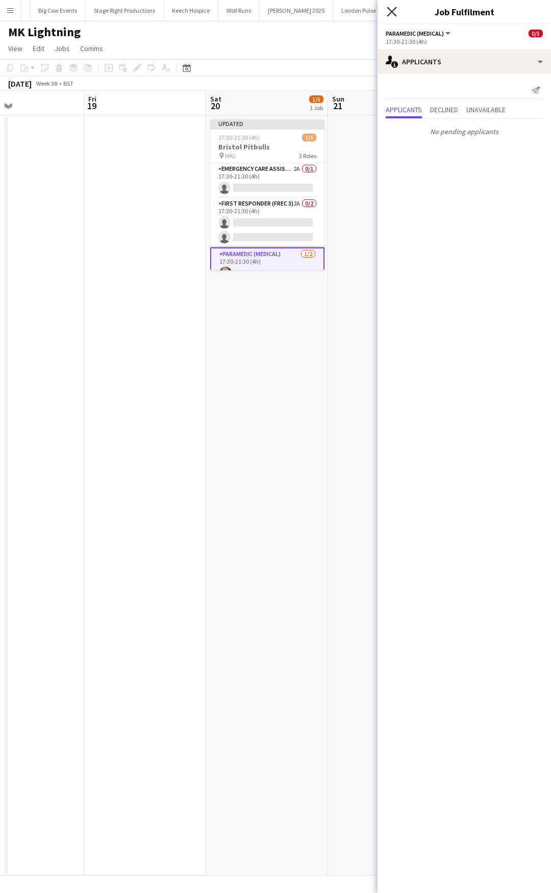
click at [395, 13] on icon "Close pop-in" at bounding box center [392, 12] width 10 height 10
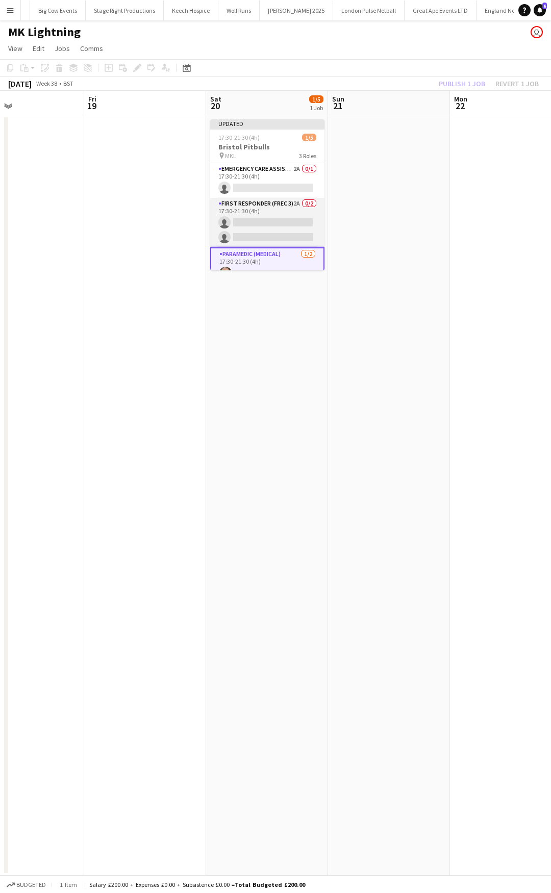
click at [269, 220] on app-card-role "First Responder (FREC 3) 2A 0/2 17:30-21:30 (4h) single-neutral-actions single-…" at bounding box center [267, 222] width 114 height 49
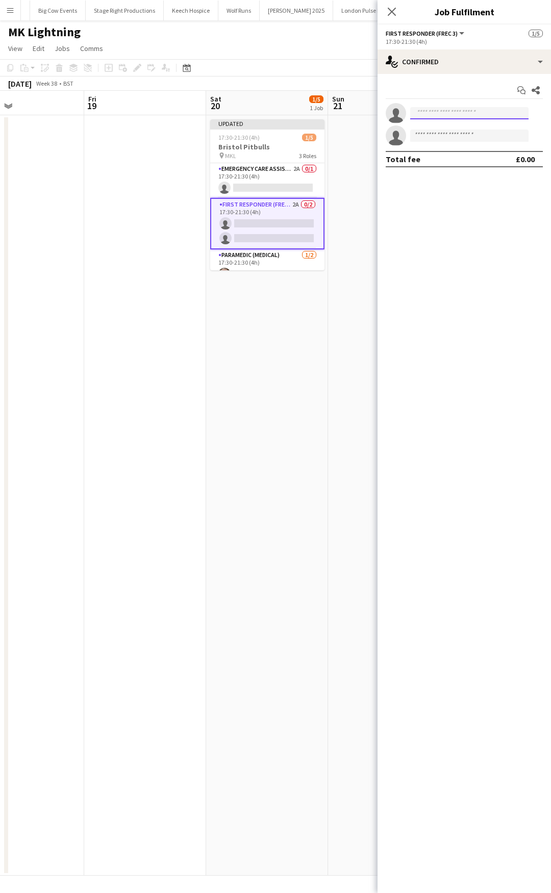
click at [476, 115] on input at bounding box center [469, 113] width 118 height 12
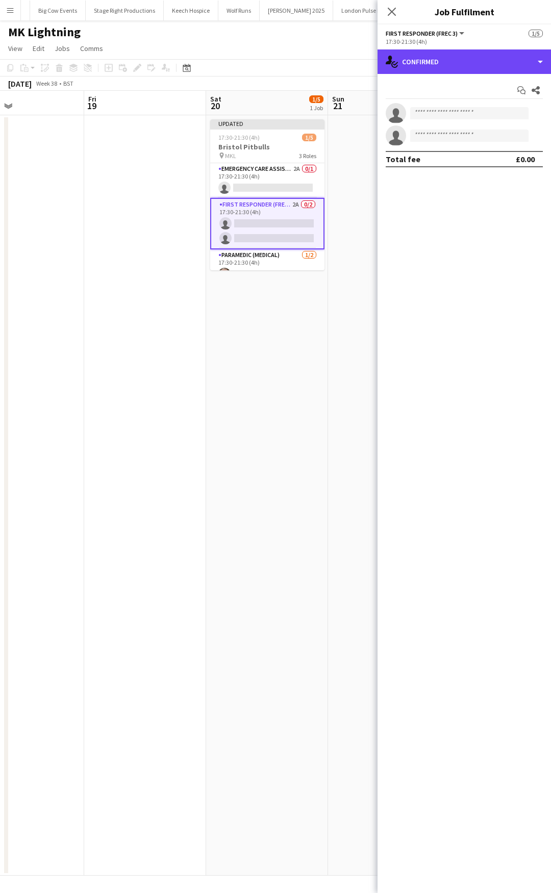
drag, startPoint x: 462, startPoint y: 58, endPoint x: 481, endPoint y: 91, distance: 38.2
click at [463, 60] on div "single-neutral-actions-check-2 Confirmed" at bounding box center [463, 61] width 173 height 24
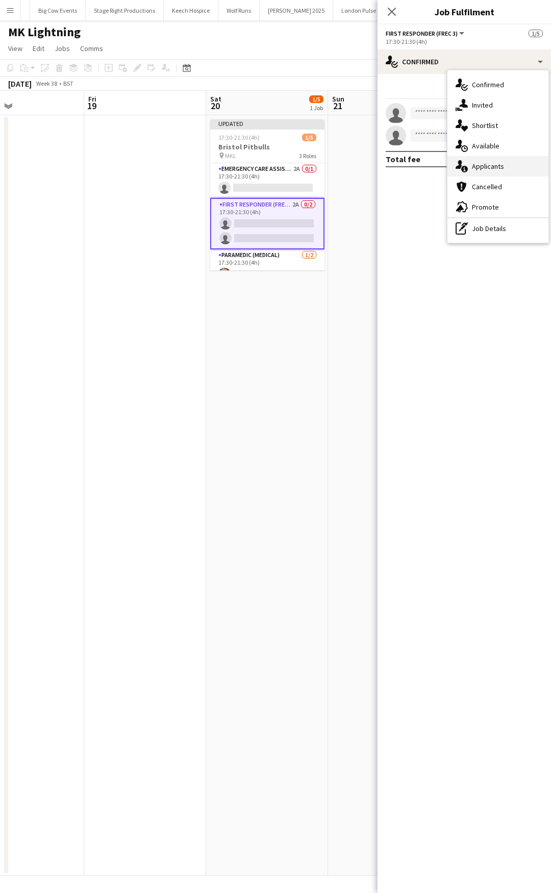
click at [500, 161] on div "single-neutral-actions-information Applicants" at bounding box center [497, 166] width 101 height 20
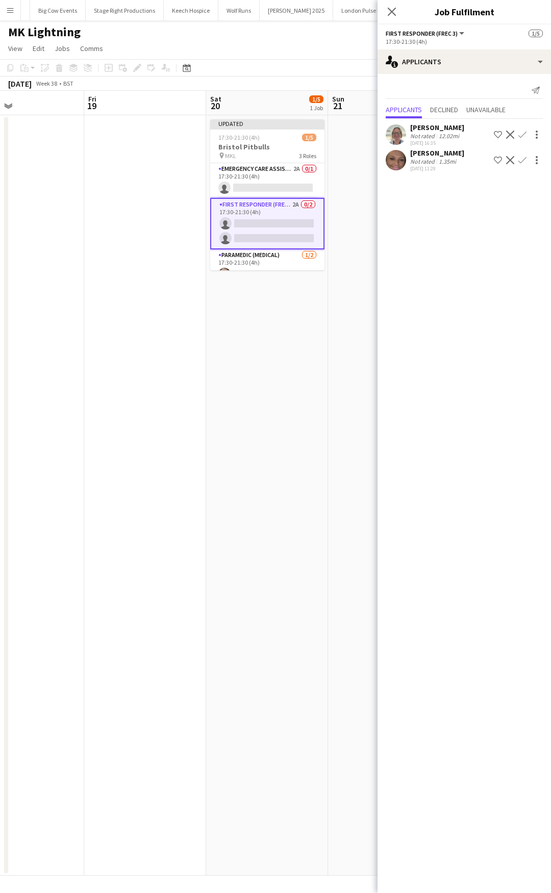
click at [523, 134] on app-icon "Confirm" at bounding box center [522, 135] width 8 height 8
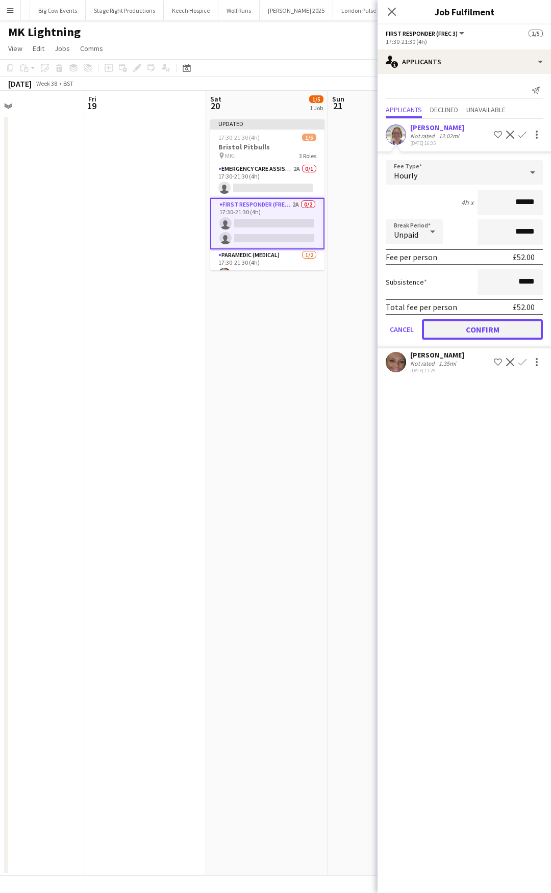
click at [481, 329] on button "Confirm" at bounding box center [482, 329] width 121 height 20
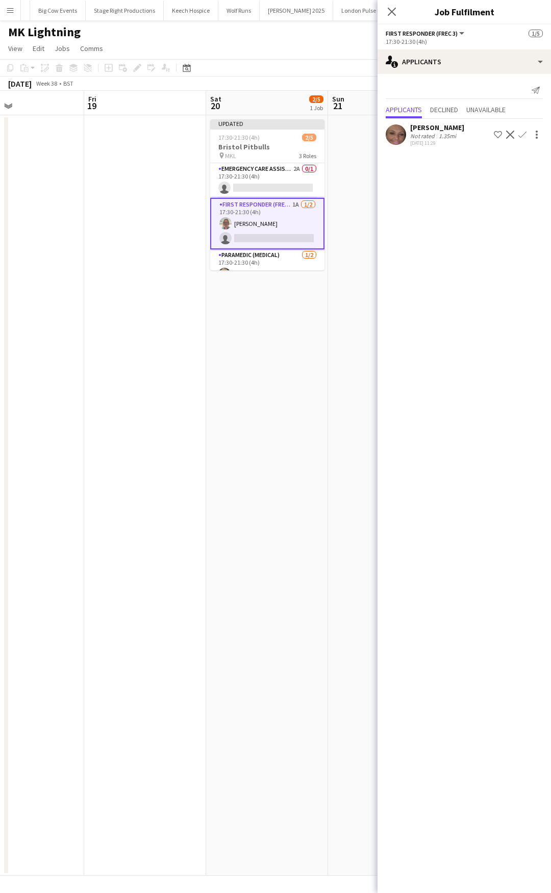
click at [519, 133] on app-icon "Confirm" at bounding box center [522, 135] width 8 height 8
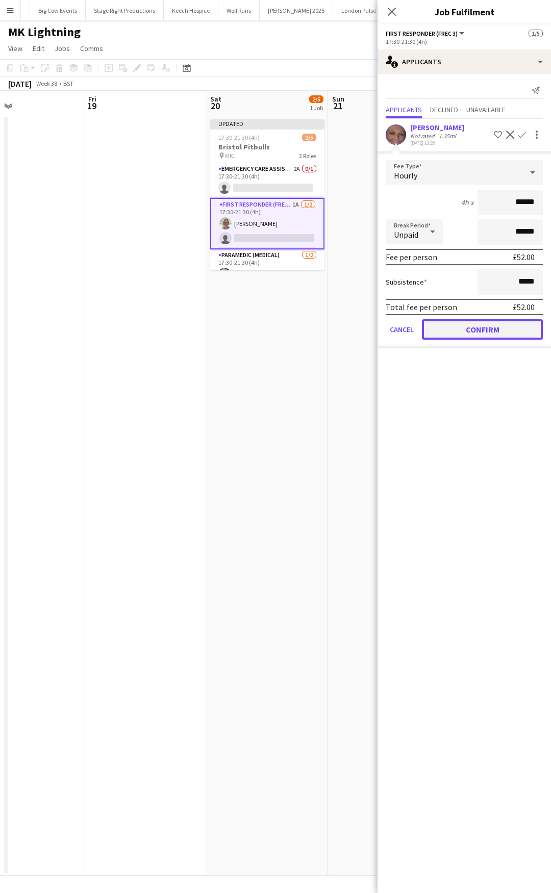
click at [474, 334] on button "Confirm" at bounding box center [482, 329] width 121 height 20
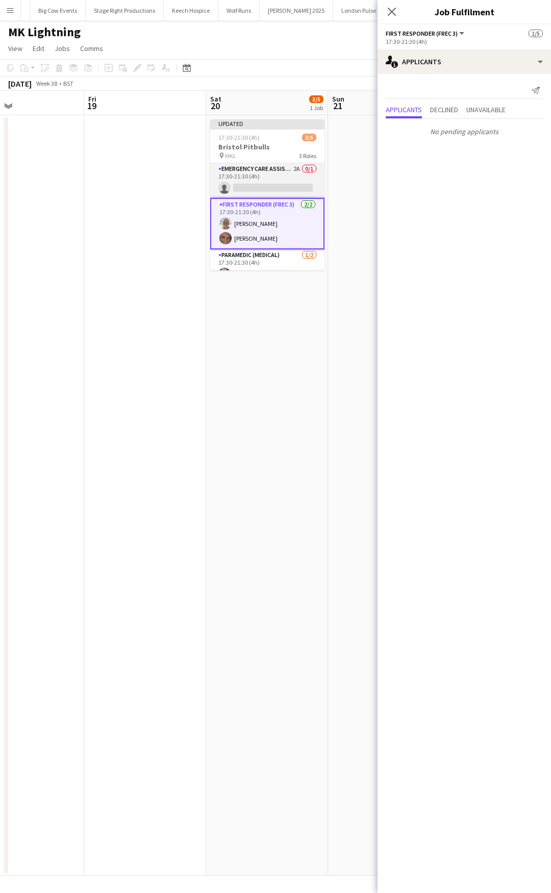
click at [260, 172] on app-card-role "Emergency Care Assistant (Medical) 2A 0/1 17:30-21:30 (4h) single-neutral-actio…" at bounding box center [267, 180] width 114 height 35
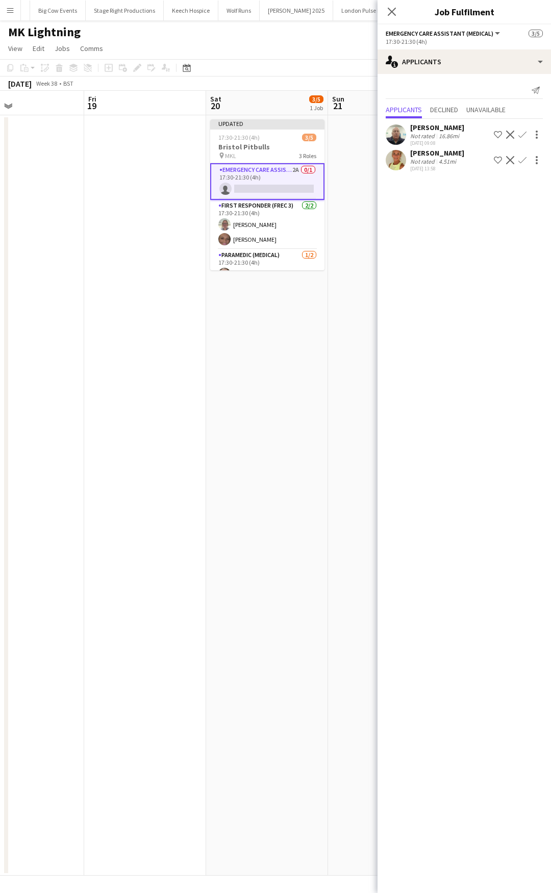
click at [521, 163] on app-icon "Confirm" at bounding box center [522, 160] width 8 height 8
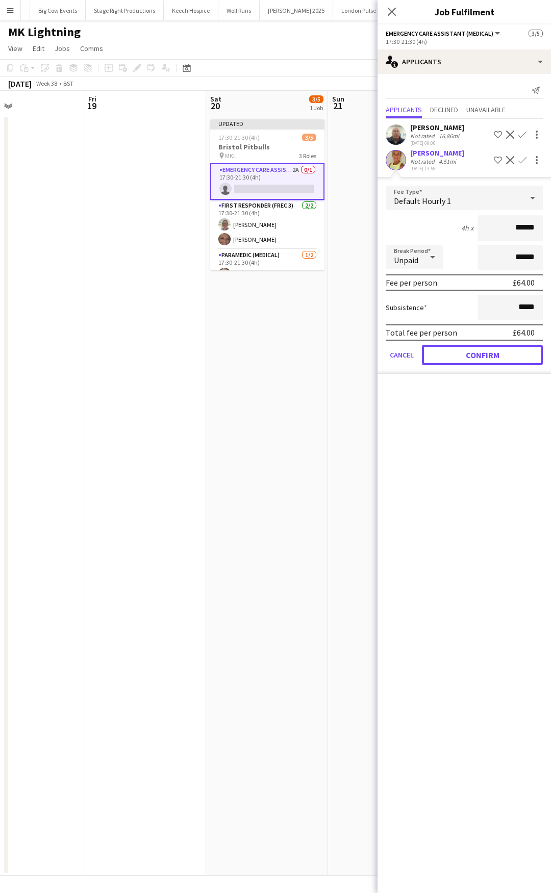
drag, startPoint x: 472, startPoint y: 350, endPoint x: 466, endPoint y: 338, distance: 13.7
click at [472, 352] on button "Confirm" at bounding box center [482, 355] width 121 height 20
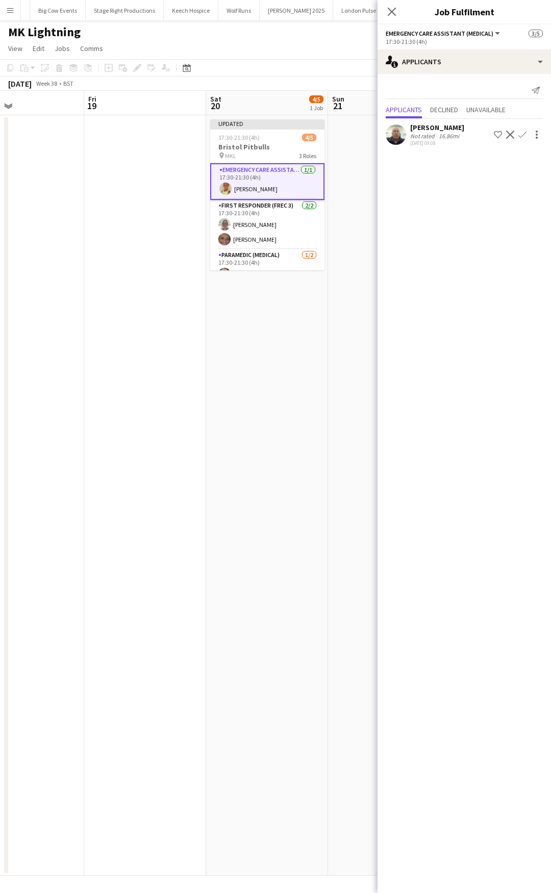
drag, startPoint x: 395, startPoint y: 14, endPoint x: 391, endPoint y: 102, distance: 88.3
click at [395, 14] on icon "Close pop-in" at bounding box center [392, 12] width 8 height 8
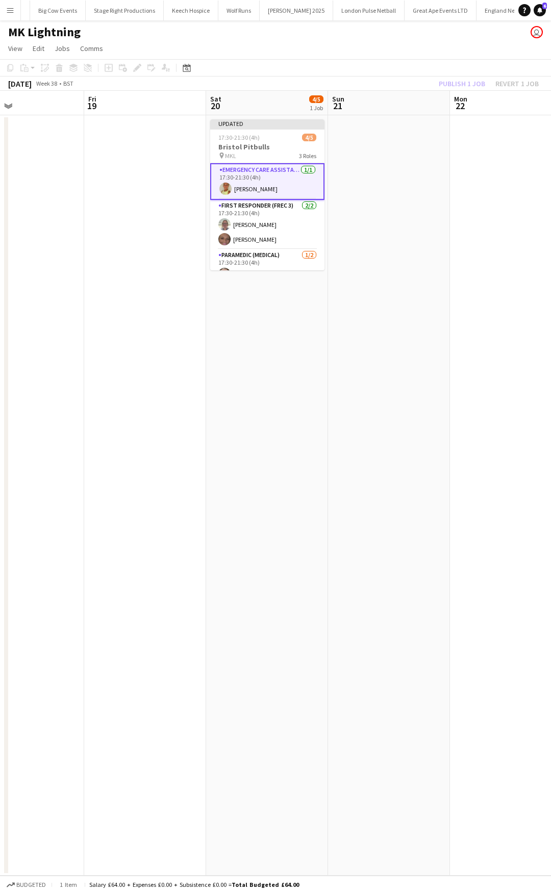
click at [387, 138] on app-date-cell at bounding box center [389, 495] width 122 height 760
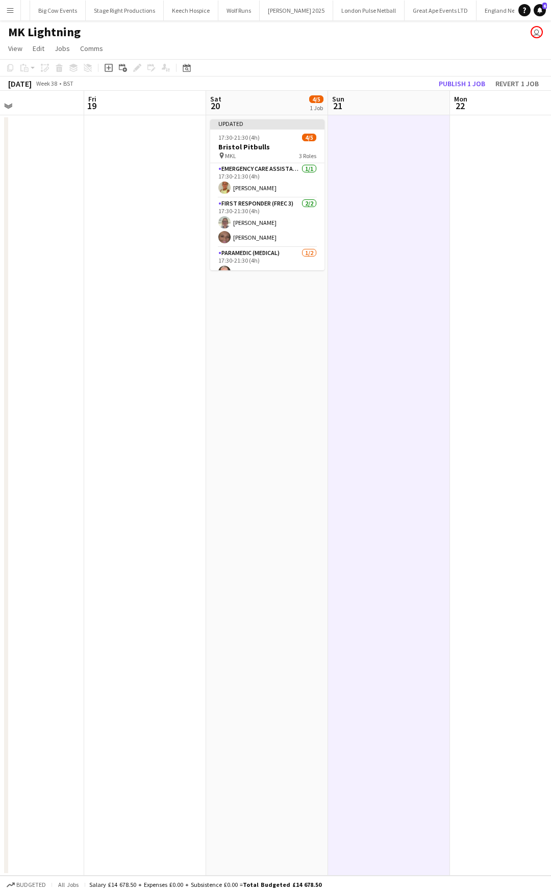
scroll to position [0, 402]
click at [462, 83] on button "Publish 1 job" at bounding box center [462, 83] width 55 height 13
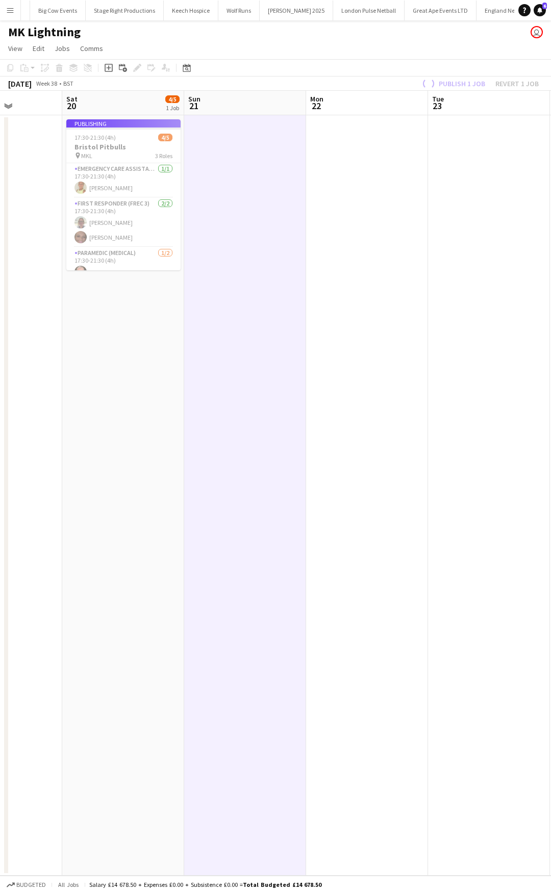
drag, startPoint x: 425, startPoint y: 268, endPoint x: 193, endPoint y: 292, distance: 233.8
click at [193, 292] on app-calendar-viewport "Wed 17 Thu 18 Fri 19 Sat 20 4/5 1 Job Sun 21 Mon 22 Tue 23 Wed 24 Thu 25 Fri 26…" at bounding box center [275, 483] width 551 height 785
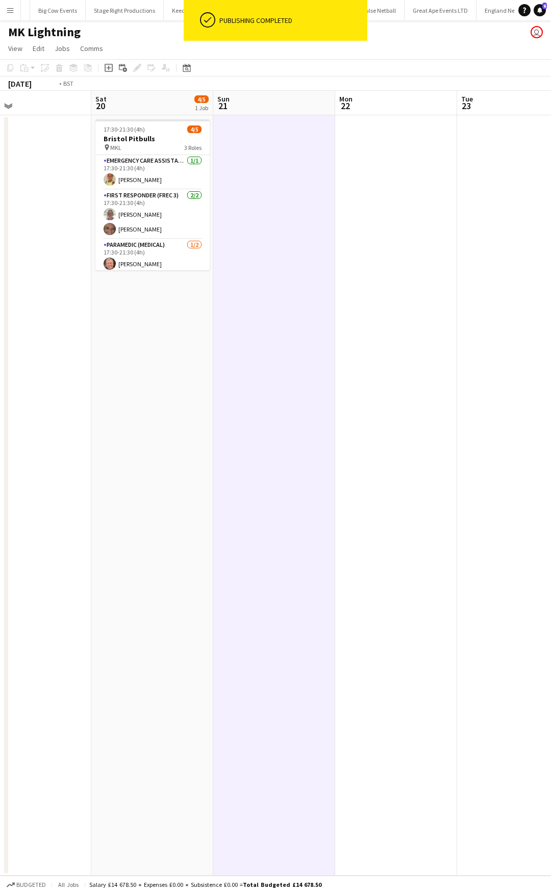
drag, startPoint x: 355, startPoint y: 265, endPoint x: 106, endPoint y: 299, distance: 252.2
click at [115, 299] on app-calendar-viewport "Wed 17 Thu 18 Fri 19 Sat 20 4/5 1 Job Sun 21 Mon 22 Tue 23 Wed 24 Thu 25 Fri 26…" at bounding box center [275, 483] width 551 height 785
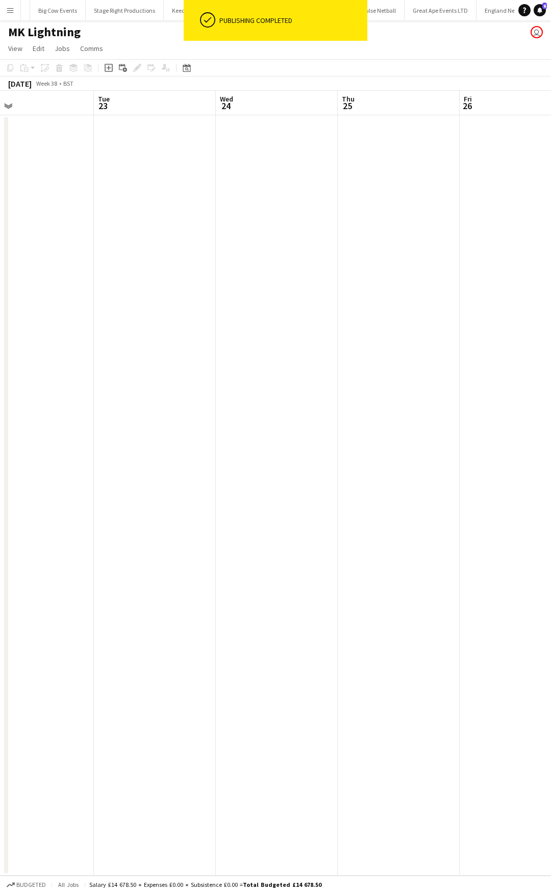
click at [176, 261] on app-calendar-viewport "Fri 19 Sat 20 4/5 1 Job Sun 21 Mon 22 Tue 23 Wed 24 Thu 25 Fri 26 Sat 27 0/5 1 …" at bounding box center [275, 483] width 551 height 785
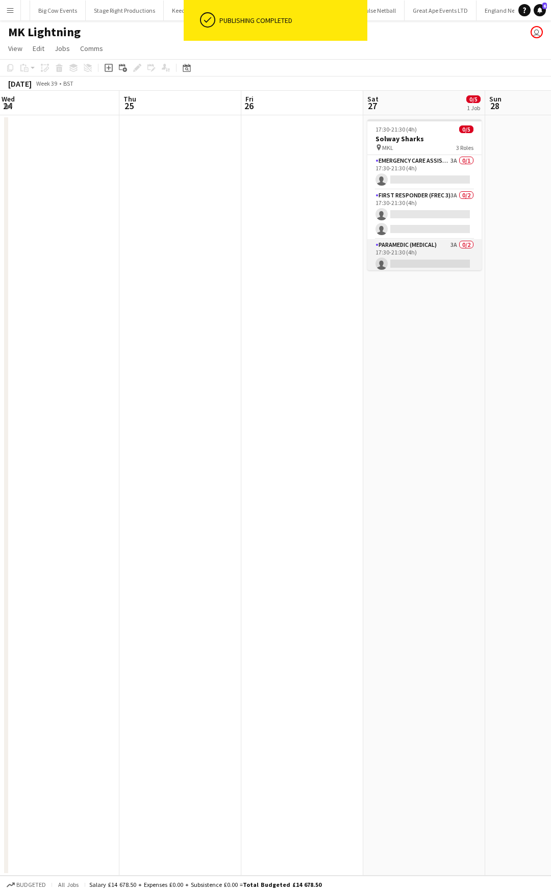
click at [422, 243] on app-card-role "Paramedic (Medical) 3A 0/2 17:30-21:30 (4h) single-neutral-actions single-neutr…" at bounding box center [424, 263] width 114 height 49
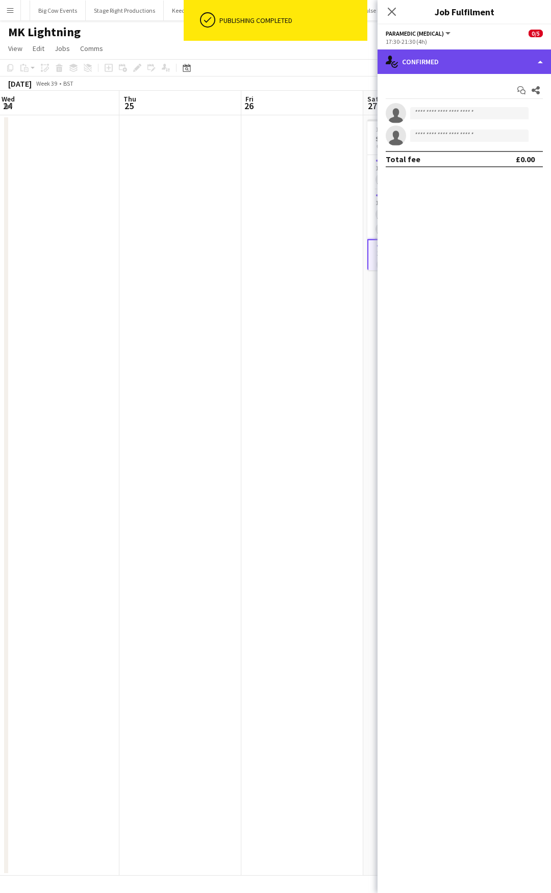
click at [473, 64] on div "single-neutral-actions-check-2 Confirmed" at bounding box center [463, 61] width 173 height 24
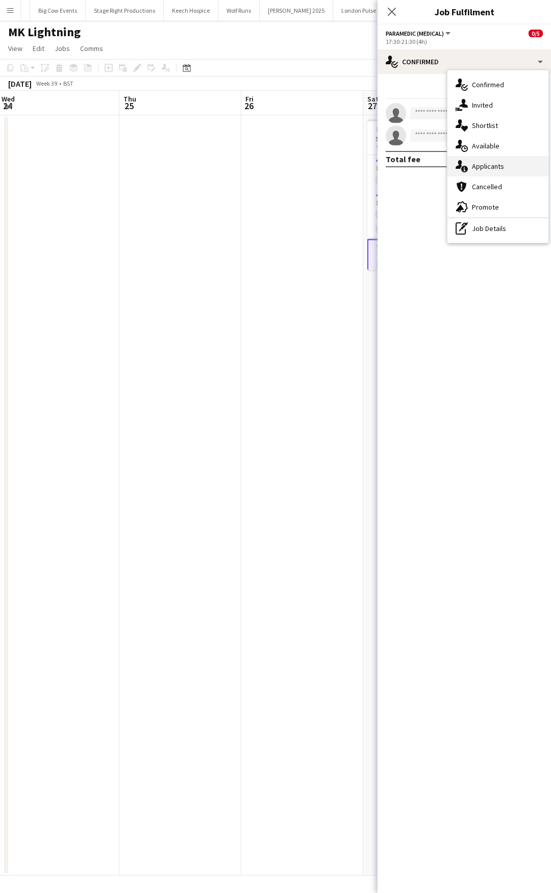
click at [494, 166] on div "single-neutral-actions-information Applicants" at bounding box center [497, 166] width 101 height 20
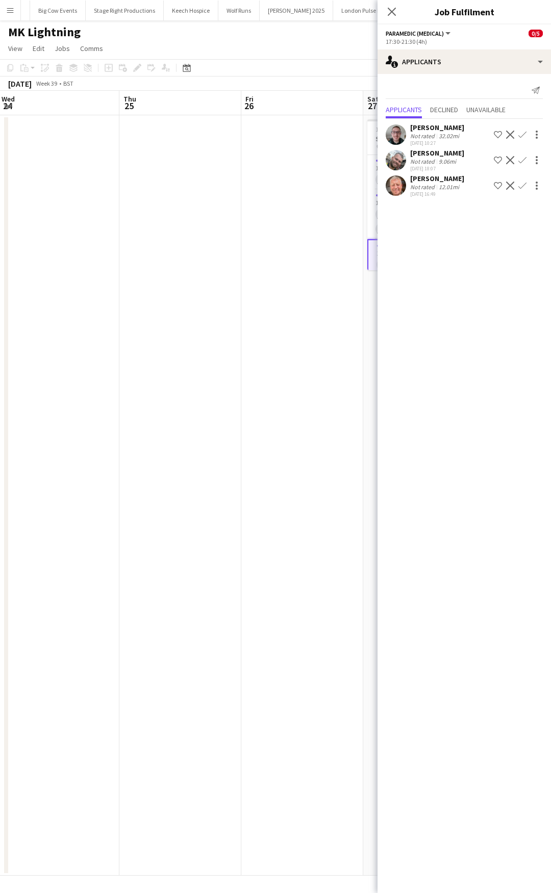
drag, startPoint x: 524, startPoint y: 186, endPoint x: 520, endPoint y: 180, distance: 7.4
click at [524, 186] on app-icon "Confirm" at bounding box center [522, 186] width 8 height 8
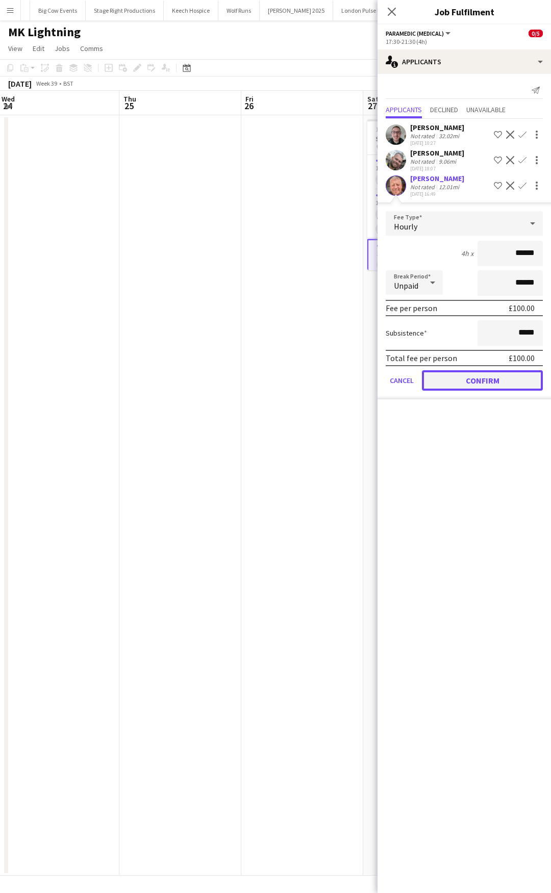
click at [453, 379] on button "Confirm" at bounding box center [482, 380] width 121 height 20
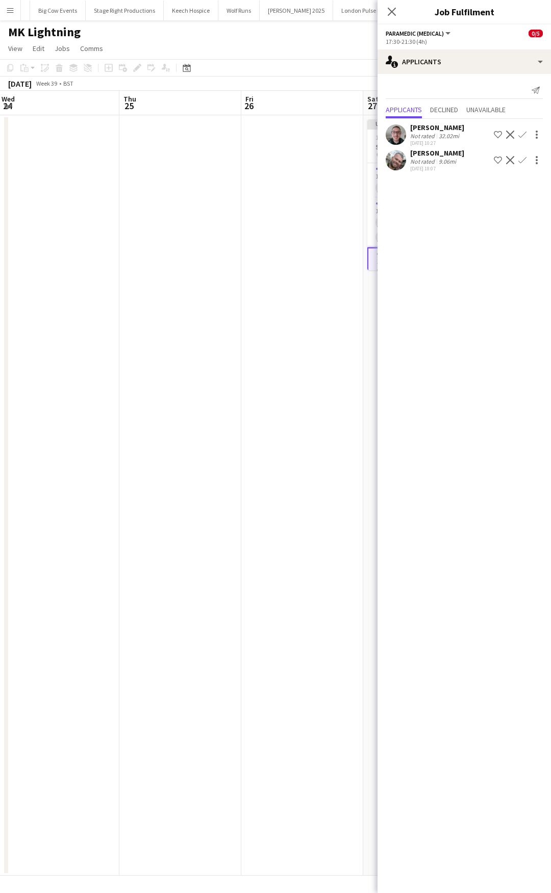
click at [522, 133] on app-icon "Confirm" at bounding box center [522, 135] width 8 height 8
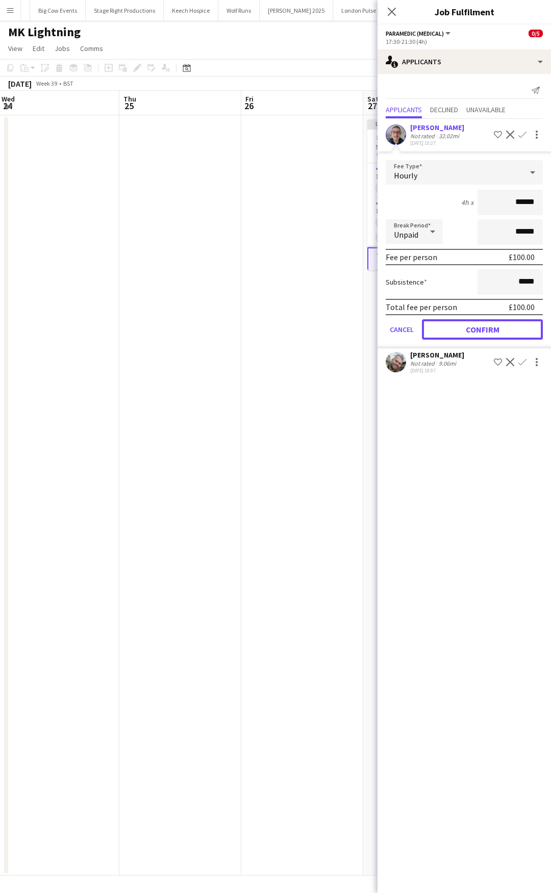
click at [463, 333] on button "Confirm" at bounding box center [482, 329] width 121 height 20
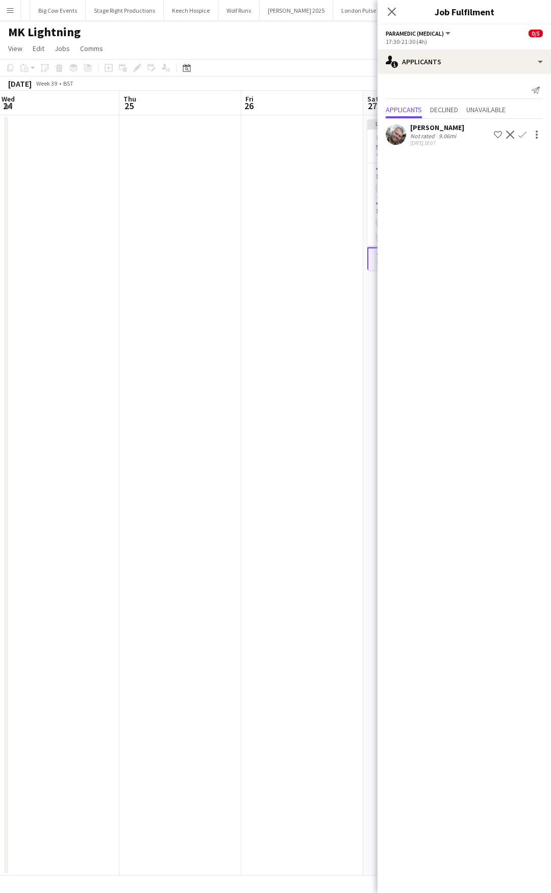
click at [393, 22] on div "Close pop-in" at bounding box center [391, 11] width 29 height 23
click at [389, 11] on icon "Close pop-in" at bounding box center [392, 12] width 10 height 10
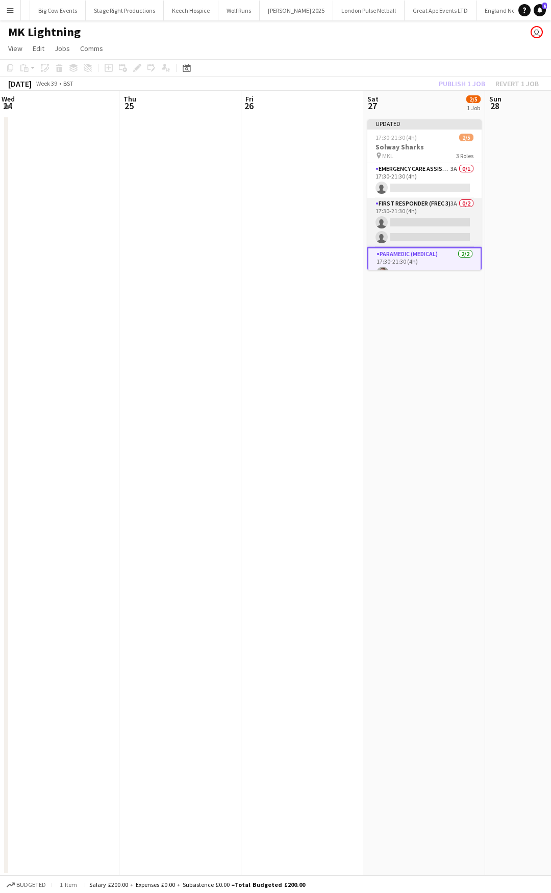
click at [439, 207] on app-card-role "First Responder (FREC 3) 3A 0/2 17:30-21:30 (4h) single-neutral-actions single-…" at bounding box center [424, 222] width 114 height 49
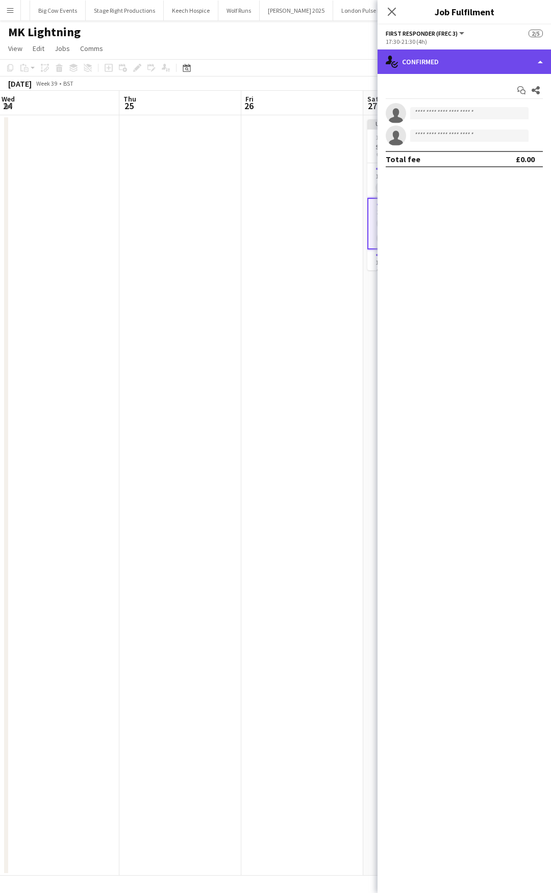
click at [490, 73] on div "single-neutral-actions-check-2 Confirmed" at bounding box center [463, 61] width 173 height 24
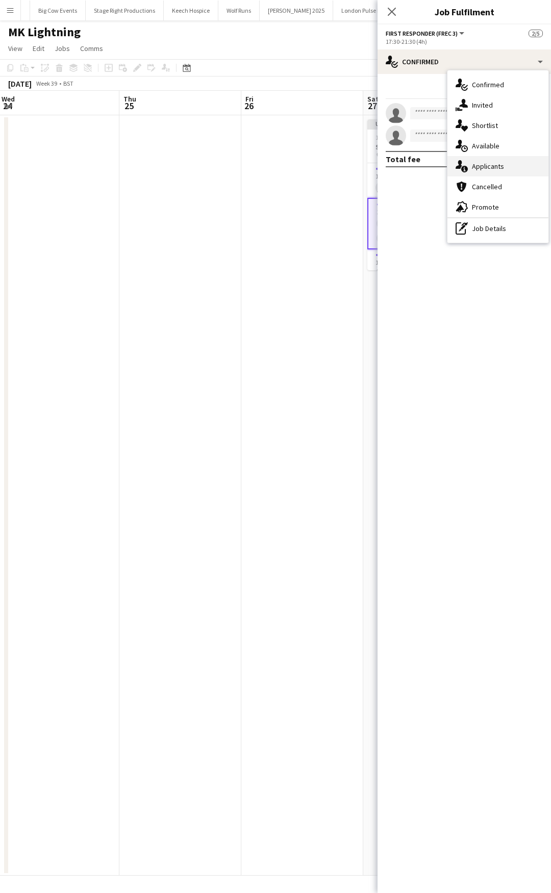
click at [504, 158] on div "single-neutral-actions-information Applicants" at bounding box center [497, 166] width 101 height 20
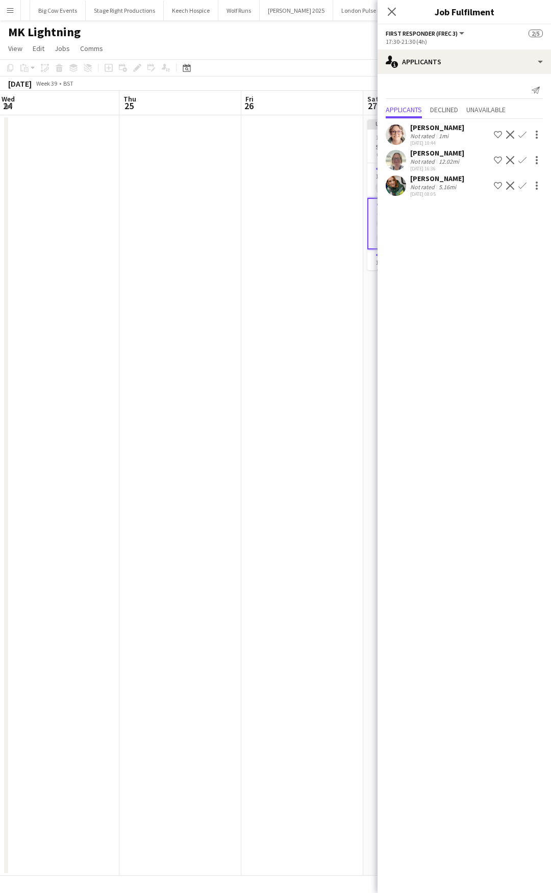
click at [522, 159] on app-icon "Confirm" at bounding box center [522, 160] width 8 height 8
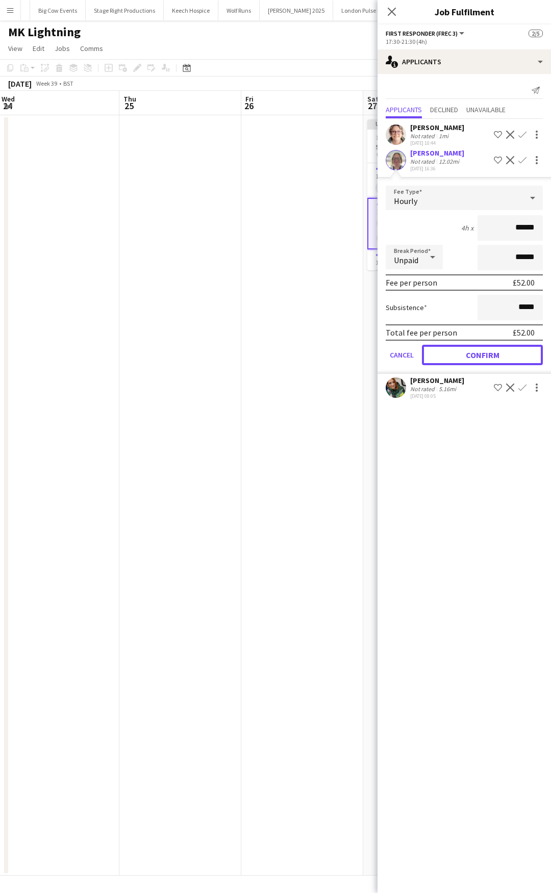
drag, startPoint x: 462, startPoint y: 356, endPoint x: 469, endPoint y: 345, distance: 13.3
click at [463, 355] on button "Confirm" at bounding box center [482, 355] width 121 height 20
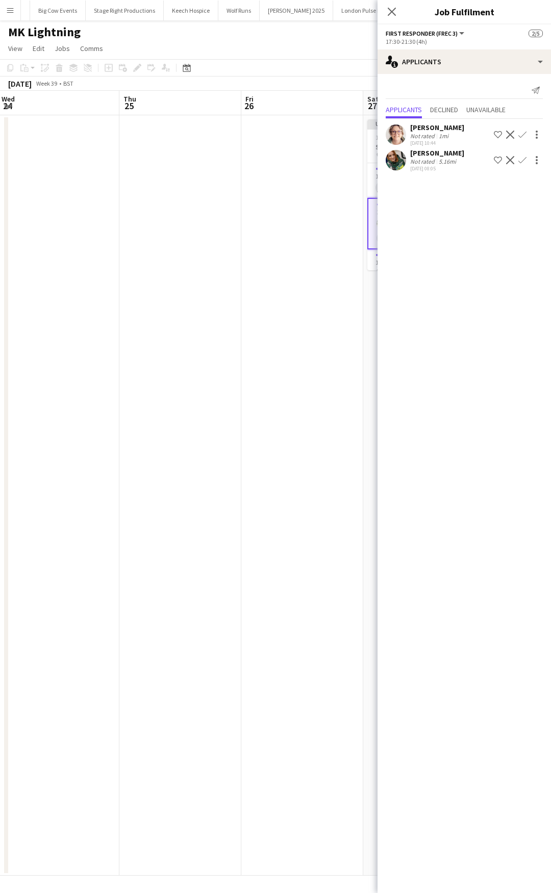
click at [521, 161] on app-icon "Confirm" at bounding box center [522, 160] width 8 height 8
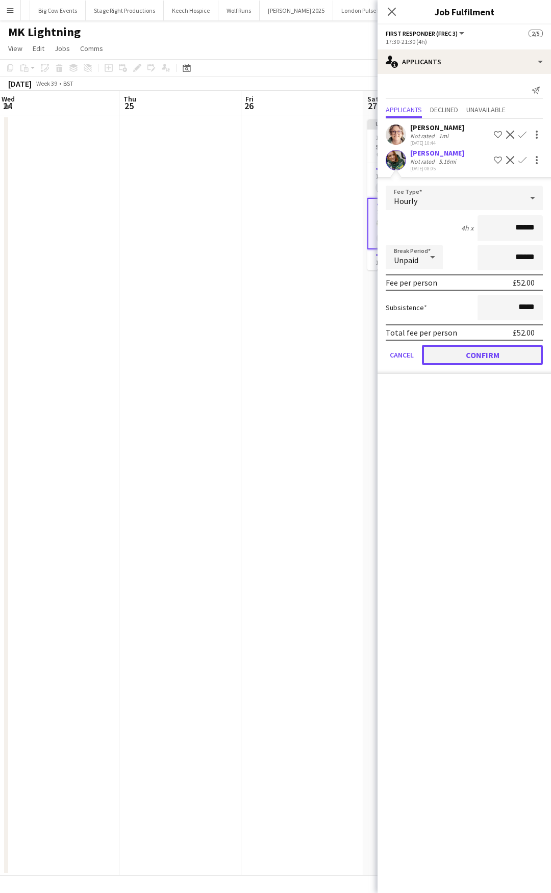
click at [478, 352] on button "Confirm" at bounding box center [482, 355] width 121 height 20
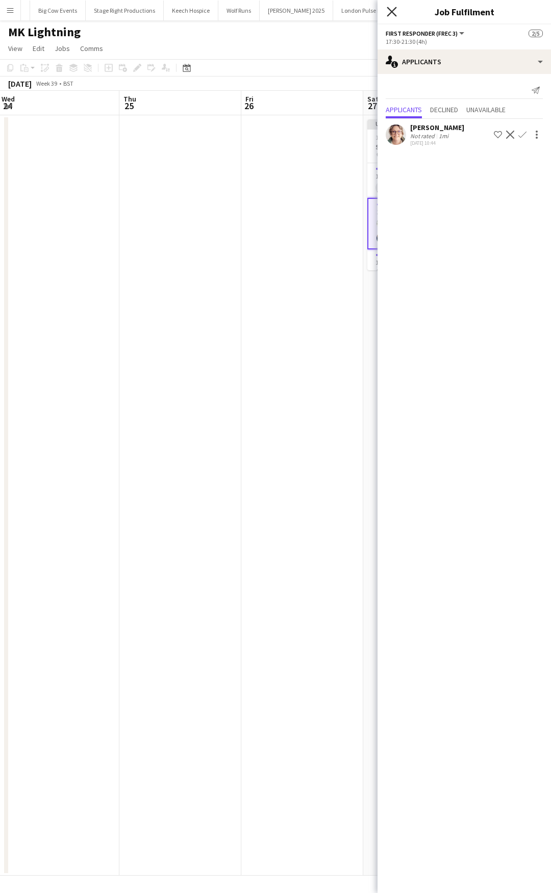
click at [391, 13] on icon "Close pop-in" at bounding box center [392, 12] width 10 height 10
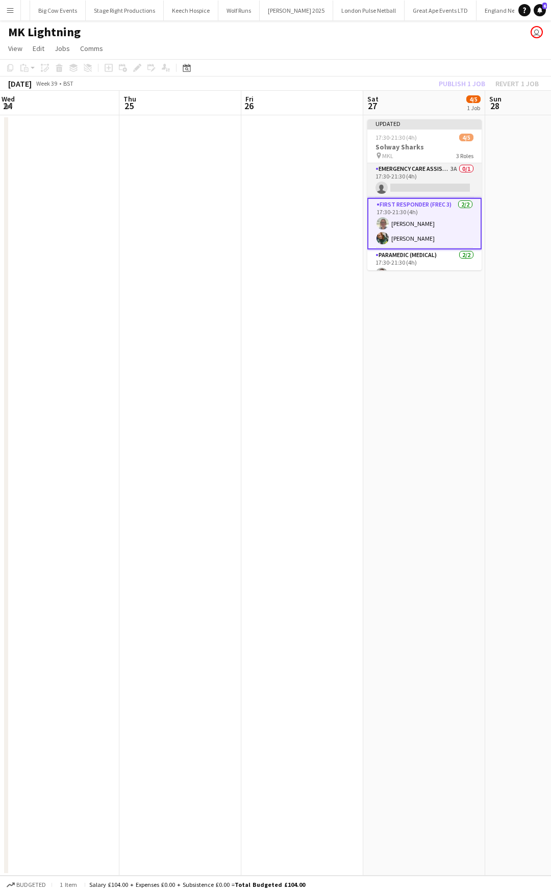
click at [422, 167] on app-card-role "Emergency Care Assistant (Medical) 3A 0/1 17:30-21:30 (4h) single-neutral-actio…" at bounding box center [424, 180] width 114 height 35
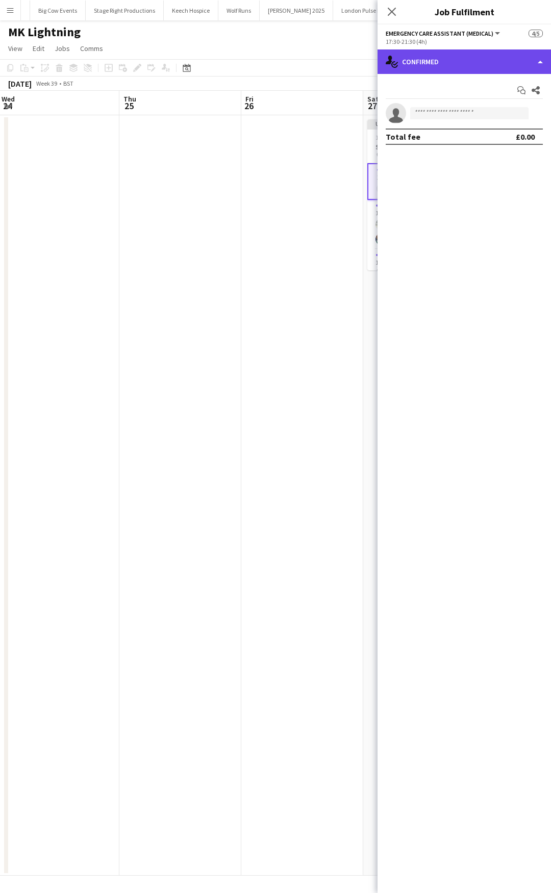
drag, startPoint x: 465, startPoint y: 65, endPoint x: 480, endPoint y: 120, distance: 57.7
click at [466, 65] on div "single-neutral-actions-check-2 Confirmed" at bounding box center [463, 61] width 173 height 24
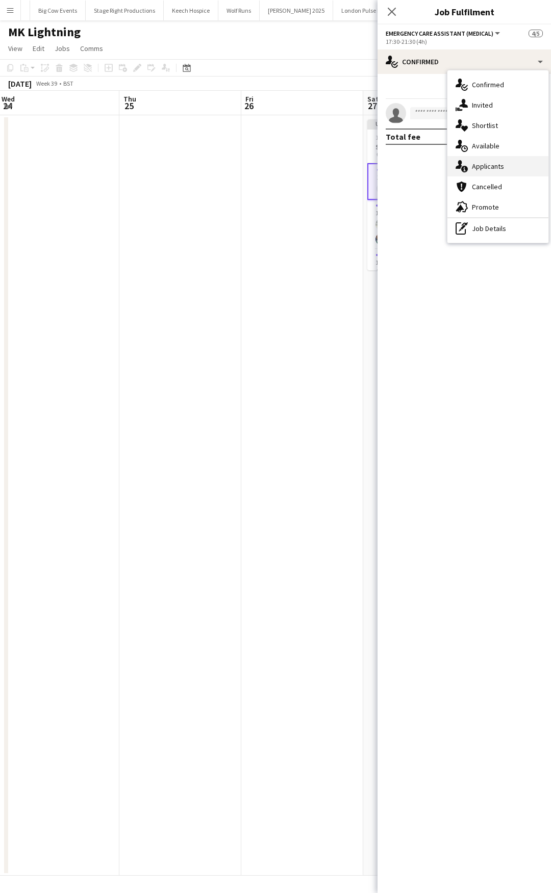
click at [489, 169] on div "single-neutral-actions-information Applicants" at bounding box center [497, 166] width 101 height 20
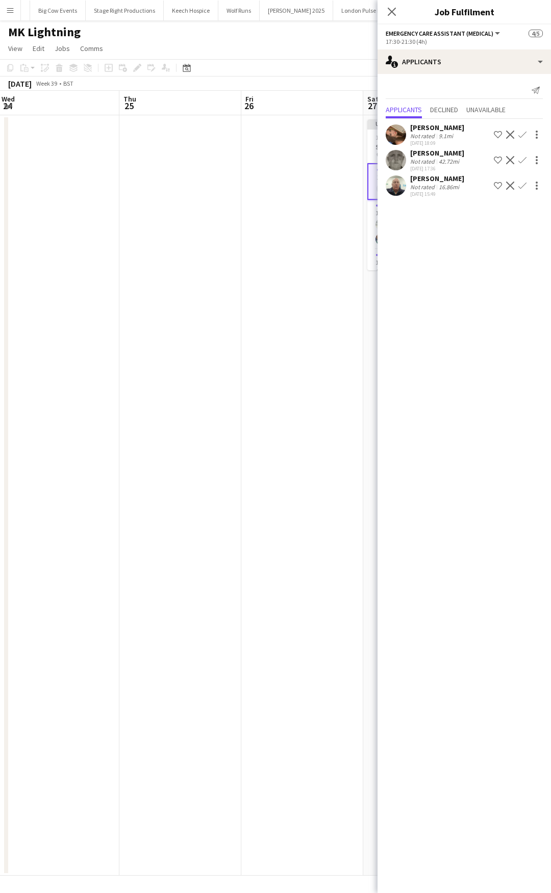
drag, startPoint x: 522, startPoint y: 185, endPoint x: 518, endPoint y: 195, distance: 11.0
click at [522, 185] on app-icon "Confirm" at bounding box center [522, 186] width 8 height 8
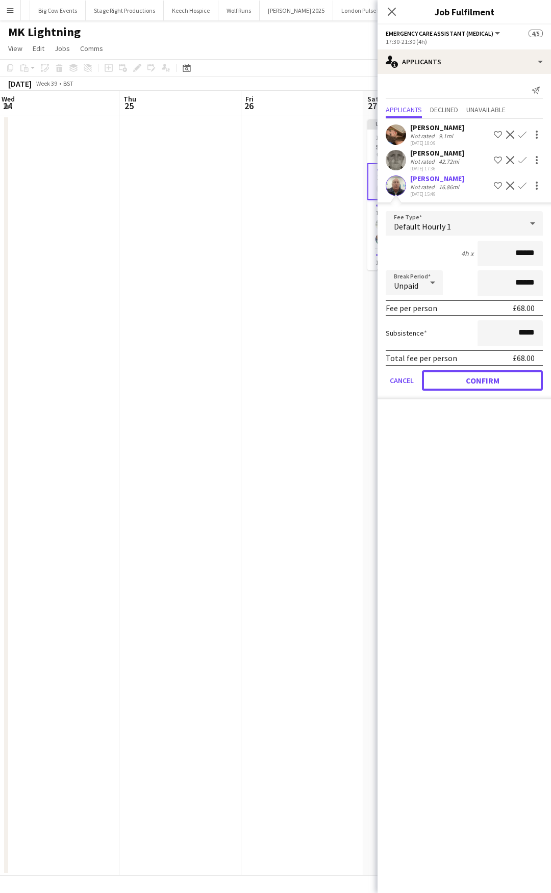
click at [457, 387] on button "Confirm" at bounding box center [482, 380] width 121 height 20
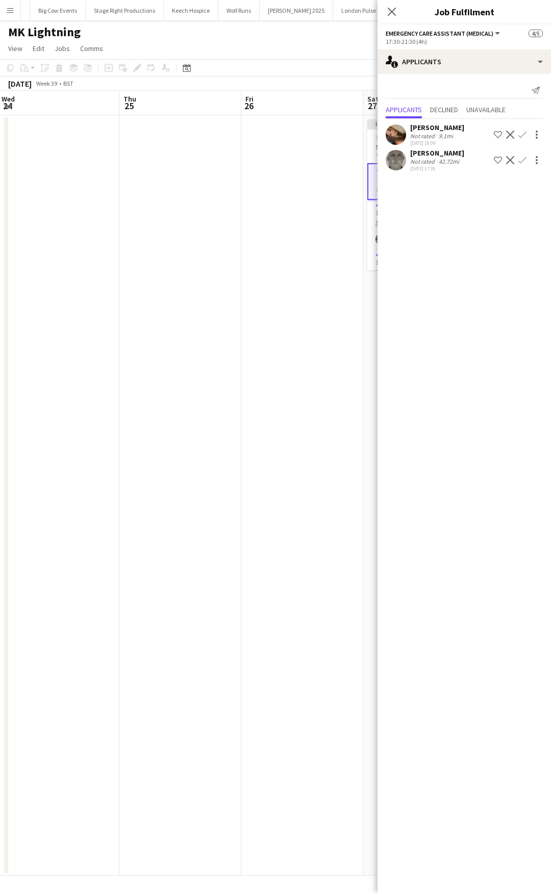
click at [386, 7] on app-icon "Close pop-in" at bounding box center [392, 12] width 12 height 12
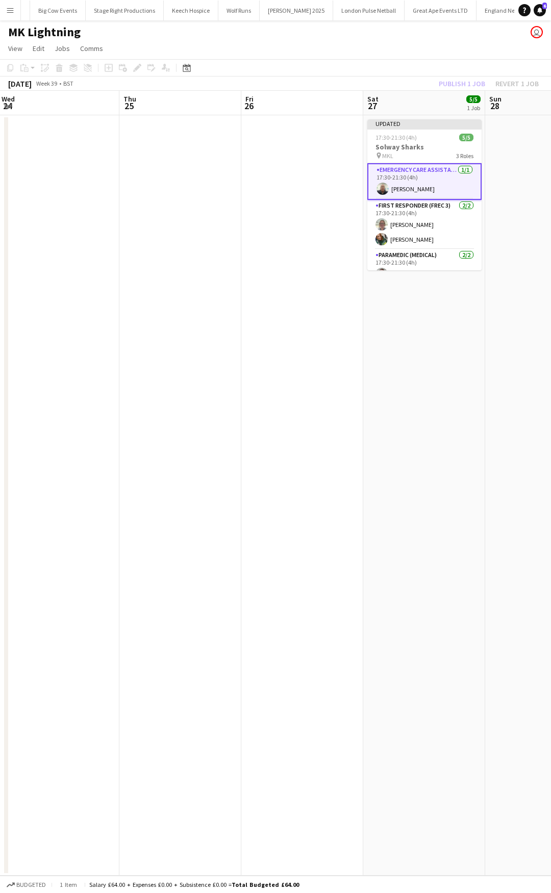
drag, startPoint x: 307, startPoint y: 186, endPoint x: 394, endPoint y: 78, distance: 138.9
click at [308, 186] on app-date-cell at bounding box center [302, 495] width 122 height 760
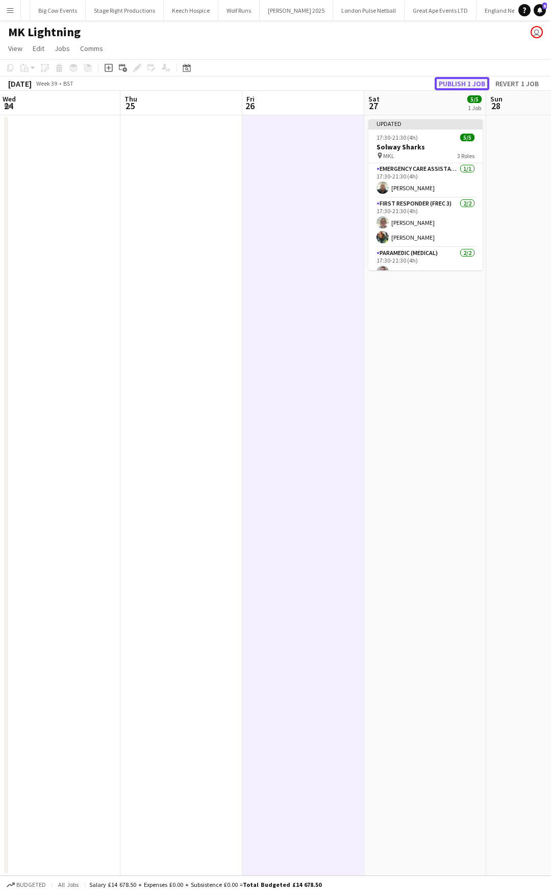
click at [457, 82] on button "Publish 1 job" at bounding box center [462, 83] width 55 height 13
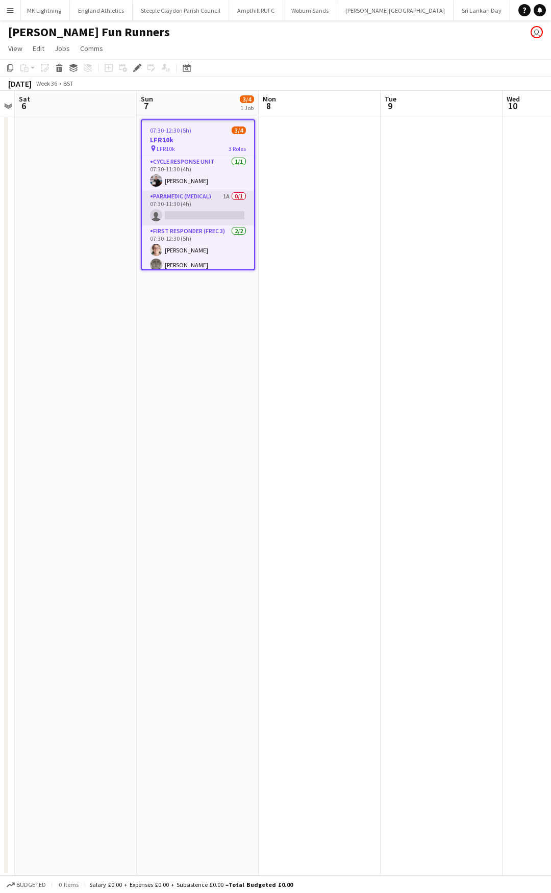
scroll to position [0, 1034]
click at [202, 198] on app-card-role "Paramedic (Medical) 1A 0/1 07:30-11:30 (4h) single-neutral-actions" at bounding box center [198, 208] width 112 height 35
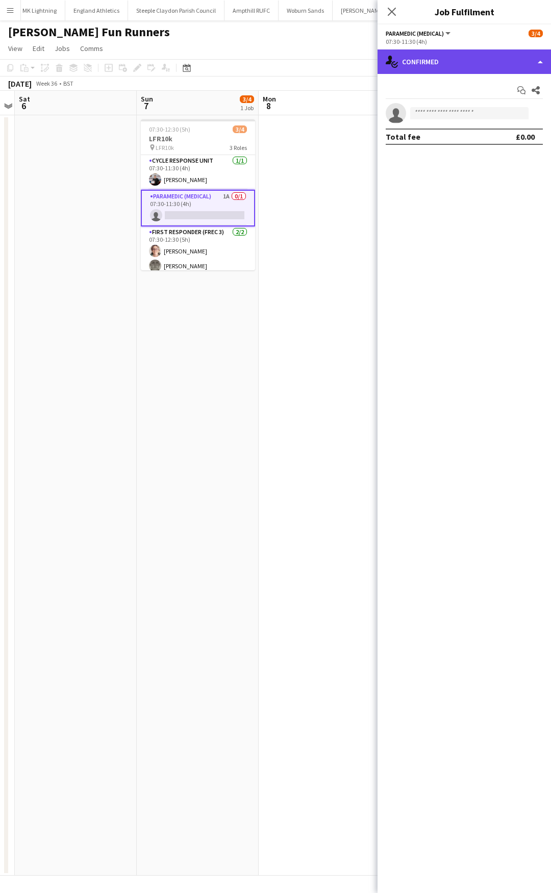
click at [476, 68] on div "single-neutral-actions-check-2 Confirmed" at bounding box center [463, 61] width 173 height 24
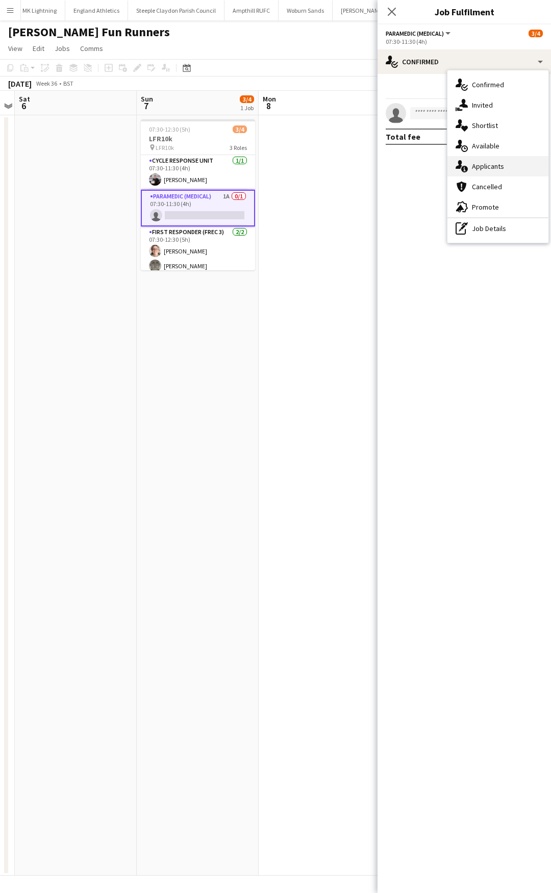
click at [499, 168] on div "single-neutral-actions-information Applicants" at bounding box center [497, 166] width 101 height 20
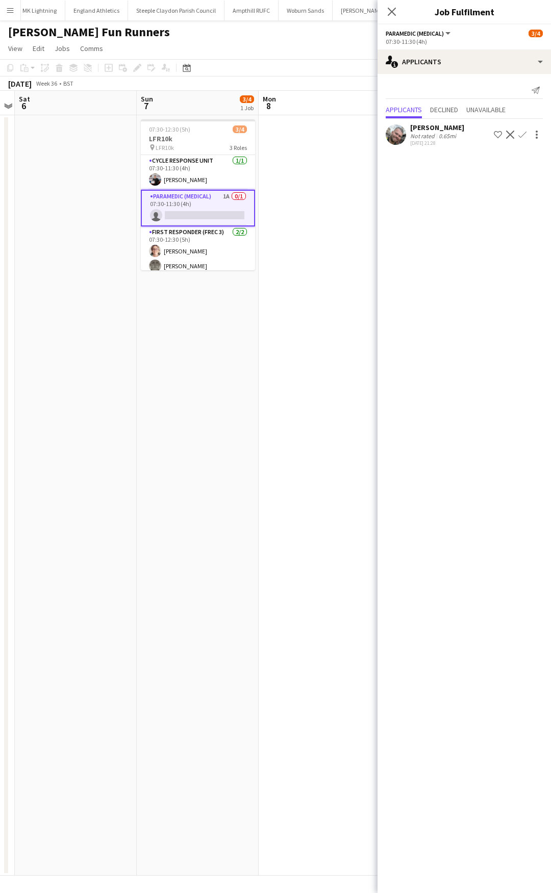
click at [521, 136] on app-icon "Confirm" at bounding box center [522, 135] width 8 height 8
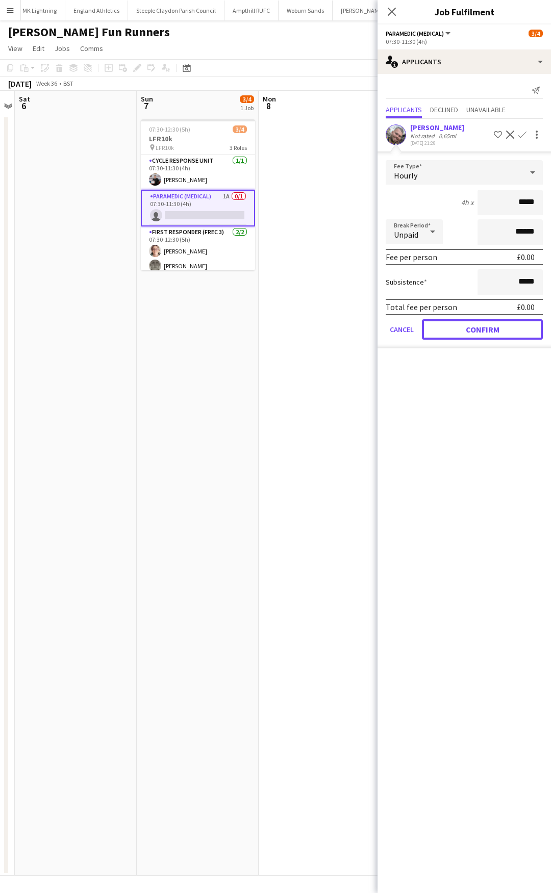
click at [489, 318] on form "Fee Type Hourly 4h x ***** Break Period Unpaid ****** Fee per person £0.00 Subs…" at bounding box center [463, 254] width 173 height 188
click at [393, 13] on icon at bounding box center [392, 12] width 10 height 10
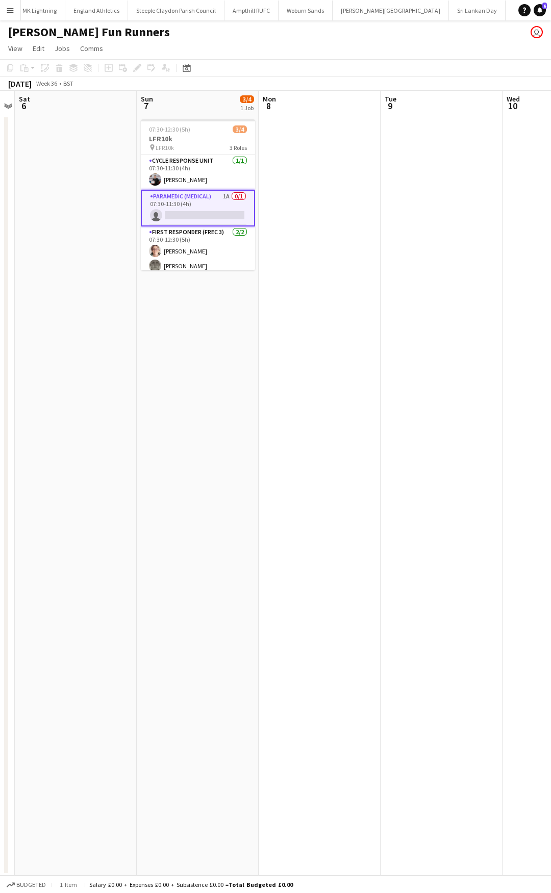
click at [201, 196] on app-card-role "Paramedic (Medical) 1A 0/1 07:30-11:30 (4h) single-neutral-actions" at bounding box center [198, 208] width 114 height 37
drag, startPoint x: 205, startPoint y: 196, endPoint x: 217, endPoint y: 193, distance: 12.8
click at [203, 196] on app-card-role "Paramedic (Medical) 1A 0/1 07:30-11:30 (4h) single-neutral-actions" at bounding box center [198, 207] width 114 height 35
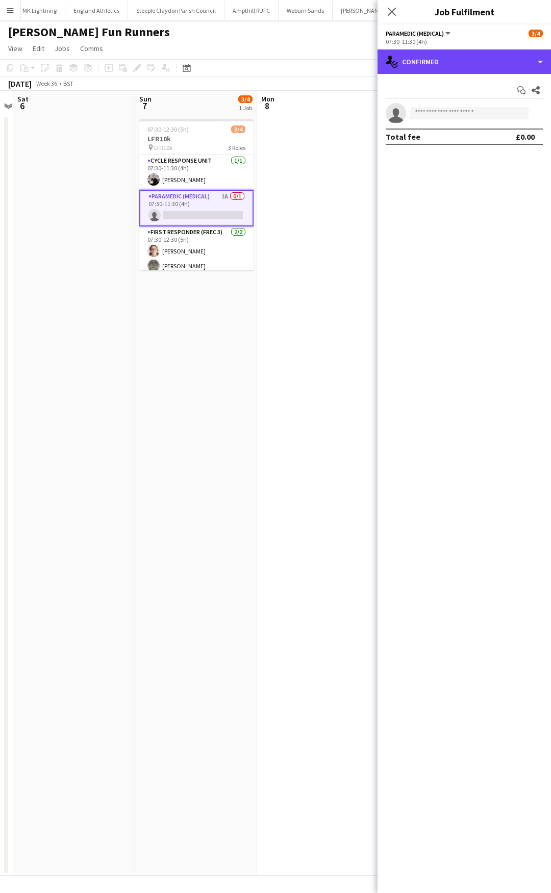
drag, startPoint x: 455, startPoint y: 61, endPoint x: 473, endPoint y: 104, distance: 45.7
click at [456, 62] on div "single-neutral-actions-check-2 Confirmed" at bounding box center [463, 61] width 173 height 24
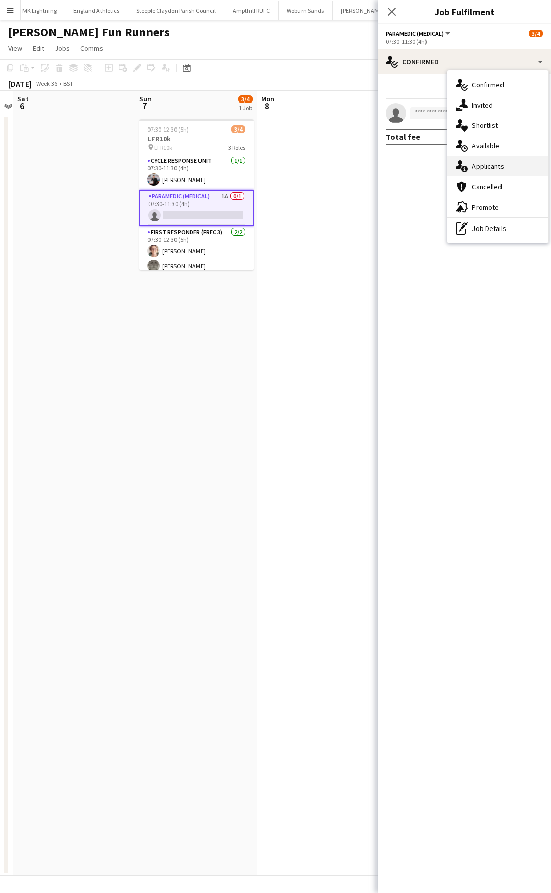
click at [505, 160] on div "single-neutral-actions-information Applicants" at bounding box center [497, 166] width 101 height 20
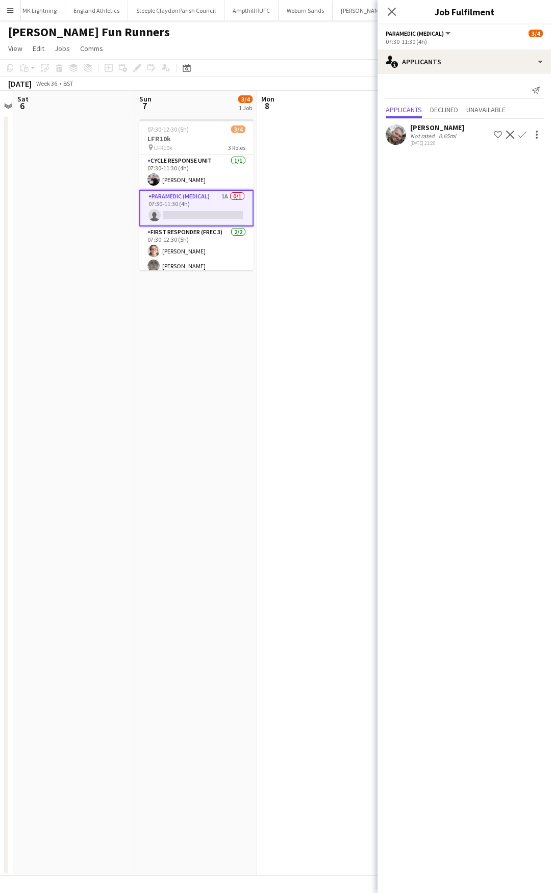
click at [523, 136] on app-icon "Confirm" at bounding box center [522, 135] width 8 height 8
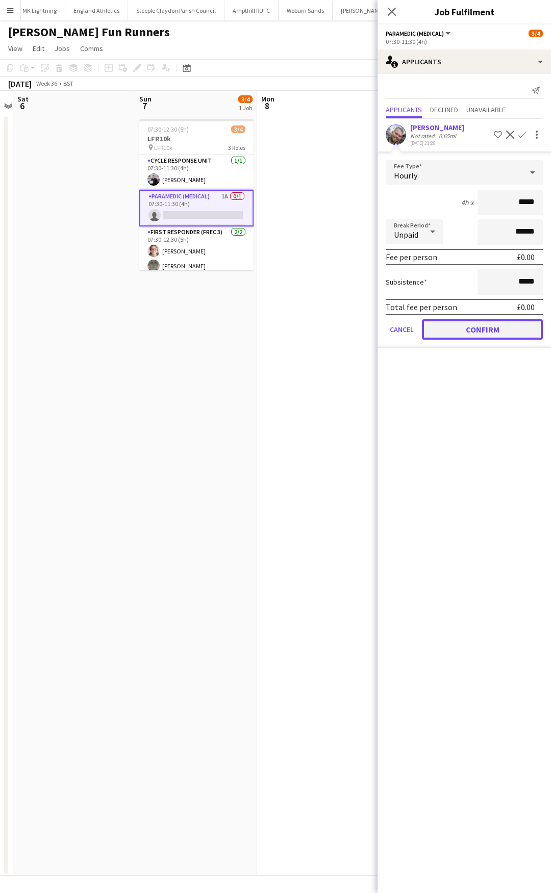
click at [491, 325] on button "Confirm" at bounding box center [482, 329] width 121 height 20
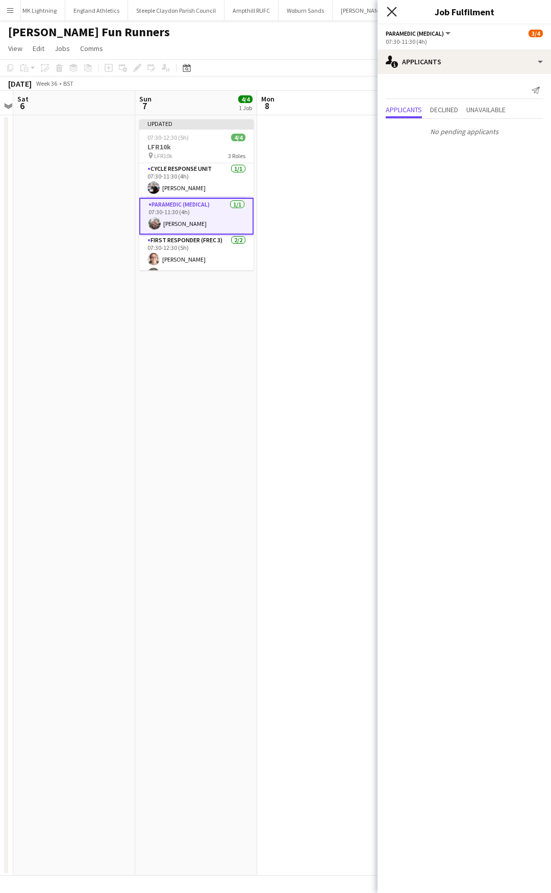
drag, startPoint x: 388, startPoint y: 11, endPoint x: 380, endPoint y: 82, distance: 70.7
click at [389, 11] on icon "Close pop-in" at bounding box center [392, 12] width 10 height 10
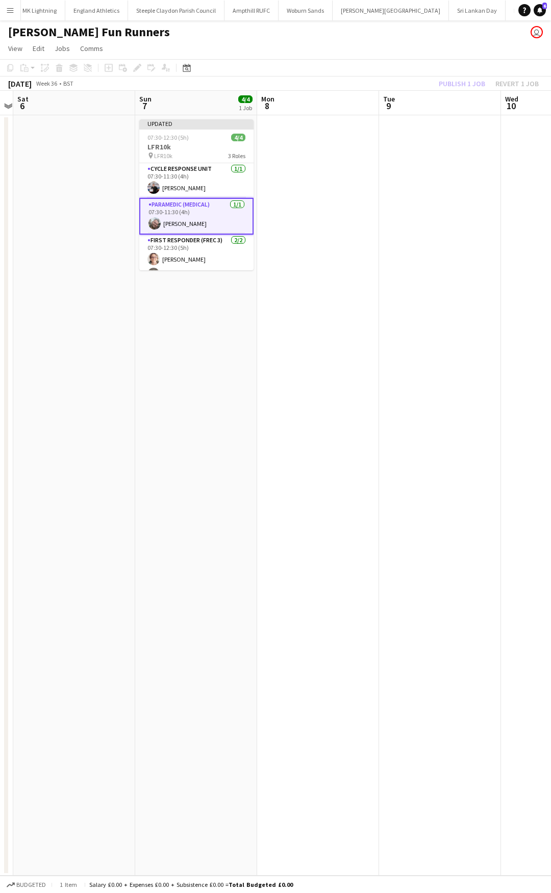
click at [368, 125] on app-date-cell at bounding box center [318, 495] width 122 height 760
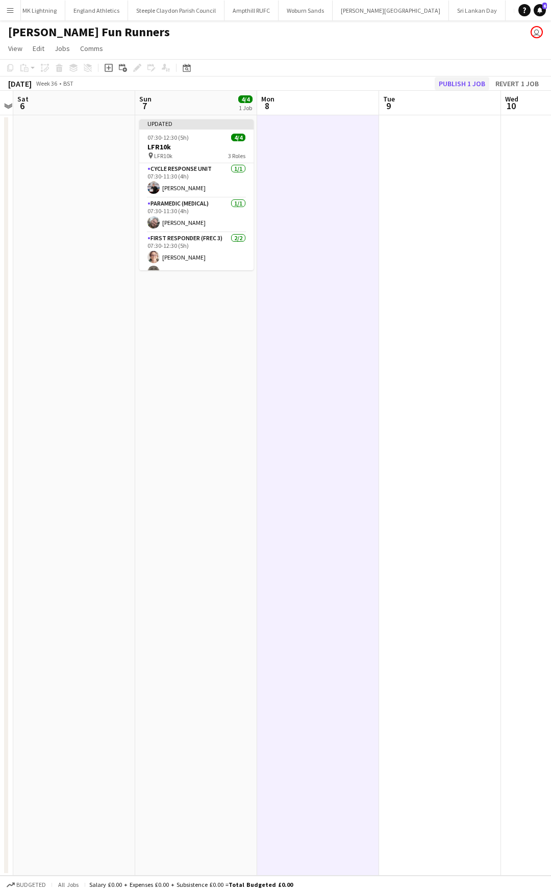
scroll to position [0, 352]
click at [451, 84] on button "Publish 1 job" at bounding box center [462, 83] width 55 height 13
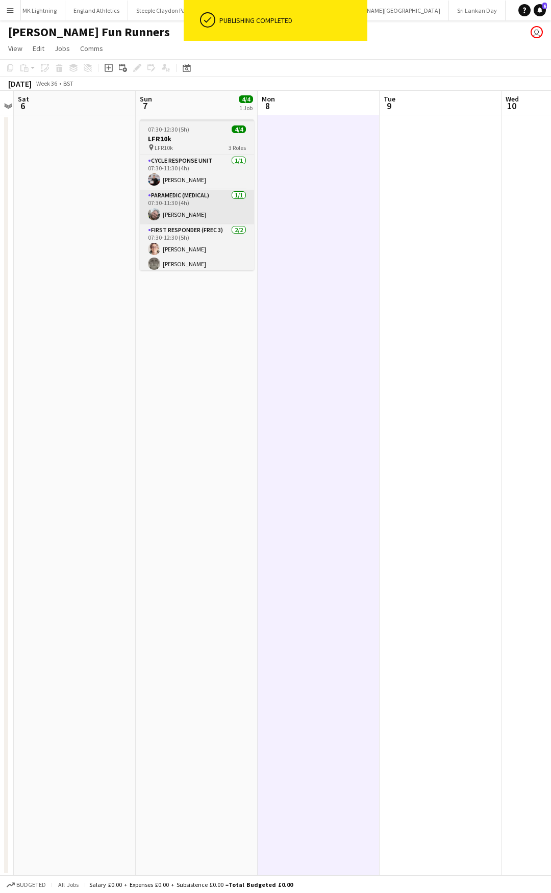
scroll to position [4, 0]
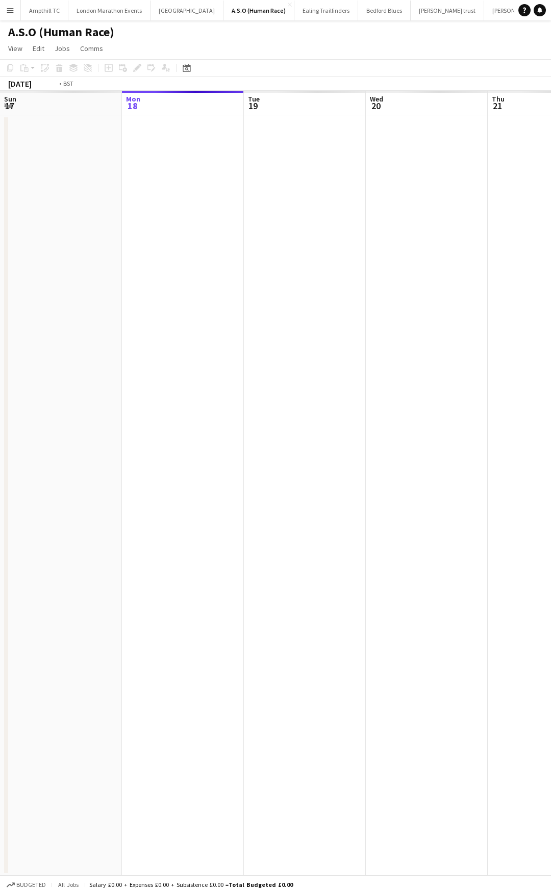
scroll to position [0, 351]
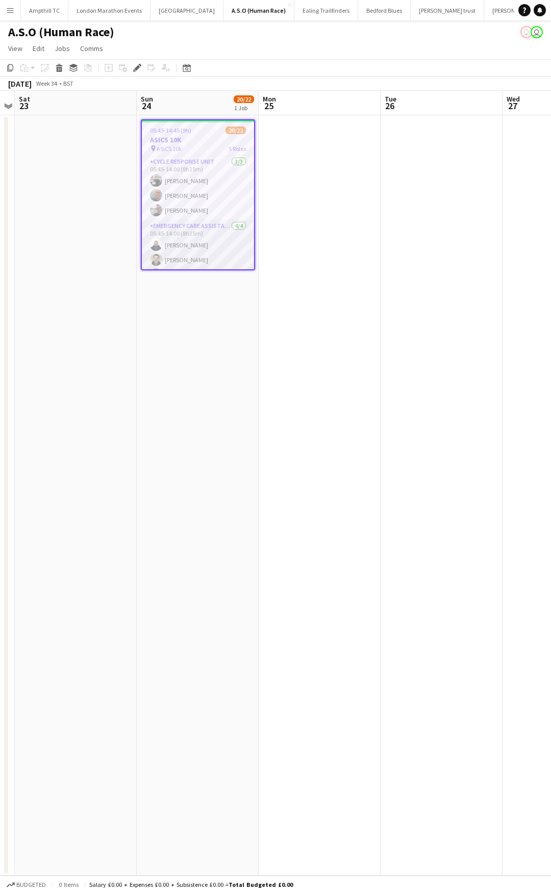
scroll to position [51, 0]
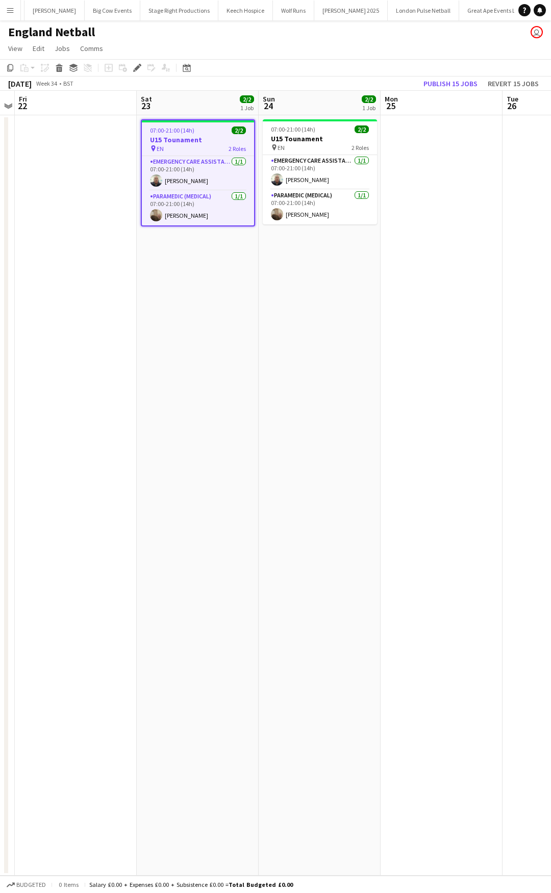
scroll to position [0, 464]
click at [179, 143] on h3 "U15 Tounament" at bounding box center [198, 139] width 112 height 9
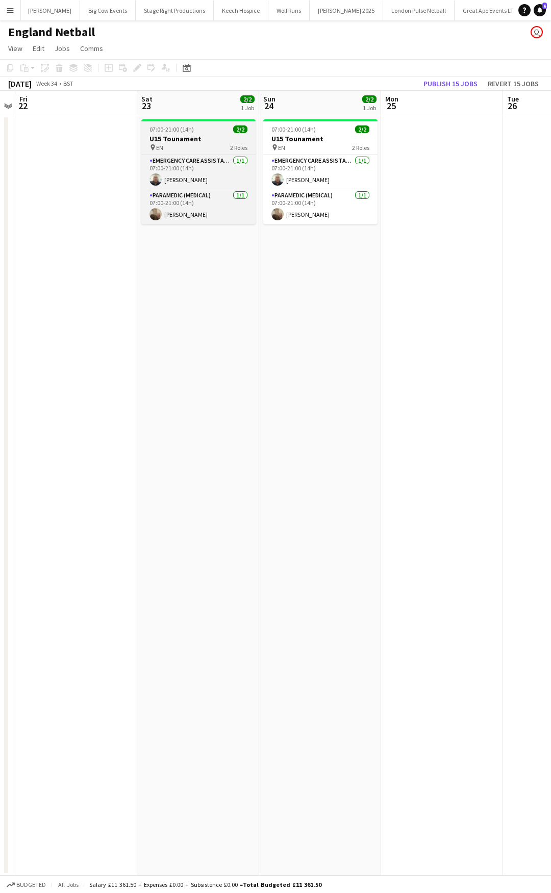
click at [184, 135] on h3 "U15 Tounament" at bounding box center [198, 138] width 114 height 9
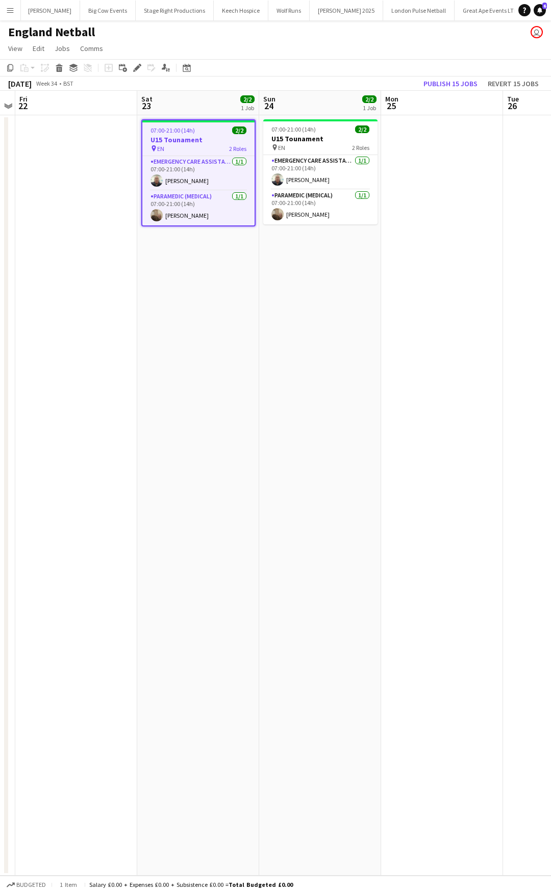
click at [134, 70] on icon at bounding box center [134, 70] width 3 height 3
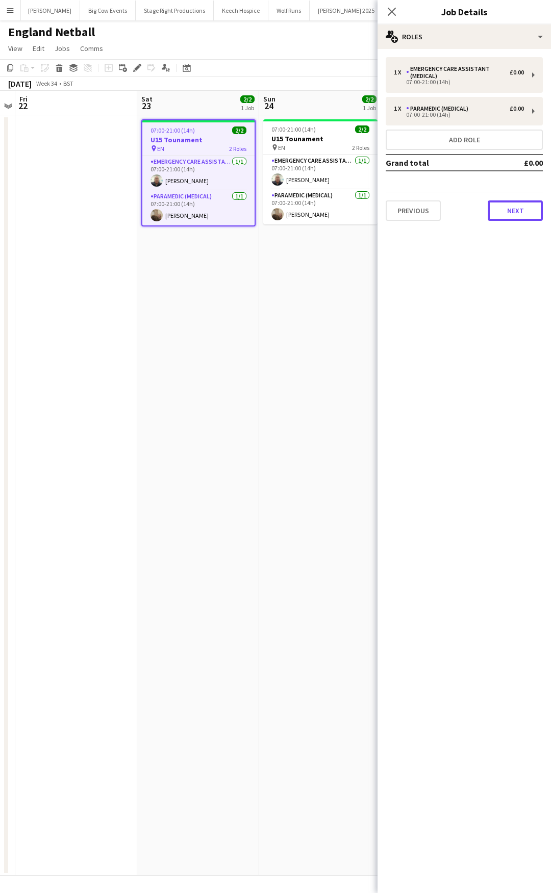
click at [514, 212] on button "Next" at bounding box center [515, 210] width 55 height 20
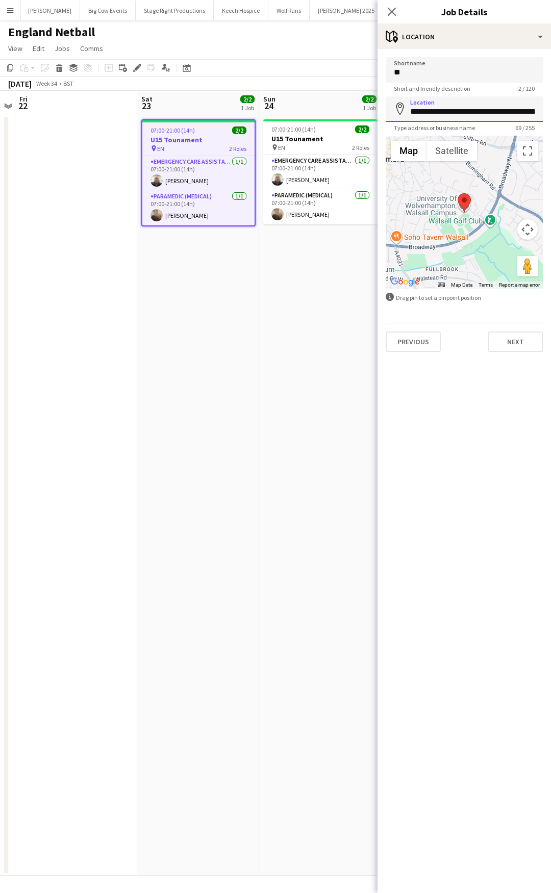
drag, startPoint x: 495, startPoint y: 115, endPoint x: 500, endPoint y: 109, distance: 8.0
click at [495, 115] on input "**********" at bounding box center [464, 109] width 157 height 26
drag, startPoint x: 411, startPoint y: 110, endPoint x: 550, endPoint y: 109, distance: 139.7
click at [550, 109] on form "**********" at bounding box center [463, 204] width 173 height 295
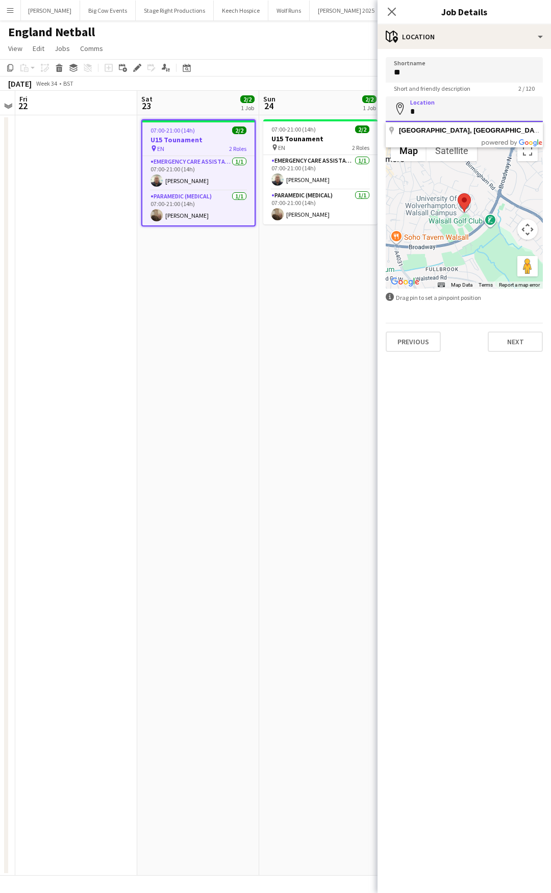
scroll to position [0, 0]
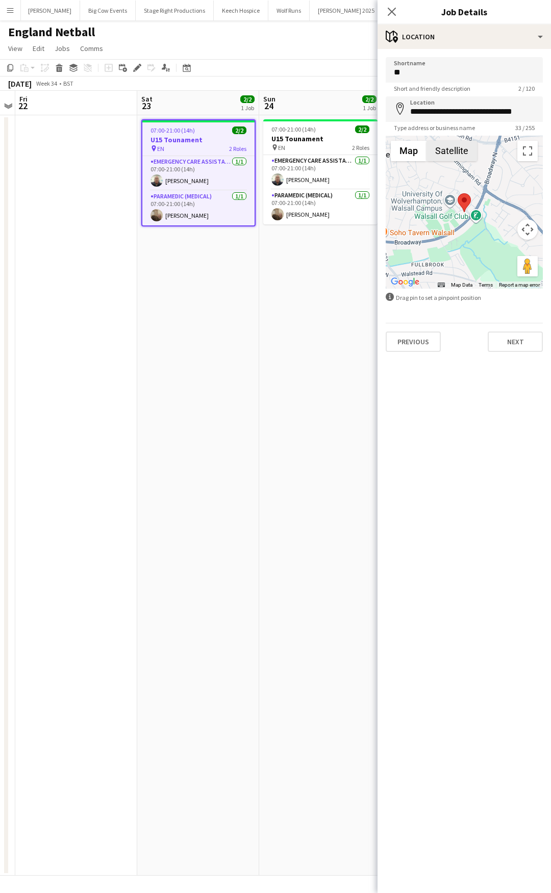
click at [450, 151] on button "Satellite" at bounding box center [451, 151] width 50 height 20
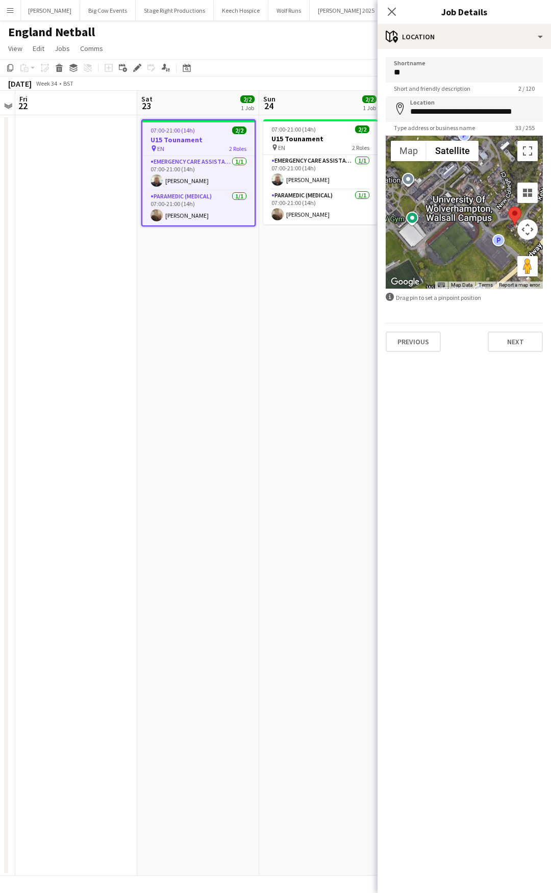
drag, startPoint x: 455, startPoint y: 237, endPoint x: 512, endPoint y: 237, distance: 57.1
click at [512, 237] on div at bounding box center [464, 212] width 157 height 153
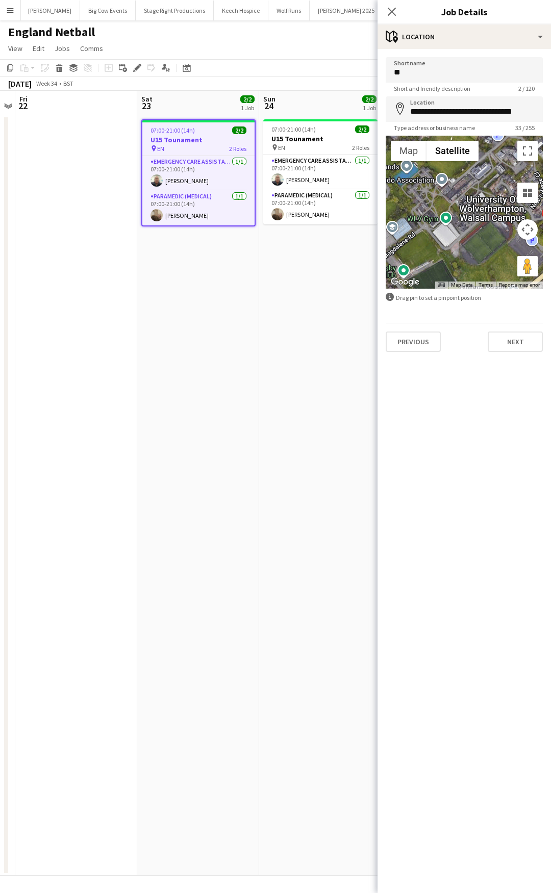
drag, startPoint x: 439, startPoint y: 234, endPoint x: 472, endPoint y: 234, distance: 33.7
click at [472, 234] on div at bounding box center [464, 212] width 157 height 153
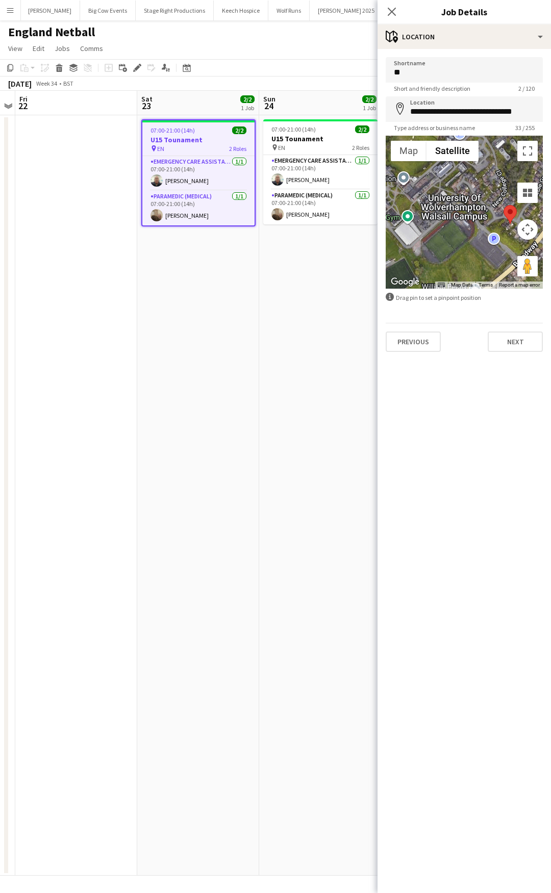
drag, startPoint x: 481, startPoint y: 237, endPoint x: 437, endPoint y: 236, distance: 44.4
click at [437, 236] on div at bounding box center [464, 212] width 157 height 153
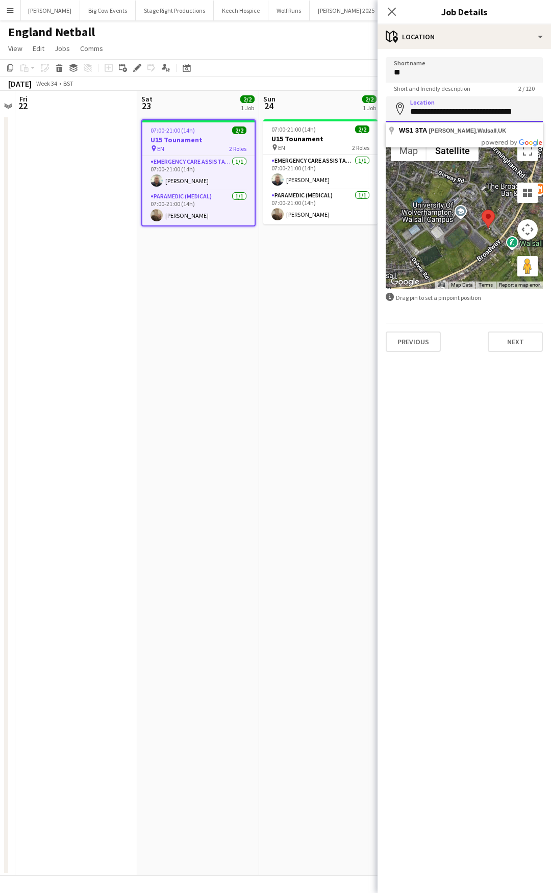
drag, startPoint x: 411, startPoint y: 110, endPoint x: 550, endPoint y: 114, distance: 139.3
click at [550, 114] on form "**********" at bounding box center [463, 204] width 173 height 295
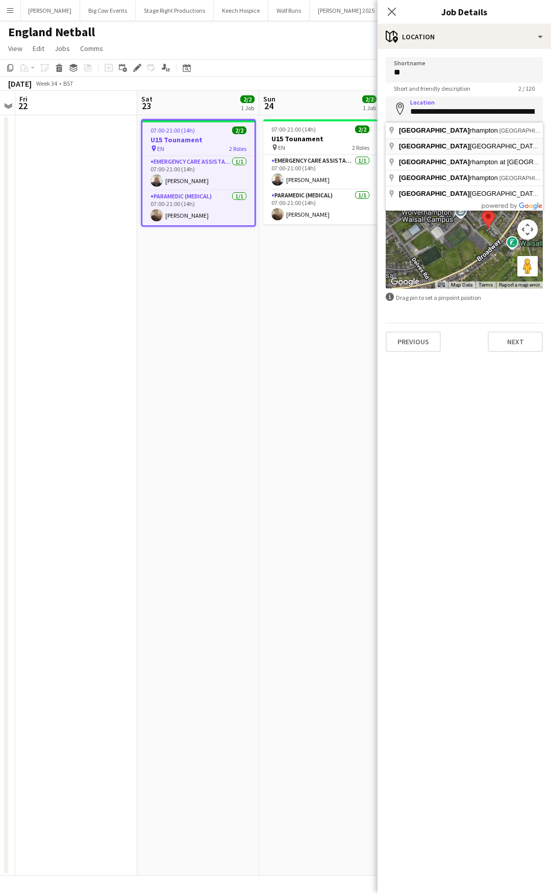
type input "**********"
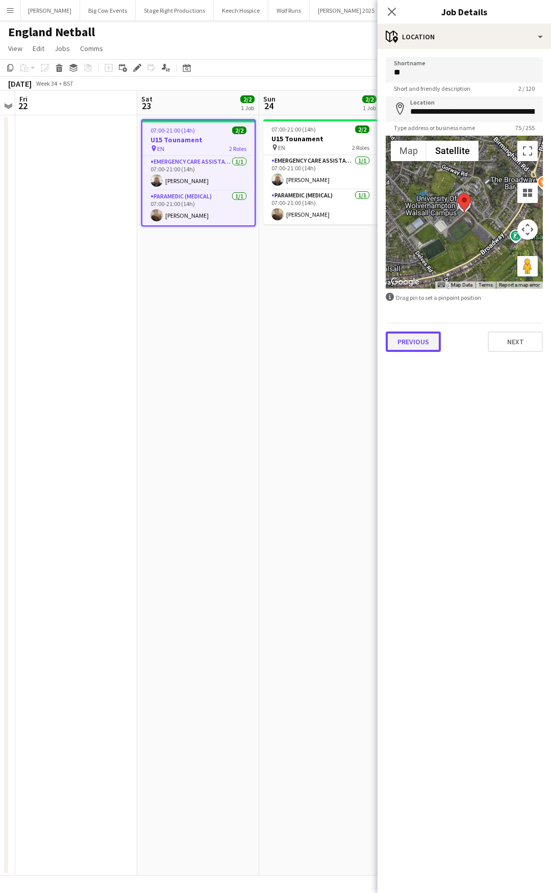
click at [417, 339] on button "Previous" at bounding box center [413, 342] width 55 height 20
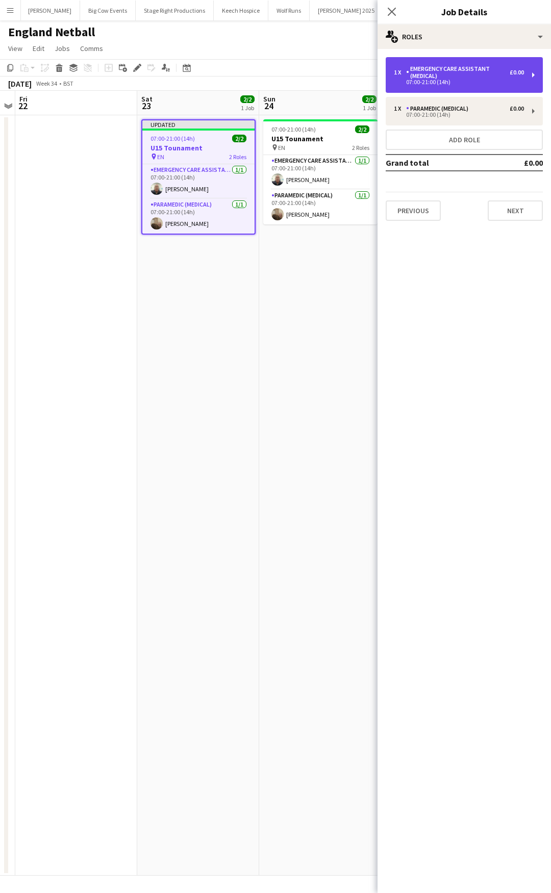
click at [481, 74] on div "Emergency Care Assistant (Medical)" at bounding box center [458, 72] width 104 height 14
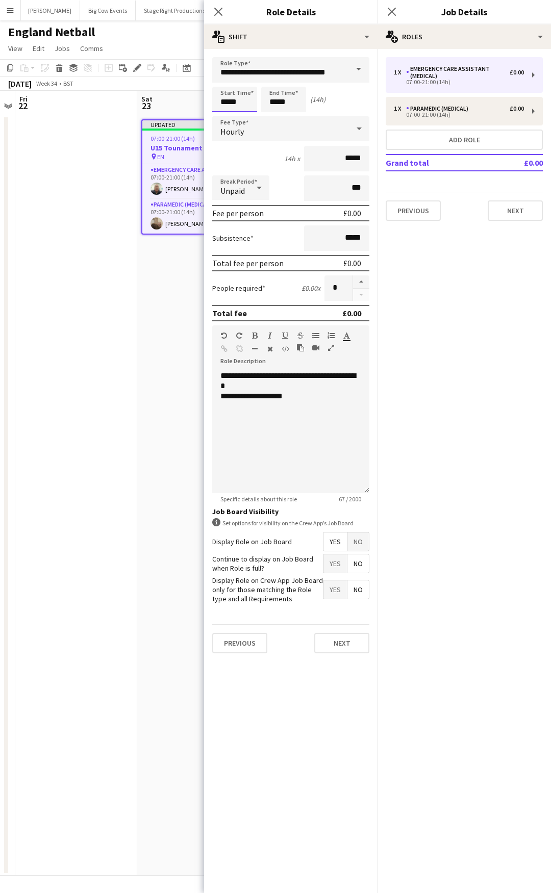
click at [238, 101] on input "*****" at bounding box center [234, 100] width 45 height 26
click at [247, 116] on div at bounding box center [245, 117] width 20 height 10
type input "*****"
click at [227, 114] on div at bounding box center [224, 117] width 20 height 10
click at [438, 110] on div "Paramedic (Medical)" at bounding box center [439, 108] width 66 height 7
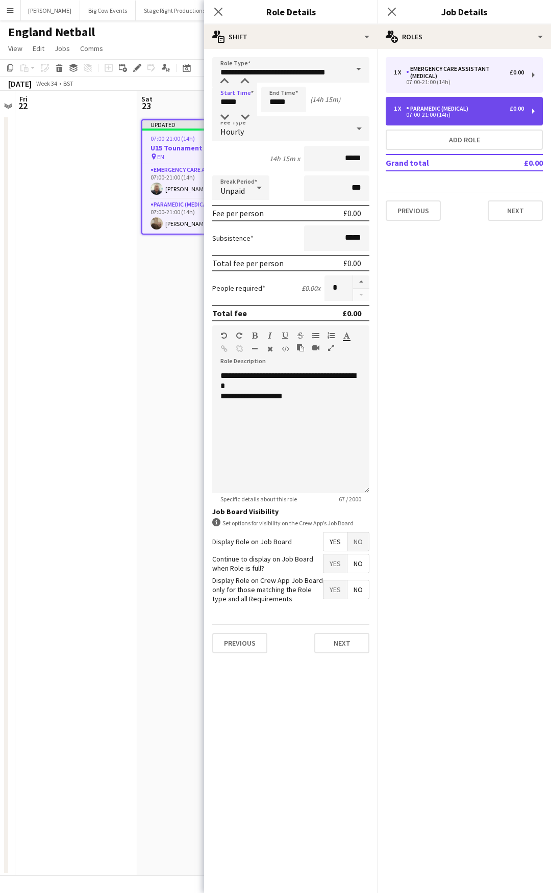
type input "**********"
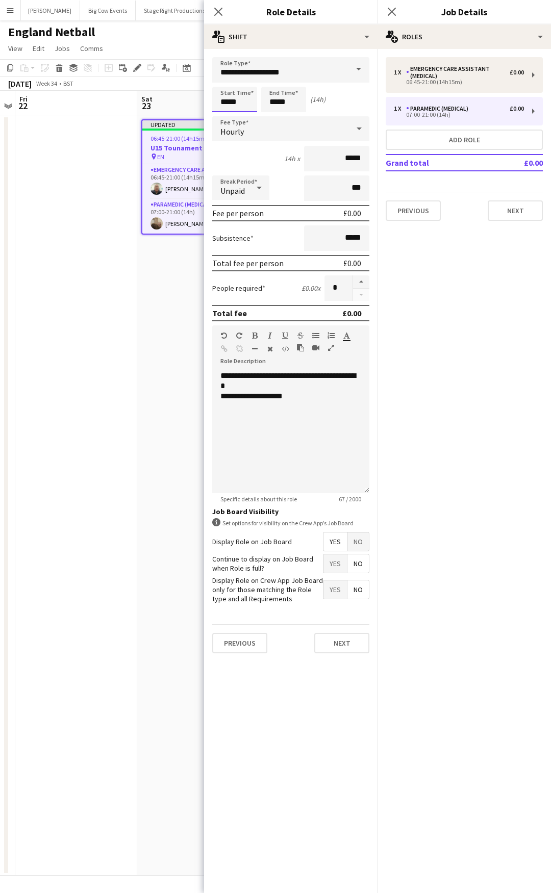
click at [250, 101] on input "*****" at bounding box center [234, 100] width 45 height 26
click at [225, 116] on div at bounding box center [224, 117] width 20 height 10
type input "*****"
click at [243, 117] on div at bounding box center [245, 117] width 20 height 10
click at [296, 103] on input "*****" at bounding box center [283, 100] width 45 height 26
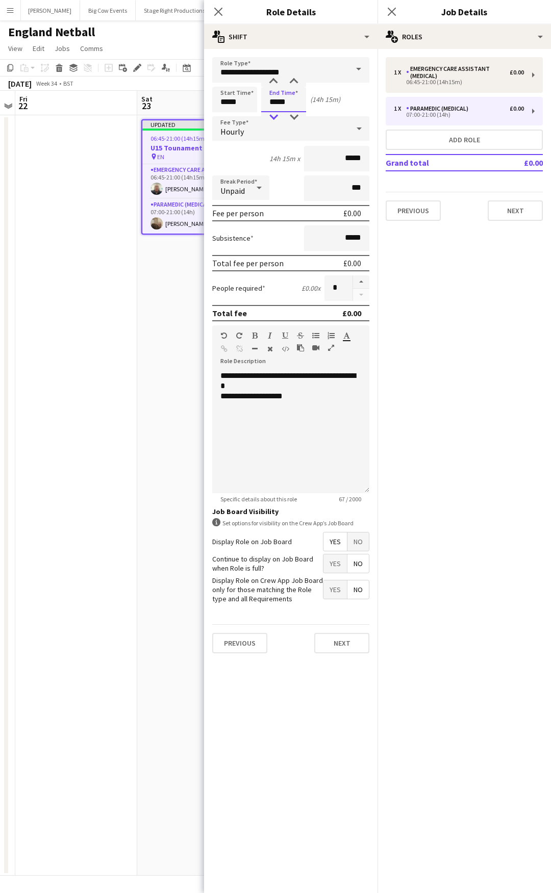
type input "*****"
click at [277, 114] on div at bounding box center [273, 117] width 20 height 10
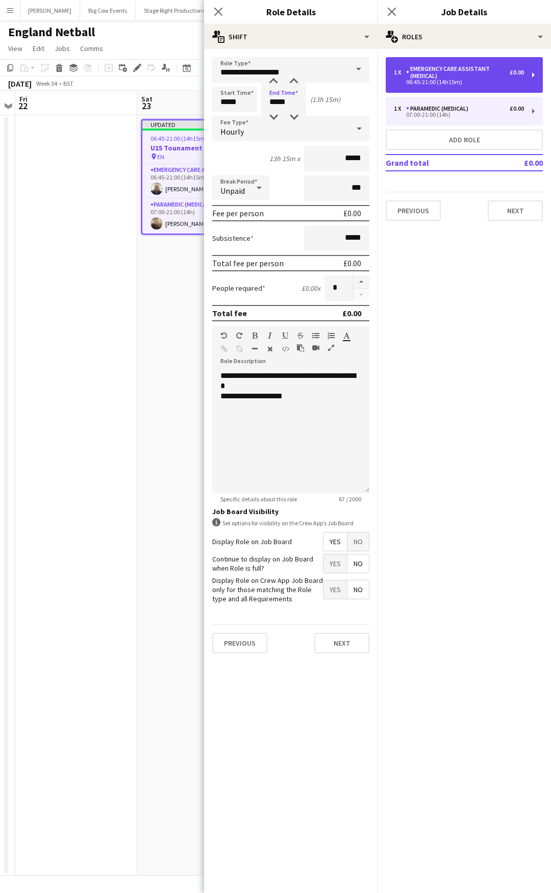
click at [430, 70] on div "Emergency Care Assistant (Medical)" at bounding box center [458, 72] width 104 height 14
type input "**********"
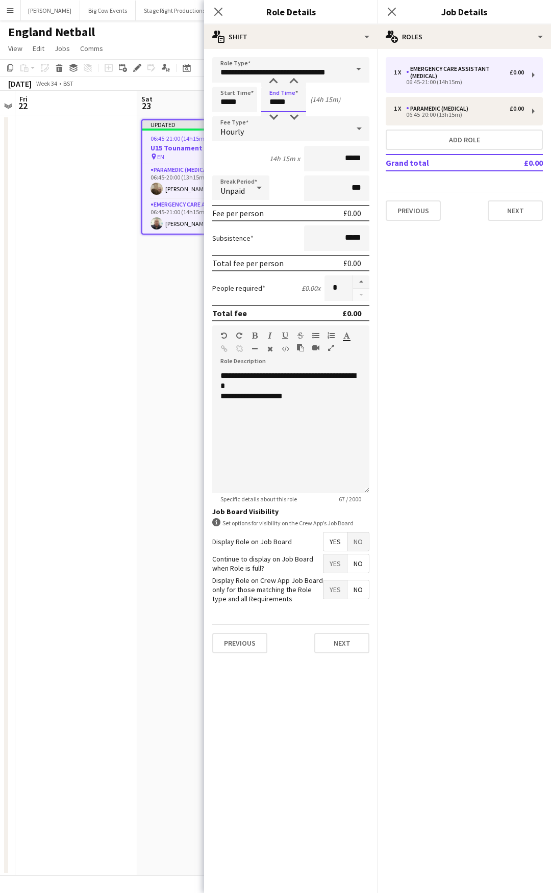
click at [283, 96] on input "*****" at bounding box center [283, 100] width 45 height 26
type input "*****"
click at [272, 117] on div at bounding box center [273, 117] width 20 height 10
click at [275, 395] on div "**********" at bounding box center [290, 396] width 141 height 10
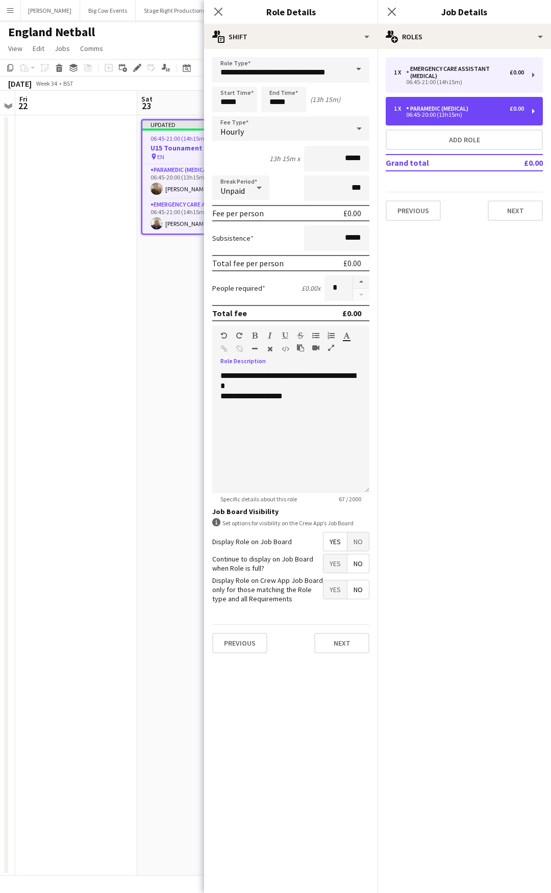
drag, startPoint x: 441, startPoint y: 114, endPoint x: 415, endPoint y: 158, distance: 50.6
click at [441, 114] on div "06:45-20:00 (13h15m)" at bounding box center [459, 114] width 130 height 5
type input "**********"
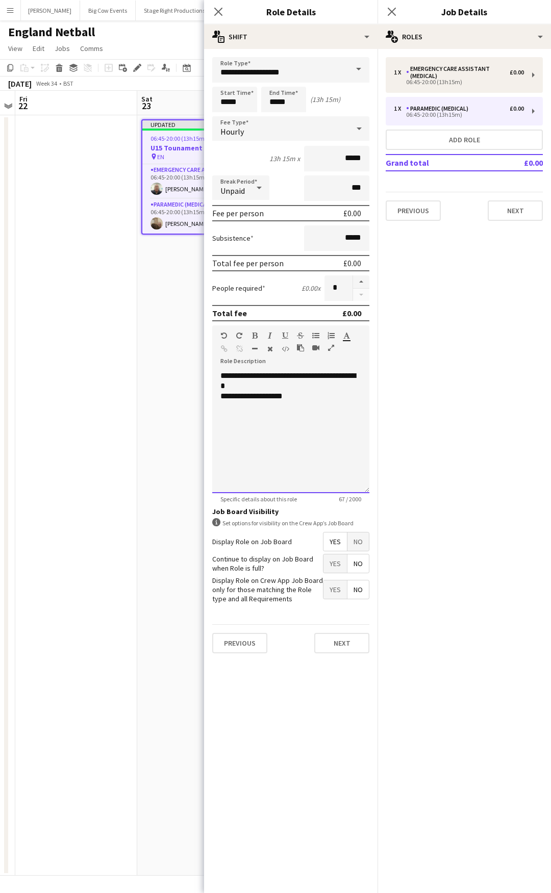
click at [276, 398] on div "**********" at bounding box center [290, 396] width 141 height 10
click at [294, 102] on input "*****" at bounding box center [283, 100] width 45 height 26
click at [278, 114] on div at bounding box center [273, 117] width 20 height 10
click at [296, 85] on div at bounding box center [294, 82] width 20 height 10
type input "*****"
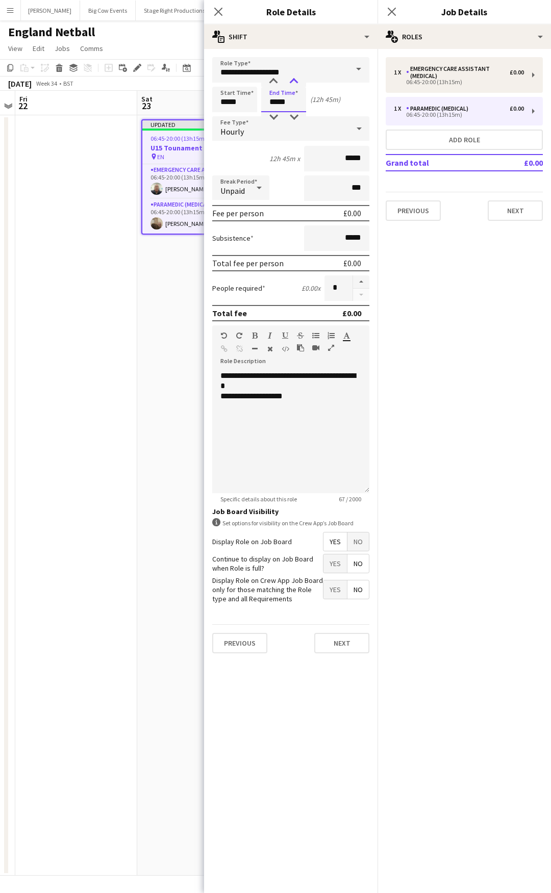
click at [296, 84] on div at bounding box center [294, 82] width 20 height 10
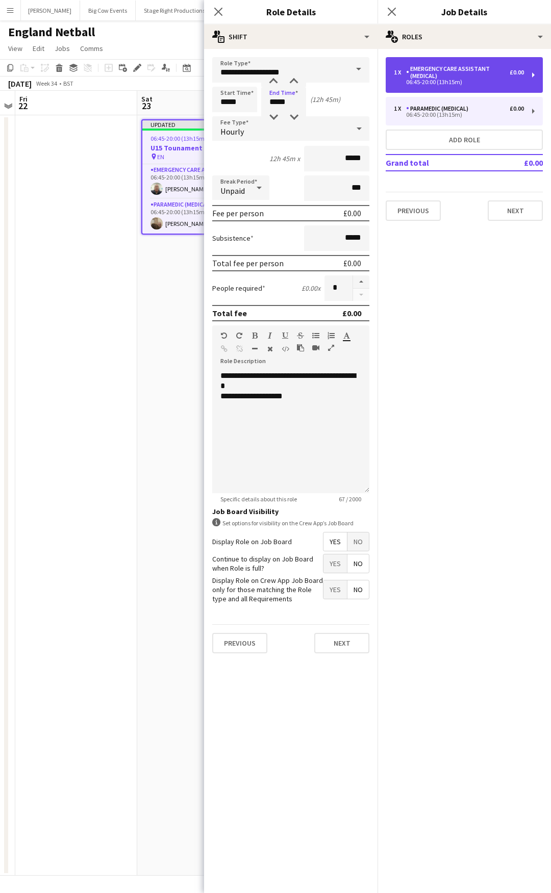
click at [410, 86] on div "1 x Emergency Care Assistant (Medical) £0.00 06:45-20:00 (13h15m)" at bounding box center [464, 75] width 157 height 36
type input "**********"
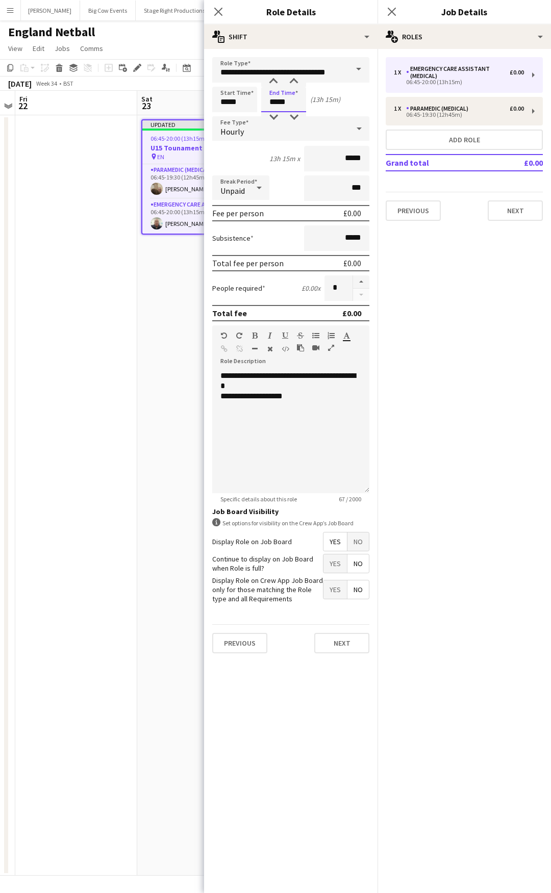
click at [301, 97] on input "*****" at bounding box center [283, 100] width 45 height 26
click at [275, 115] on div at bounding box center [273, 117] width 20 height 10
click at [301, 81] on div at bounding box center [294, 82] width 20 height 10
type input "*****"
click at [301, 81] on div at bounding box center [294, 82] width 20 height 10
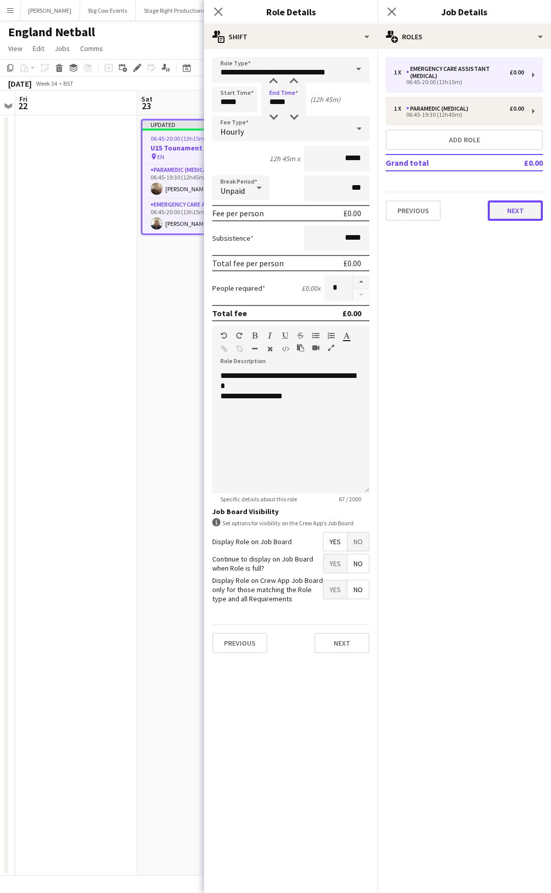
click at [519, 214] on button "Next" at bounding box center [515, 210] width 55 height 20
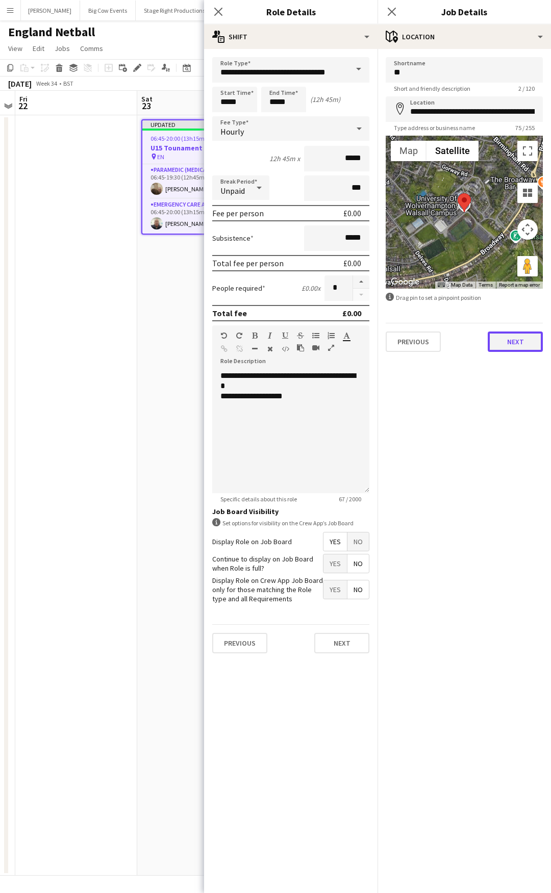
click at [513, 350] on button "Next" at bounding box center [515, 342] width 55 height 20
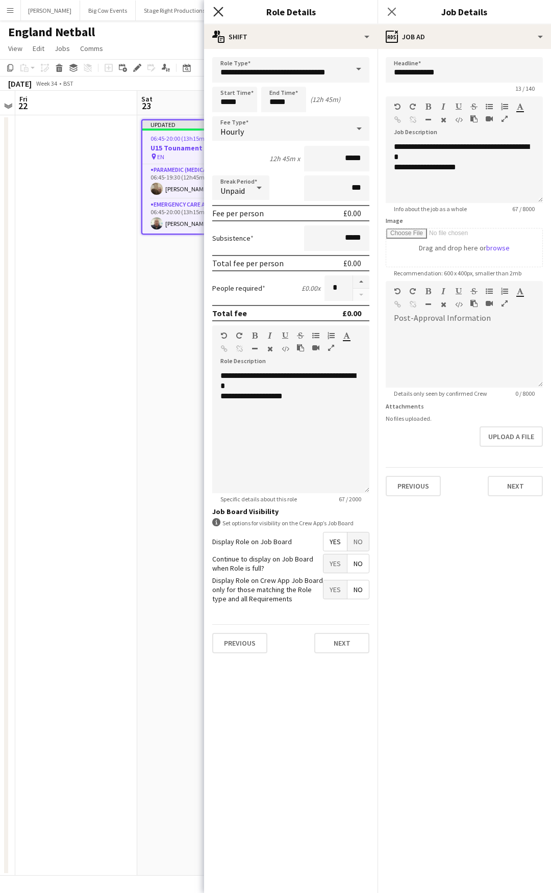
click at [220, 13] on icon "Close pop-in" at bounding box center [218, 12] width 10 height 10
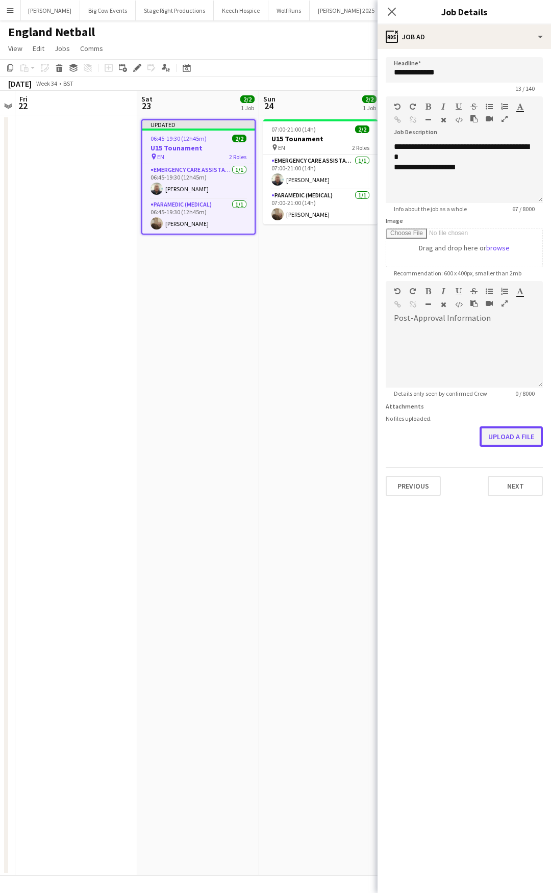
click at [511, 439] on button "Upload a file" at bounding box center [510, 436] width 63 height 20
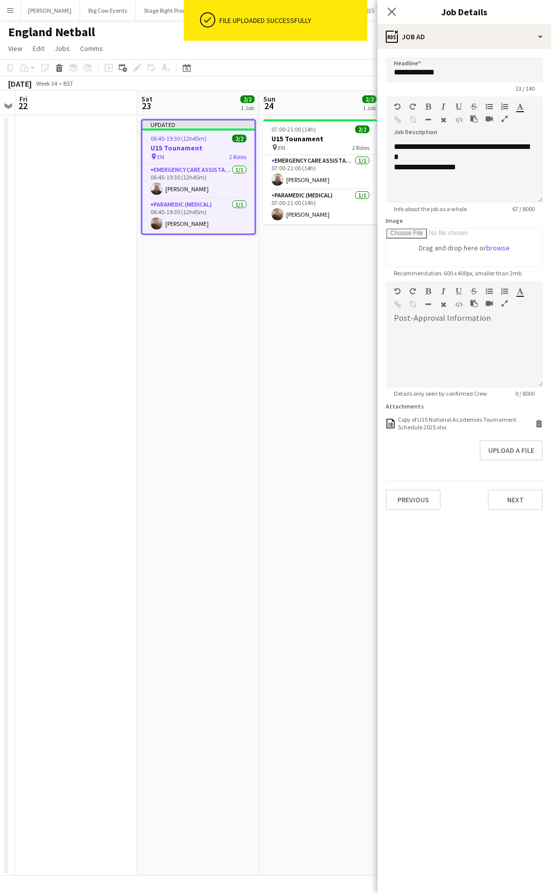
click at [507, 437] on form "**********" at bounding box center [463, 283] width 173 height 453
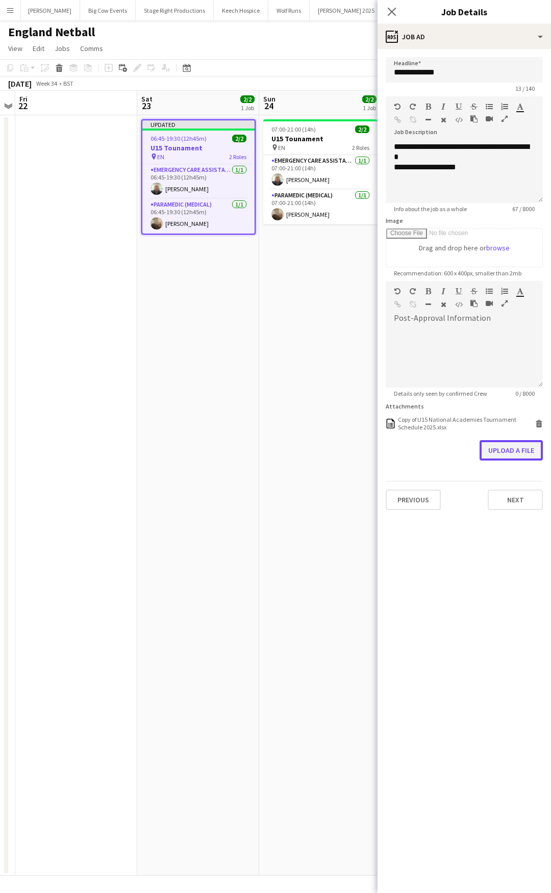
click at [507, 453] on button "Upload a file" at bounding box center [510, 450] width 63 height 20
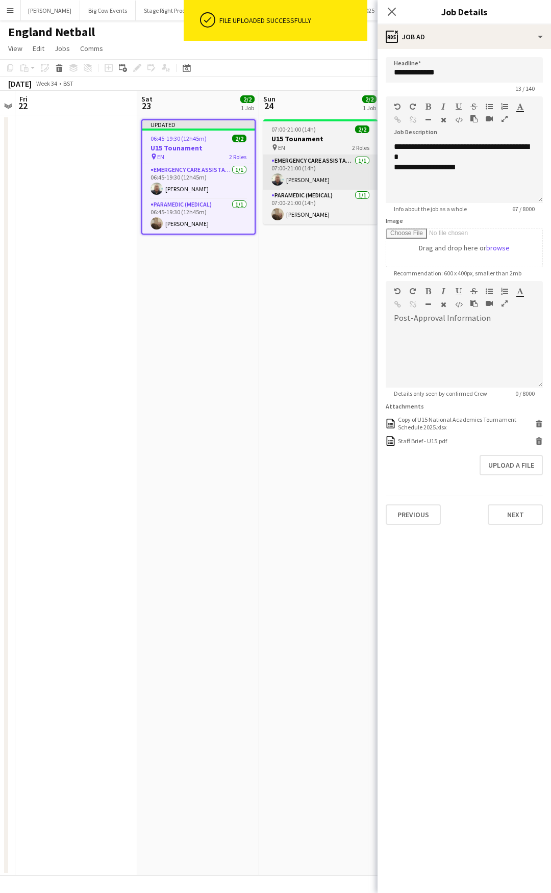
drag, startPoint x: 316, startPoint y: 138, endPoint x: 337, endPoint y: 166, distance: 34.6
click at [316, 139] on h3 "U15 Tounament" at bounding box center [320, 138] width 114 height 9
type input "**********"
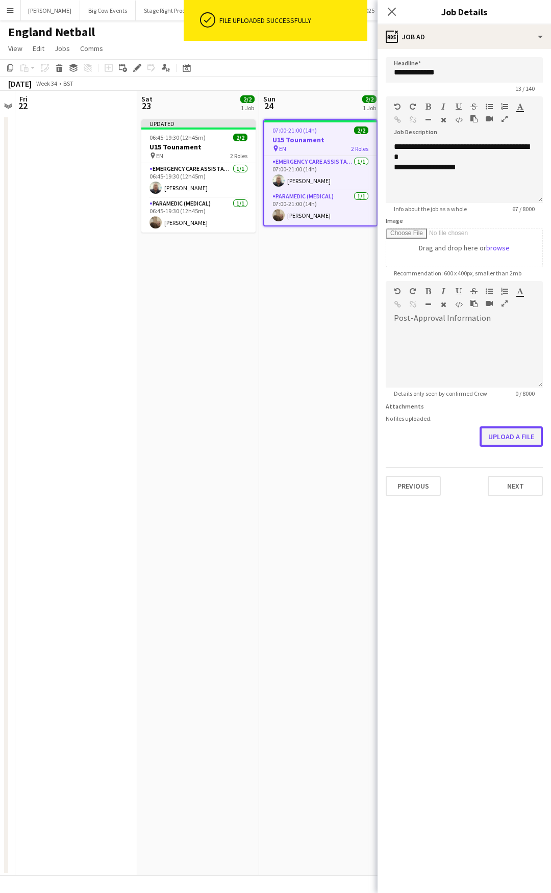
click at [497, 435] on button "Upload a file" at bounding box center [510, 436] width 63 height 20
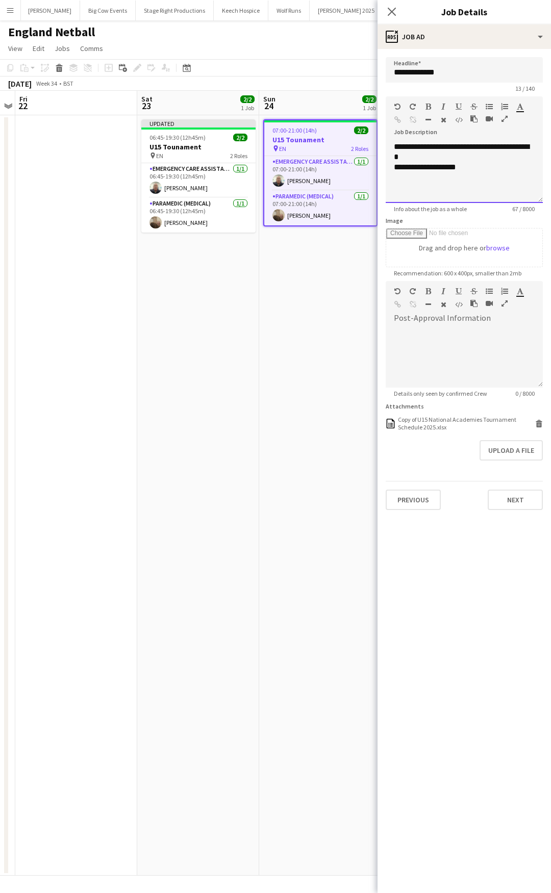
click at [427, 167] on div "**********" at bounding box center [464, 167] width 141 height 10
click at [456, 168] on div "**********" at bounding box center [464, 167] width 141 height 10
click at [423, 495] on button "Previous" at bounding box center [413, 500] width 55 height 20
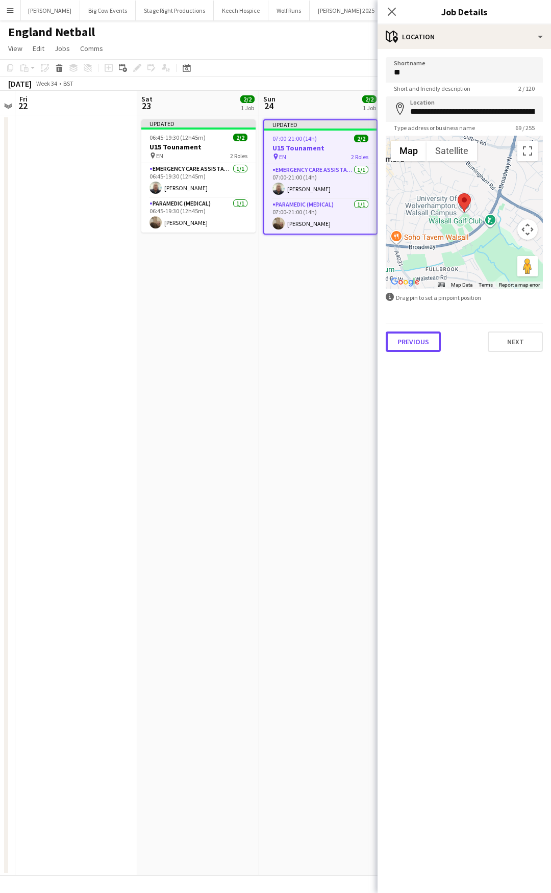
drag, startPoint x: 416, startPoint y: 351, endPoint x: 421, endPoint y: 348, distance: 5.9
click at [416, 350] on button "Previous" at bounding box center [413, 342] width 55 height 20
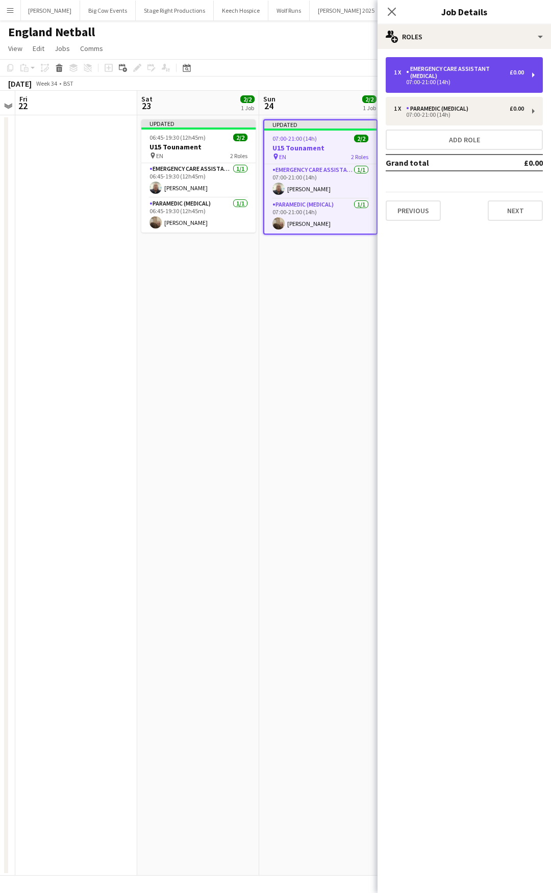
click at [468, 74] on div "Emergency Care Assistant (Medical)" at bounding box center [458, 72] width 104 height 14
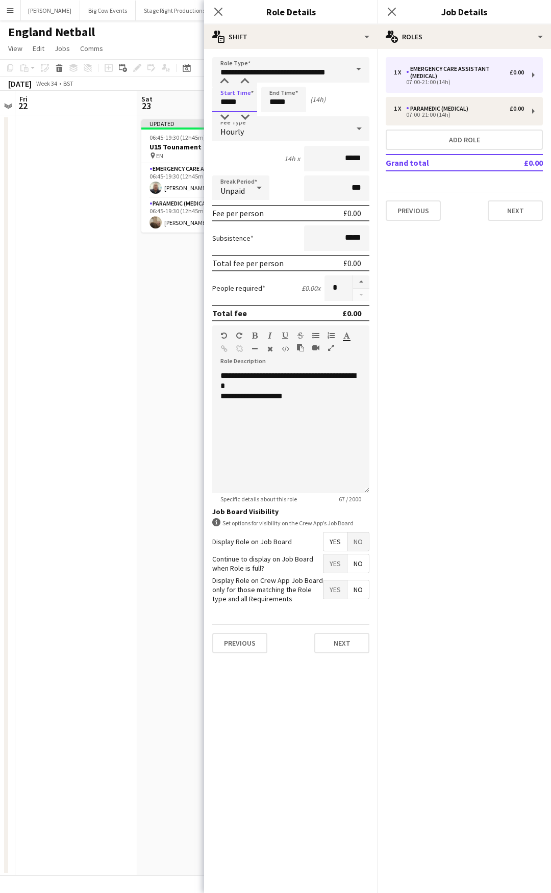
click at [249, 107] on input "*****" at bounding box center [234, 100] width 45 height 26
click at [227, 82] on div at bounding box center [224, 82] width 20 height 10
click at [223, 119] on div at bounding box center [224, 117] width 20 height 10
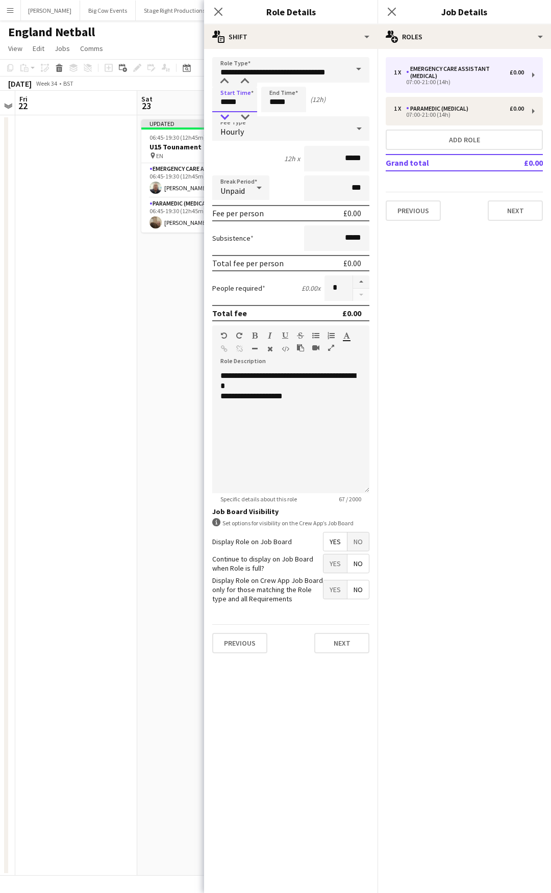
type input "*****"
click at [223, 119] on div at bounding box center [224, 117] width 20 height 10
click at [293, 110] on input "*****" at bounding box center [283, 100] width 45 height 26
click at [274, 115] on div at bounding box center [273, 117] width 20 height 10
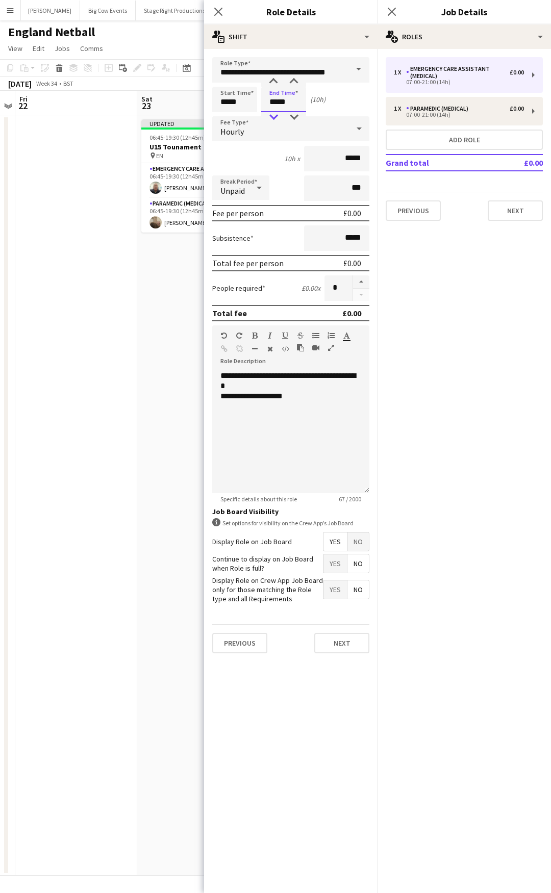
click at [274, 115] on div at bounding box center [273, 117] width 20 height 10
type input "*****"
click at [271, 83] on div at bounding box center [273, 82] width 20 height 10
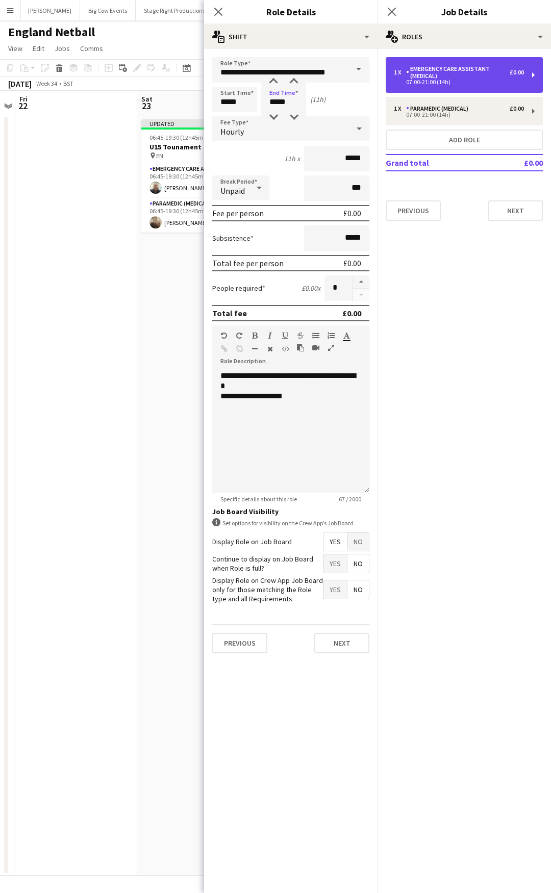
click at [455, 79] on div "Emergency Care Assistant (Medical)" at bounding box center [458, 72] width 104 height 14
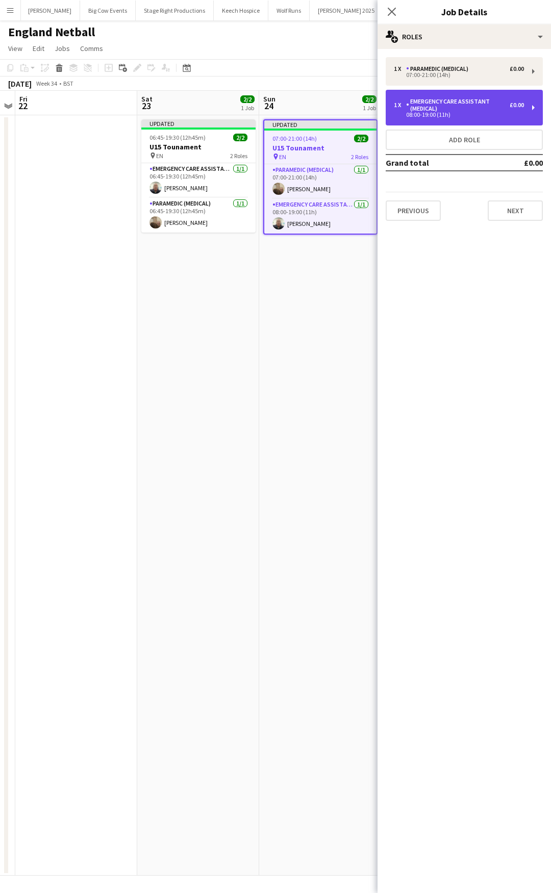
click at [441, 96] on div "1 x Emergency Care Assistant (Medical) £0.00 08:00-19:00 (11h)" at bounding box center [464, 108] width 157 height 36
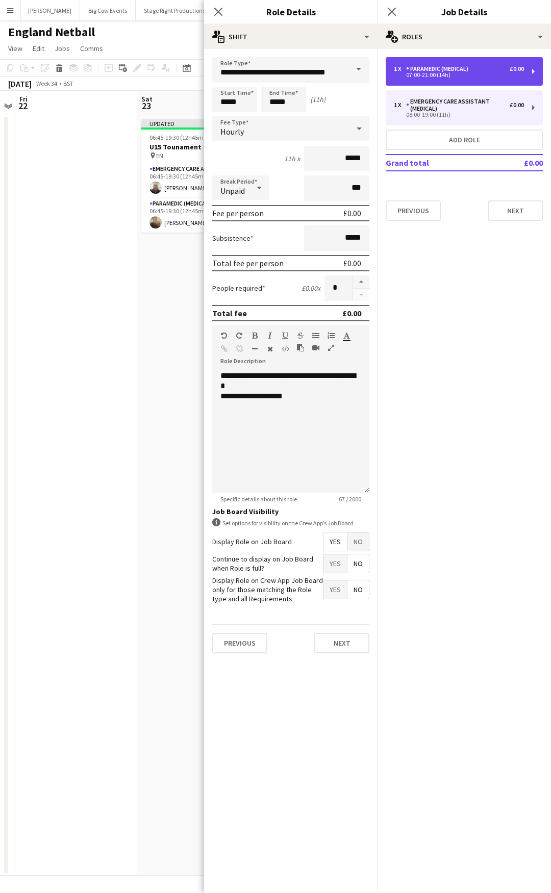
click at [427, 82] on div "1 x Paramedic (Medical) £0.00 07:00-21:00 (14h)" at bounding box center [464, 71] width 157 height 29
type input "**********"
type input "*****"
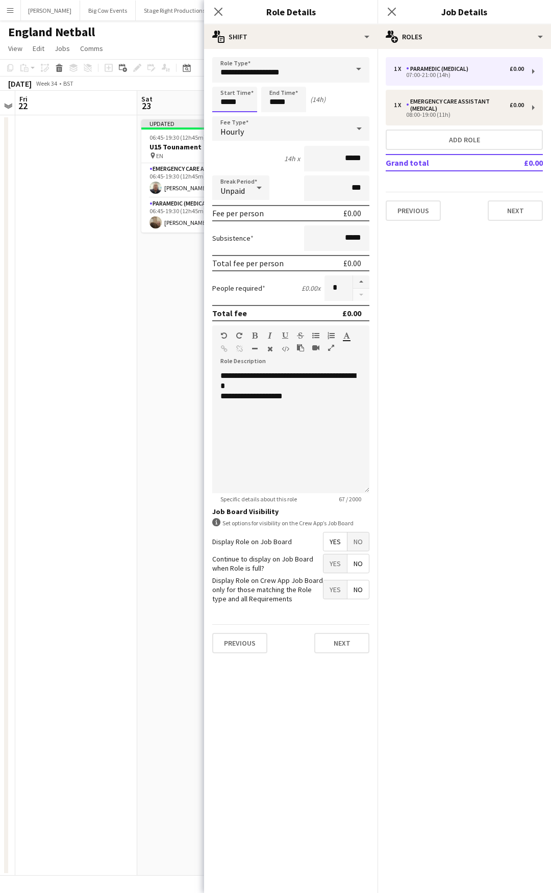
click at [255, 105] on input "*****" at bounding box center [234, 100] width 45 height 26
type input "*****"
click at [224, 83] on div at bounding box center [224, 82] width 20 height 10
click at [295, 95] on input "*****" at bounding box center [283, 100] width 45 height 26
click at [268, 118] on div at bounding box center [273, 117] width 20 height 10
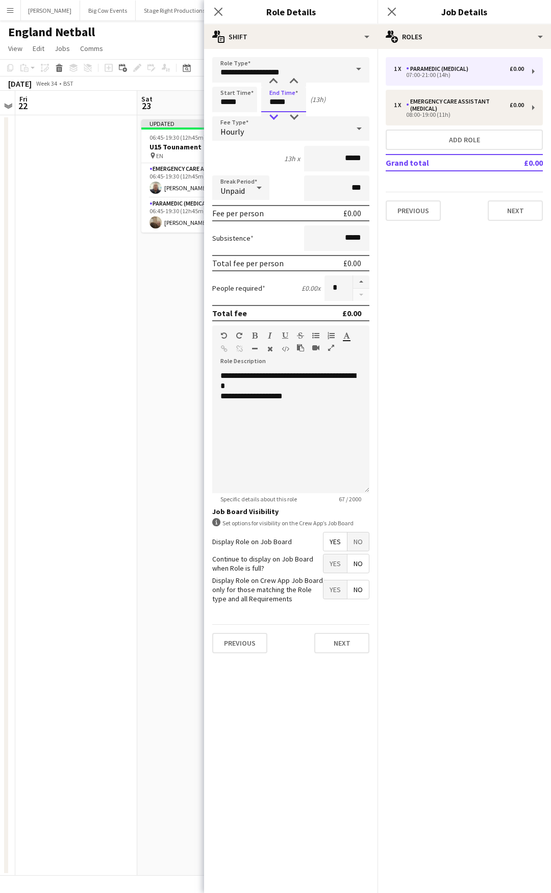
type input "*****"
click at [269, 118] on div at bounding box center [273, 117] width 20 height 10
click at [254, 397] on div "**********" at bounding box center [290, 396] width 141 height 10
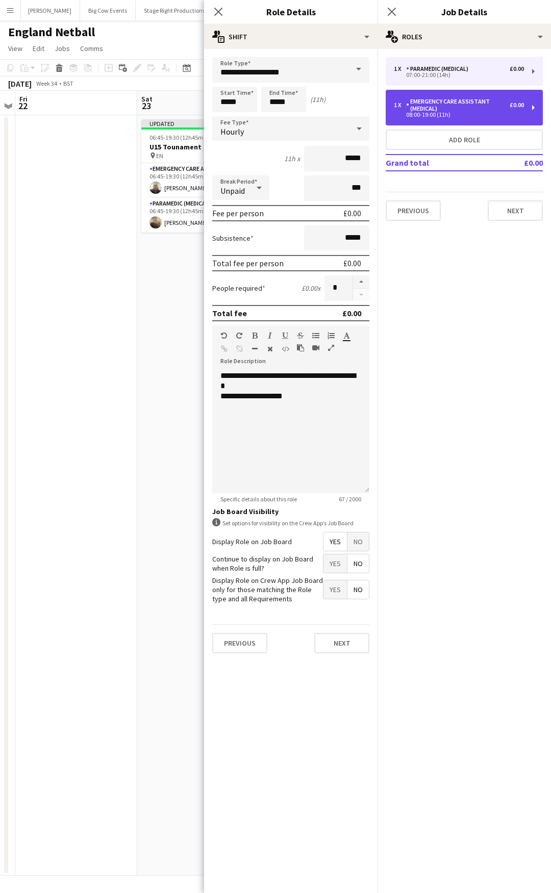
click at [449, 98] on div "Emergency Care Assistant (Medical)" at bounding box center [458, 105] width 104 height 14
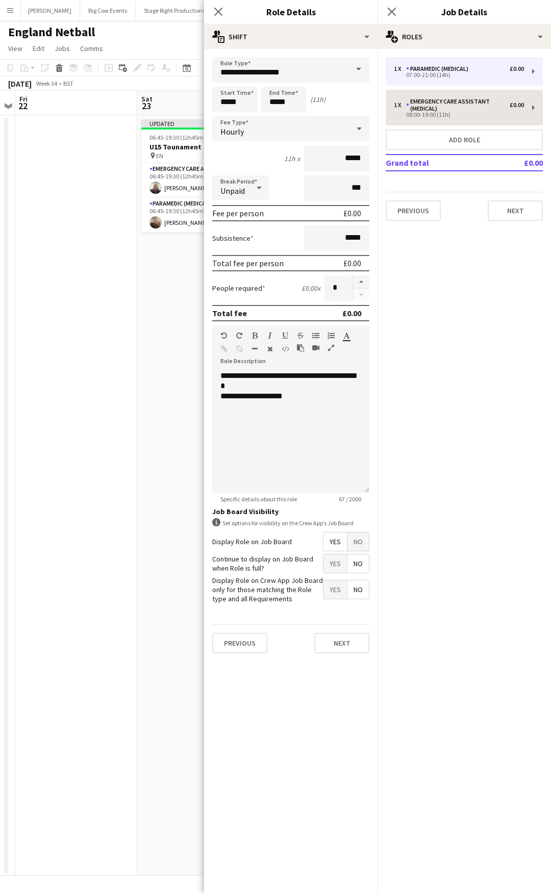
type input "**********"
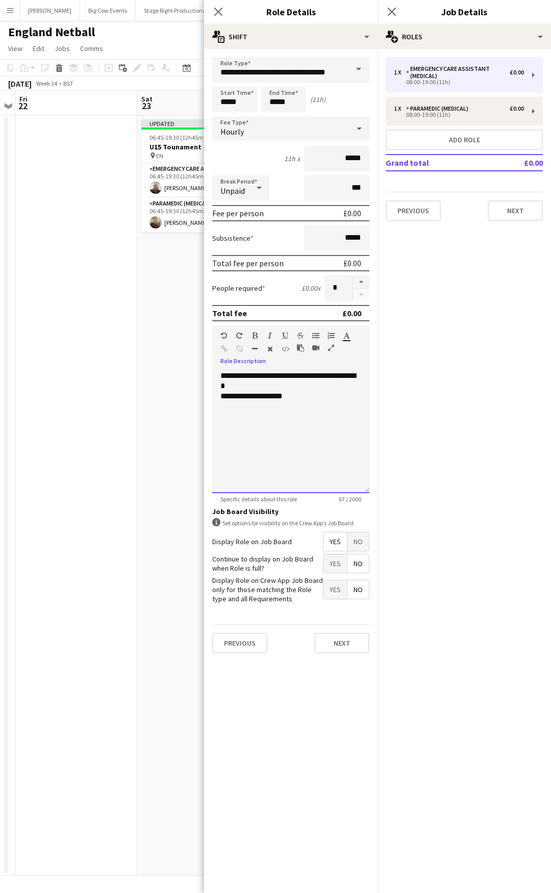
drag, startPoint x: 254, startPoint y: 397, endPoint x: 254, endPoint y: 402, distance: 5.1
click at [254, 397] on div "**********" at bounding box center [290, 396] width 141 height 10
click at [275, 399] on div "**********" at bounding box center [290, 396] width 141 height 10
click at [521, 213] on button "Next" at bounding box center [515, 210] width 55 height 20
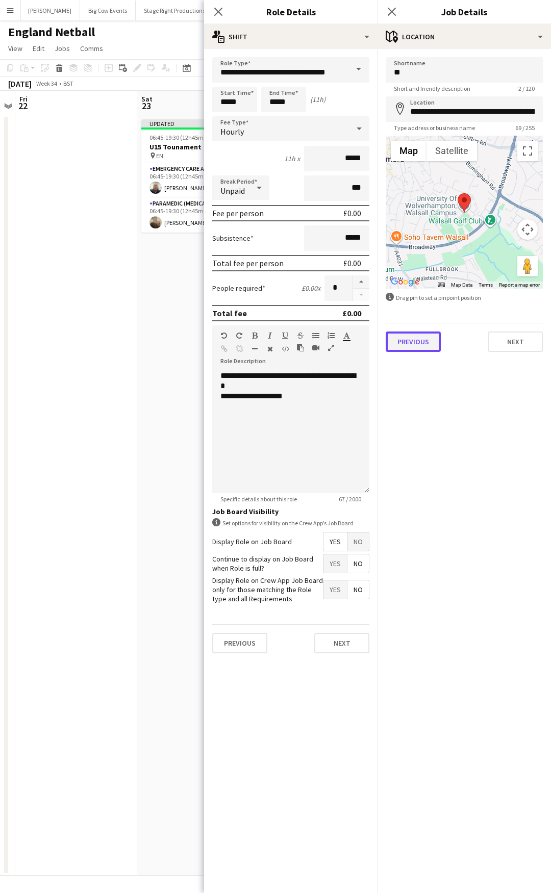
click at [404, 342] on button "Previous" at bounding box center [413, 342] width 55 height 20
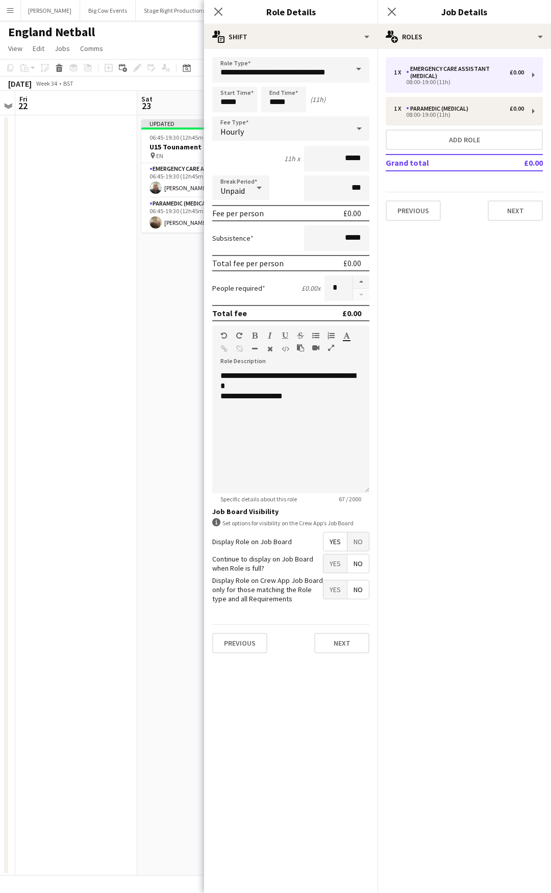
click at [420, 227] on div "1 x Emergency Care Assistant (Medical) £0.00 08:00-19:00 (11h) 1 x Paramedic (M…" at bounding box center [463, 139] width 173 height 180
click at [421, 219] on button "Previous" at bounding box center [413, 210] width 55 height 20
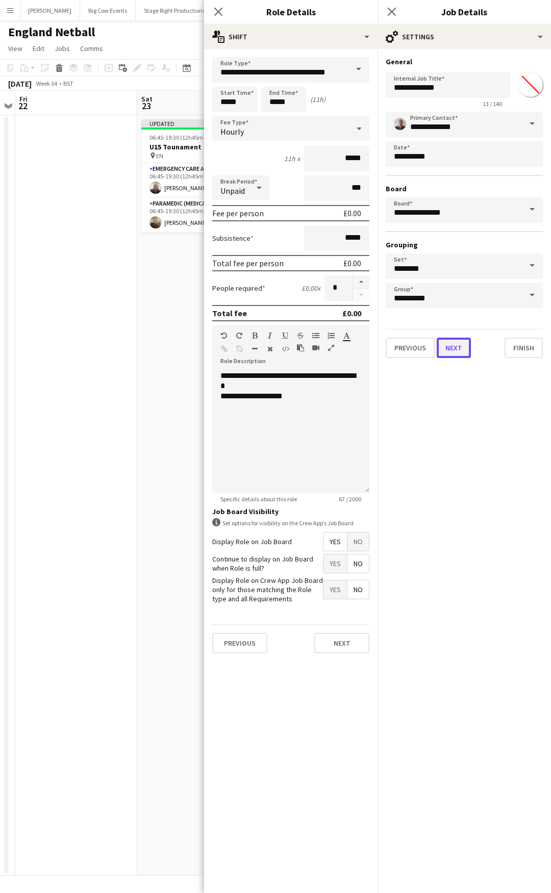
click at [464, 349] on button "Next" at bounding box center [454, 348] width 34 height 20
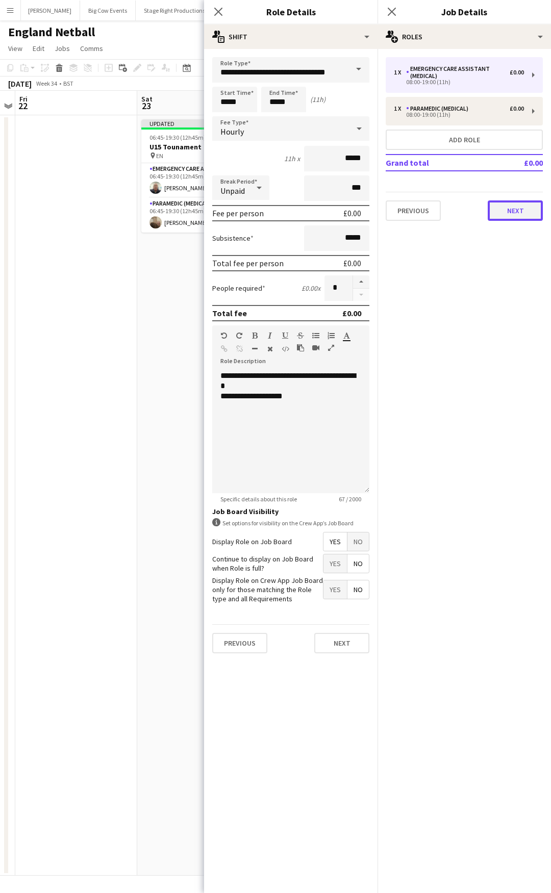
click at [516, 215] on button "Next" at bounding box center [515, 210] width 55 height 20
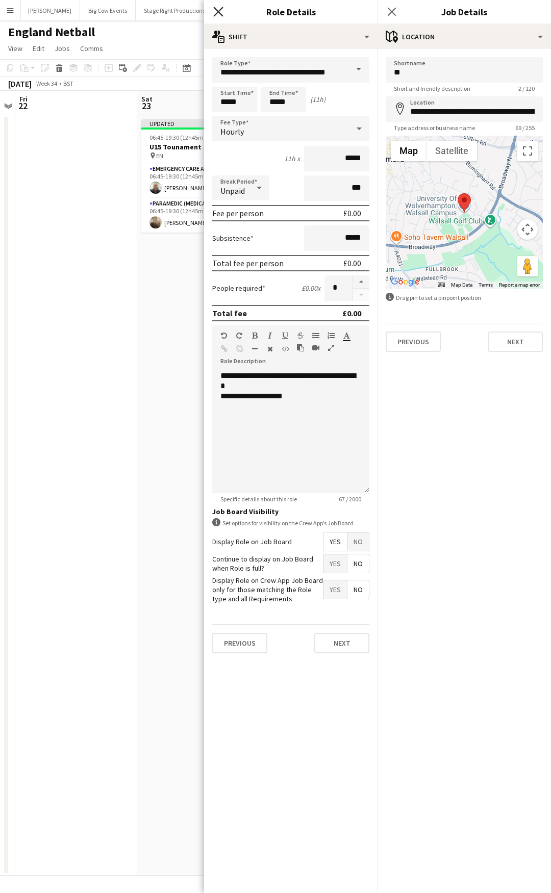
click at [220, 13] on icon "Close pop-in" at bounding box center [218, 12] width 10 height 10
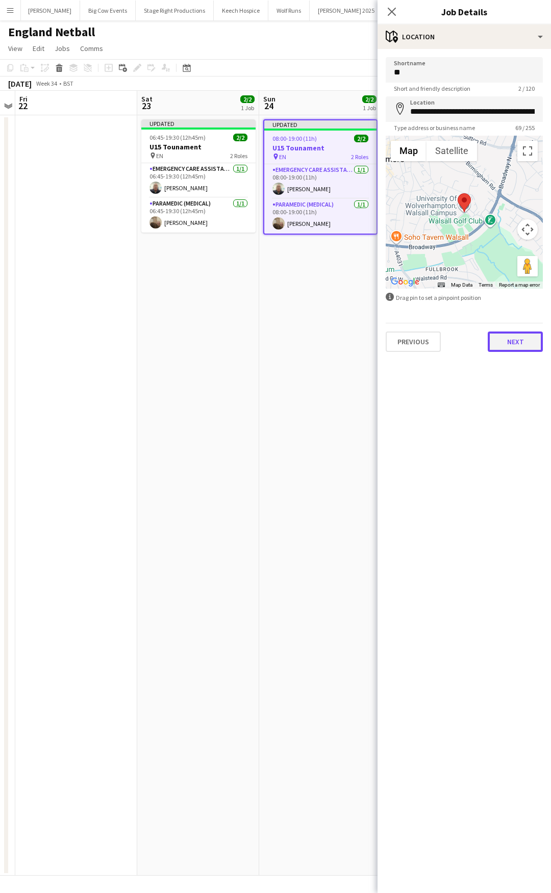
click at [515, 342] on button "Next" at bounding box center [515, 342] width 55 height 20
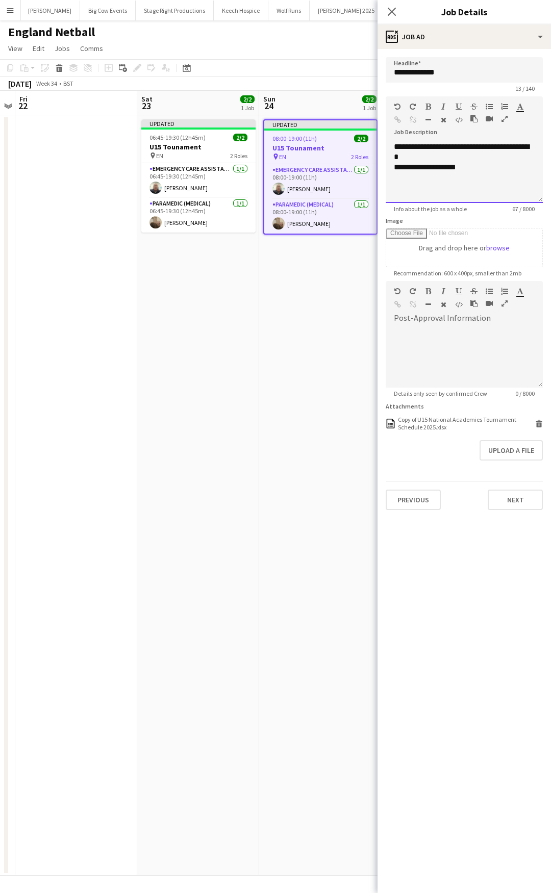
click at [428, 167] on div "**********" at bounding box center [464, 167] width 141 height 10
click at [394, 8] on icon "Close pop-in" at bounding box center [392, 12] width 10 height 10
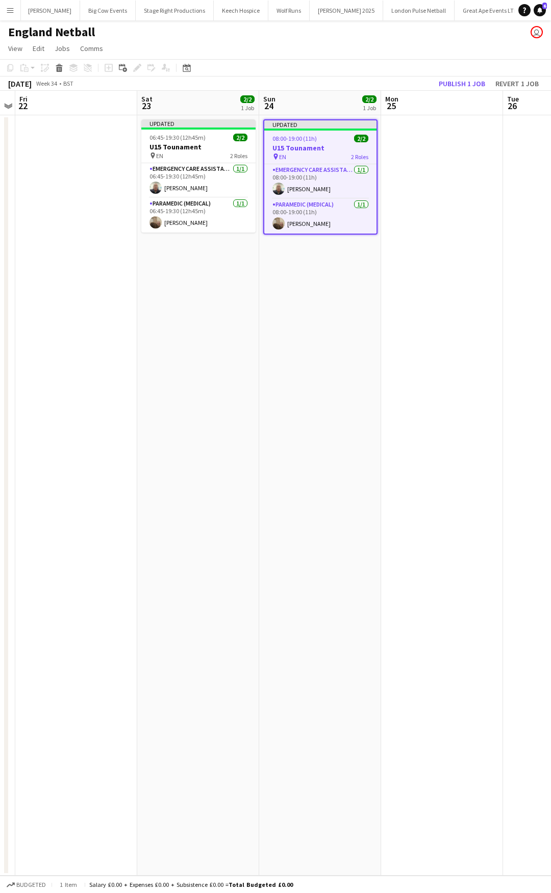
drag, startPoint x: 449, startPoint y: 176, endPoint x: 446, endPoint y: 162, distance: 14.6
click at [447, 175] on app-date-cell at bounding box center [442, 495] width 122 height 760
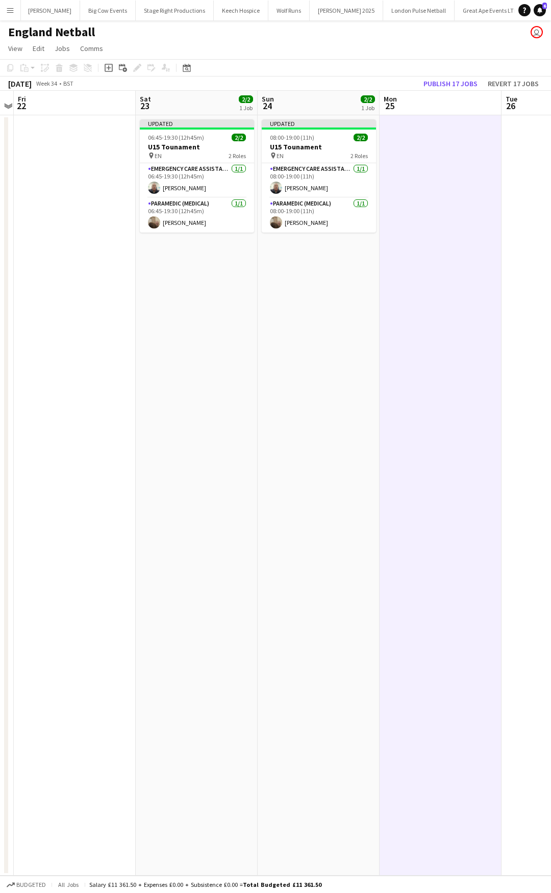
drag, startPoint x: 198, startPoint y: 138, endPoint x: 384, endPoint y: 111, distance: 188.0
click at [198, 137] on span "06:45-19:30 (12h45m)" at bounding box center [176, 138] width 56 height 8
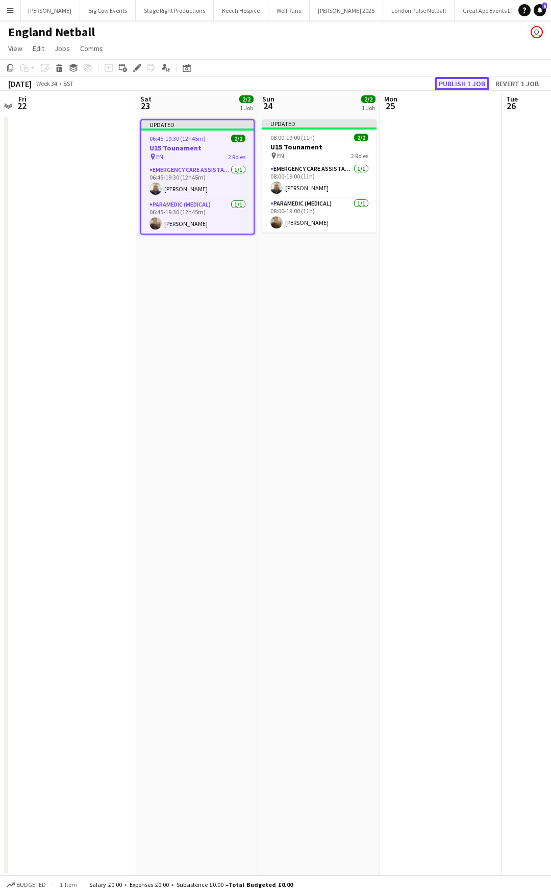
click at [456, 86] on button "Publish 1 job" at bounding box center [462, 83] width 55 height 13
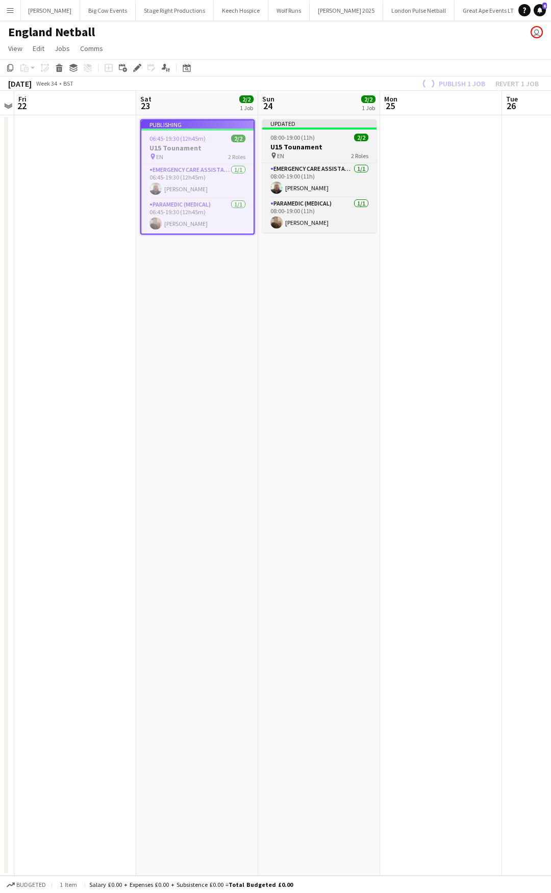
click at [335, 147] on h3 "U15 Tounament" at bounding box center [319, 146] width 114 height 9
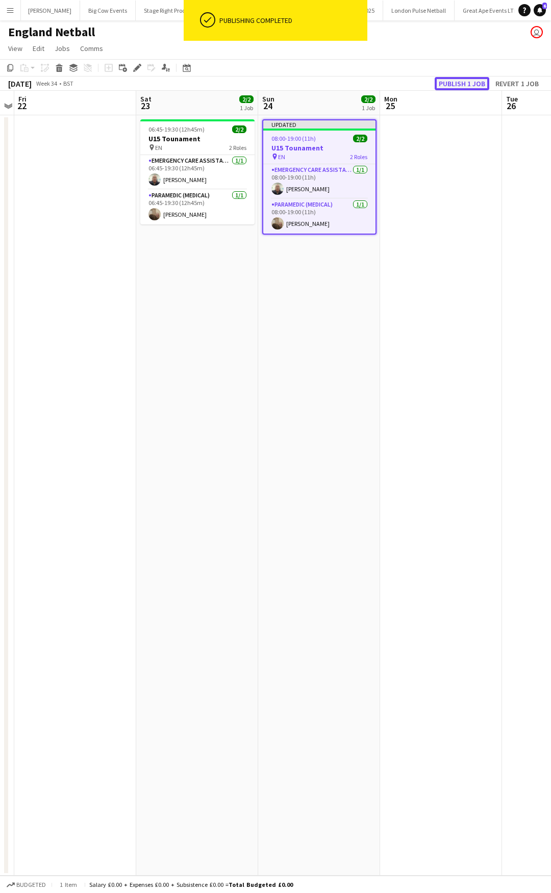
click at [477, 87] on button "Publish 1 job" at bounding box center [462, 83] width 55 height 13
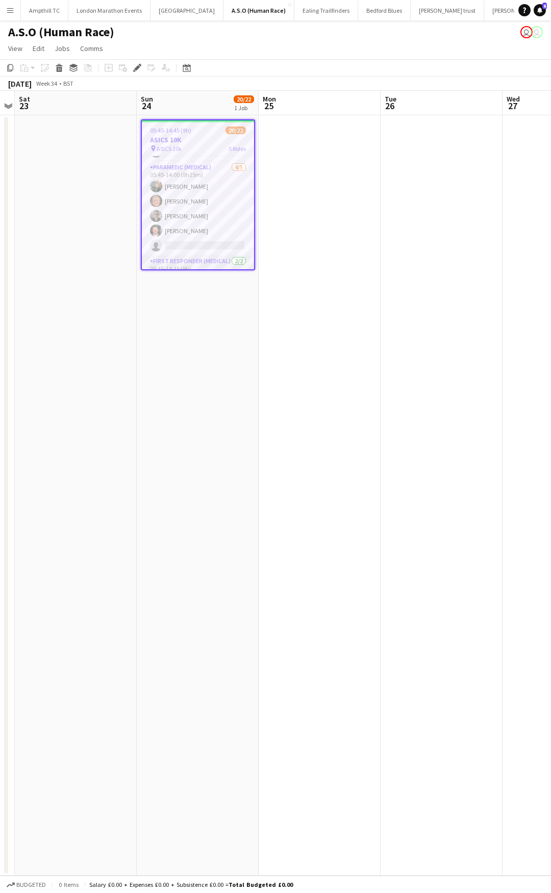
scroll to position [261, 0]
click at [193, 232] on app-card-role "Paramedic (Medical) [DATE] 05:45-14:00 (8h15m) [PERSON_NAME] [PERSON_NAME] [PER…" at bounding box center [198, 224] width 112 height 94
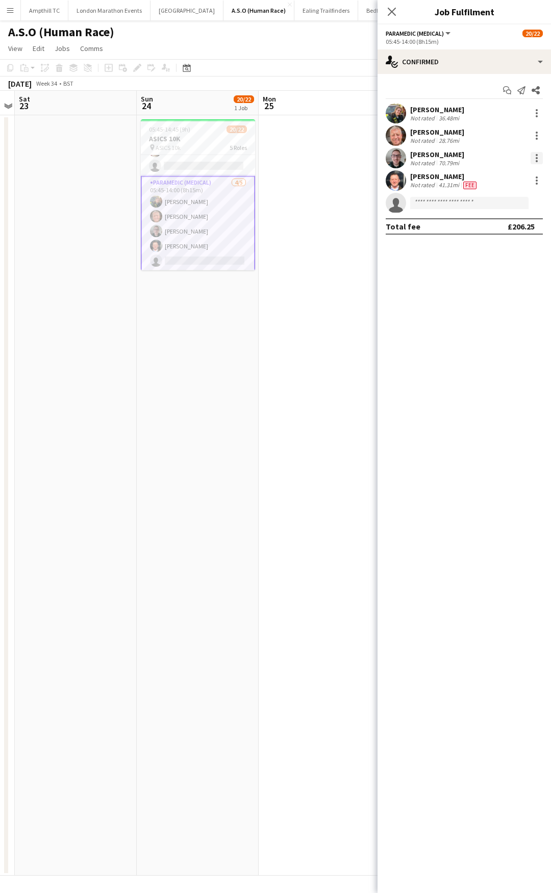
click at [539, 161] on div at bounding box center [536, 158] width 12 height 12
click at [504, 275] on span "Remove" at bounding box center [502, 274] width 63 height 9
click at [307, 167] on app-date-cell at bounding box center [320, 495] width 122 height 760
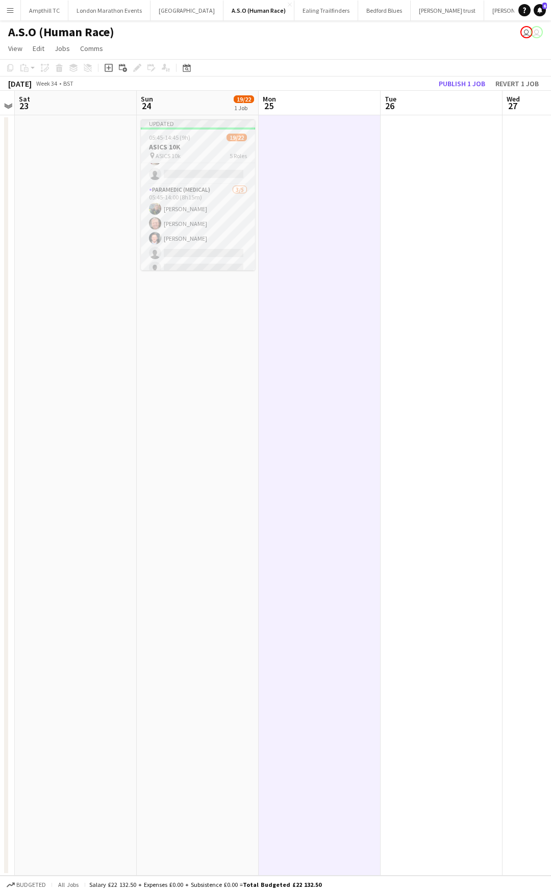
click at [207, 149] on h3 "ASICS 10K" at bounding box center [198, 146] width 114 height 9
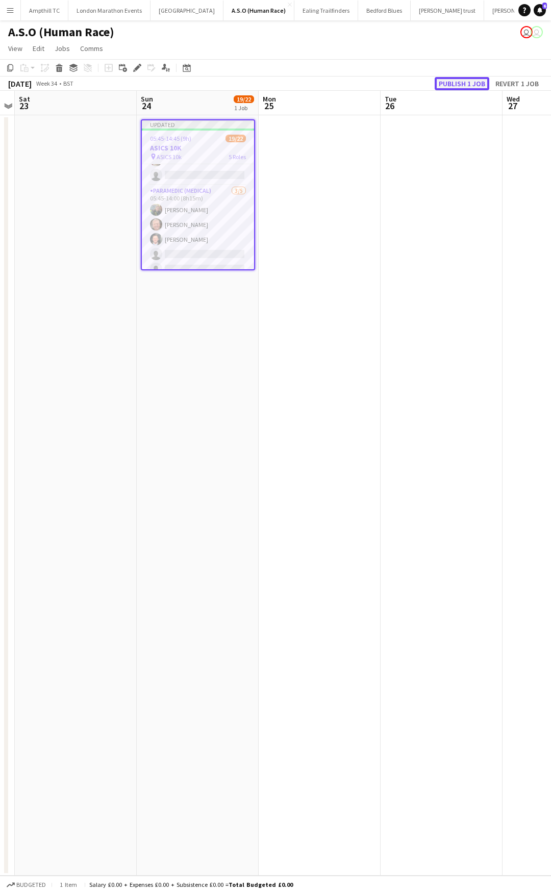
click at [464, 86] on button "Publish 1 job" at bounding box center [462, 83] width 55 height 13
click at [227, 244] on app-card-role "Paramedic (Medical) [DATE] 05:45-14:00 (8h15m) [PERSON_NAME] [PERSON_NAME] [PER…" at bounding box center [198, 224] width 112 height 94
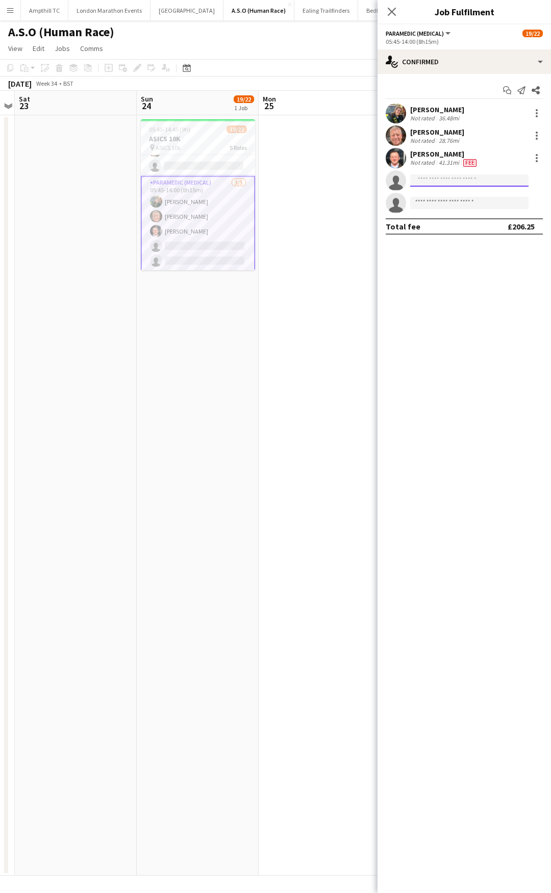
click at [442, 183] on input at bounding box center [469, 180] width 118 height 12
type input "*****"
click at [471, 192] on span "[PERSON_NAME]" at bounding box center [447, 195] width 59 height 9
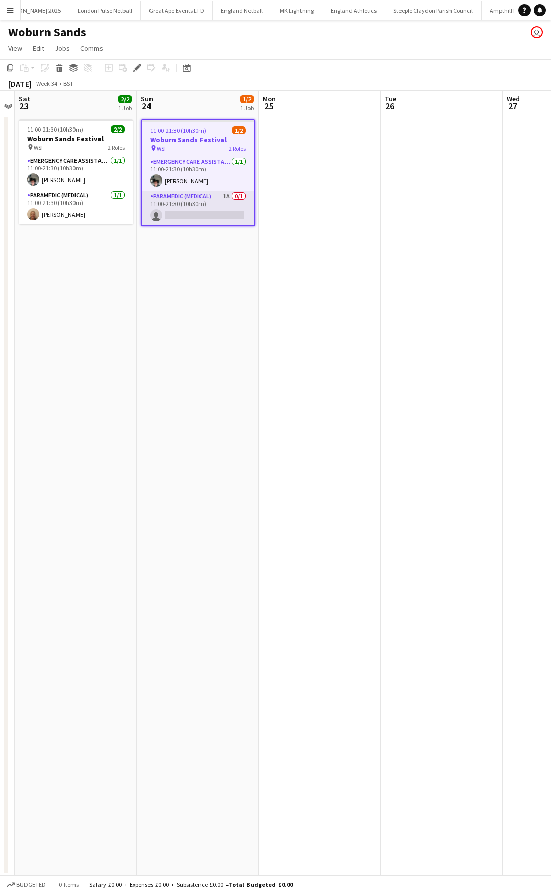
scroll to position [0, 778]
click at [207, 215] on app-card-role "Paramedic (Medical) 1A 0/1 11:00-21:30 (10h30m) single-neutral-actions" at bounding box center [198, 208] width 112 height 35
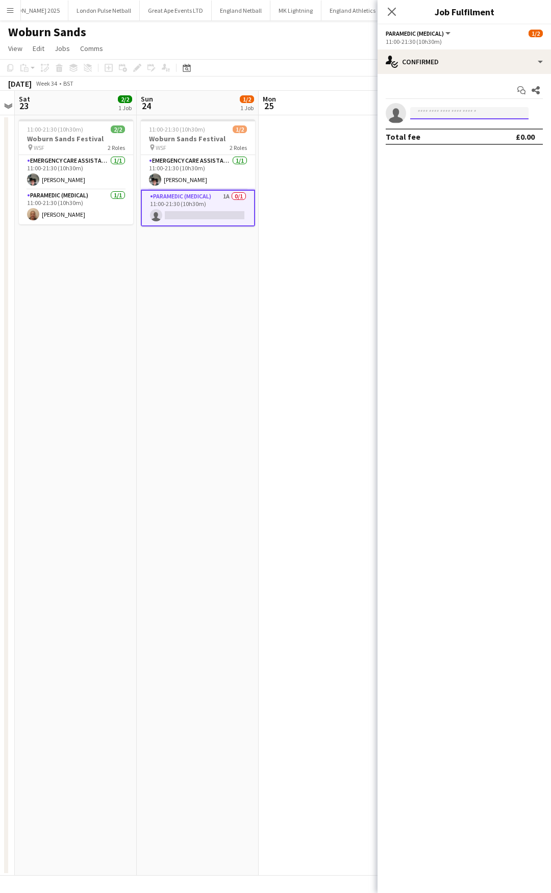
click at [428, 112] on input at bounding box center [469, 113] width 118 height 12
type input "***"
click at [460, 144] on span "[PHONE_NUMBER]" at bounding box center [469, 144] width 102 height 8
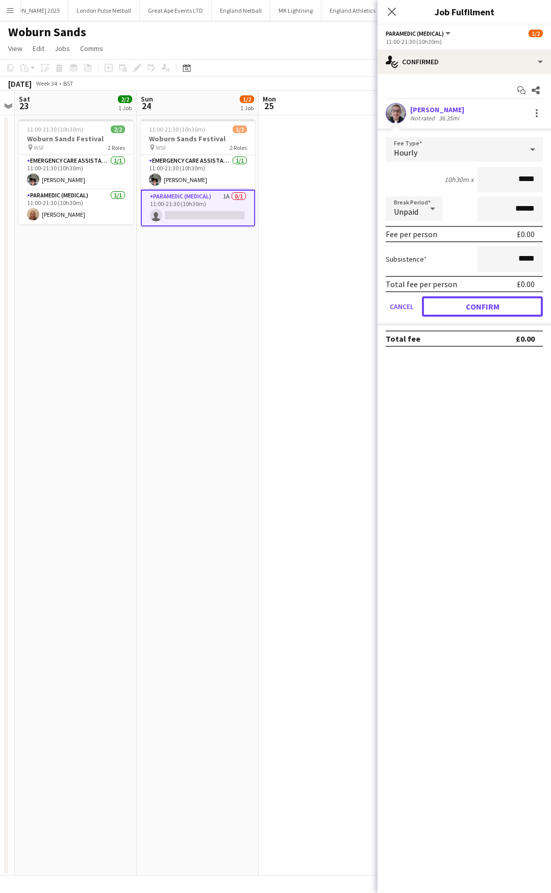
drag, startPoint x: 461, startPoint y: 307, endPoint x: 446, endPoint y: 301, distance: 15.2
click at [461, 307] on button "Confirm" at bounding box center [482, 306] width 121 height 20
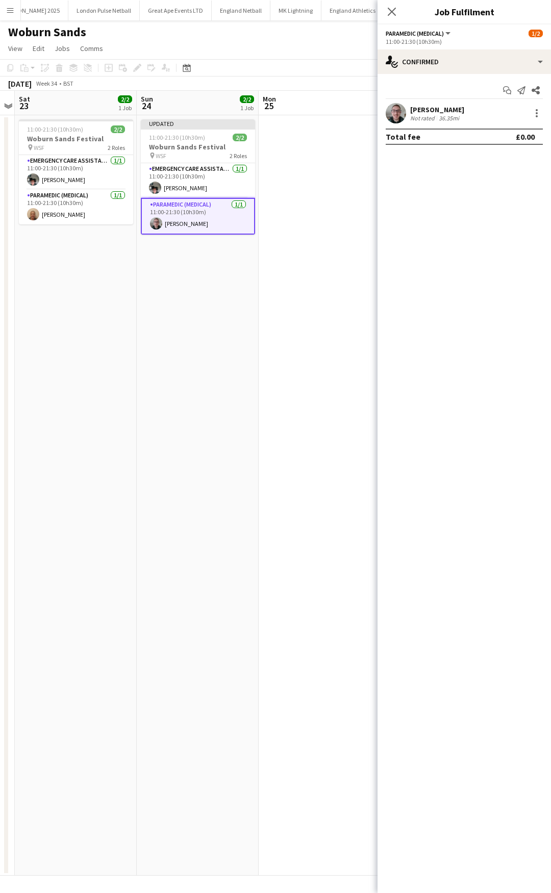
click at [395, 12] on icon "Close pop-in" at bounding box center [392, 12] width 8 height 8
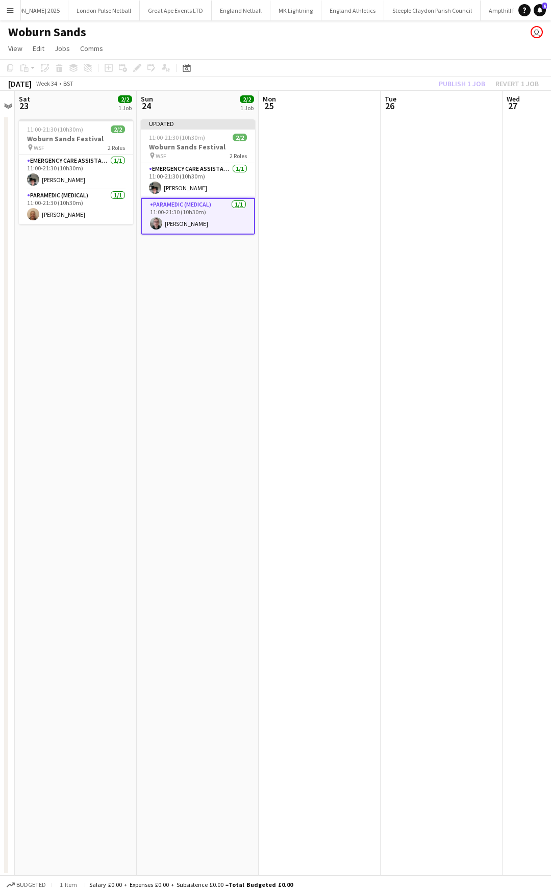
click at [296, 158] on app-date-cell at bounding box center [320, 495] width 122 height 760
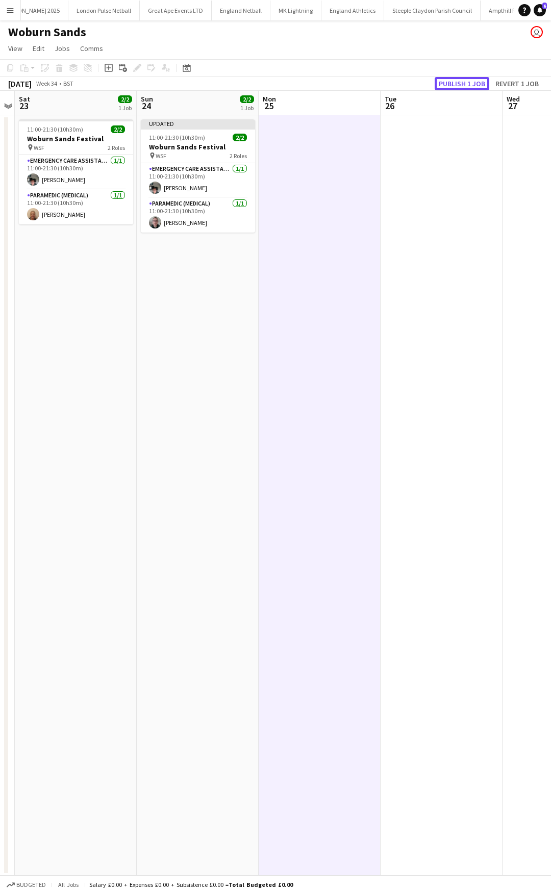
click at [445, 86] on button "Publish 1 job" at bounding box center [462, 83] width 55 height 13
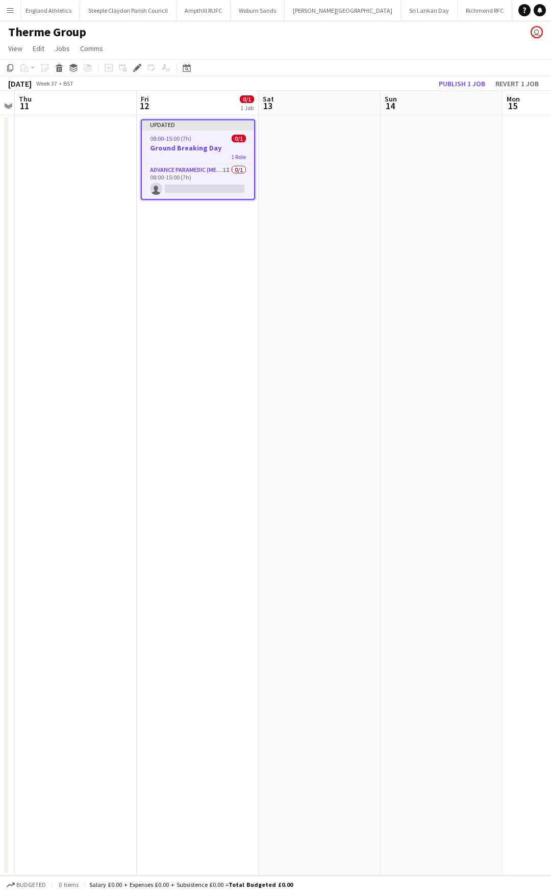
scroll to position [0, 1087]
click at [212, 172] on app-card-role "Advance Paramedic (Medical) 1I 0/1 08:00-15:00 (7h) single-neutral-actions" at bounding box center [198, 181] width 112 height 35
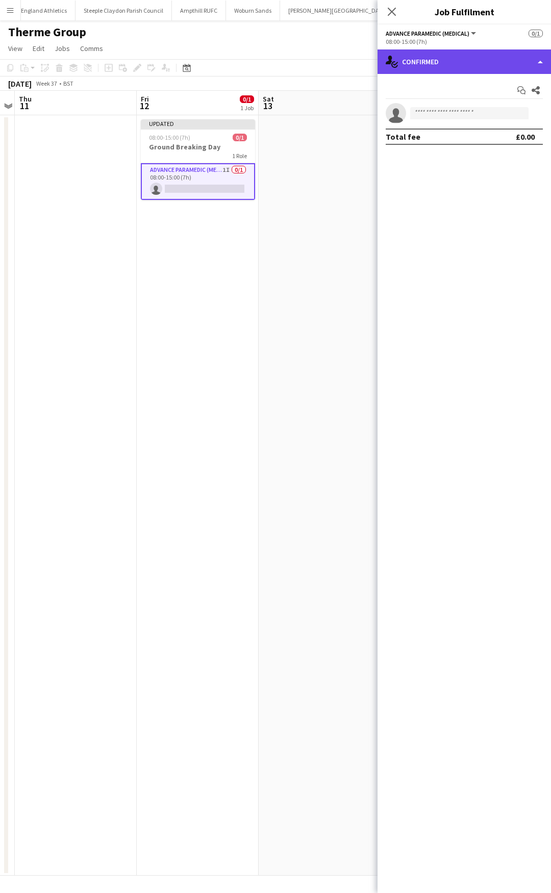
click at [458, 69] on div "single-neutral-actions-check-2 Confirmed" at bounding box center [463, 61] width 173 height 24
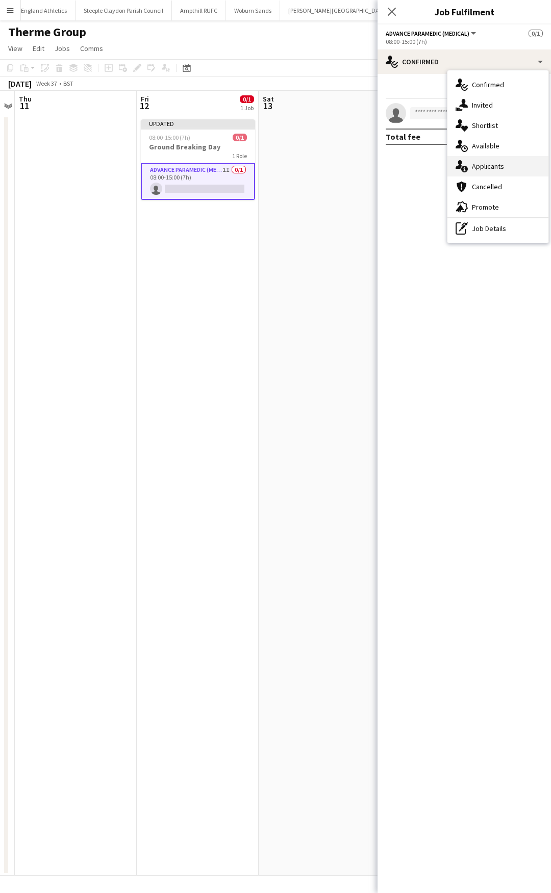
click at [499, 165] on div "single-neutral-actions-information Applicants" at bounding box center [497, 166] width 101 height 20
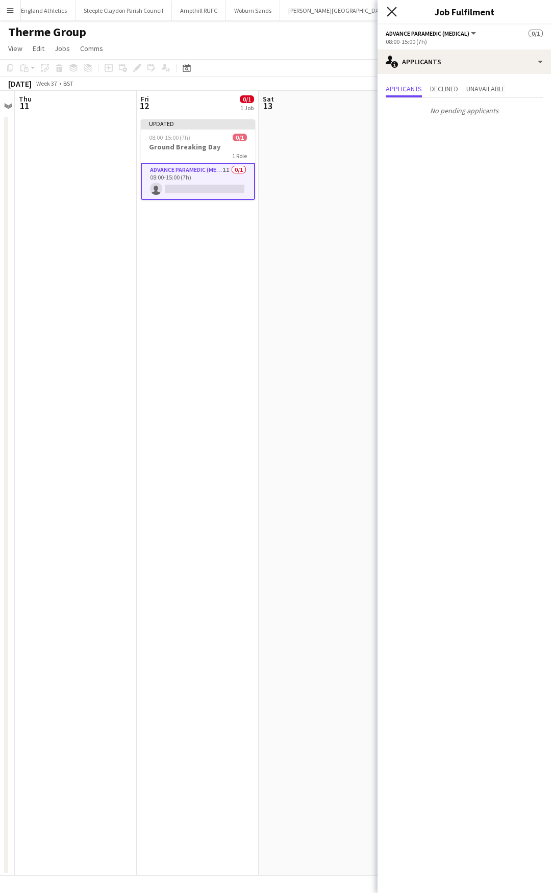
click at [392, 11] on icon "Close pop-in" at bounding box center [392, 12] width 10 height 10
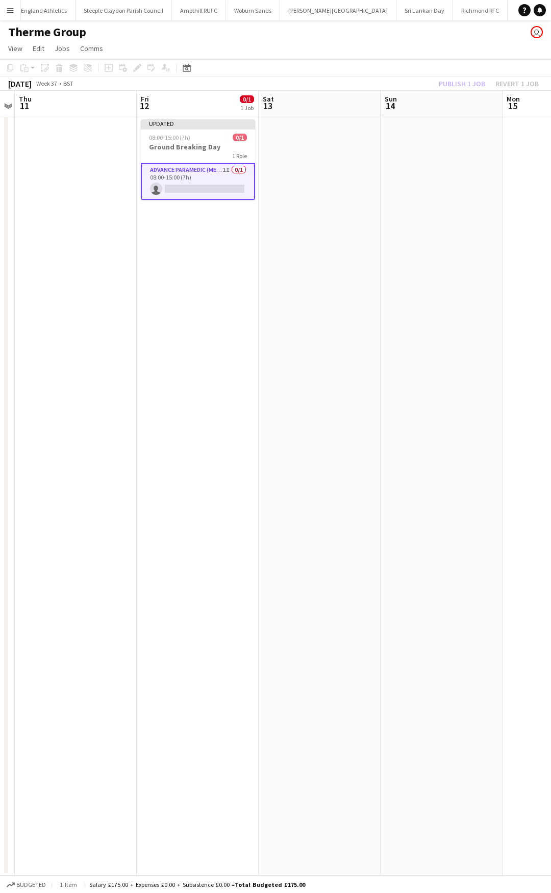
click at [202, 173] on app-card-role "Advance Paramedic (Medical) 1I 0/1 08:00-15:00 (7h) single-neutral-actions" at bounding box center [198, 181] width 114 height 37
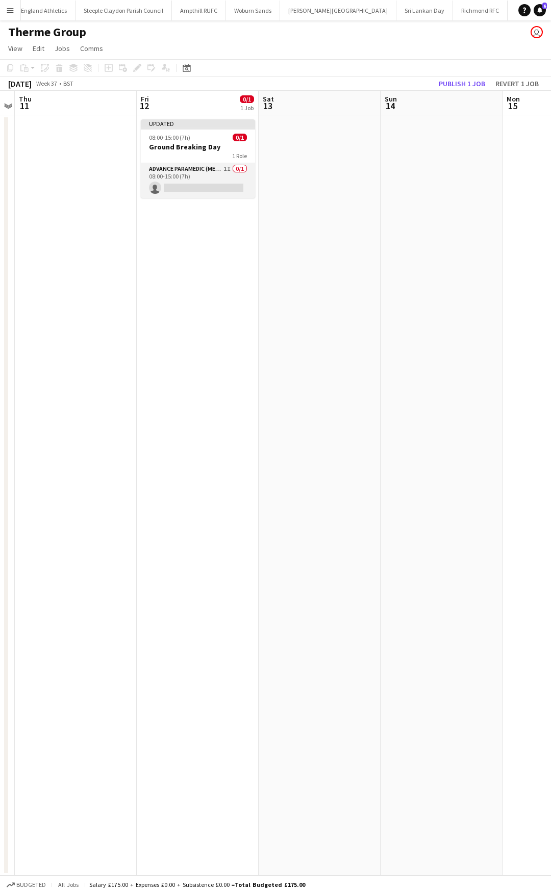
click at [210, 171] on app-card-role "Advance Paramedic (Medical) 1I 0/1 08:00-15:00 (7h) single-neutral-actions" at bounding box center [198, 180] width 114 height 35
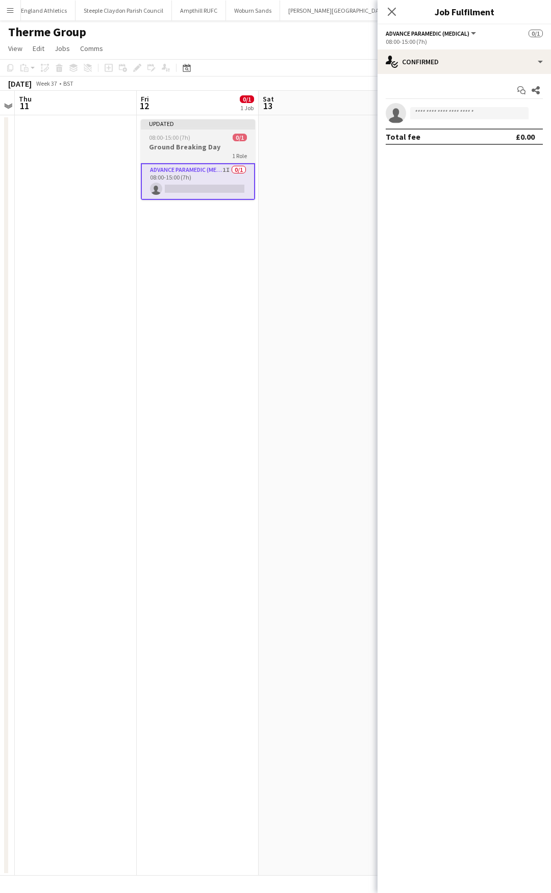
click at [219, 143] on h3 "Ground Breaking Day" at bounding box center [198, 146] width 114 height 9
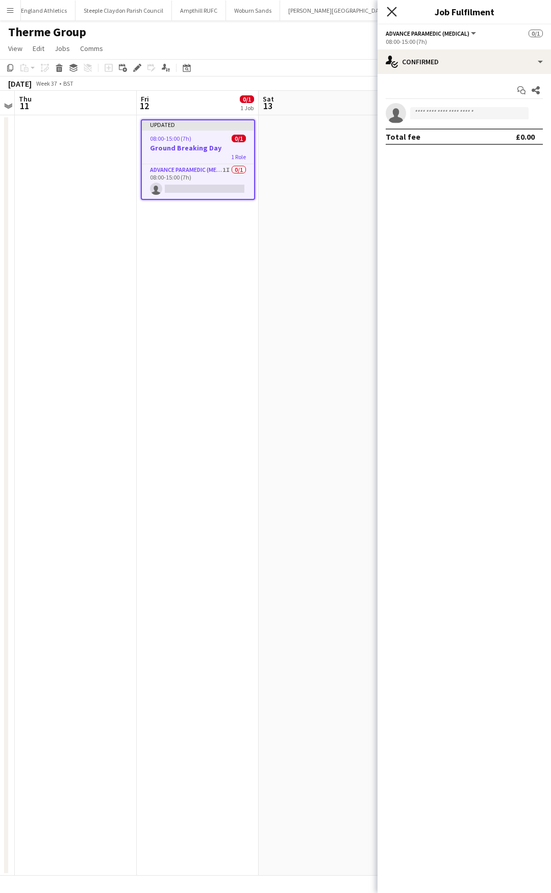
click at [392, 9] on icon "Close pop-in" at bounding box center [392, 12] width 10 height 10
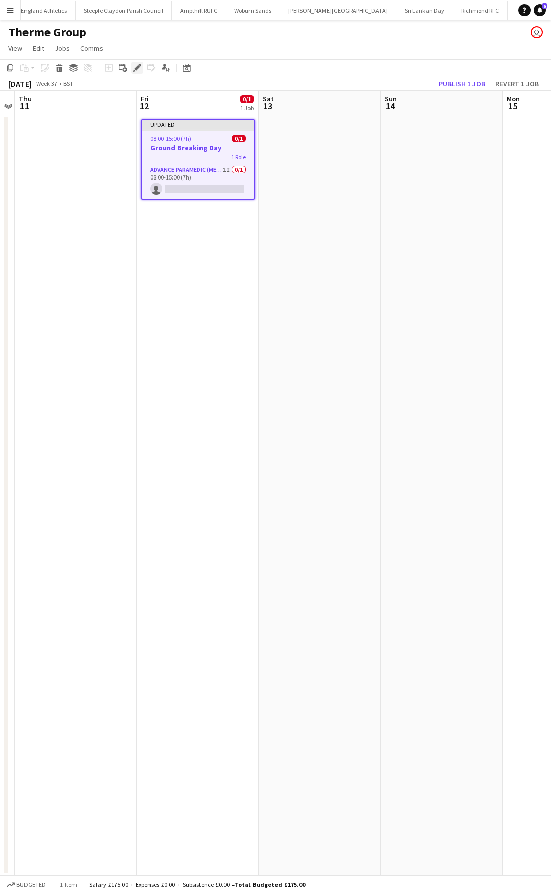
click at [140, 66] on icon "Edit" at bounding box center [137, 68] width 8 height 8
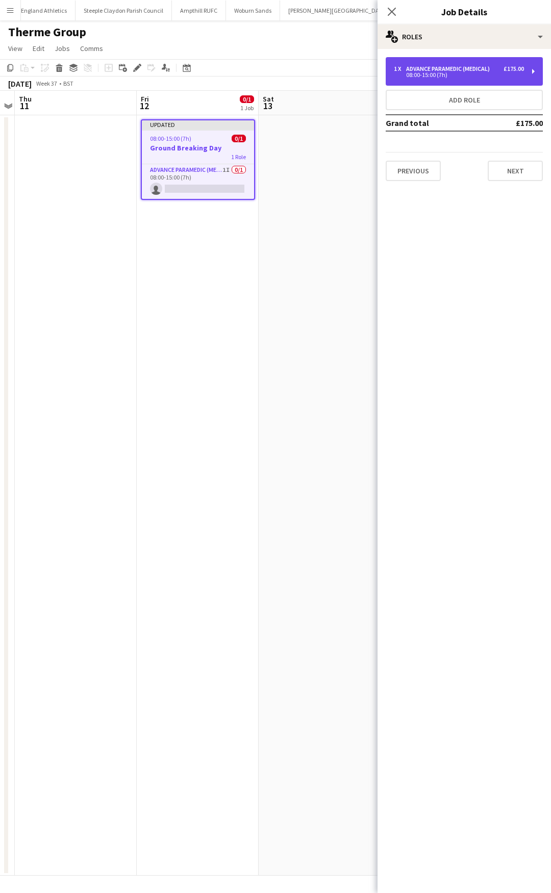
click at [485, 82] on div "1 x Advance Paramedic (Medical) £175.00 08:00-15:00 (7h)" at bounding box center [464, 71] width 157 height 29
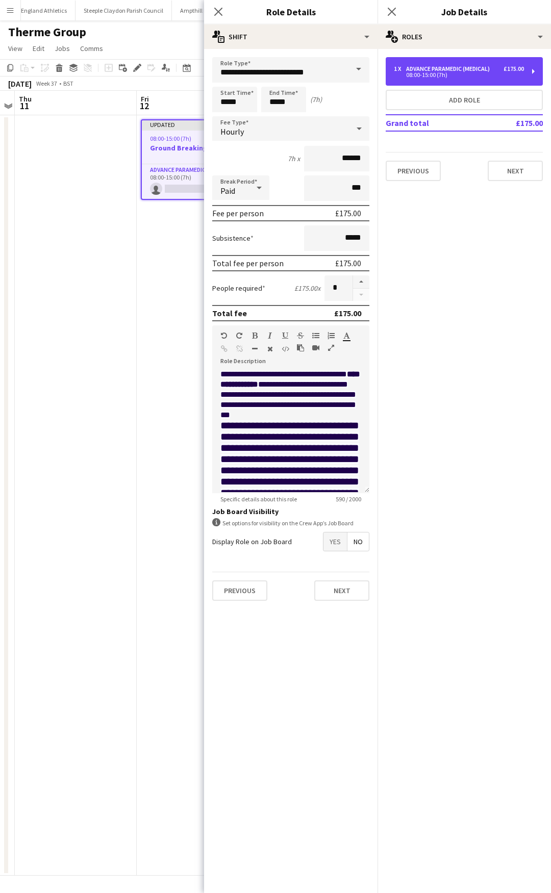
scroll to position [0, 0]
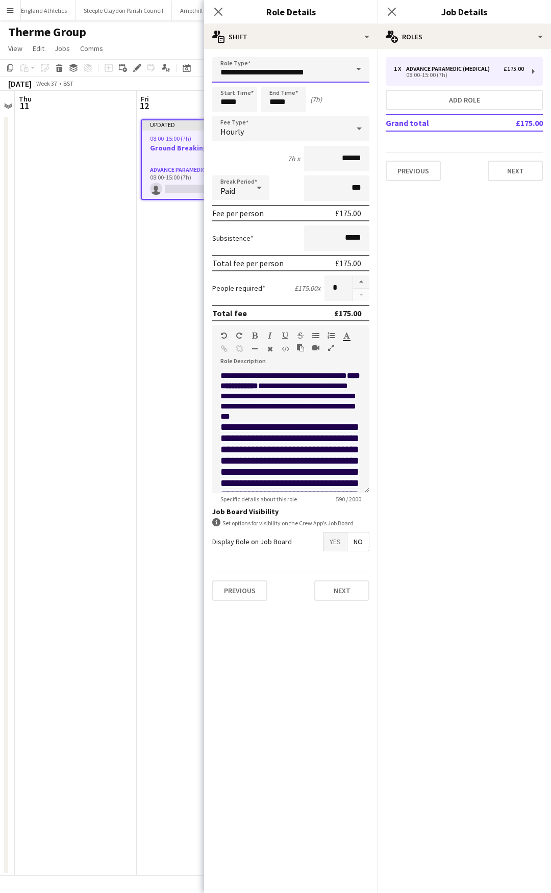
click at [332, 78] on input "**********" at bounding box center [290, 70] width 157 height 26
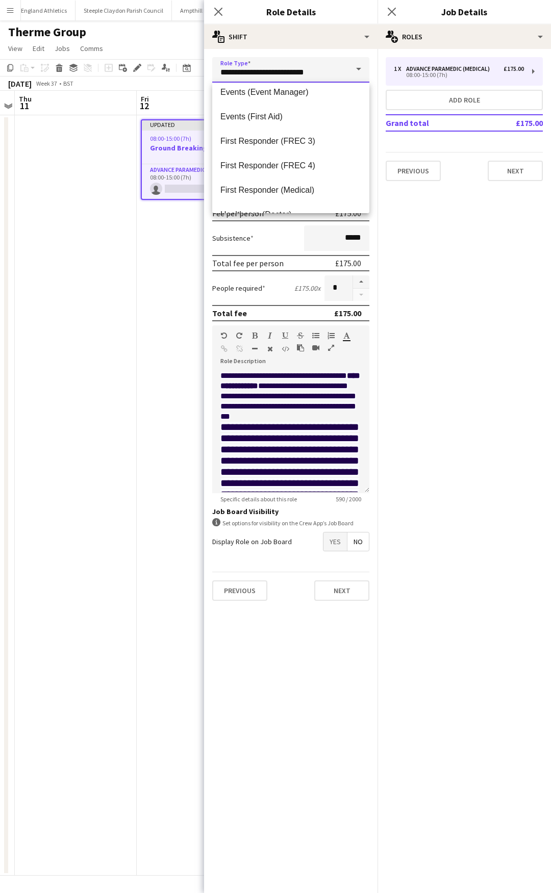
scroll to position [343, 0]
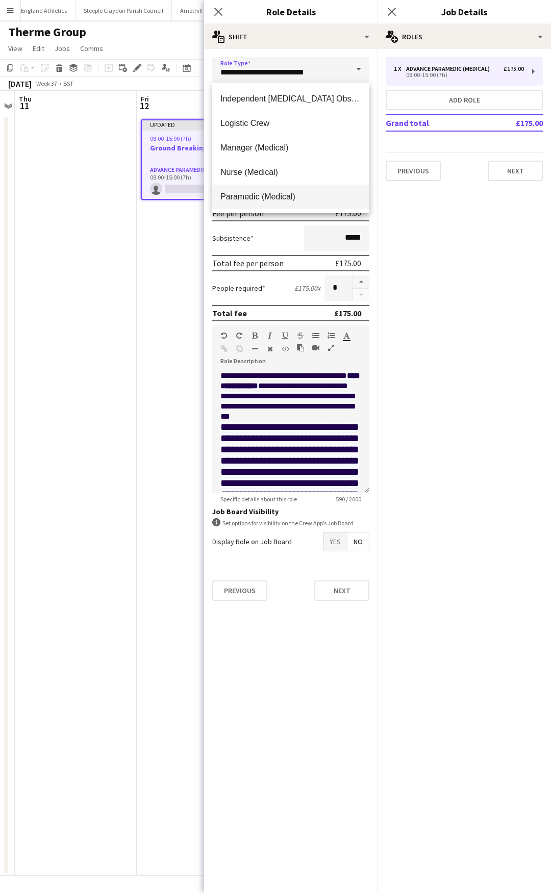
click at [308, 185] on mat-option "Paramedic (Medical)" at bounding box center [290, 197] width 157 height 24
type input "**********"
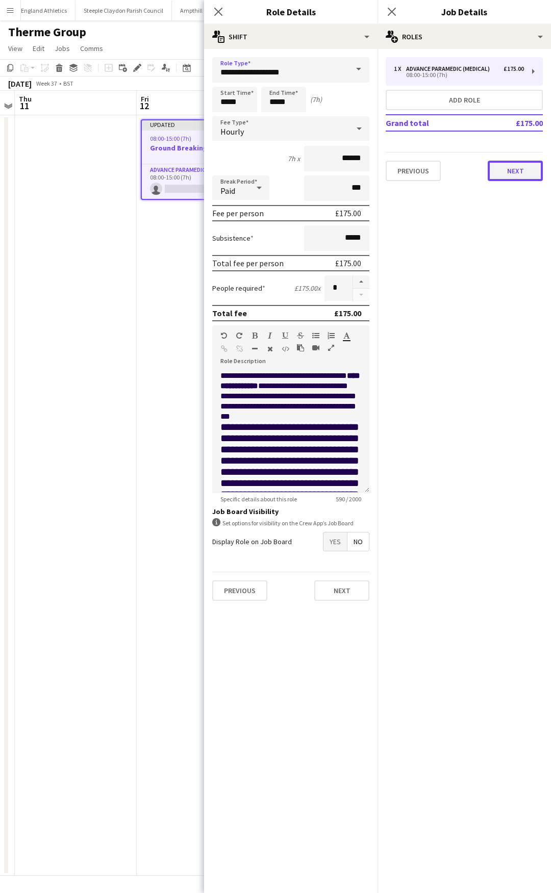
click at [516, 170] on button "Next" at bounding box center [515, 171] width 55 height 20
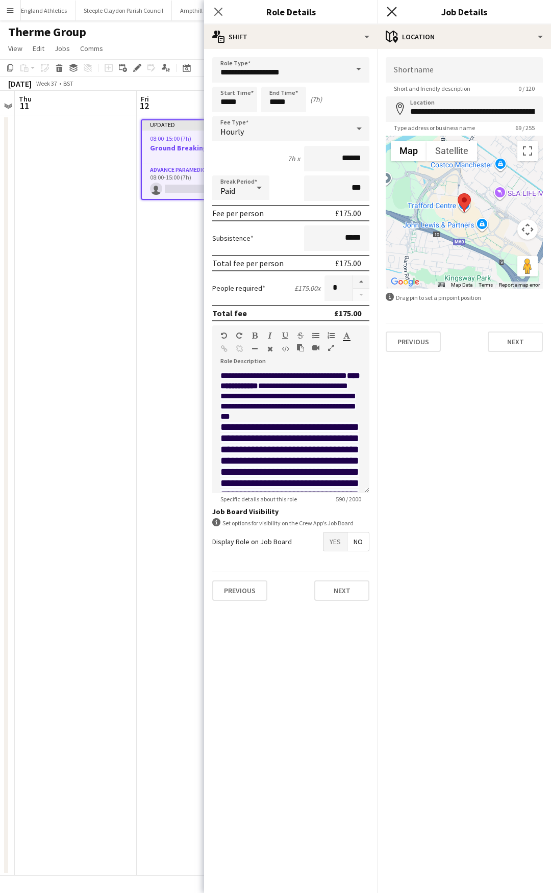
click at [391, 7] on app-icon "Close pop-in" at bounding box center [392, 12] width 15 height 15
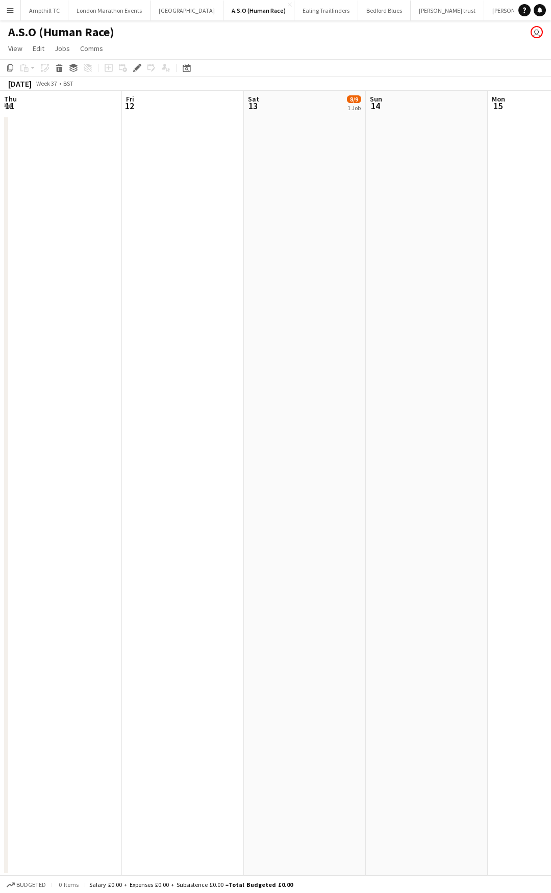
scroll to position [0, 351]
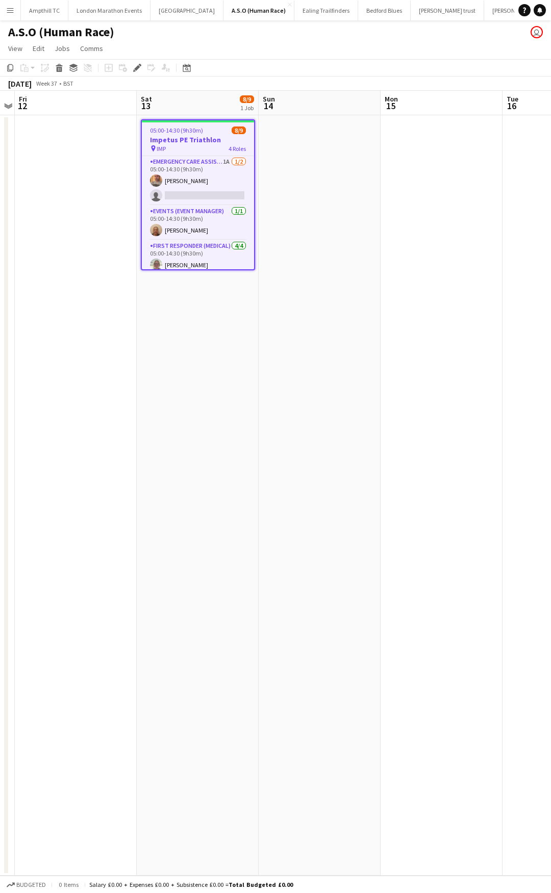
click at [216, 168] on app-card-role "Emergency Care Assistant (Medical) 1A [DATE] 05:00-14:30 (9h30m) [PERSON_NAME] …" at bounding box center [198, 180] width 112 height 49
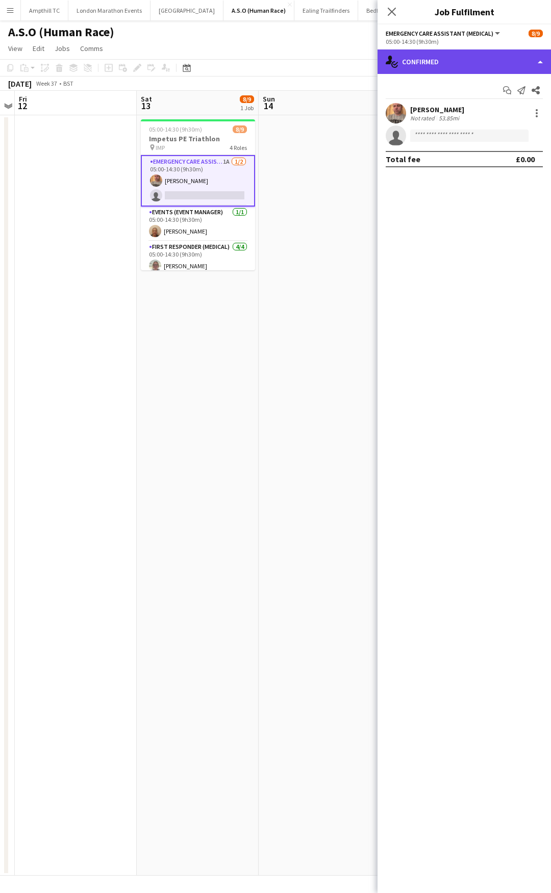
click at [491, 73] on div "single-neutral-actions-check-2 Confirmed" at bounding box center [463, 61] width 173 height 24
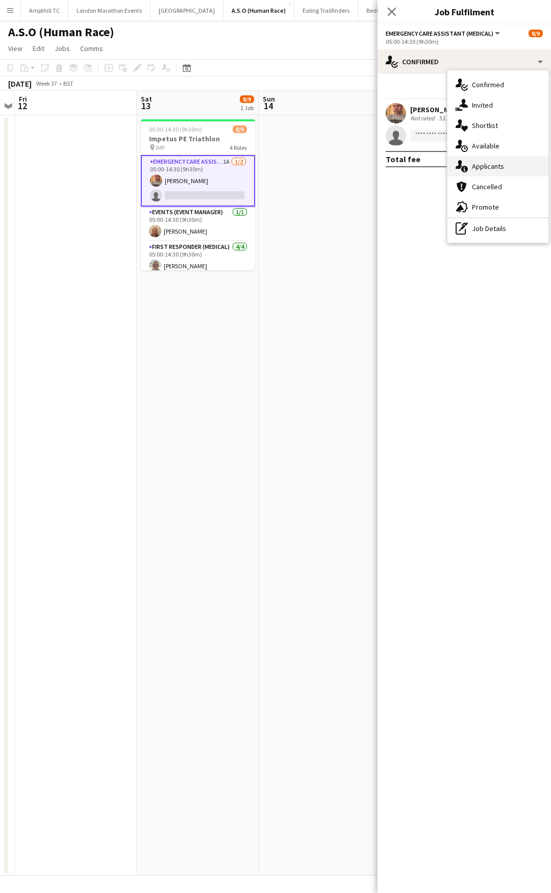
click at [519, 174] on div "single-neutral-actions-information Applicants" at bounding box center [497, 166] width 101 height 20
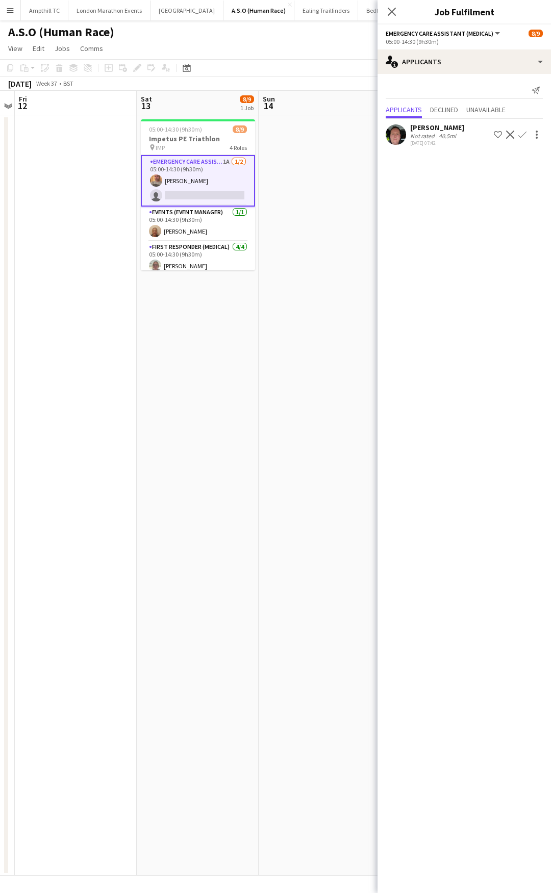
click at [520, 136] on app-icon "Confirm" at bounding box center [522, 135] width 8 height 8
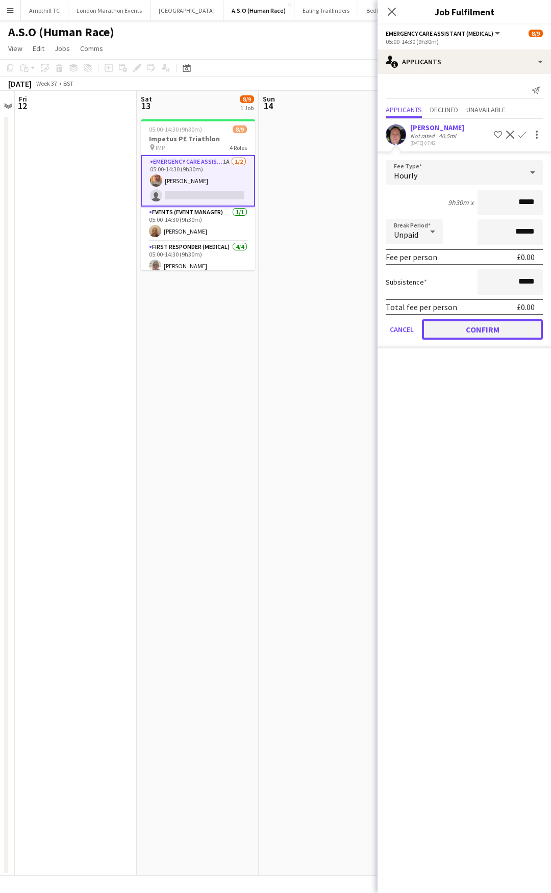
click at [488, 329] on button "Confirm" at bounding box center [482, 329] width 121 height 20
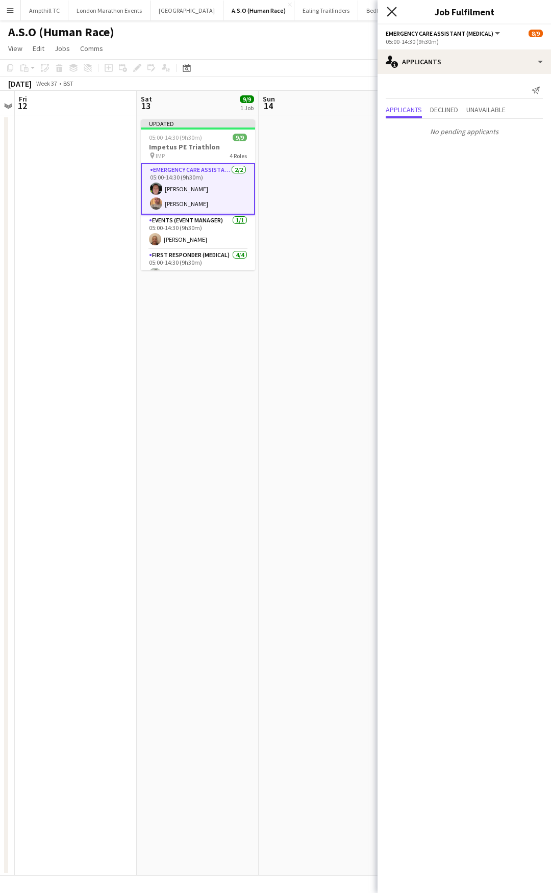
click at [392, 13] on icon at bounding box center [392, 12] width 10 height 10
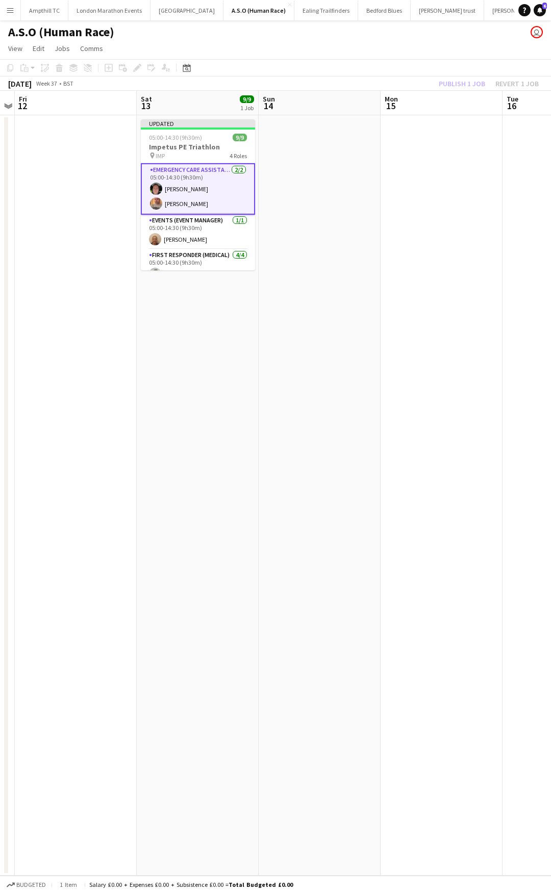
drag, startPoint x: 287, startPoint y: 170, endPoint x: 337, endPoint y: 145, distance: 55.2
click at [287, 170] on app-date-cell at bounding box center [320, 495] width 122 height 760
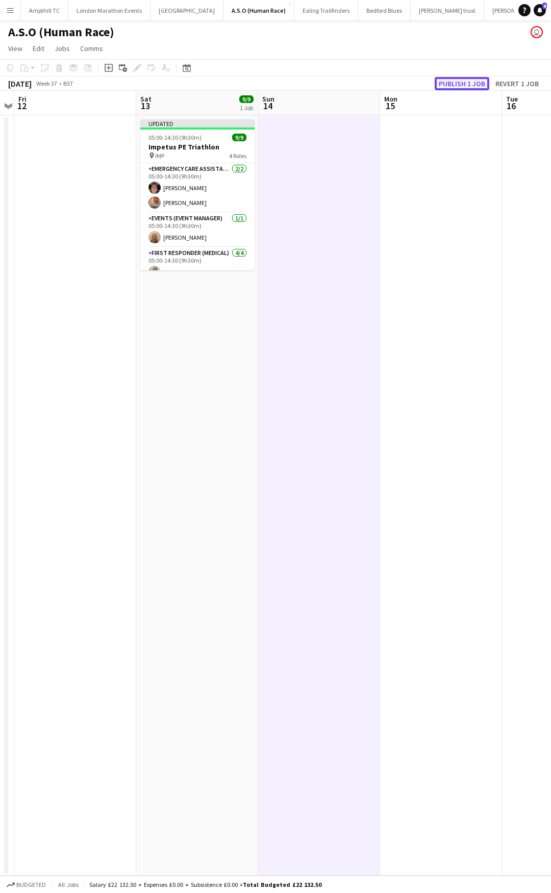
click at [455, 79] on button "Publish 1 job" at bounding box center [462, 83] width 55 height 13
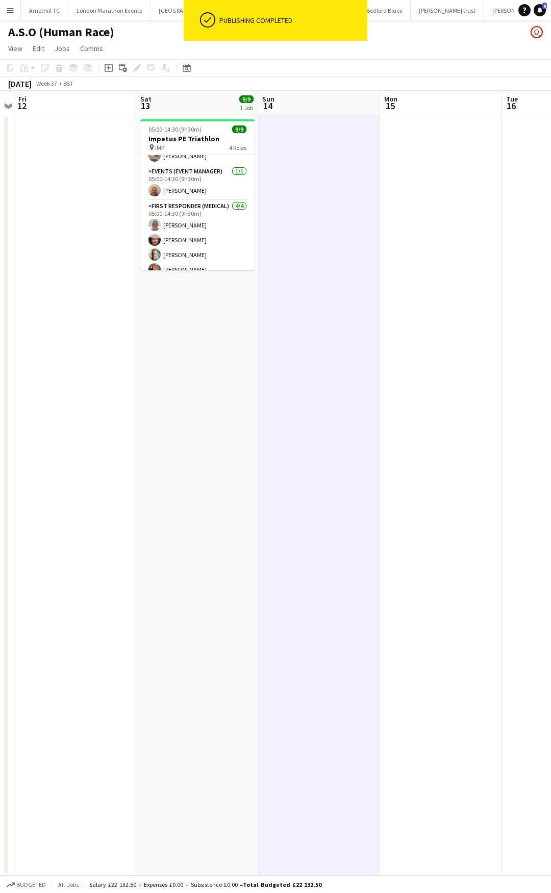
scroll to position [0, 0]
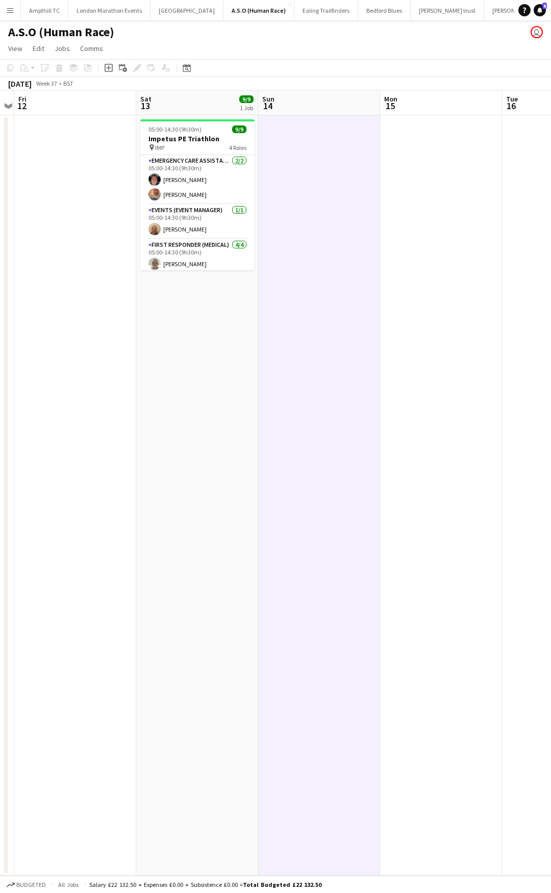
click at [12, 19] on button "Menu" at bounding box center [10, 10] width 20 height 20
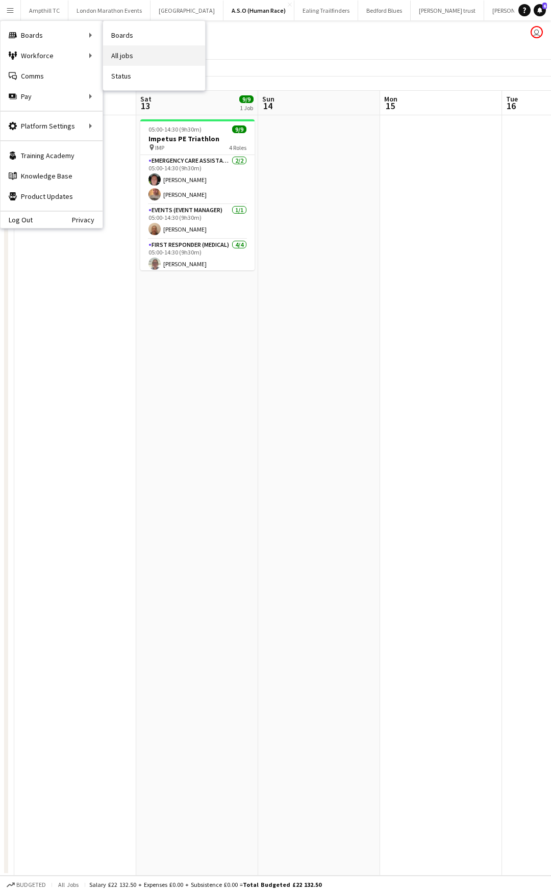
click at [134, 56] on link "All jobs" at bounding box center [154, 55] width 102 height 20
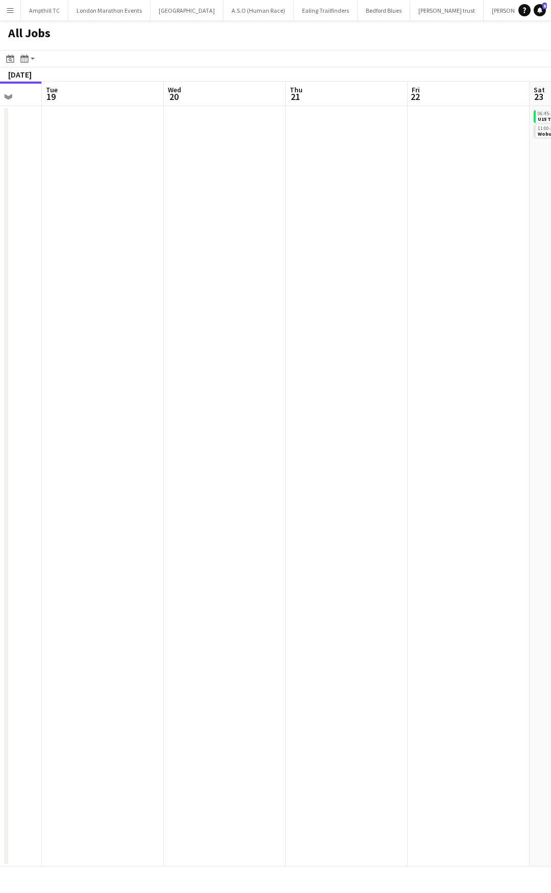
drag, startPoint x: 183, startPoint y: 227, endPoint x: 27, endPoint y: 227, distance: 156.1
click at [27, 227] on app-calendar-viewport "Fri 15 2/2 1 Job Sat 16 1/1 1 Job Sun 17 5/5 3 Jobs Mon 18 Tue 19 Wed 20 Thu 21…" at bounding box center [275, 474] width 551 height 785
drag, startPoint x: 249, startPoint y: 235, endPoint x: 167, endPoint y: 235, distance: 81.6
click at [162, 235] on app-calendar-viewport "Sat 16 1/1 1 Job Sun 17 5/5 3 Jobs Mon 18 Tue 19 Wed 20 Thu 21 Fri 22 Sat 23 4/…" at bounding box center [275, 474] width 551 height 785
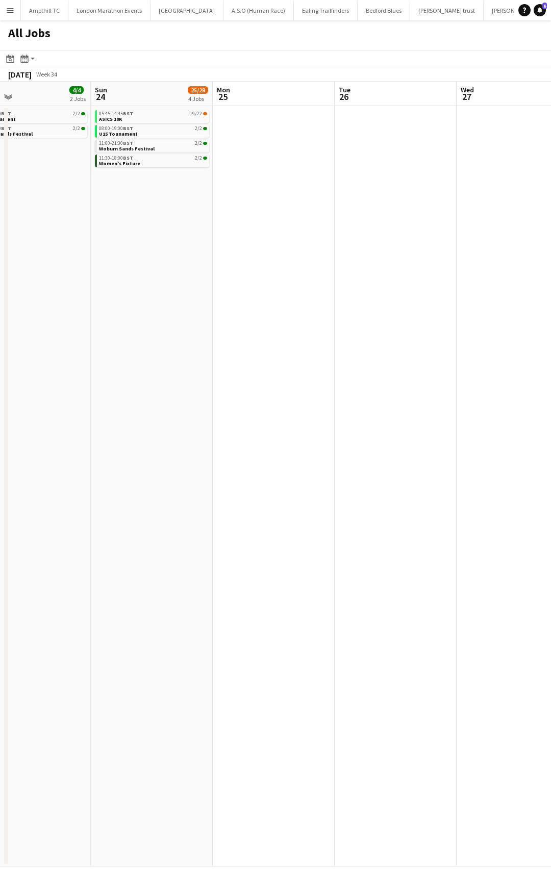
drag, startPoint x: 122, startPoint y: 223, endPoint x: 304, endPoint y: 228, distance: 181.6
click at [27, 226] on app-calendar-viewport "Thu 21 Fri 22 Sat 23 4/4 2 Jobs Sun 24 25/28 4 Jobs Mon 25 Tue 26 Wed 27 Thu 28…" at bounding box center [275, 474] width 551 height 785
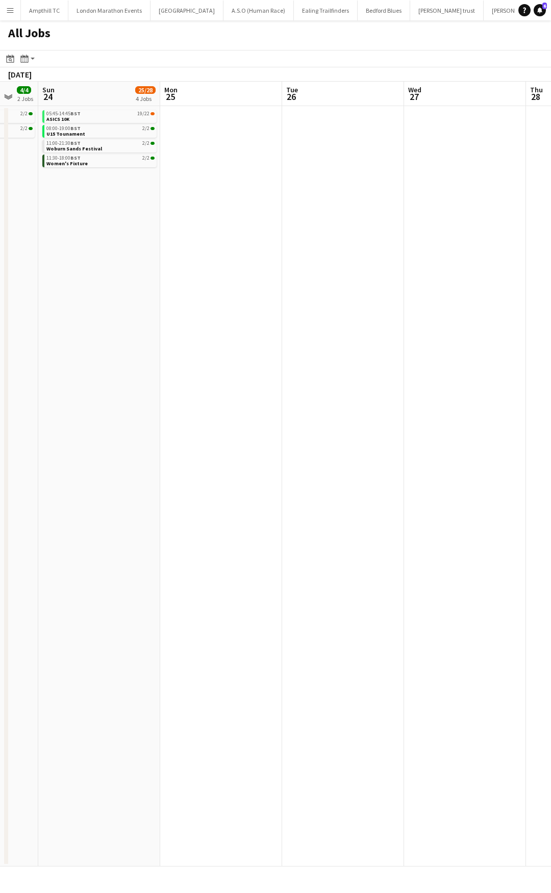
click at [53, 228] on app-all-jobs "All Jobs Date picker AUG 2025 AUG 2025 Monday M Tuesday T Wednesday W Thursday …" at bounding box center [275, 443] width 551 height 846
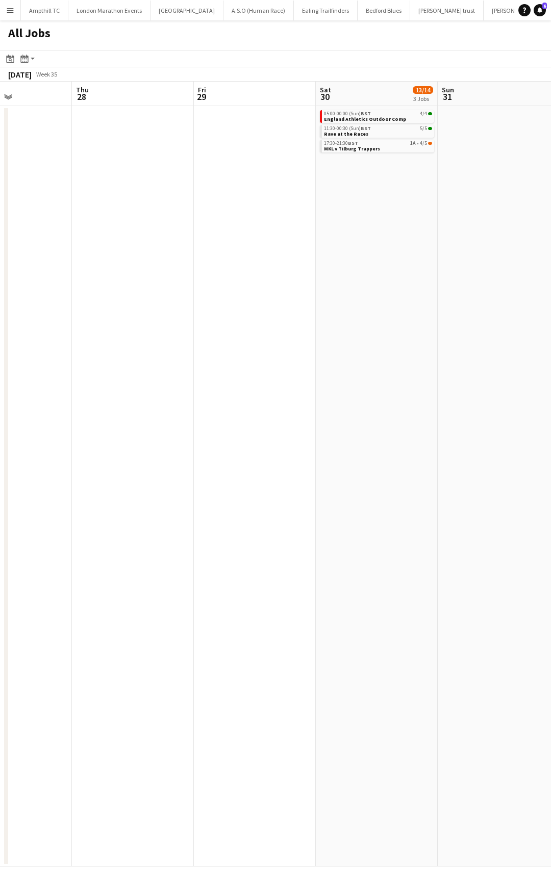
drag, startPoint x: 351, startPoint y: 238, endPoint x: 18, endPoint y: 245, distance: 333.1
click at [25, 245] on app-calendar-viewport "Mon 25 Tue 26 Wed 27 Thu 28 Fri 29 Sat 30 13/14 3 Jobs Sun 31 Mon 1 Tue 2 Wed 3…" at bounding box center [275, 474] width 551 height 785
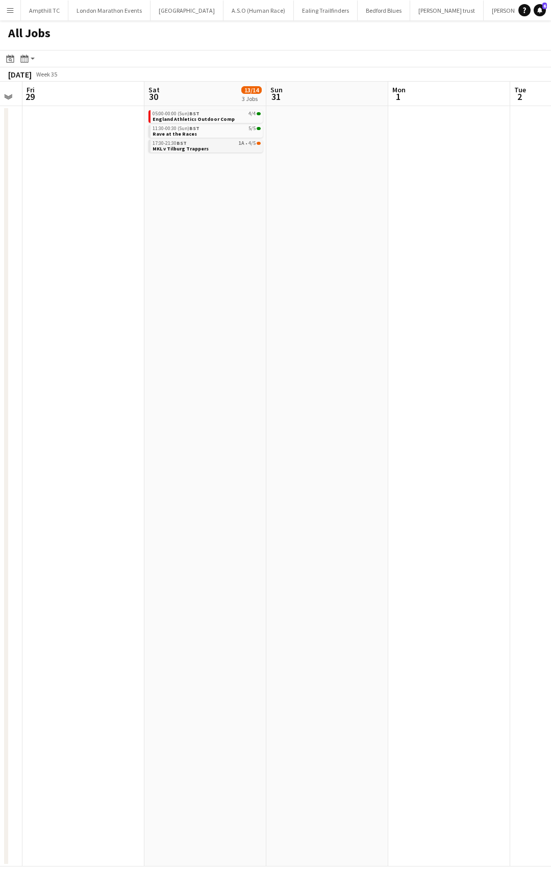
click at [234, 144] on link "17:30-21:30 BST 1A • 4/5 MKL v Tilburg Trappers" at bounding box center [206, 146] width 108 height 12
click at [48, 284] on app-all-jobs "All Jobs Date picker AUG 2025 AUG 2025 Monday M Tuesday T Wednesday W Thursday …" at bounding box center [275, 443] width 551 height 846
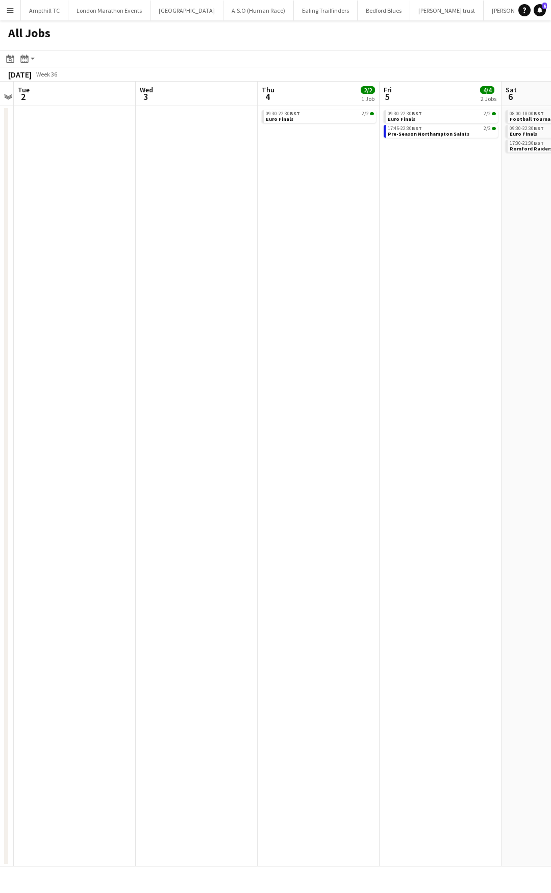
drag, startPoint x: 24, startPoint y: 289, endPoint x: -13, endPoint y: 291, distance: 36.8
click at [0, 291] on html "Menu Boards Boards Boards All jobs Status Workforce Workforce My Workforce Recr…" at bounding box center [275, 446] width 551 height 893
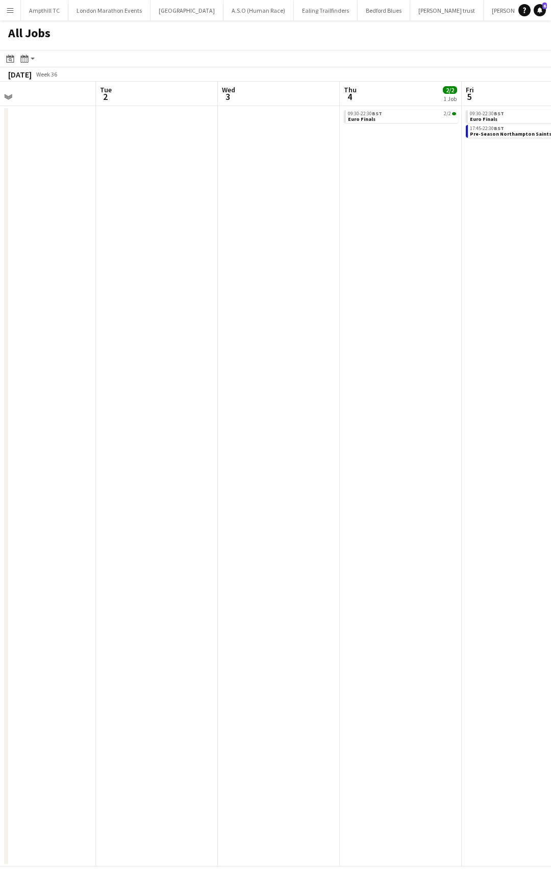
click at [89, 232] on app-all-jobs "All Jobs Date picker AUG 2025 AUG 2025 Monday M Tuesday T Wednesday W Thursday …" at bounding box center [275, 443] width 551 height 846
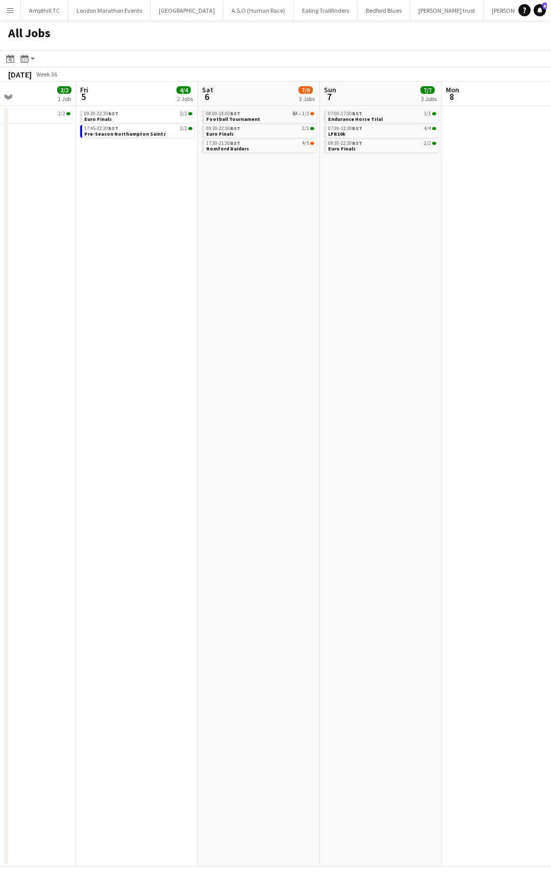
drag, startPoint x: 341, startPoint y: 215, endPoint x: 196, endPoint y: 219, distance: 145.4
click at [196, 219] on app-calendar-viewport "Mon 1 Tue 2 Wed 3 Thu 4 2/2 1 Job Fri 5 4/4 2 Jobs Sat 6 7/9 3 Jobs Sun 7 7/7 3…" at bounding box center [275, 474] width 551 height 785
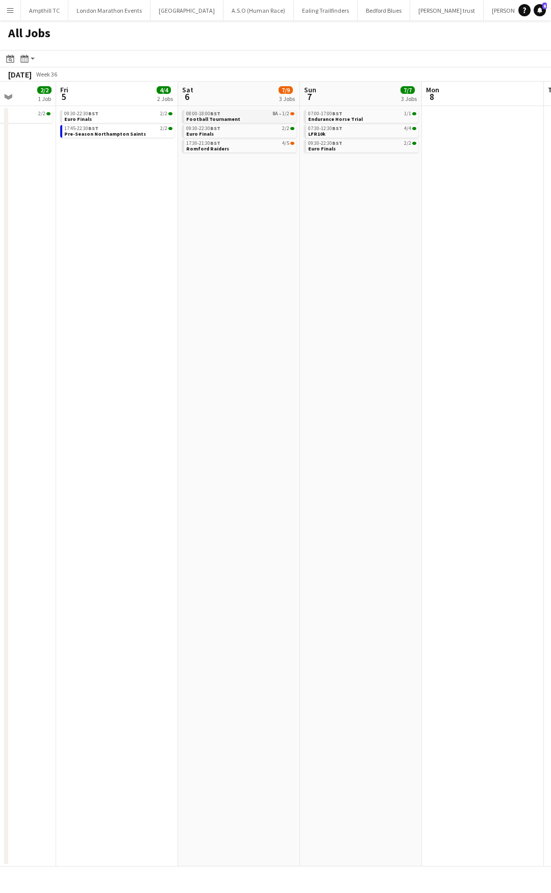
click at [262, 114] on div "08:00-18:00 BST 8A • 1/2" at bounding box center [240, 113] width 108 height 5
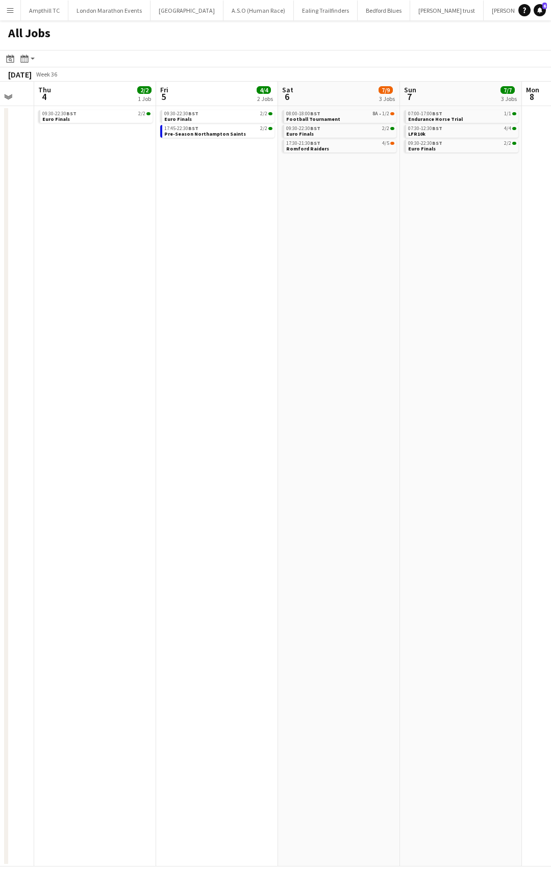
drag, startPoint x: 46, startPoint y: 205, endPoint x: 383, endPoint y: 219, distance: 336.9
click at [383, 219] on app-calendar-viewport "Mon 1 Tue 2 Wed 3 Thu 4 2/2 1 Job Fri 5 4/4 2 Jobs Sat 6 7/9 3 Jobs Sun 7 7/7 3…" at bounding box center [275, 474] width 551 height 785
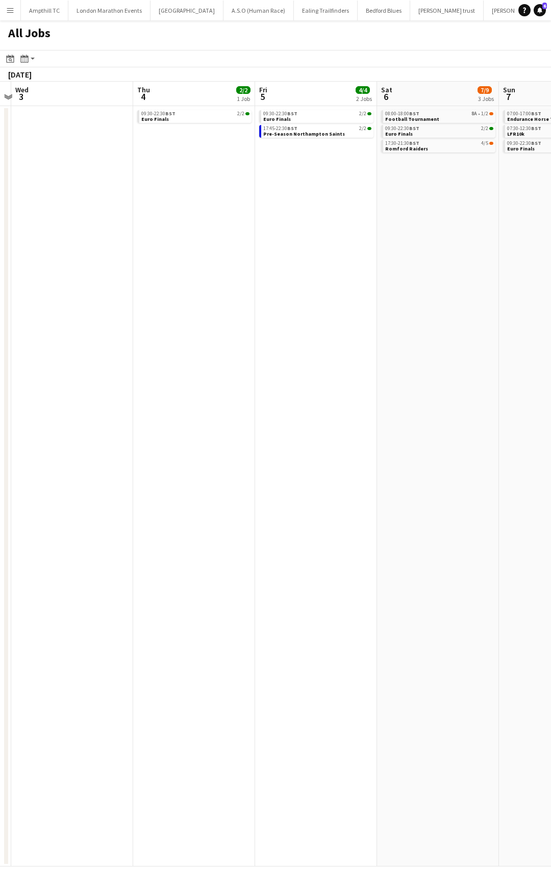
drag, startPoint x: 161, startPoint y: 240, endPoint x: 548, endPoint y: 248, distance: 387.2
click at [549, 248] on app-calendar-viewport "Sun 31 Mon 1 Tue 2 Wed 3 Thu 4 2/2 1 Job Fri 5 4/4 2 Jobs Sat 6 7/9 3 Jobs Sun …" at bounding box center [275, 474] width 551 height 785
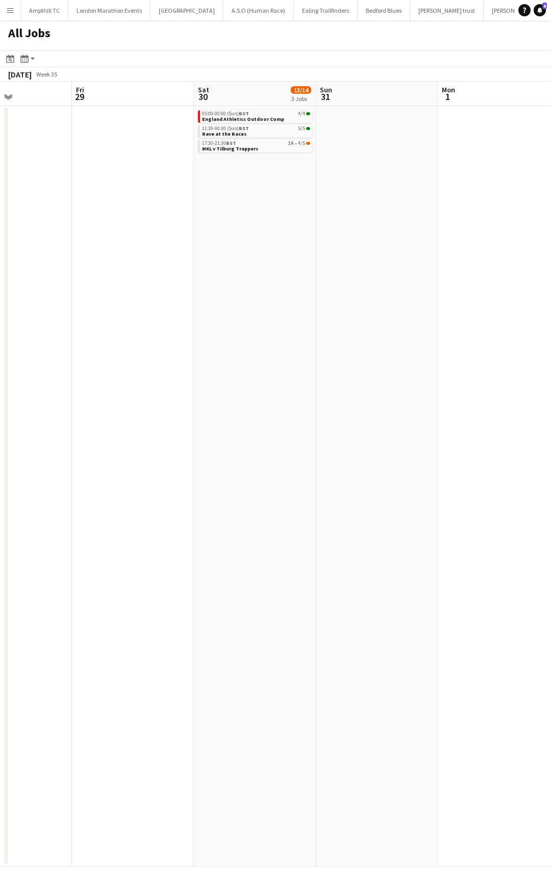
drag, startPoint x: 323, startPoint y: 263, endPoint x: 493, endPoint y: 275, distance: 170.3
click at [550, 270] on app-calendar-viewport "Tue 26 Wed 27 Thu 28 Fri 29 Sat 30 13/14 3 Jobs Sun 31 Mon 1 Tue 2 Wed 3 Thu 4 …" at bounding box center [275, 474] width 551 height 785
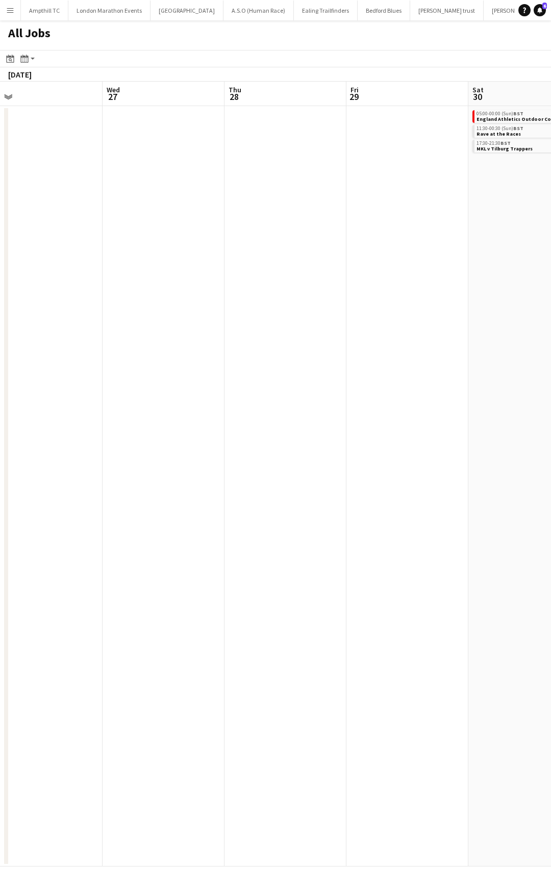
scroll to position [0, 261]
drag, startPoint x: 182, startPoint y: 291, endPoint x: 550, endPoint y: 291, distance: 368.2
click at [550, 291] on app-calendar-viewport "Sun 24 25/28 4 Jobs Mon 25 Tue 26 Wed 27 Thu 28 Fri 29 Sat 30 13/14 3 Jobs Sun …" at bounding box center [275, 474] width 551 height 785
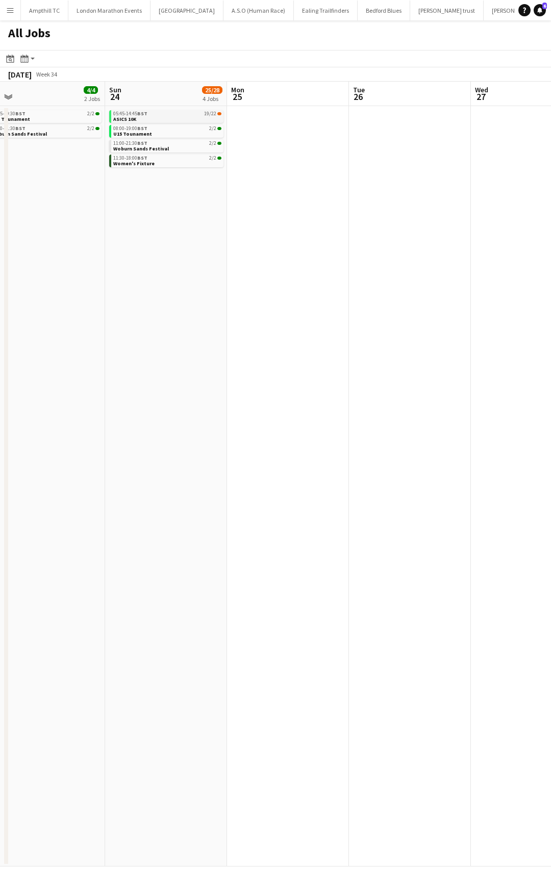
click at [169, 119] on link "05:45-14:45 BST 19/22 ASICS 10K" at bounding box center [167, 116] width 108 height 12
click at [161, 118] on link "05:45-14:45 BST 19/22 ASICS 10K" at bounding box center [168, 116] width 108 height 12
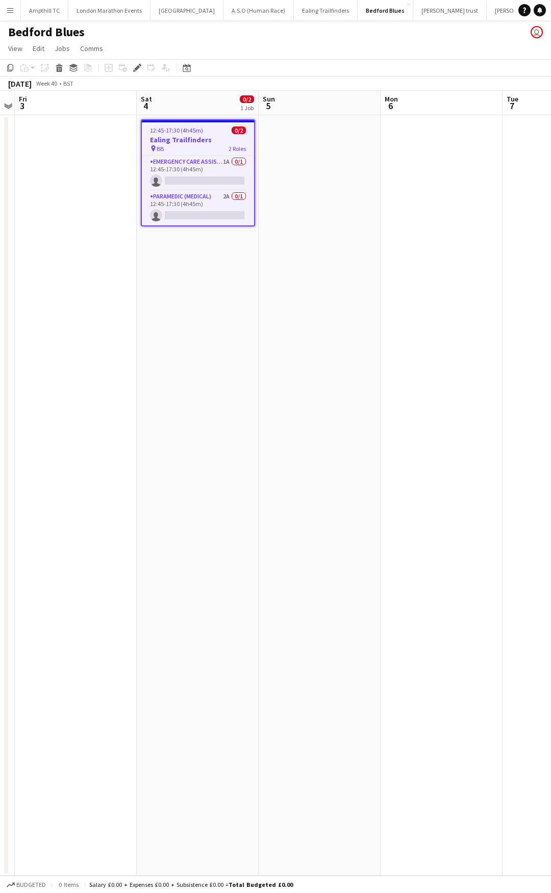
drag, startPoint x: 220, startPoint y: 197, endPoint x: 286, endPoint y: 181, distance: 67.8
click at [220, 197] on app-card-role "Paramedic (Medical) 2A 0/1 12:45-17:30 (4h45m) single-neutral-actions" at bounding box center [198, 208] width 112 height 35
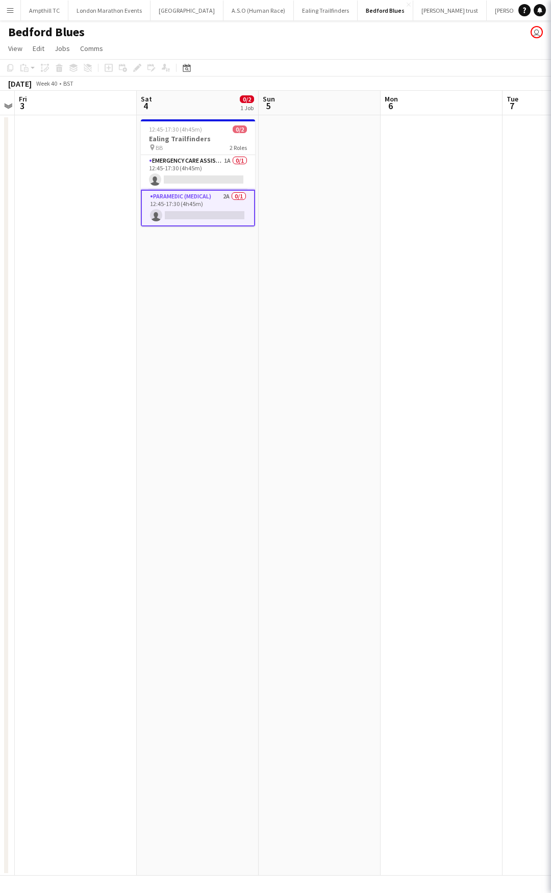
scroll to position [0, 351]
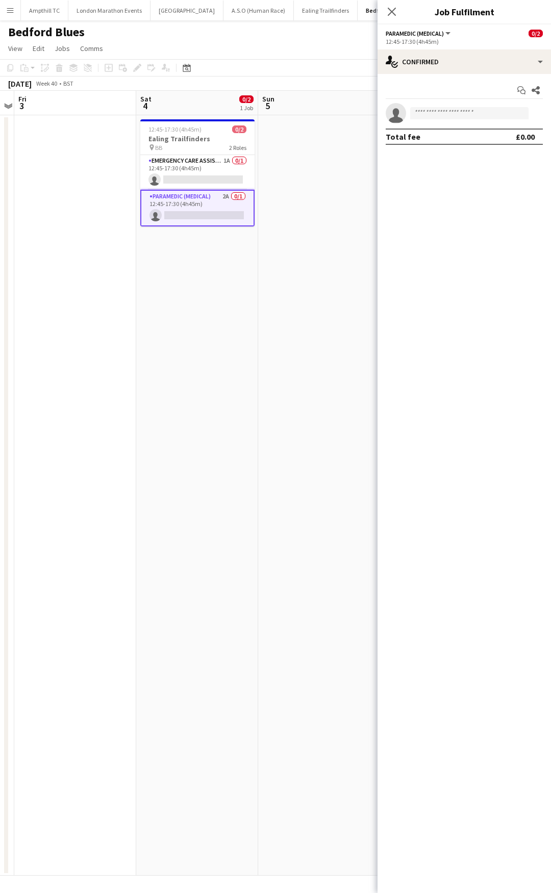
click at [540, 42] on div "12:45-17:30 (4h45m)" at bounding box center [464, 42] width 157 height 8
click at [523, 66] on div "single-neutral-actions-check-2 Confirmed" at bounding box center [463, 61] width 173 height 24
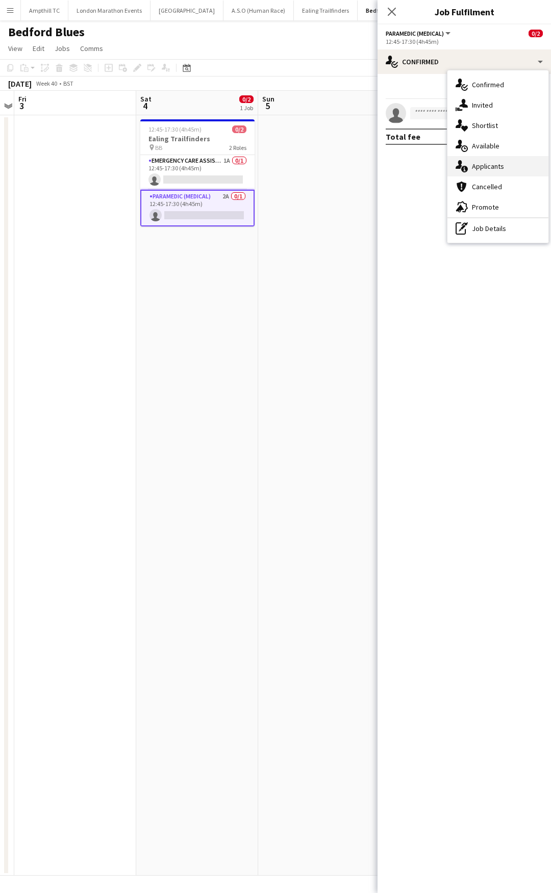
click at [507, 167] on div "single-neutral-actions-information Applicants" at bounding box center [497, 166] width 101 height 20
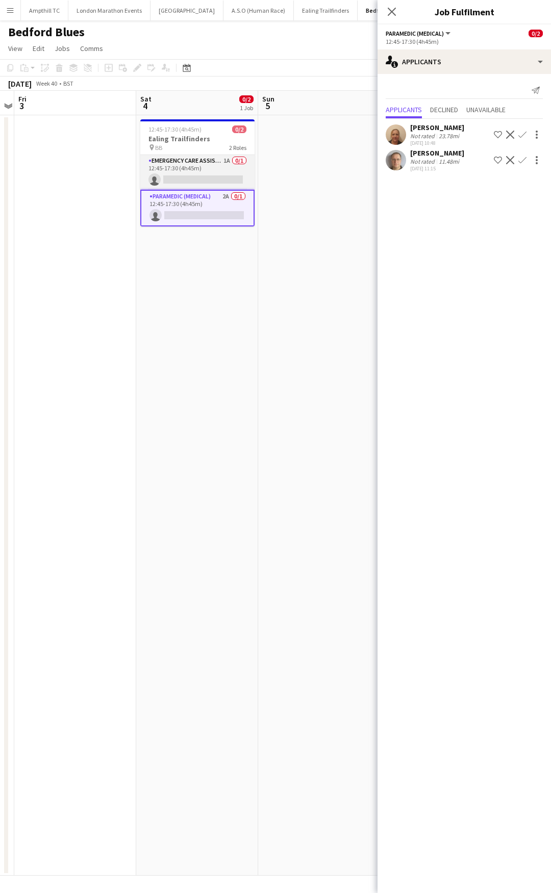
click at [204, 163] on app-card-role "Emergency Care Assistant (Medical) 1A 0/1 12:45-17:30 (4h45m) single-neutral-ac…" at bounding box center [197, 172] width 114 height 35
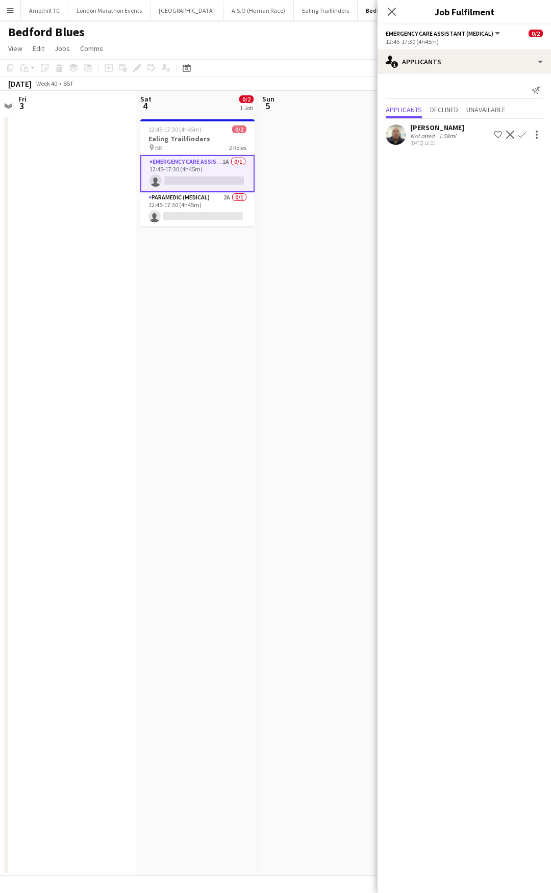
click at [520, 136] on app-icon "Confirm" at bounding box center [522, 135] width 8 height 8
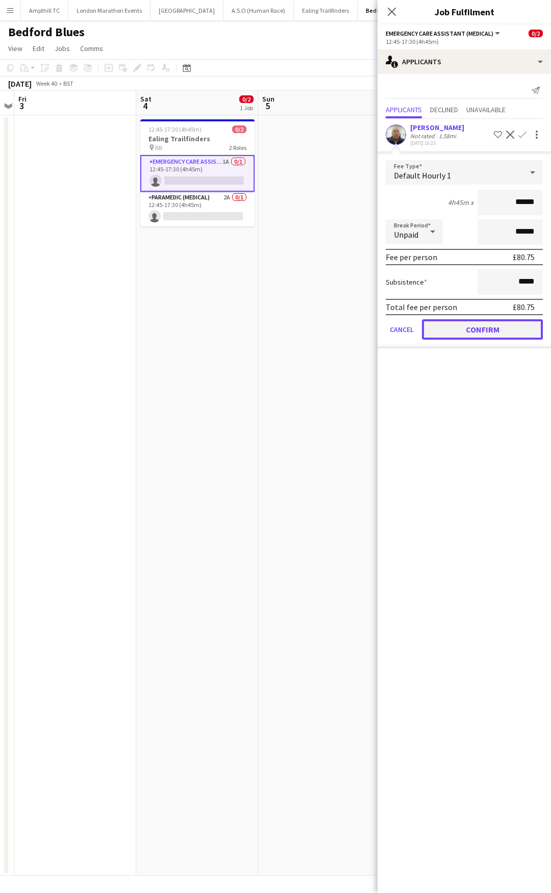
click at [469, 332] on button "Confirm" at bounding box center [482, 329] width 121 height 20
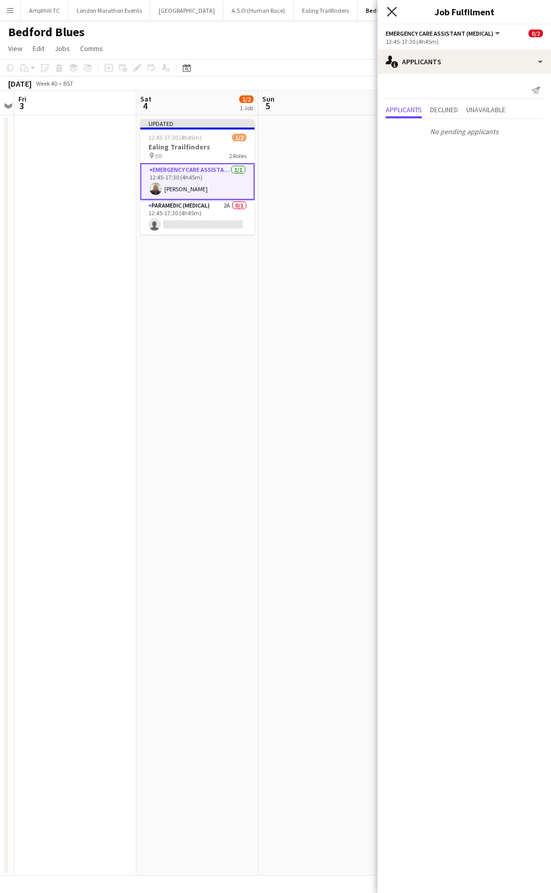
click at [391, 7] on icon "Close pop-in" at bounding box center [392, 12] width 10 height 10
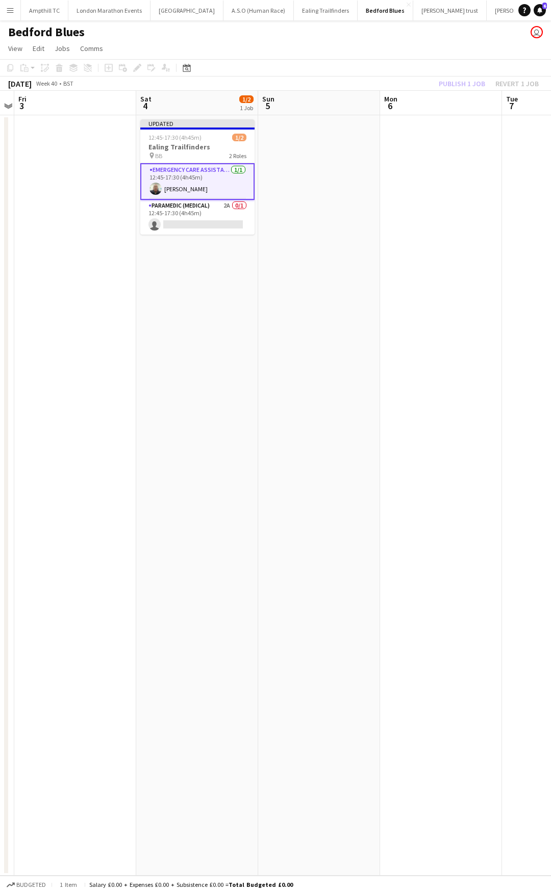
click at [328, 160] on app-date-cell at bounding box center [319, 495] width 122 height 760
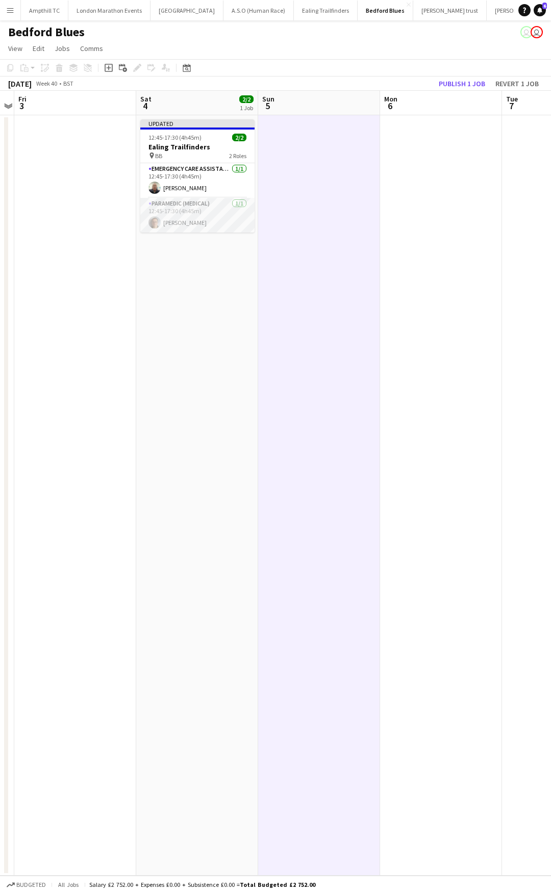
click at [211, 202] on app-card-role "Paramedic (Medical) [DATE] 12:45-17:30 (4h45m) [PERSON_NAME]" at bounding box center [197, 215] width 114 height 35
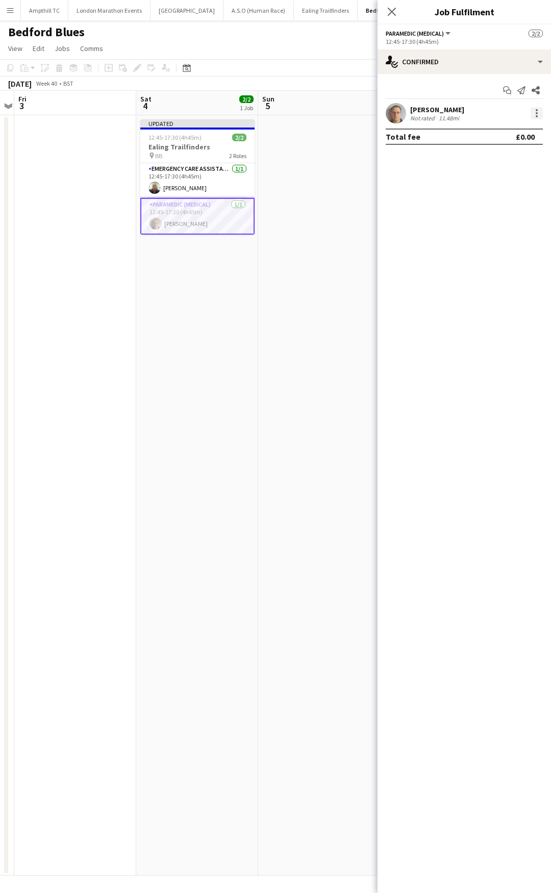
click at [531, 111] on div at bounding box center [536, 113] width 12 height 12
click at [498, 221] on button "Remove" at bounding box center [503, 230] width 80 height 24
click at [463, 111] on input at bounding box center [469, 113] width 118 height 12
type input "**"
click at [390, 13] on icon at bounding box center [392, 12] width 10 height 10
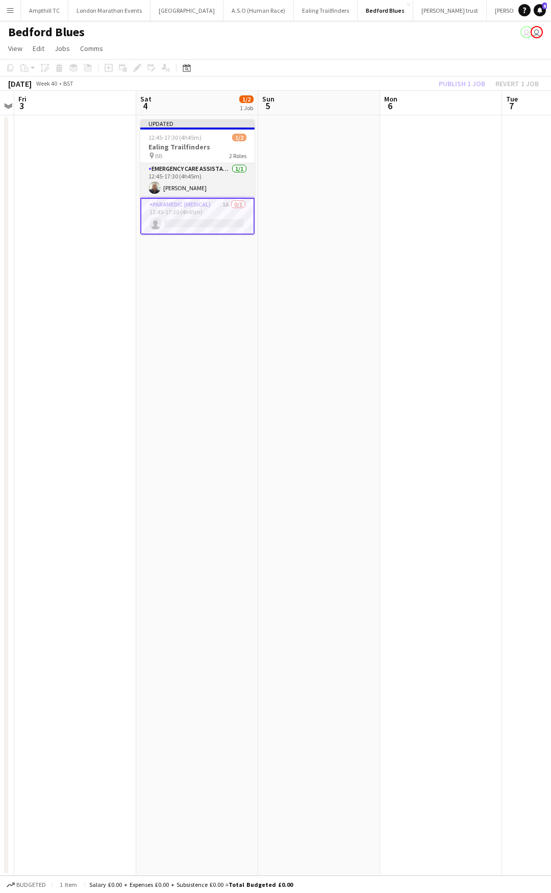
drag, startPoint x: 199, startPoint y: 200, endPoint x: 207, endPoint y: 197, distance: 7.6
click at [200, 198] on app-card-role "Paramedic (Medical) 1A 0/1 12:45-17:30 (4h45m) single-neutral-actions" at bounding box center [197, 216] width 114 height 37
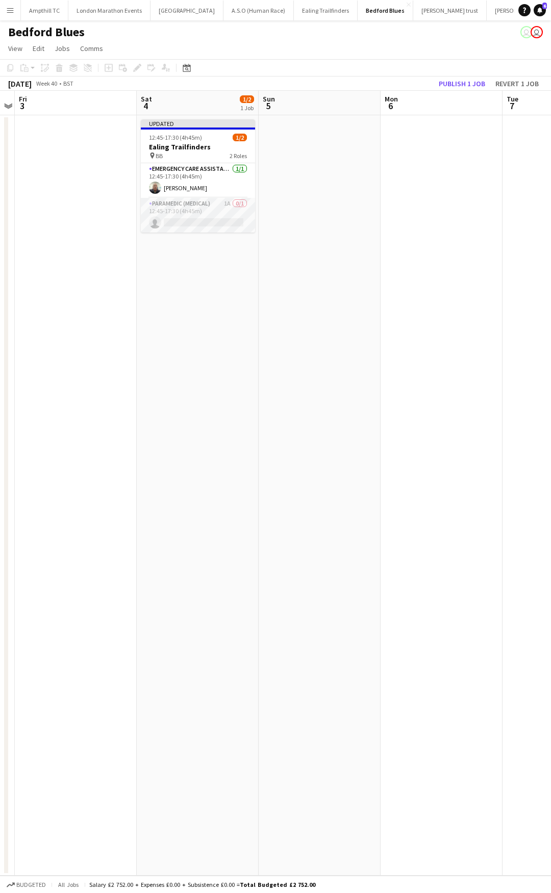
click at [206, 209] on app-card-role "Paramedic (Medical) 1A 0/1 12:45-17:30 (4h45m) single-neutral-actions" at bounding box center [198, 215] width 114 height 35
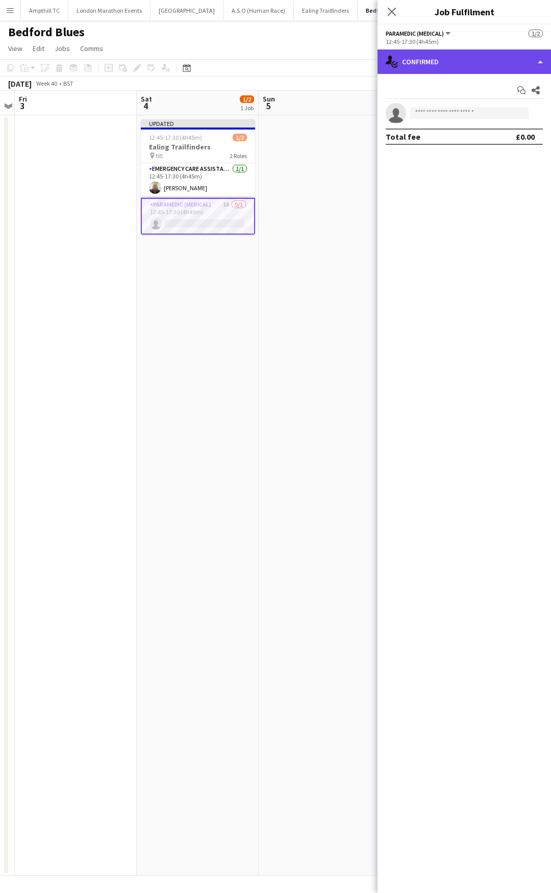
click at [474, 62] on div "single-neutral-actions-check-2 Confirmed" at bounding box center [463, 61] width 173 height 24
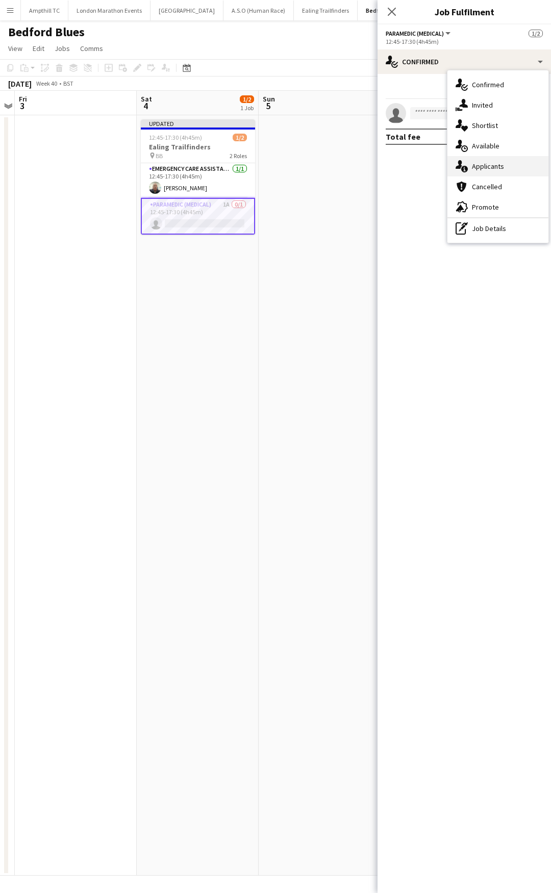
click at [490, 169] on div "single-neutral-actions-information Applicants" at bounding box center [497, 166] width 101 height 20
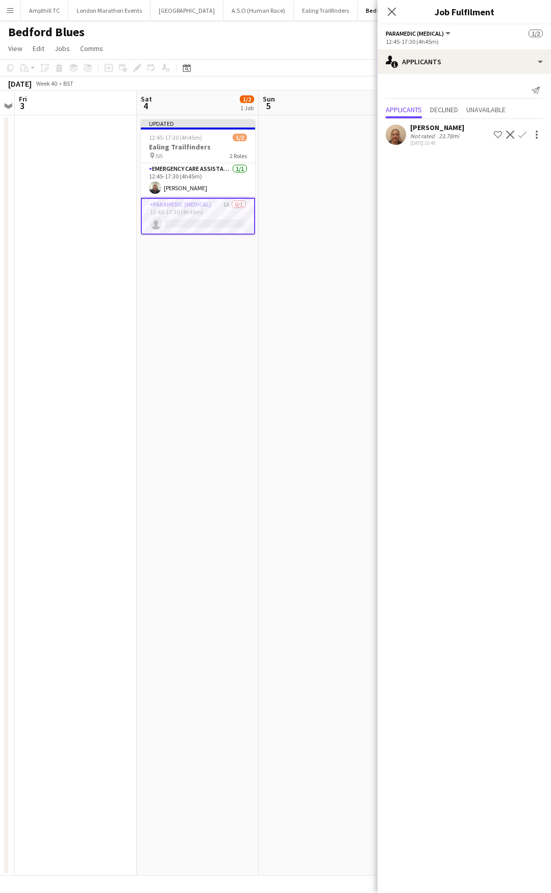
click at [519, 134] on app-icon "Confirm" at bounding box center [522, 135] width 8 height 8
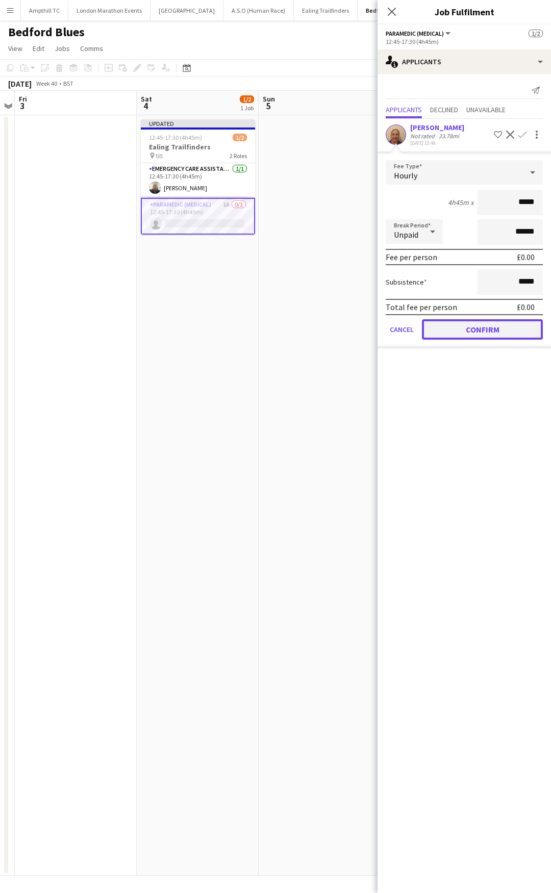
click at [462, 326] on button "Confirm" at bounding box center [482, 329] width 121 height 20
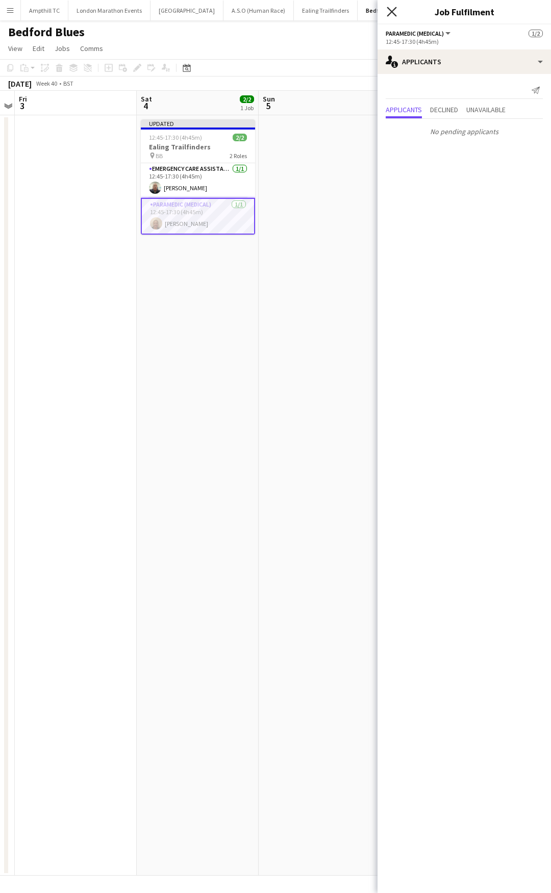
click at [392, 9] on icon "Close pop-in" at bounding box center [392, 12] width 10 height 10
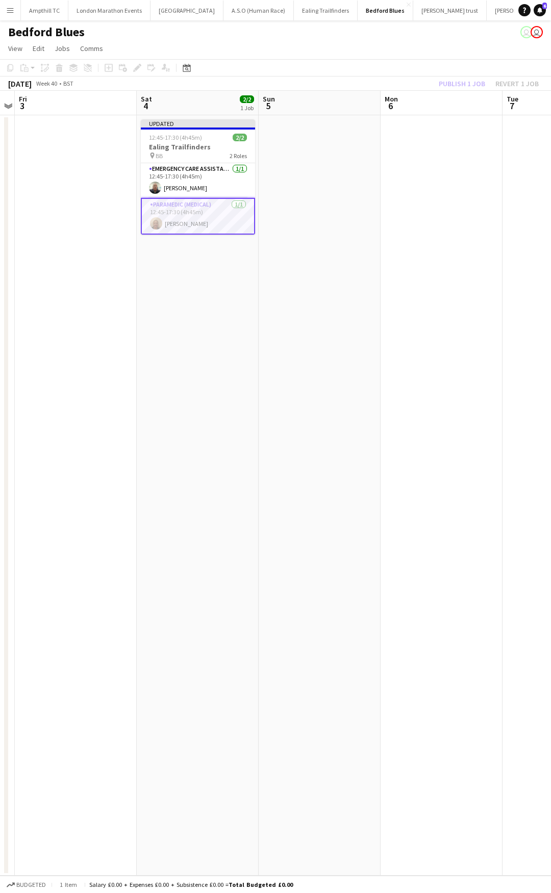
click at [301, 169] on app-date-cell at bounding box center [320, 495] width 122 height 760
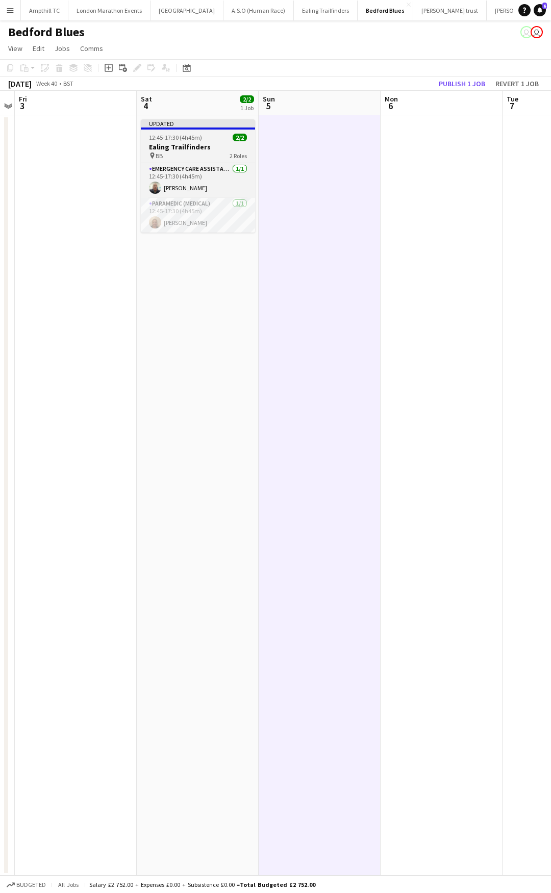
click at [209, 149] on h3 "Ealing Trailfinders" at bounding box center [198, 146] width 114 height 9
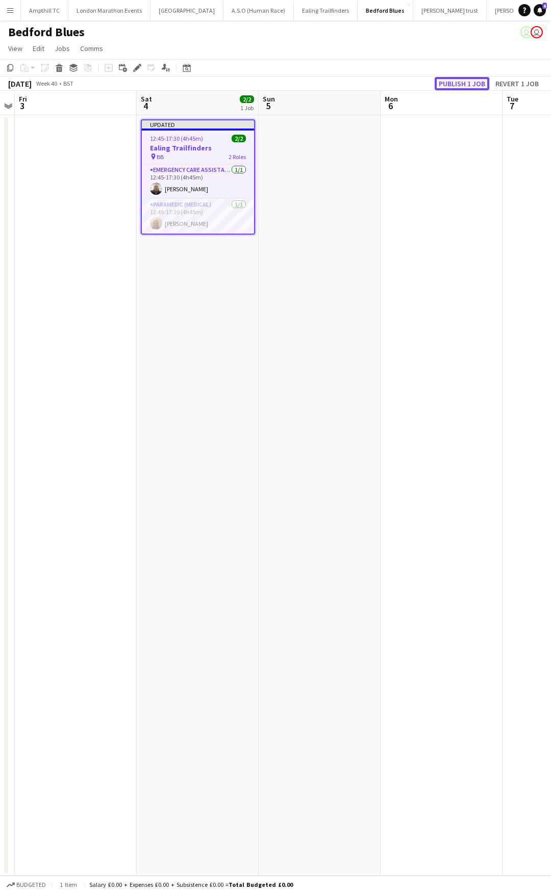
click at [448, 82] on button "Publish 1 job" at bounding box center [462, 83] width 55 height 13
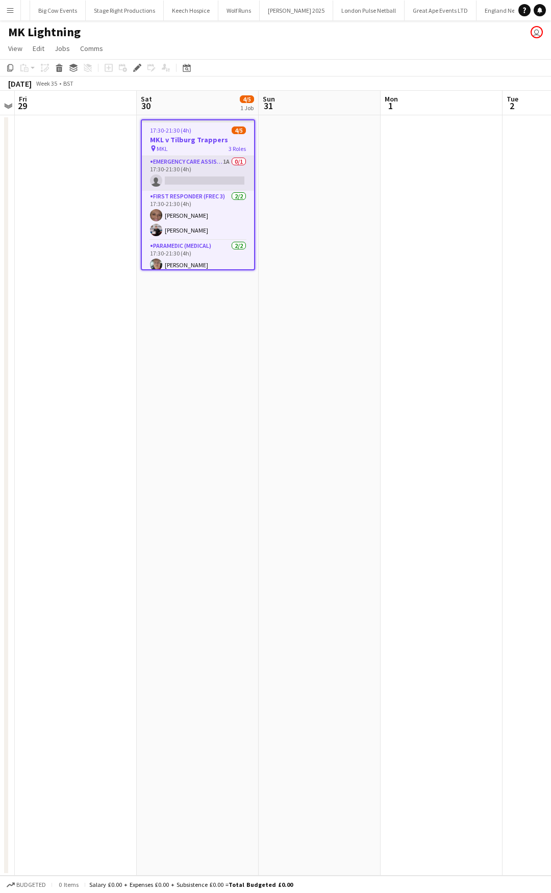
click at [215, 162] on app-card-role "Emergency Care Assistant (Medical) 1A 0/1 17:30-21:30 (4h) single-neutral-actio…" at bounding box center [198, 173] width 112 height 35
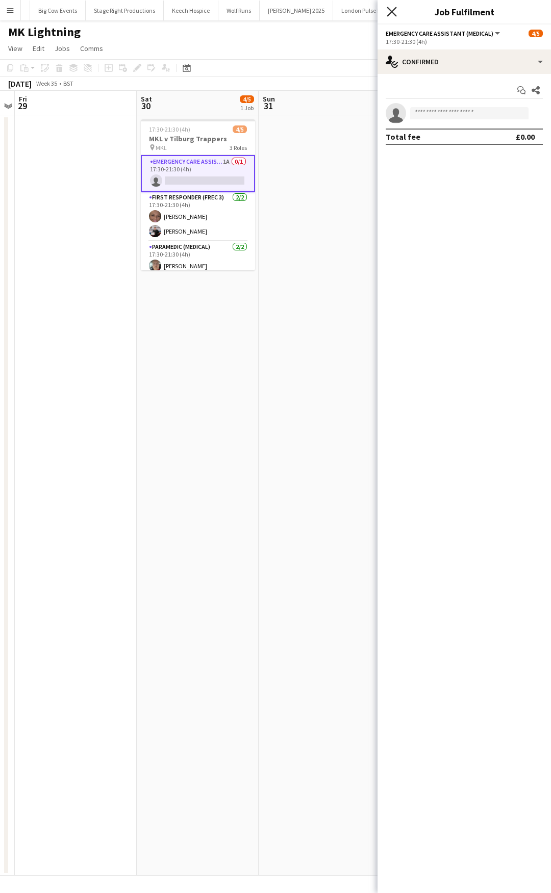
click at [392, 10] on icon "Close pop-in" at bounding box center [392, 12] width 10 height 10
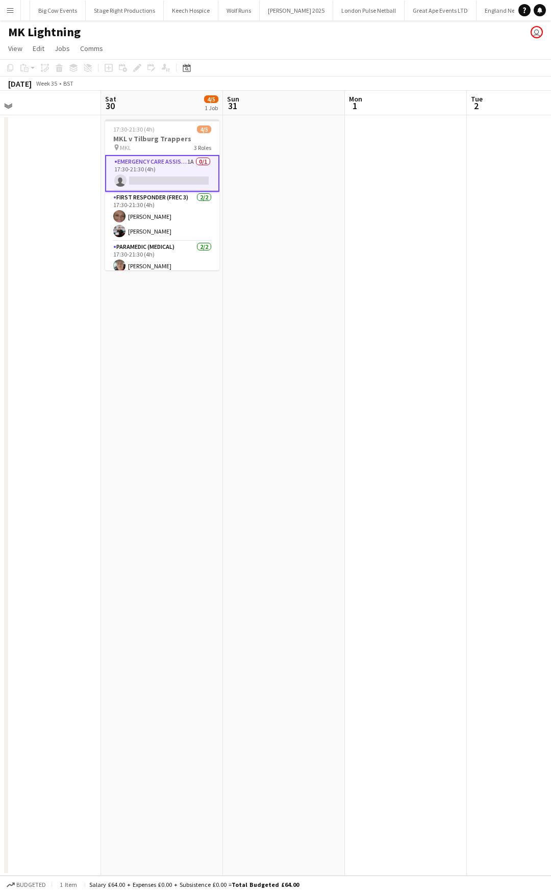
drag, startPoint x: 316, startPoint y: 162, endPoint x: 205, endPoint y: 160, distance: 111.2
click at [236, 168] on app-calendar-viewport "Tue 26 Wed 27 Thu 28 Fri 29 Sat 30 4/5 1 Job Sun 31 Mon 1 Tue 2 Wed 3 Thu 4 17:…" at bounding box center [275, 483] width 551 height 785
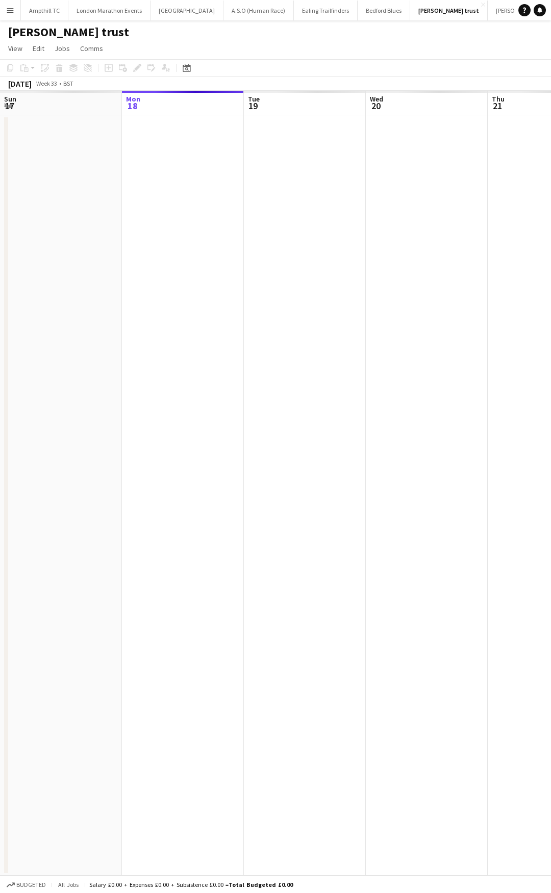
scroll to position [0, 351]
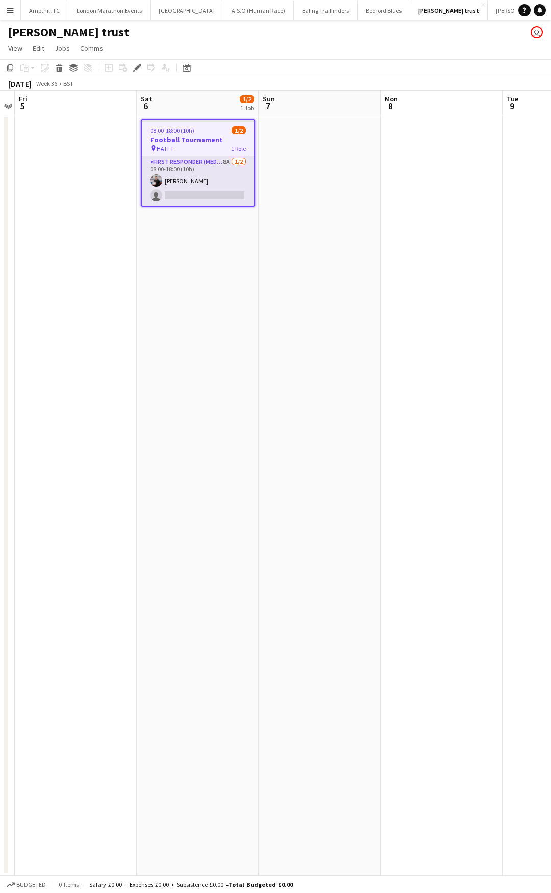
click at [200, 162] on app-card-role "First Responder (Medical) 8A [DATE] 08:00-18:00 (10h) [PERSON_NAME] single-neut…" at bounding box center [198, 180] width 112 height 49
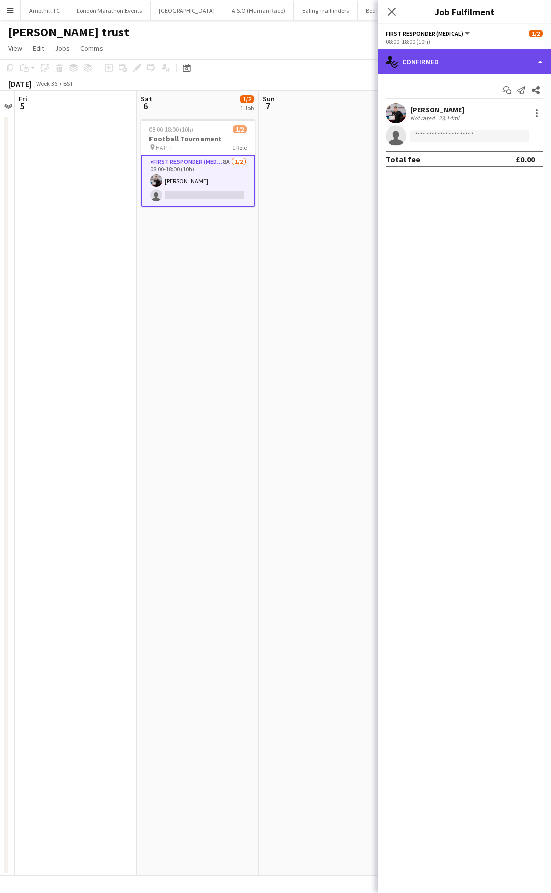
click at [468, 64] on div "single-neutral-actions-check-2 Confirmed" at bounding box center [463, 61] width 173 height 24
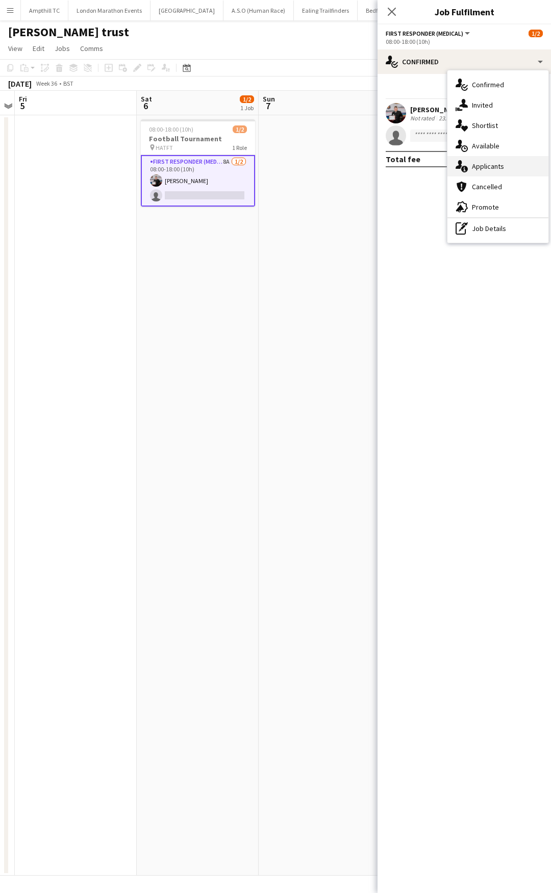
click at [519, 168] on div "single-neutral-actions-information Applicants" at bounding box center [497, 166] width 101 height 20
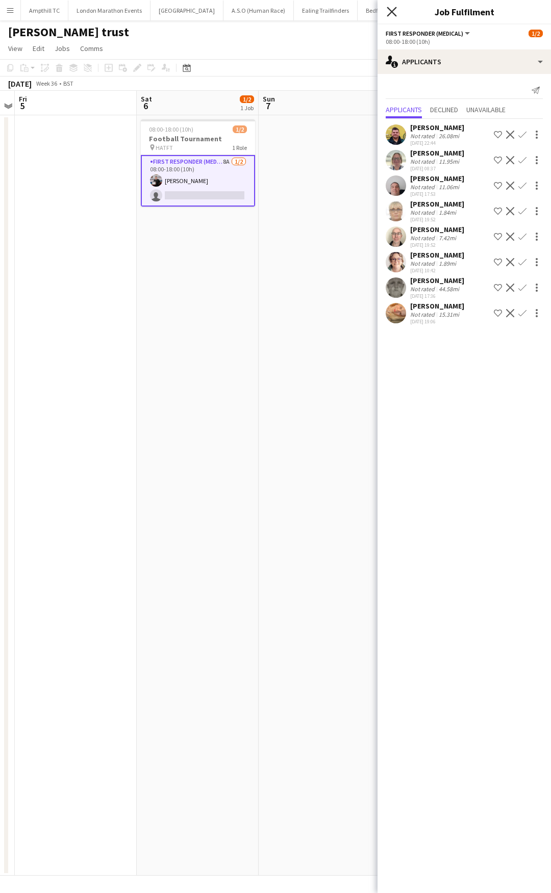
click at [392, 12] on icon at bounding box center [392, 12] width 10 height 10
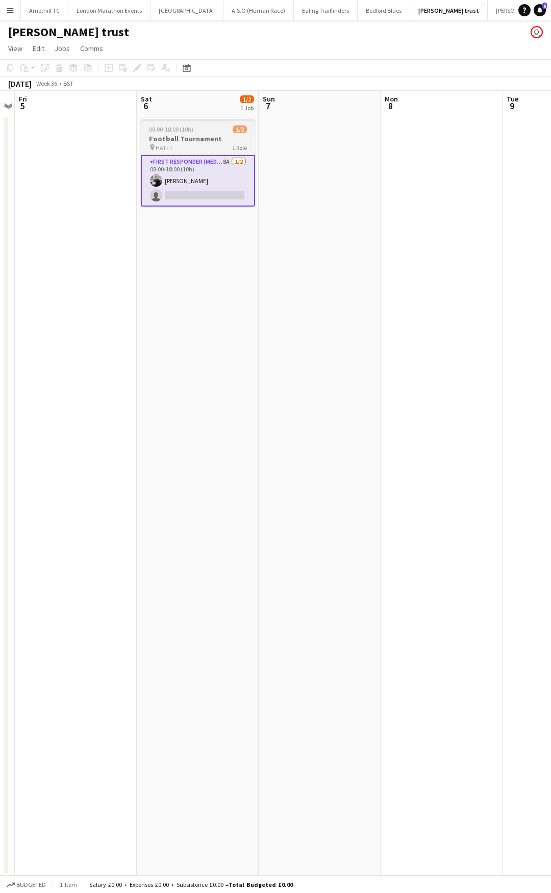
click at [178, 140] on h3 "Football Tournament" at bounding box center [198, 138] width 114 height 9
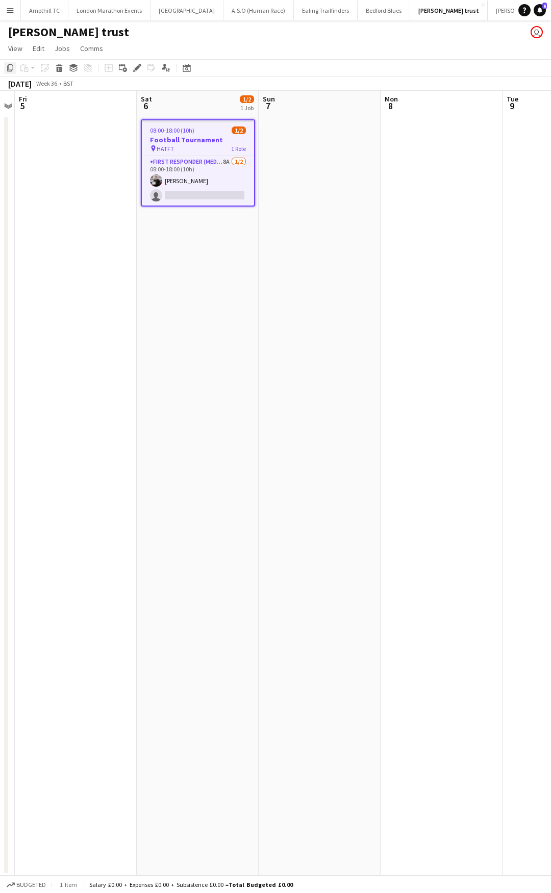
click at [10, 67] on icon "Copy" at bounding box center [10, 68] width 8 height 8
click at [300, 142] on app-date-cell at bounding box center [320, 495] width 122 height 760
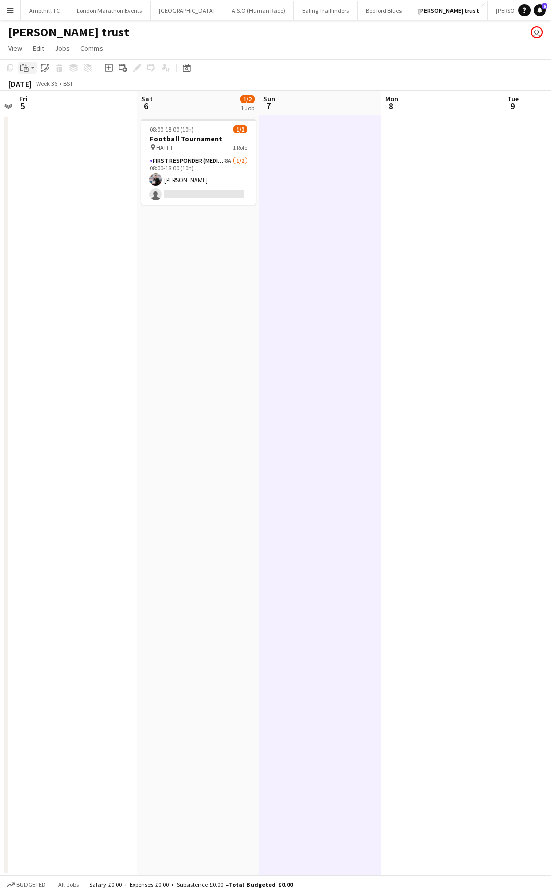
click at [32, 66] on app-action-btn "Paste" at bounding box center [27, 68] width 18 height 12
click at [49, 90] on link "Paste Ctrl+V" at bounding box center [75, 87] width 96 height 9
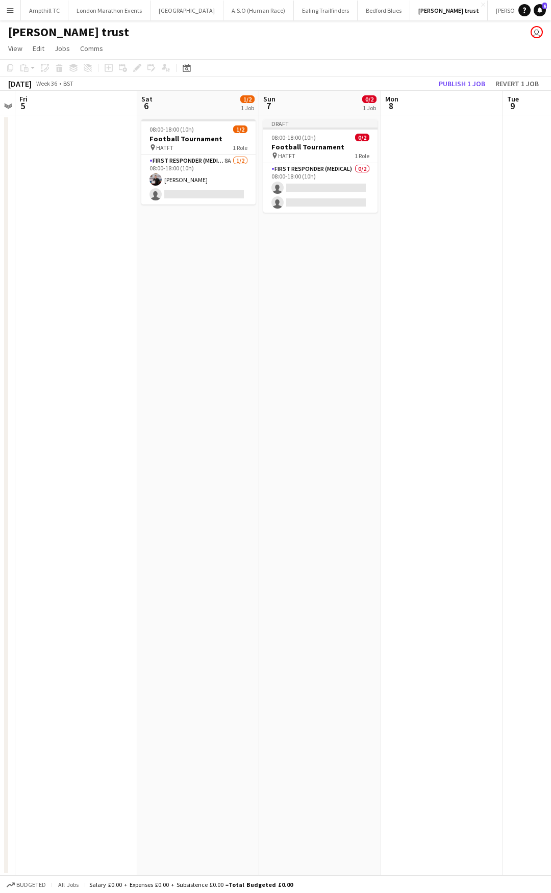
click at [296, 247] on app-date-cell "Draft 08:00-18:00 (10h) 0/2 Football Tournament pin HATFT 1 Role First Responde…" at bounding box center [320, 495] width 122 height 760
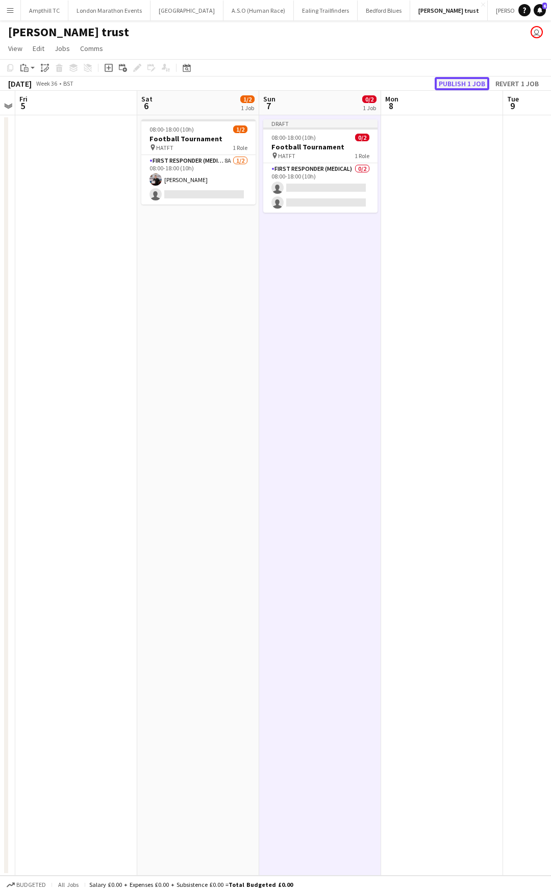
click at [468, 84] on button "Publish 1 job" at bounding box center [462, 83] width 55 height 13
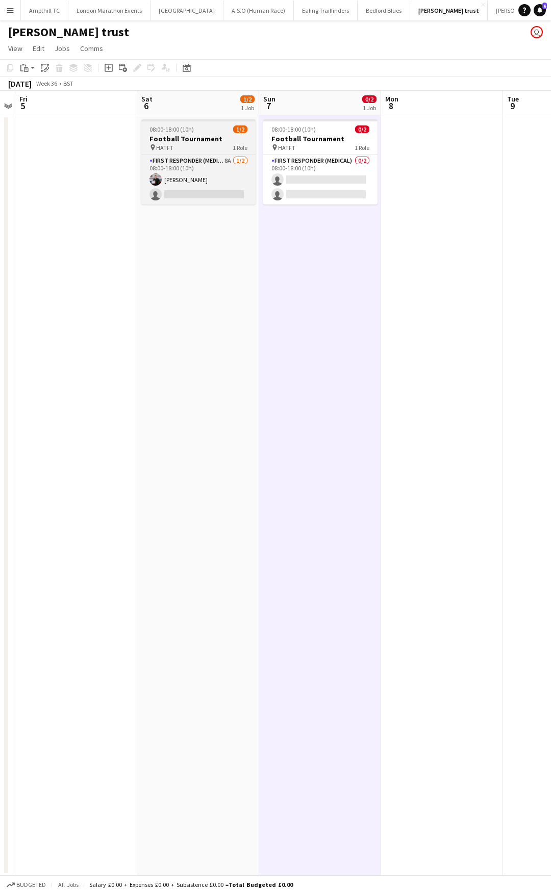
drag, startPoint x: 195, startPoint y: 132, endPoint x: 219, endPoint y: 154, distance: 32.1
click at [195, 132] on div "08:00-18:00 (10h) 1/2" at bounding box center [198, 129] width 114 height 8
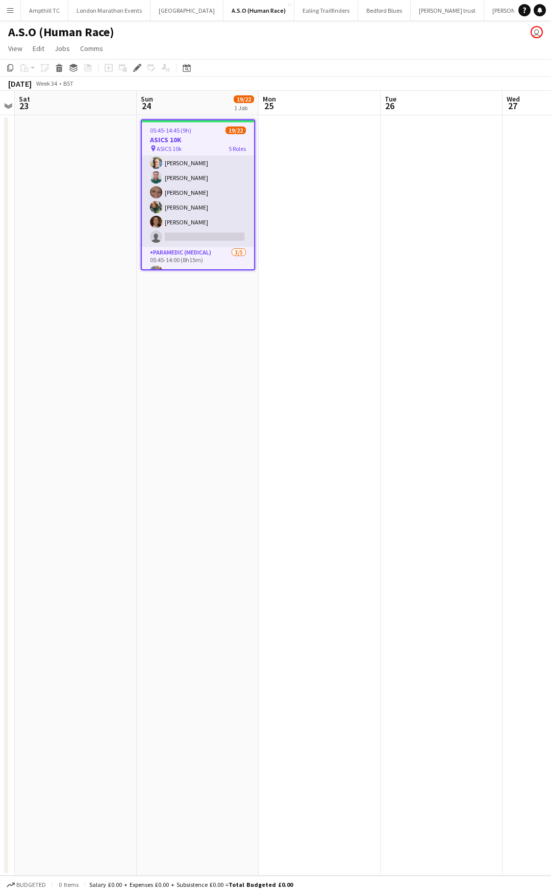
scroll to position [204, 0]
click at [198, 222] on app-card-role "First Responder (Medical) 7/8 05:45-14:00 (8h15m) Lorna Millar Natasha Evans Ke…" at bounding box center [198, 164] width 112 height 138
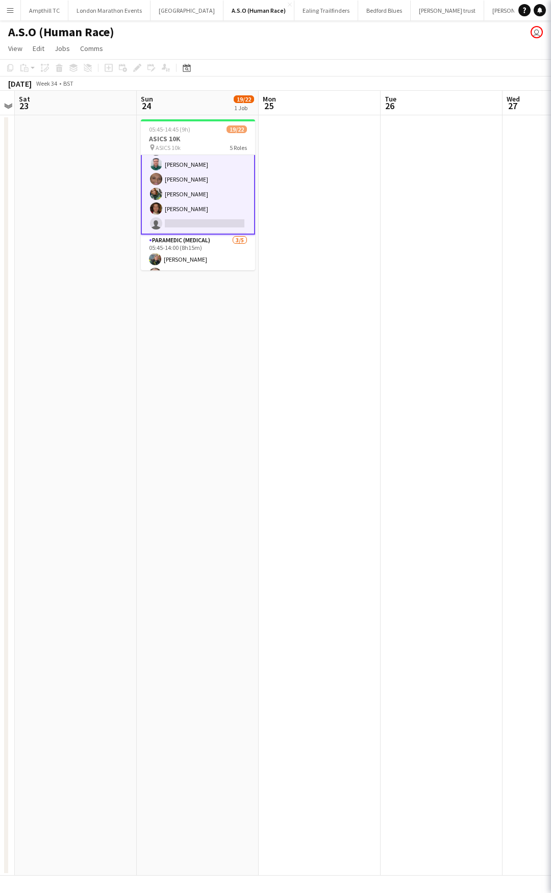
scroll to position [205, 0]
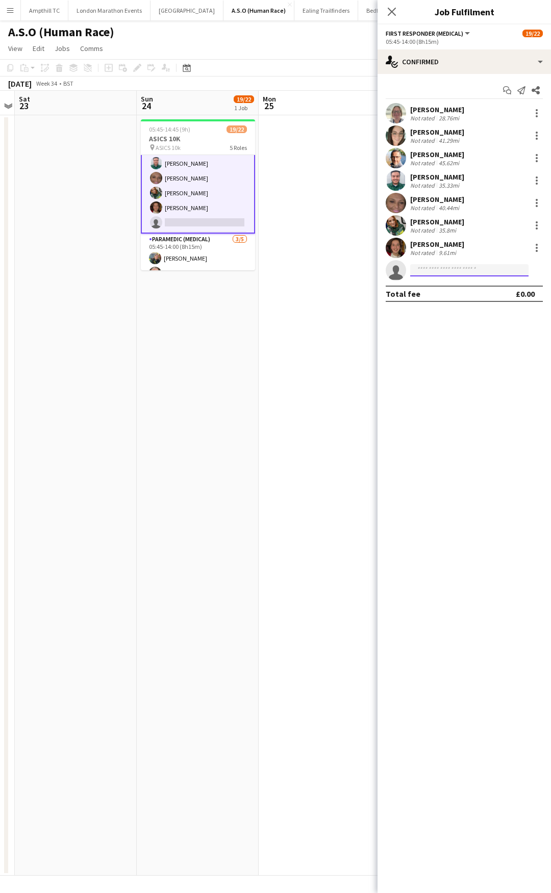
click at [426, 269] on input at bounding box center [469, 270] width 118 height 12
type input "********"
click at [449, 284] on span "[PERSON_NAME]" at bounding box center [447, 285] width 59 height 9
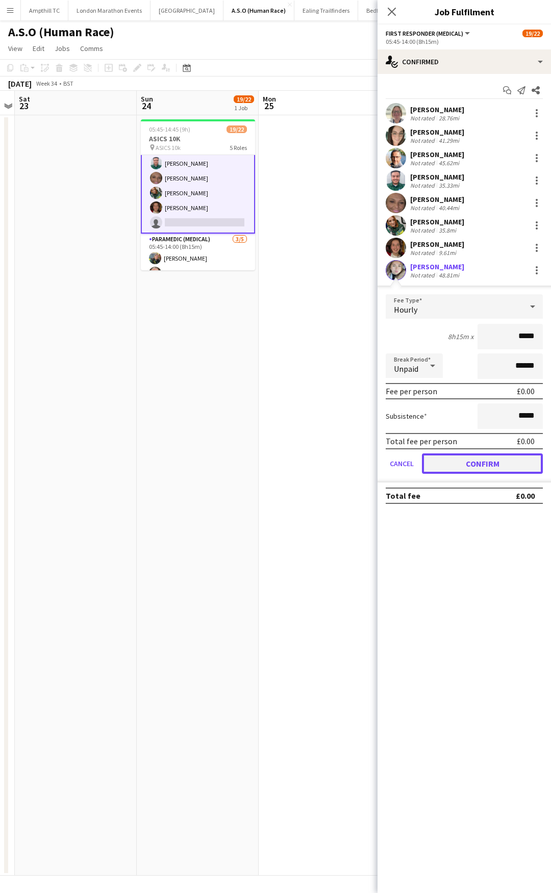
click at [456, 465] on button "Confirm" at bounding box center [482, 463] width 121 height 20
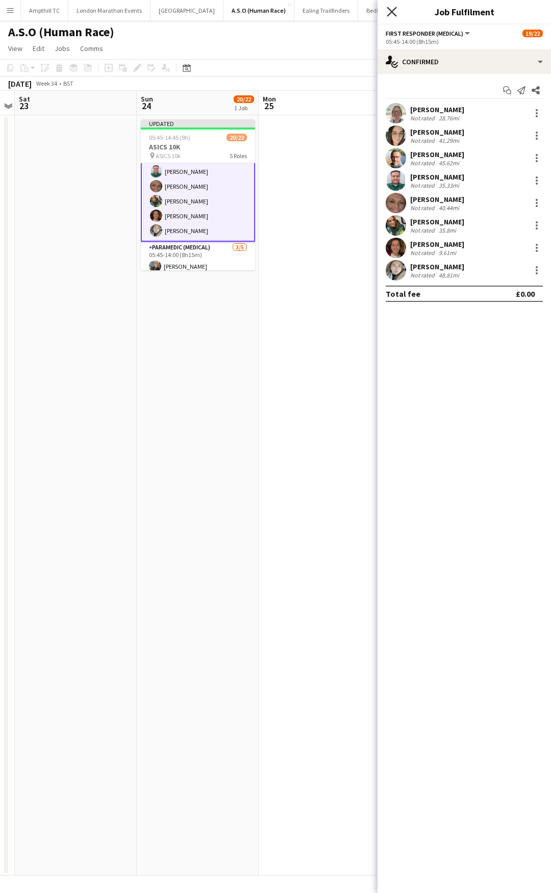
click at [391, 12] on icon at bounding box center [392, 12] width 10 height 10
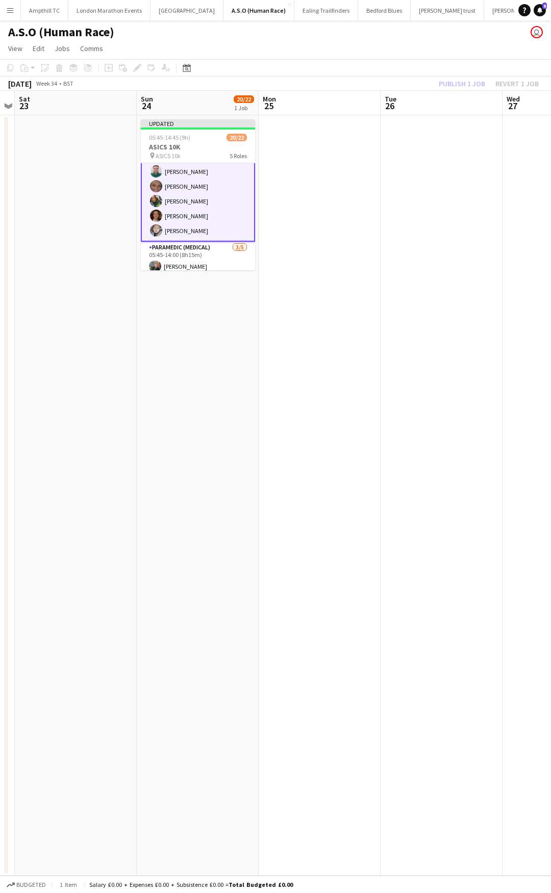
drag, startPoint x: 378, startPoint y: 160, endPoint x: 434, endPoint y: 128, distance: 64.0
click at [380, 159] on app-date-cell at bounding box center [320, 495] width 122 height 760
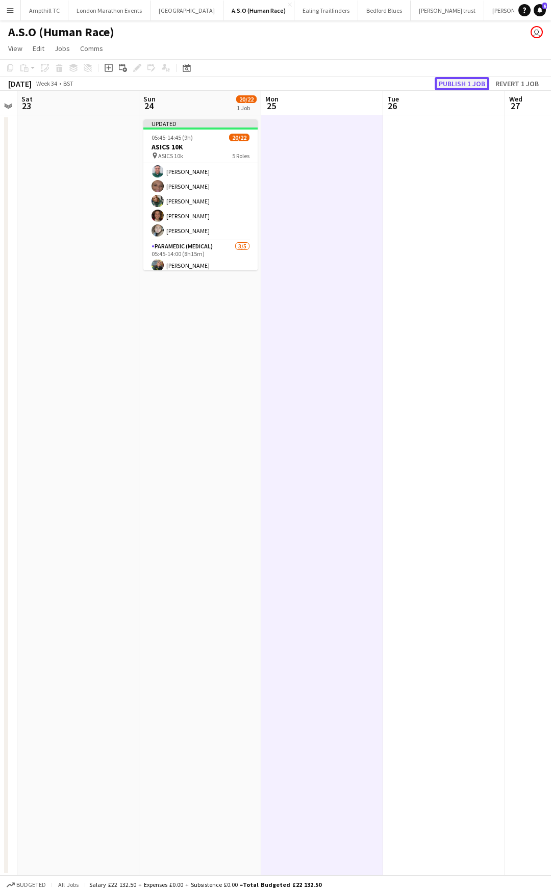
click at [464, 79] on button "Publish 1 job" at bounding box center [462, 83] width 55 height 13
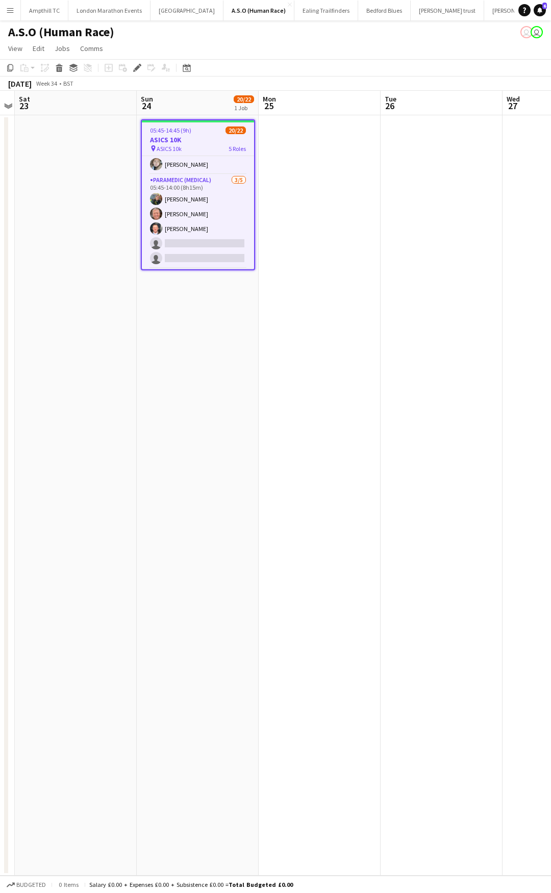
scroll to position [255, 0]
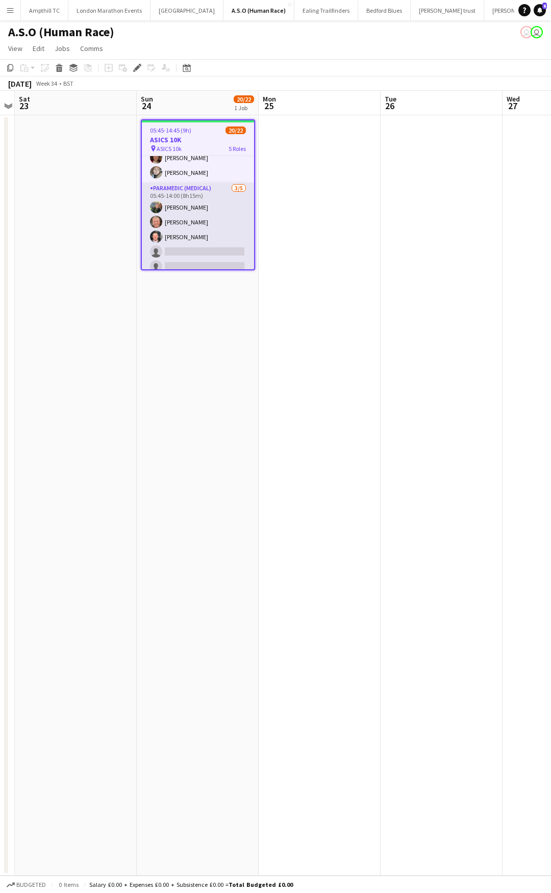
click at [205, 247] on app-card-role "Paramedic (Medical) [DATE] 05:45-14:00 (8h15m) [PERSON_NAME] [PERSON_NAME] [PER…" at bounding box center [198, 230] width 112 height 94
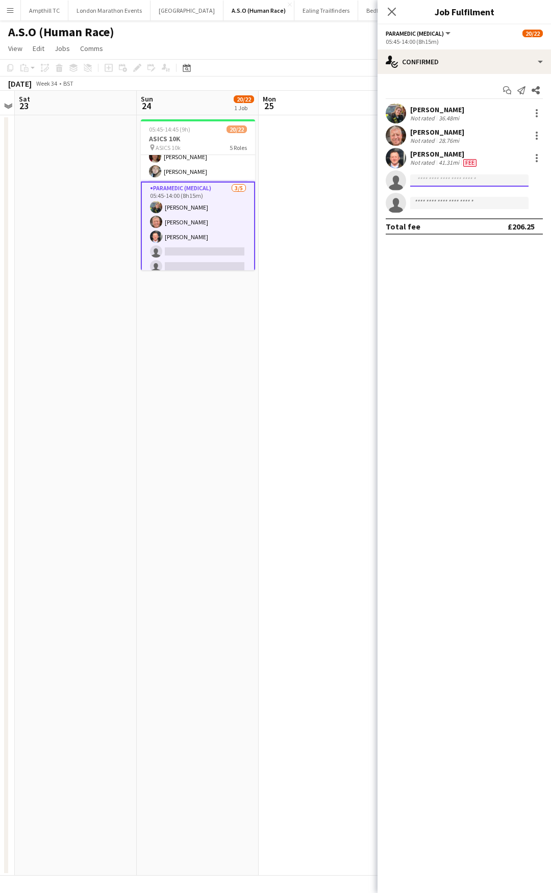
click at [474, 176] on input at bounding box center [469, 180] width 118 height 12
type input "******"
click at [460, 214] on span "[EMAIL_ADDRESS][DOMAIN_NAME]" at bounding box center [469, 213] width 102 height 8
click at [393, 10] on icon at bounding box center [392, 12] width 10 height 10
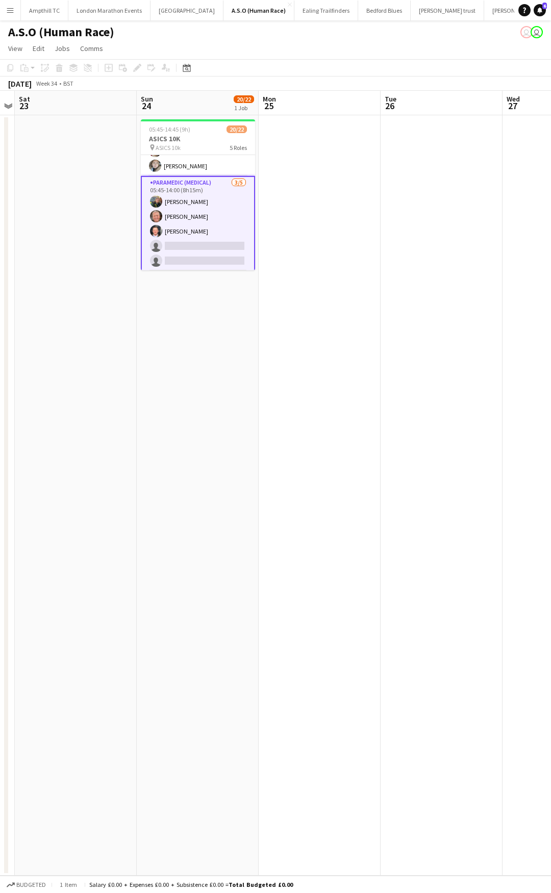
scroll to position [312, 0]
